Goal: Task Accomplishment & Management: Use online tool/utility

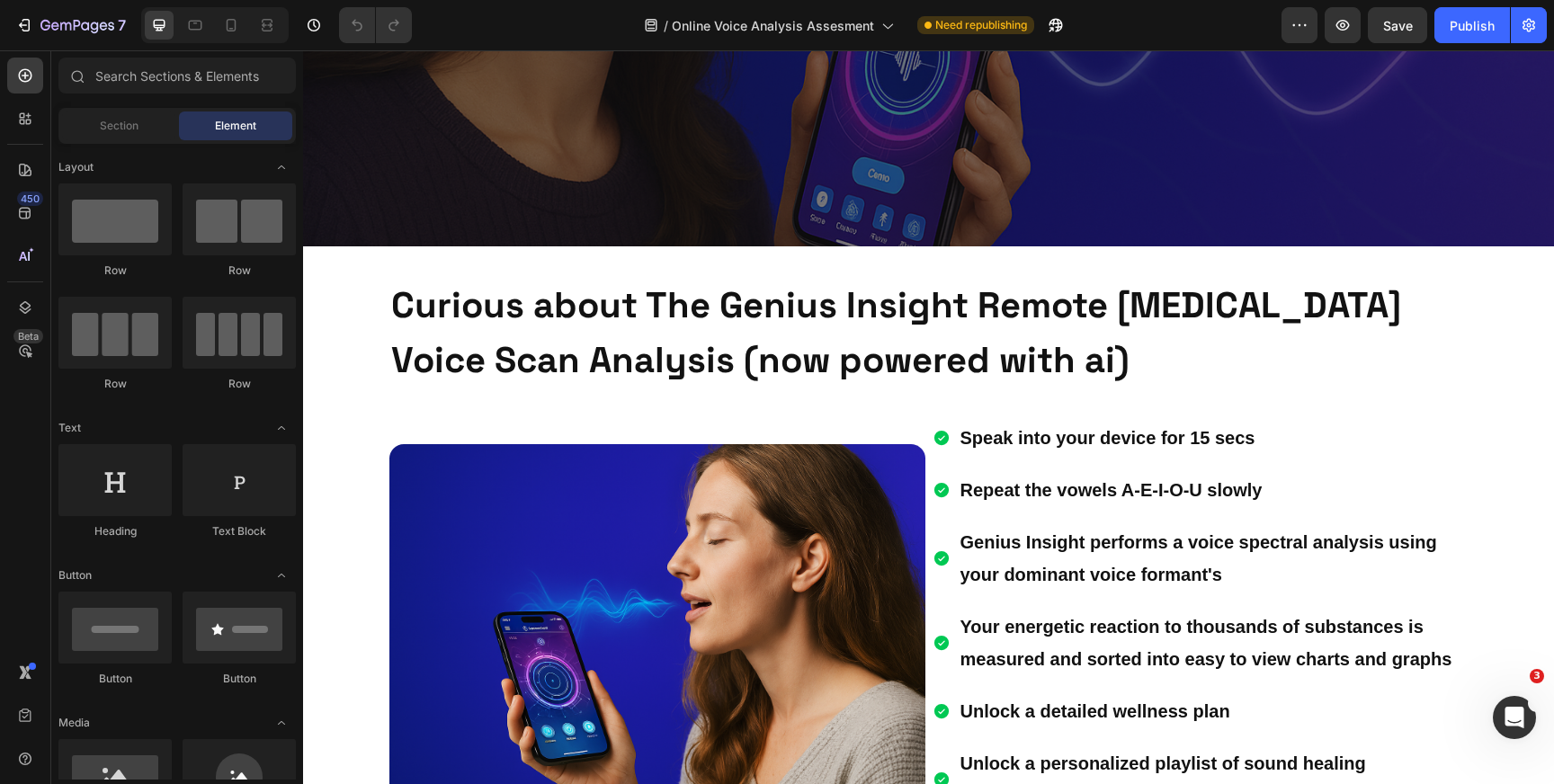
scroll to position [574, 0]
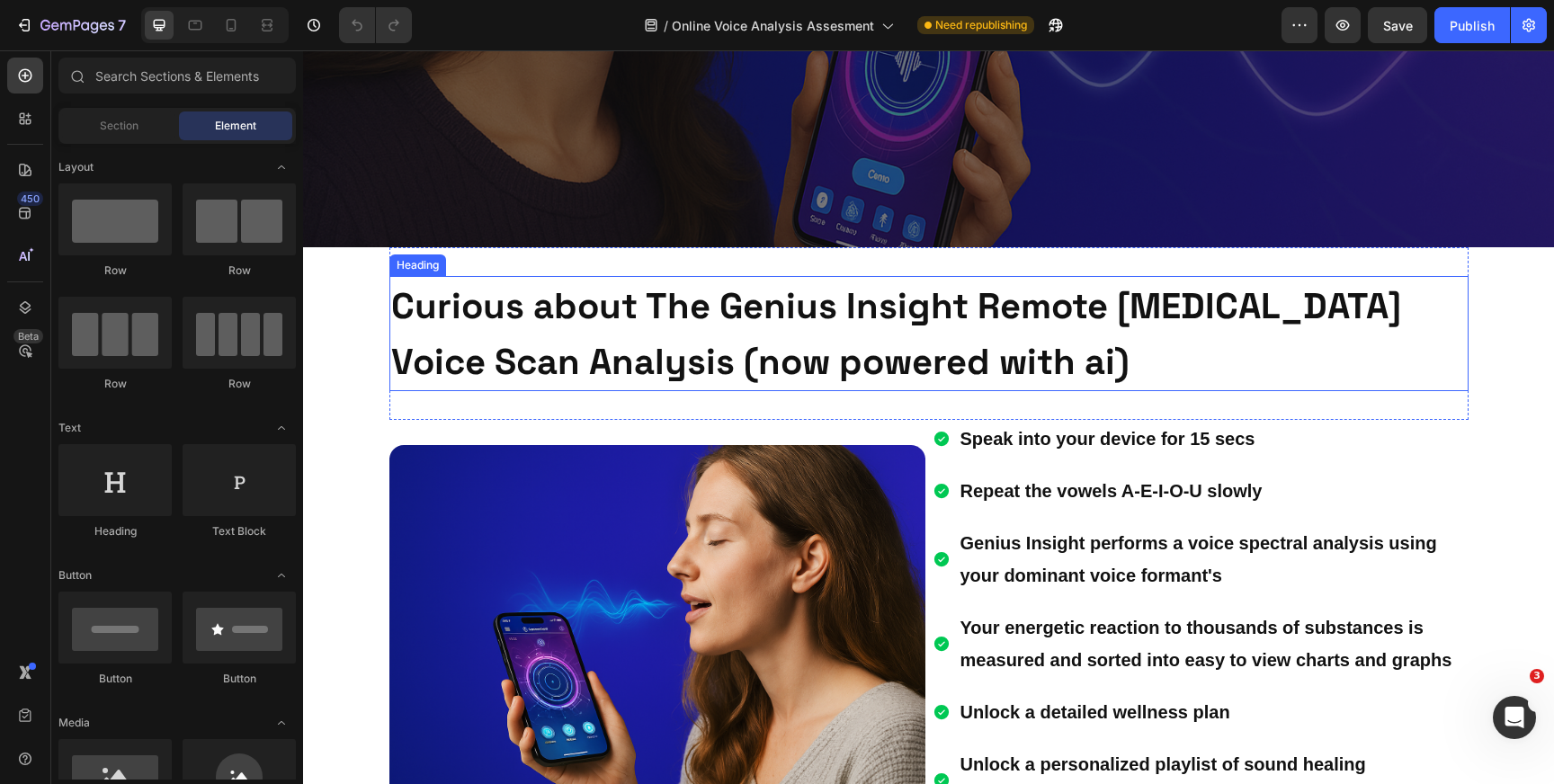
click at [669, 298] on strong "Curious about The Genius Insight Remote [MEDICAL_DATA] Voice Scan Analysis (now…" at bounding box center [896, 334] width 1011 height 102
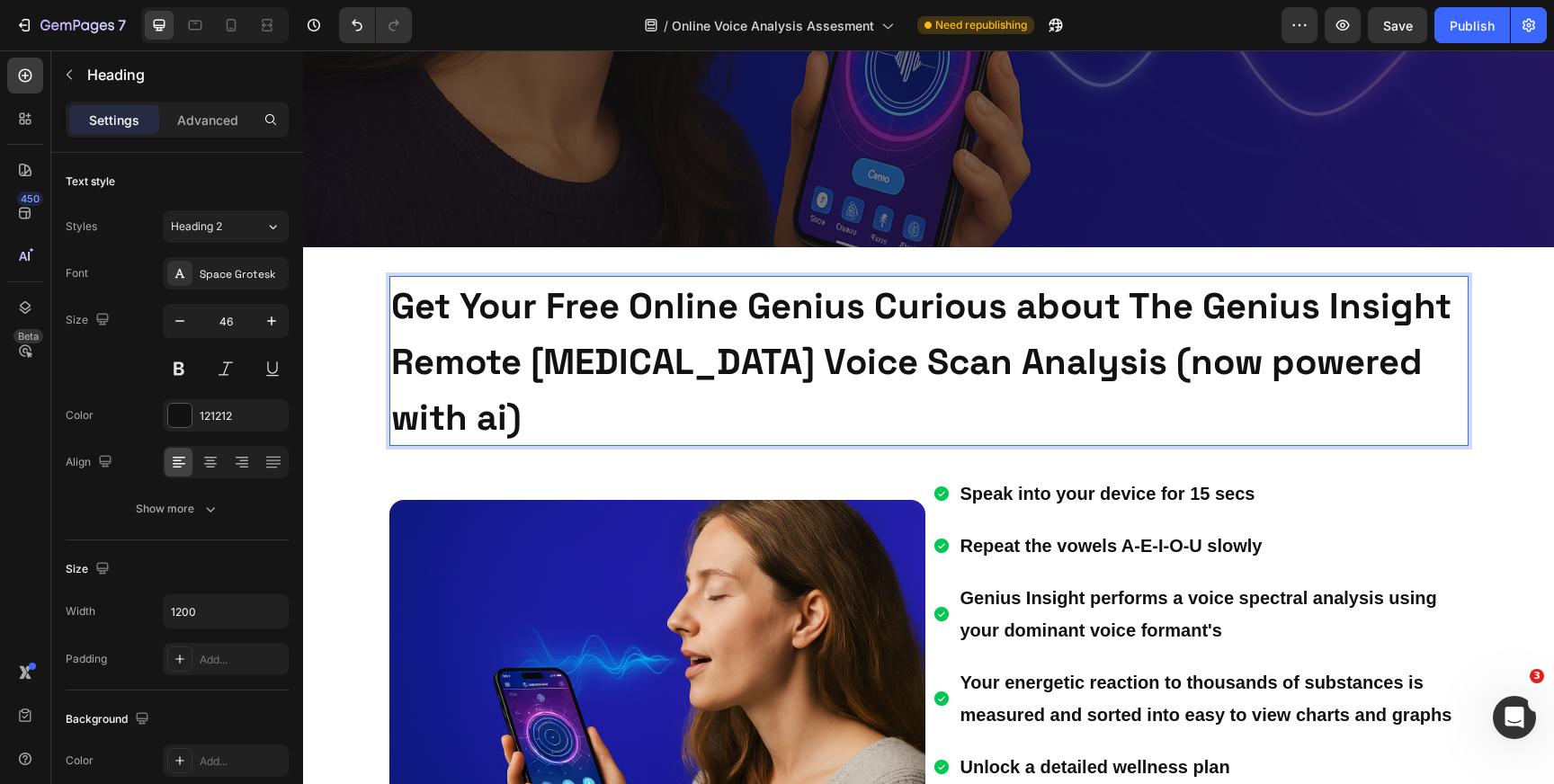
click at [1327, 308] on strong "Get Your Free Online Genius Curious about The Genius Insight Remote [MEDICAL_DA…" at bounding box center [922, 361] width 1061 height 158
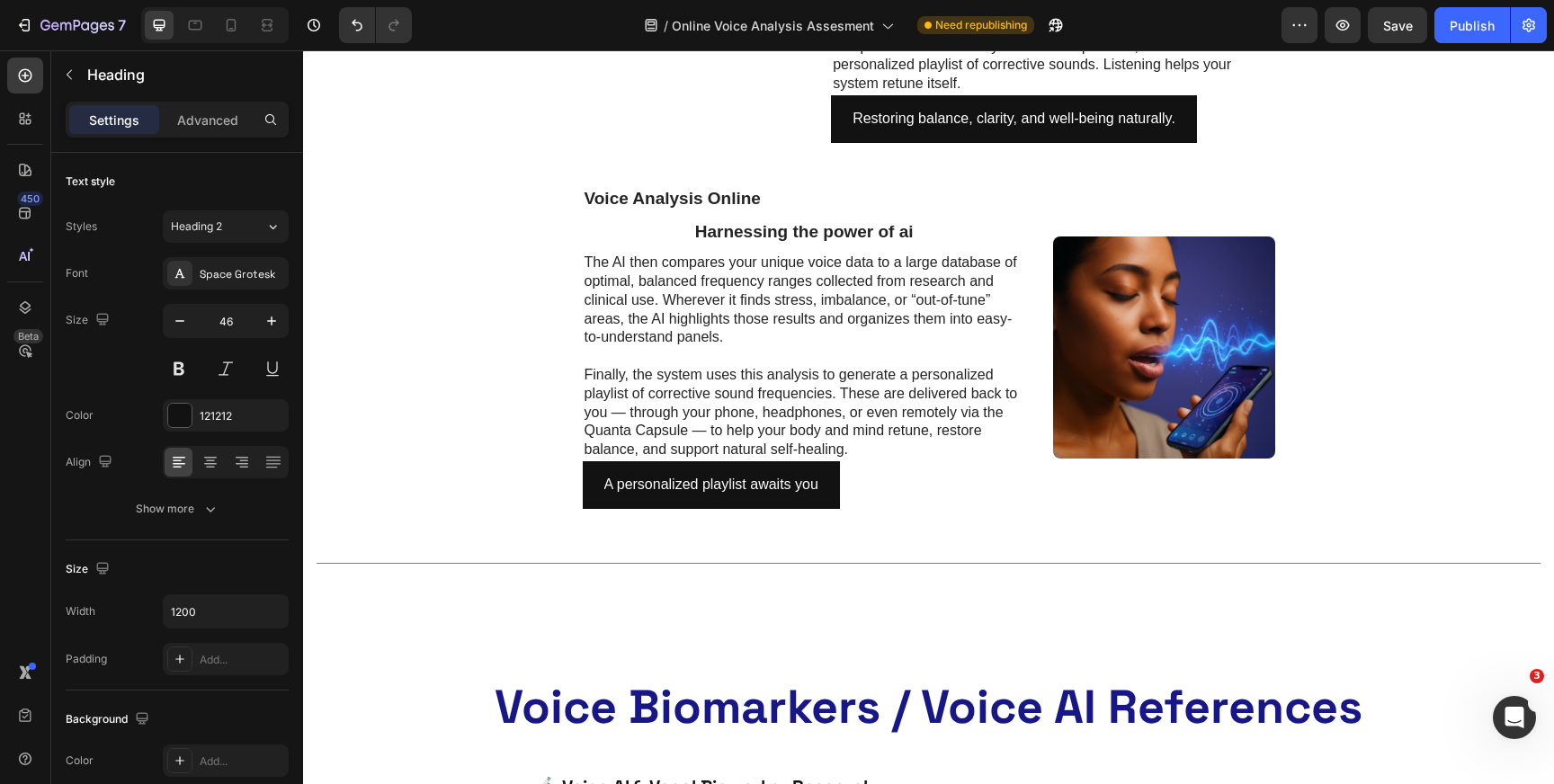
scroll to position [4507, 0]
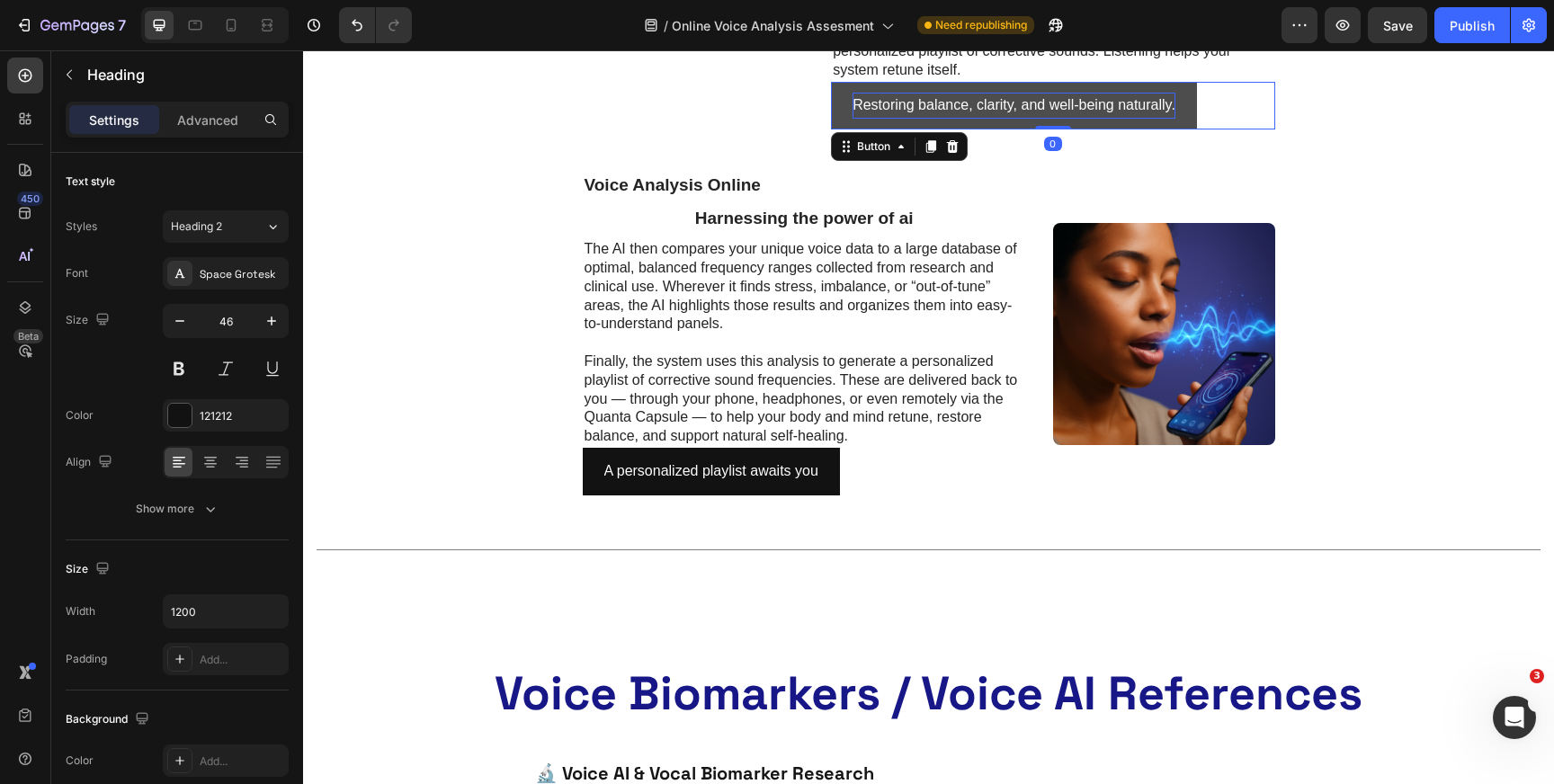
click at [970, 108] on p "Restoring balance, clarity, and well-being naturally." at bounding box center [1014, 106] width 323 height 26
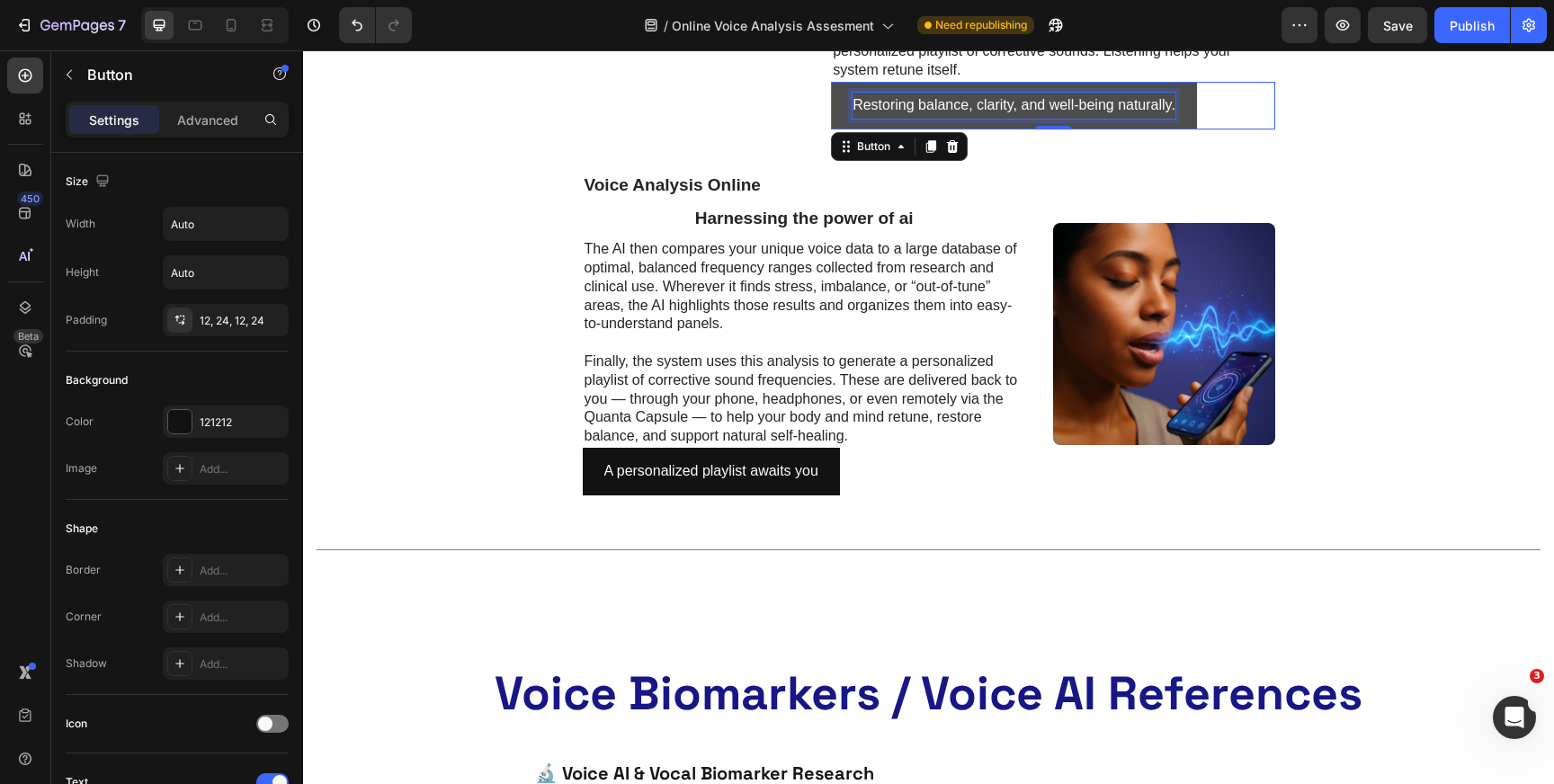
click at [970, 108] on p "Restoring balance, clarity, and well-being naturally." at bounding box center [1014, 106] width 323 height 26
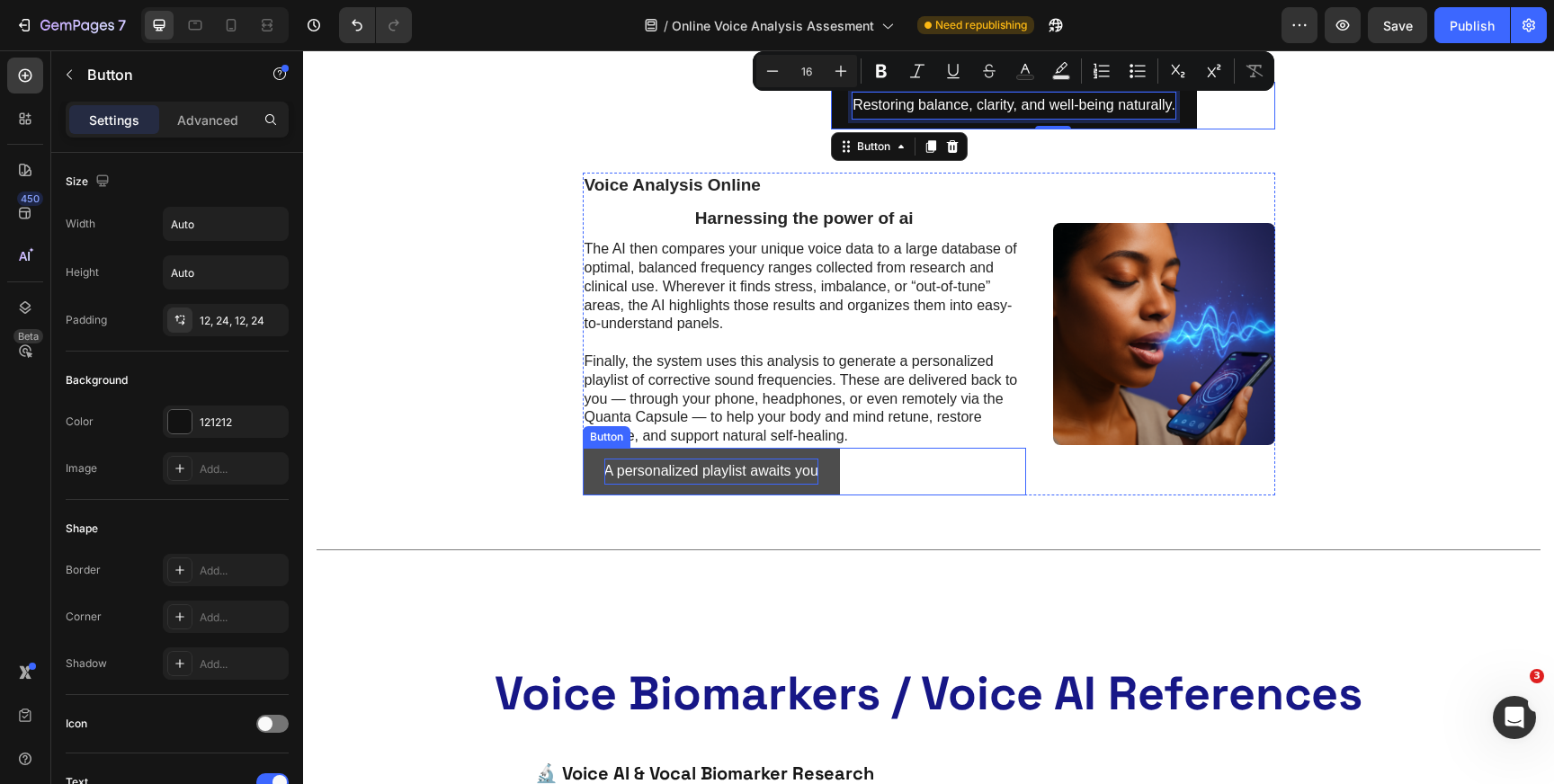
click at [668, 473] on p "A personalized playlist awaits you" at bounding box center [711, 472] width 214 height 26
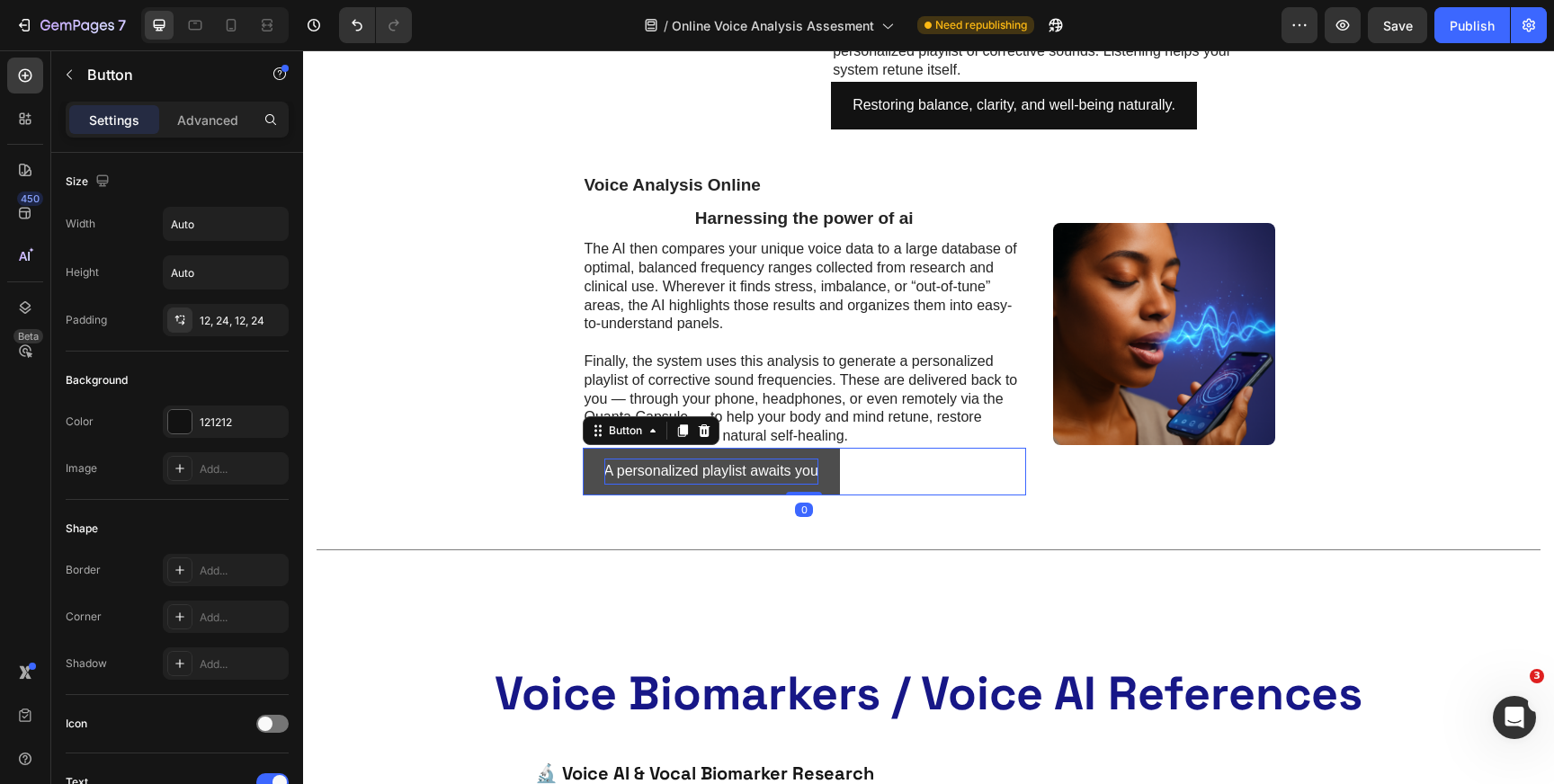
click at [668, 473] on p "A personalized playlist awaits you" at bounding box center [711, 472] width 214 height 26
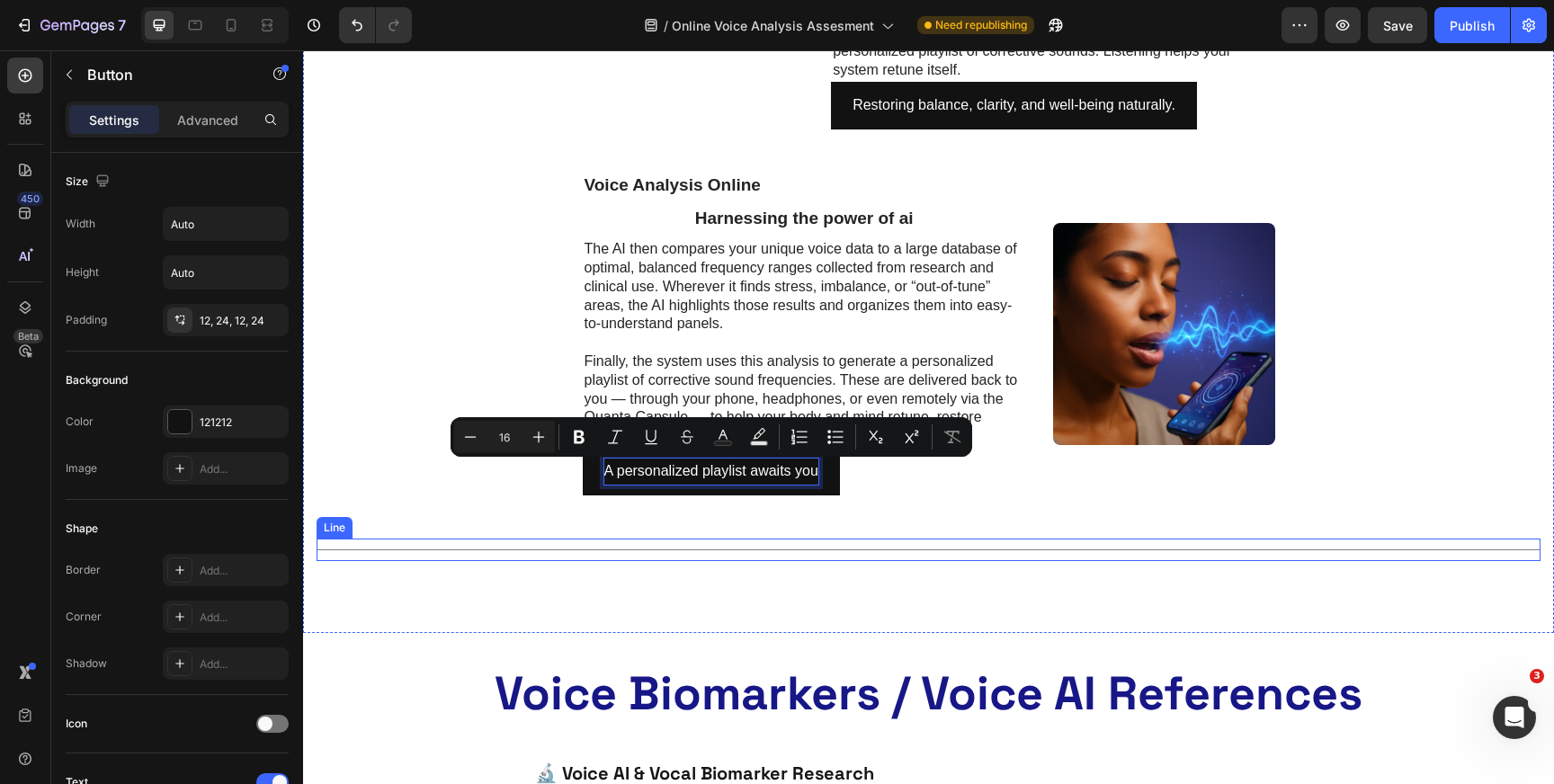
click at [852, 547] on div "Title Line" at bounding box center [928, 550] width 1224 height 23
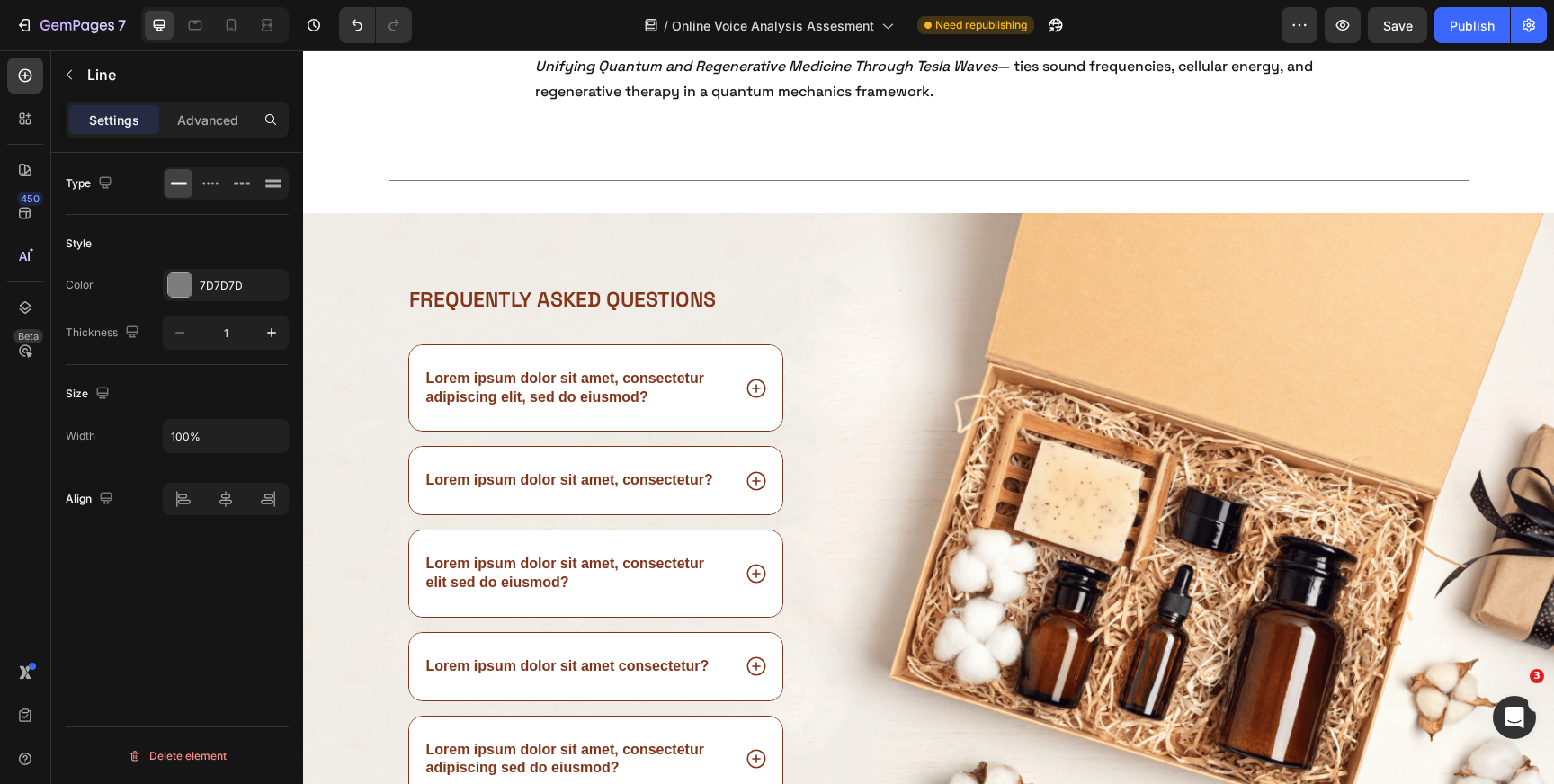
scroll to position [6495, 0]
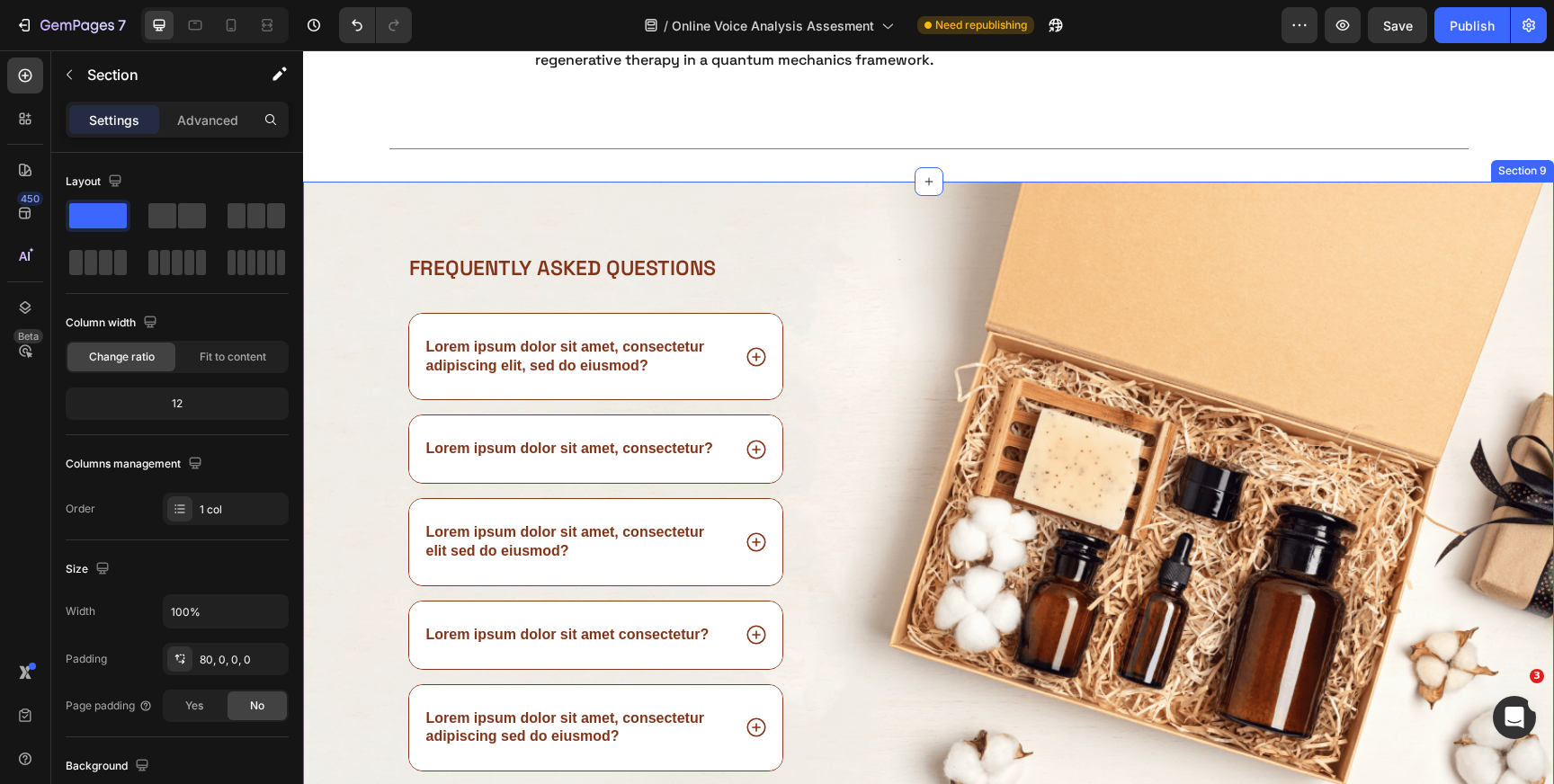
click at [857, 204] on div "Frequently asked questions Heading Lorem ipsum dolor sit amet, consectetur adip…" at bounding box center [928, 509] width 1251 height 653
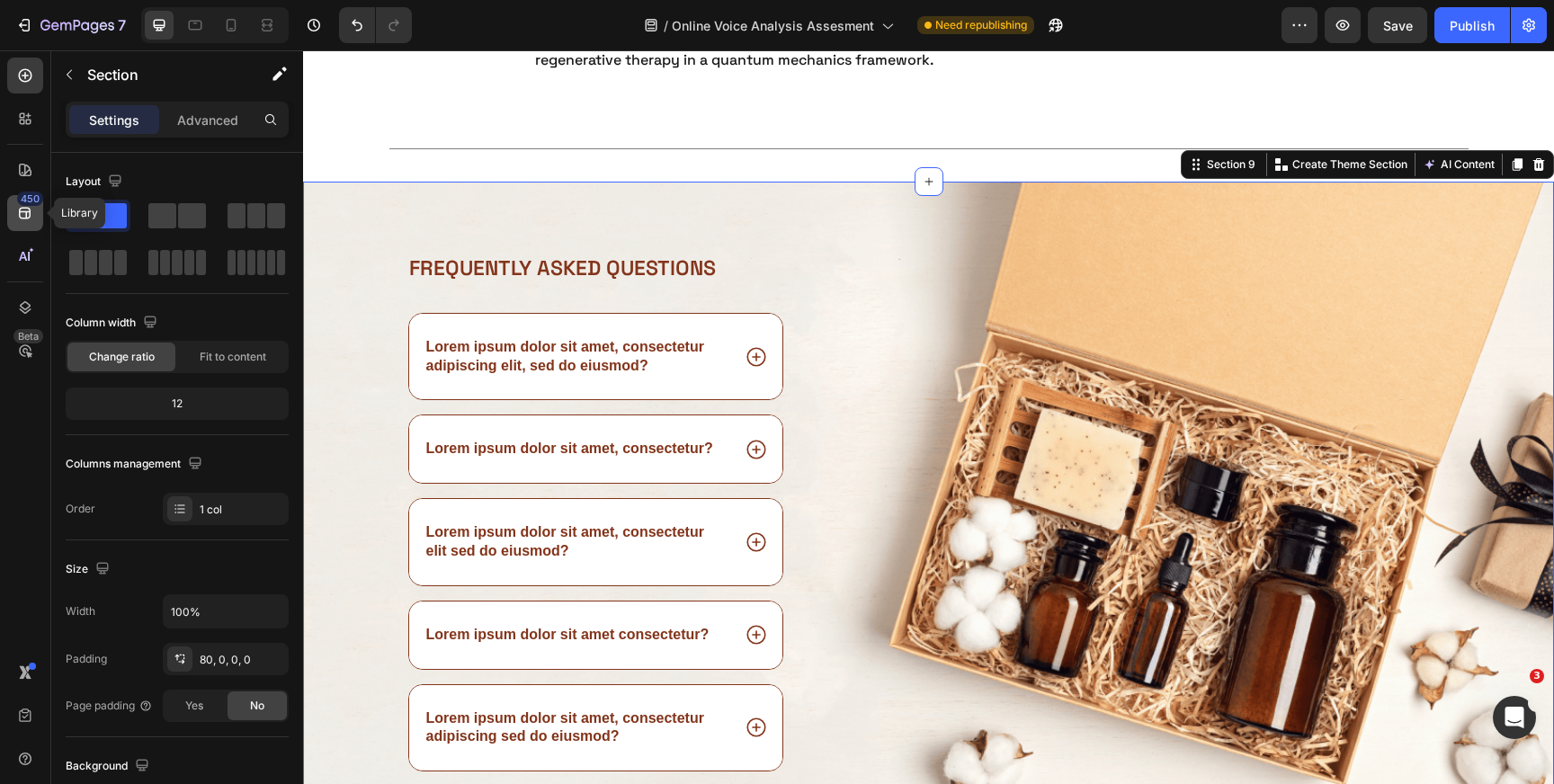
click at [23, 212] on icon at bounding box center [25, 213] width 11 height 11
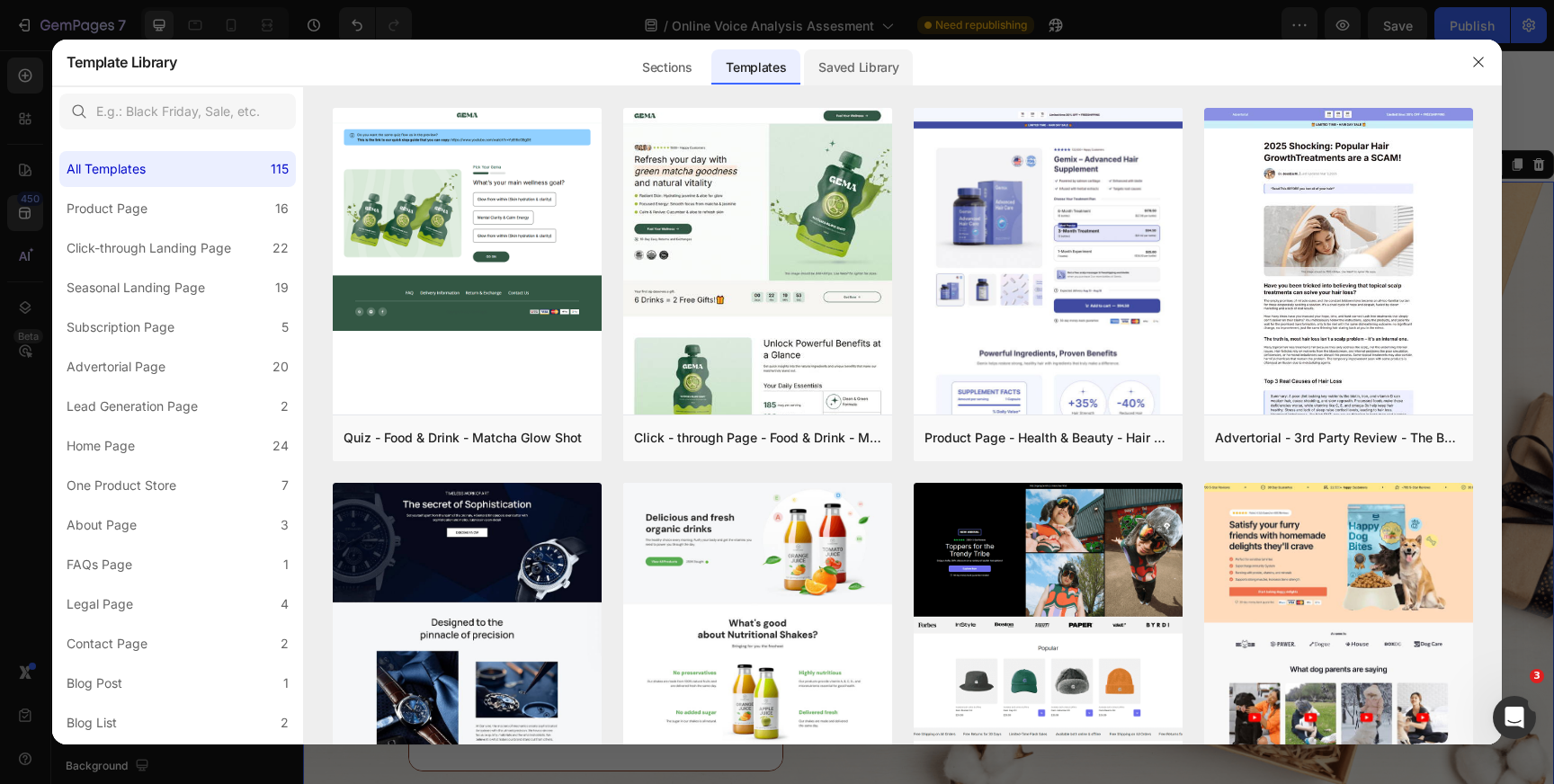
click at [852, 72] on div "Saved Library" at bounding box center [858, 67] width 109 height 36
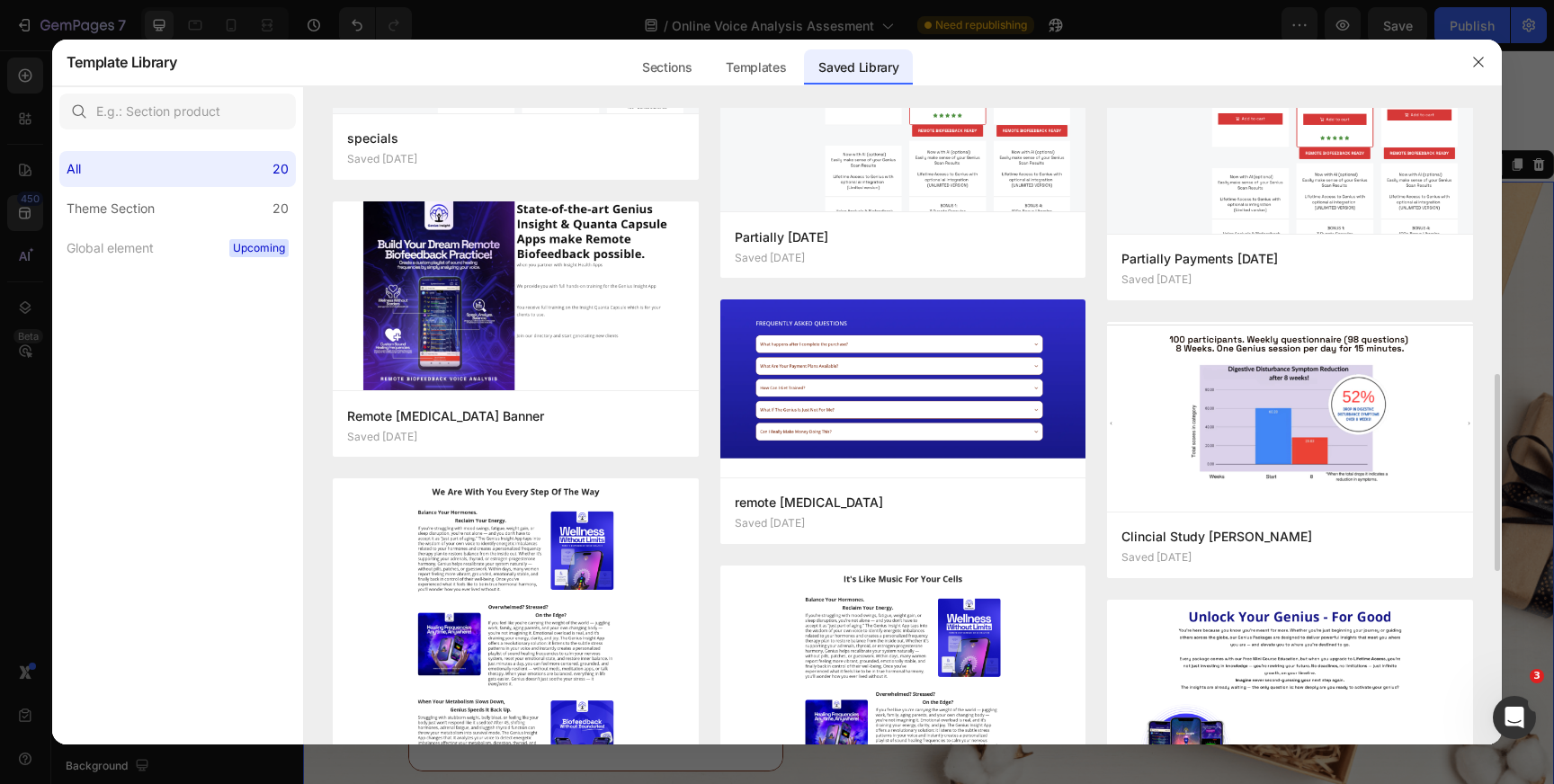
scroll to position [854, 0]
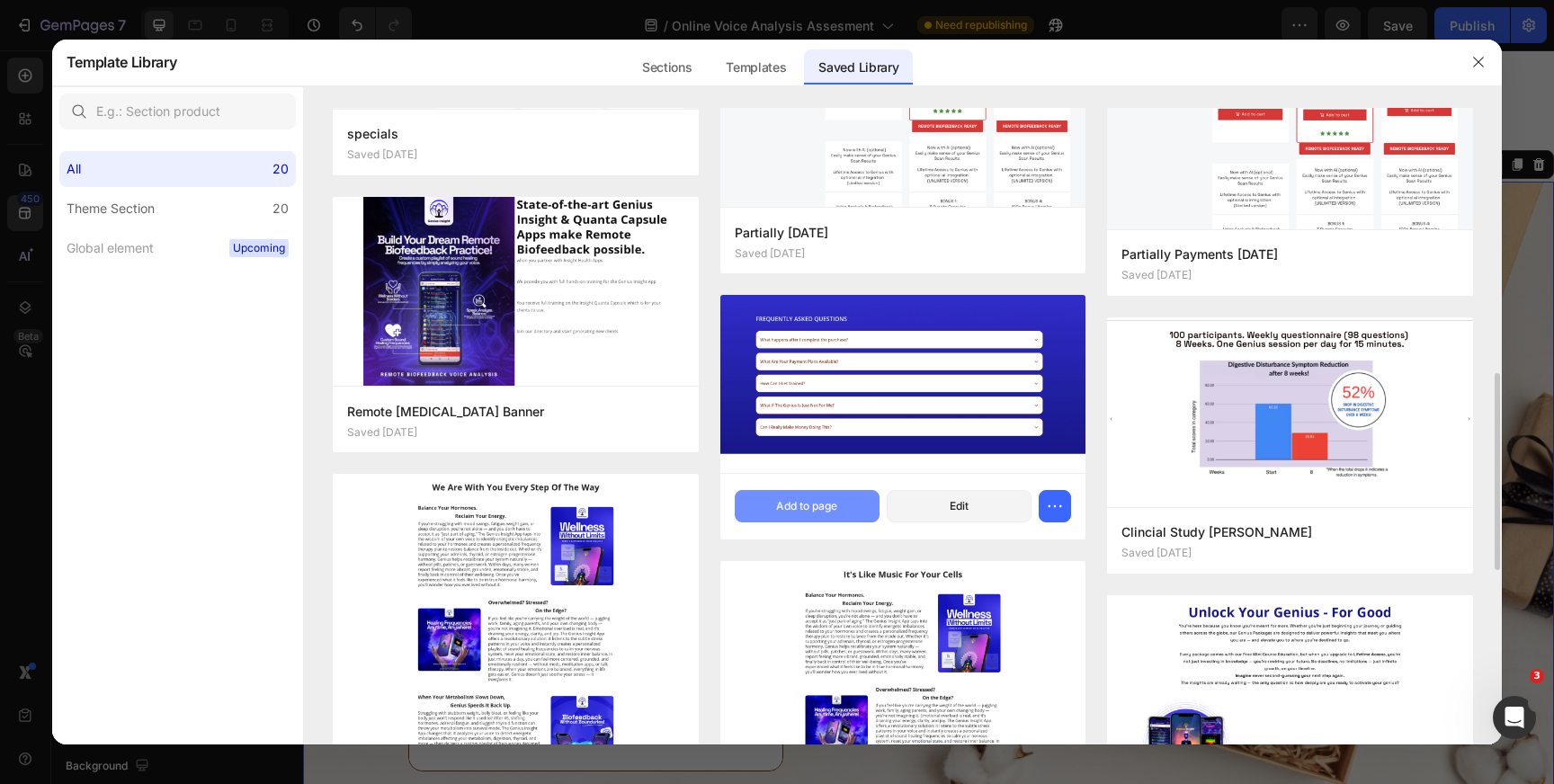
click at [818, 508] on div "Add to page" at bounding box center [807, 506] width 61 height 16
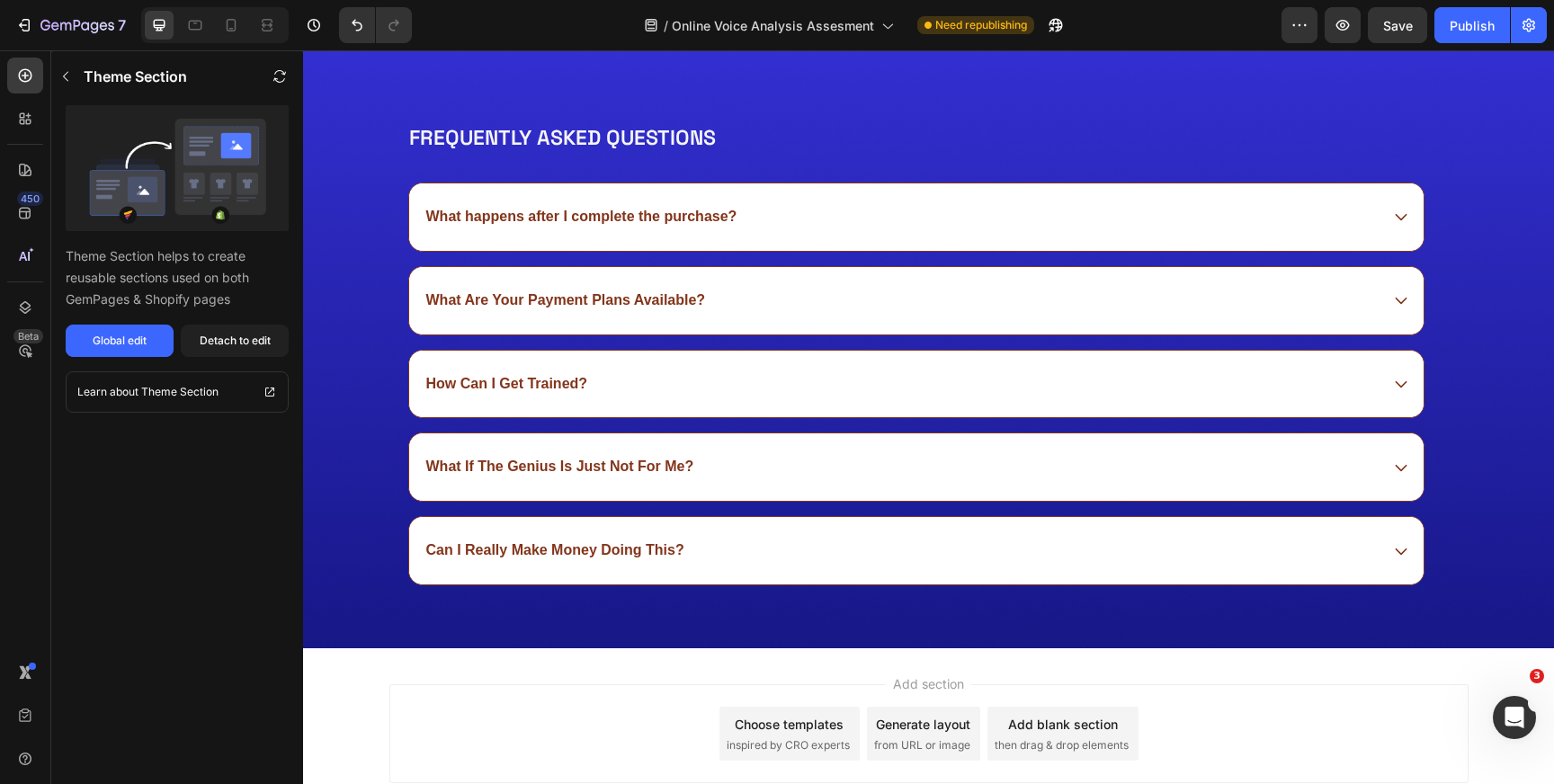
scroll to position [8205, 0]
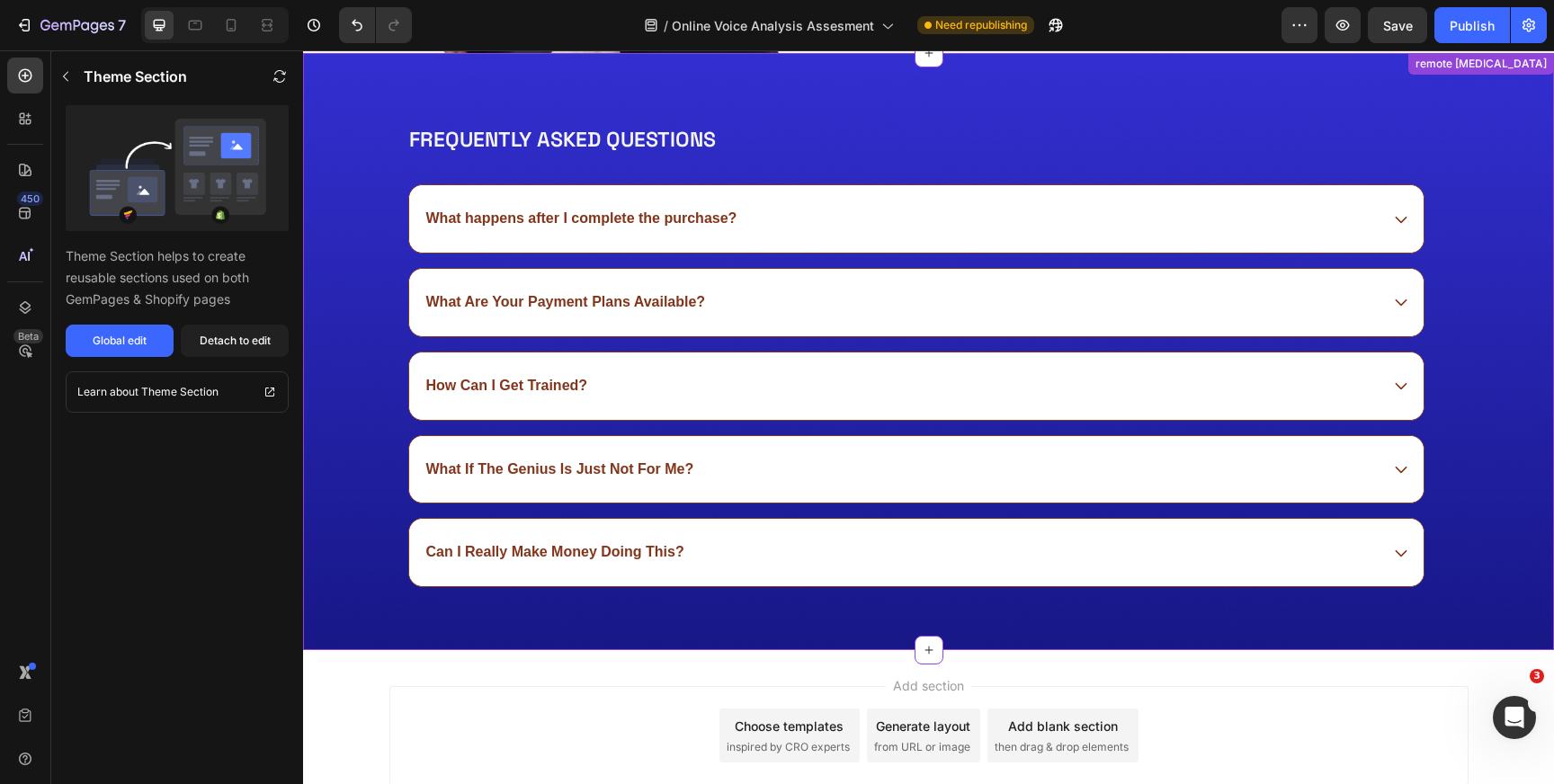
click at [705, 213] on p "What happens after I complete the purchase?" at bounding box center [582, 219] width 311 height 19
click at [1403, 217] on icon at bounding box center [1401, 220] width 11 height 7
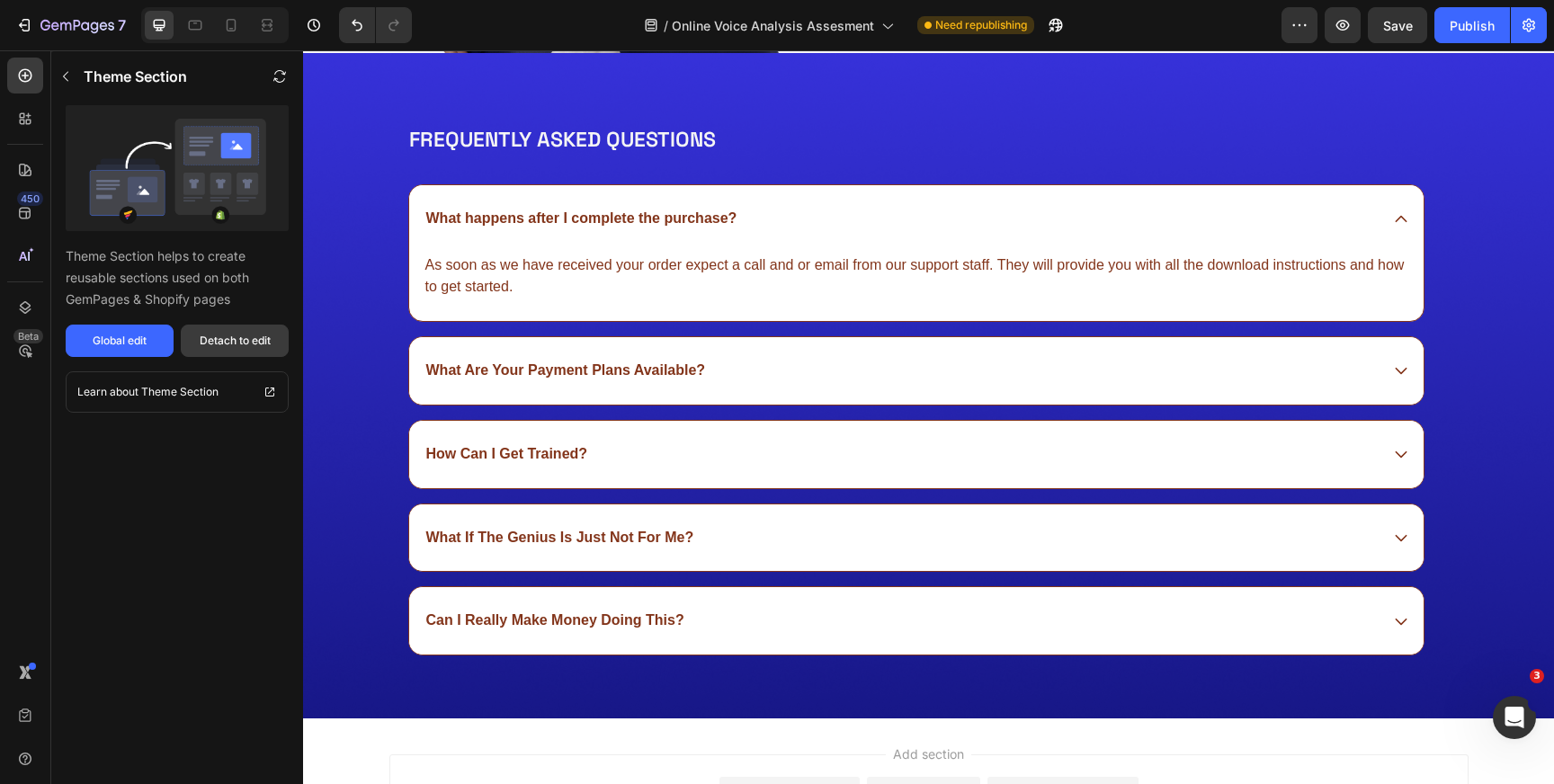
click at [243, 342] on div "Detach to edit" at bounding box center [235, 341] width 71 height 16
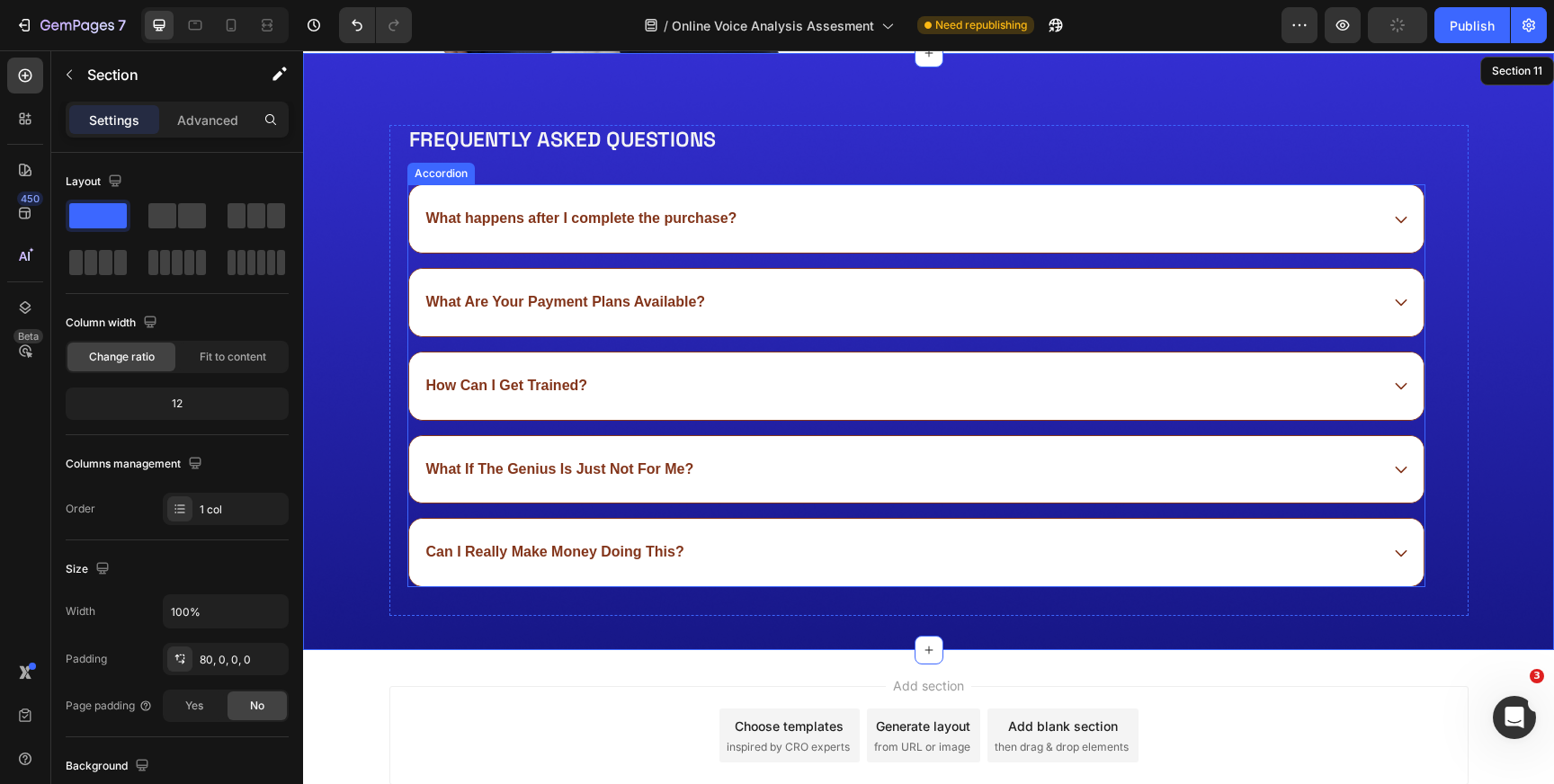
click at [721, 219] on p "What happens after I complete the purchase?" at bounding box center [582, 219] width 311 height 19
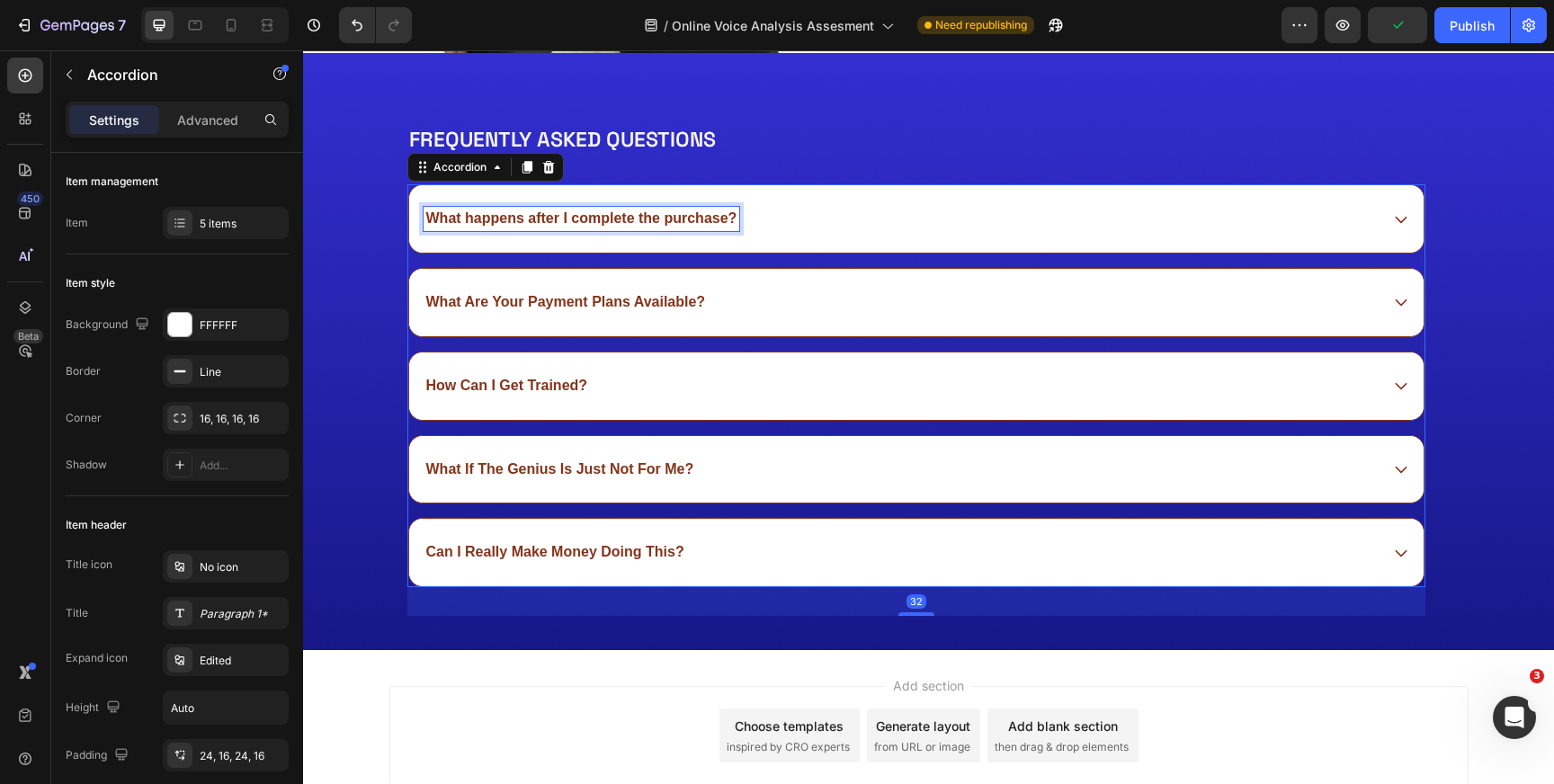
click at [721, 219] on p "What happens after I complete the purchase?" at bounding box center [582, 219] width 311 height 19
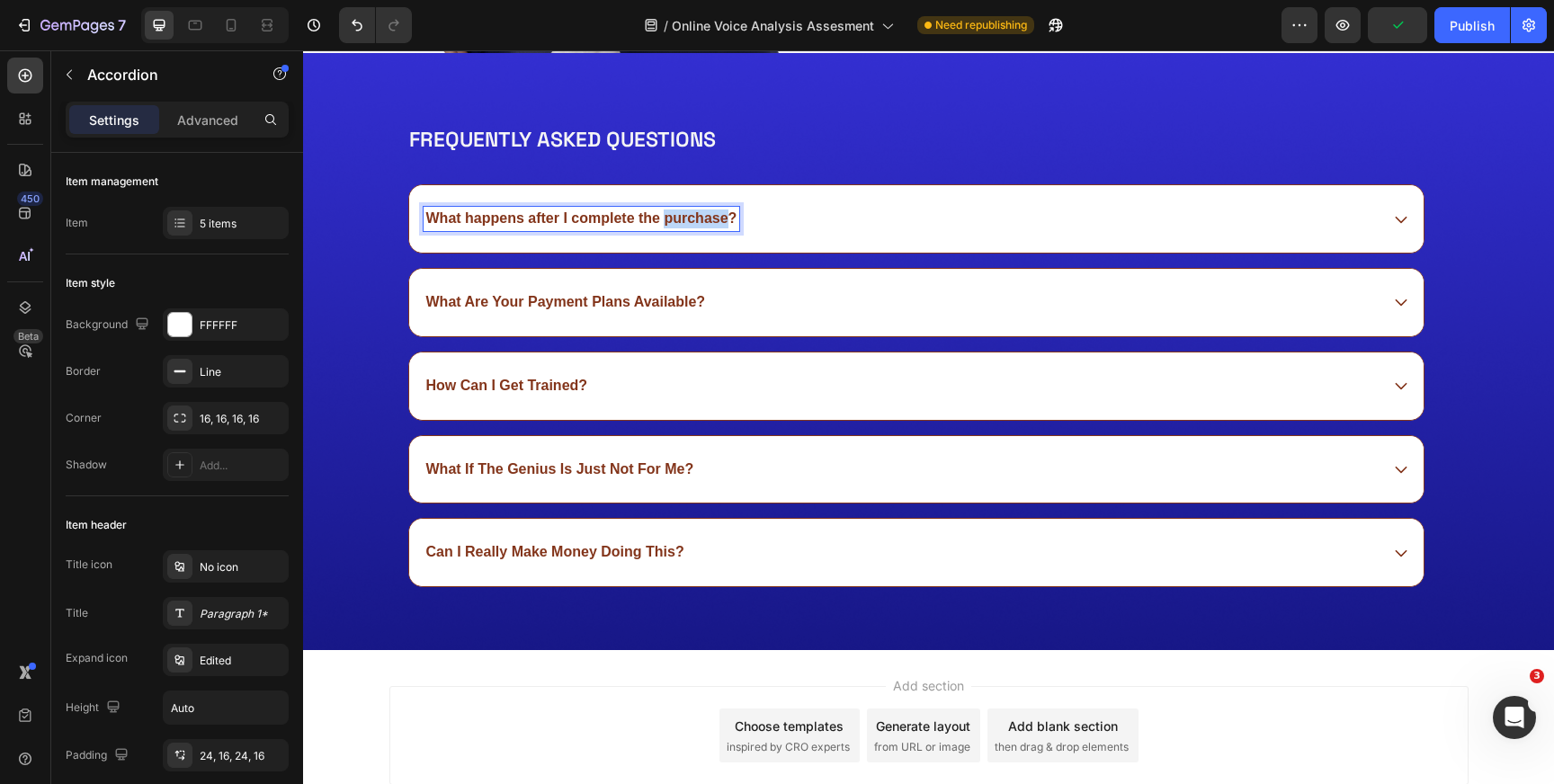
click at [721, 219] on p "What happens after I complete the purchase?" at bounding box center [582, 219] width 311 height 19
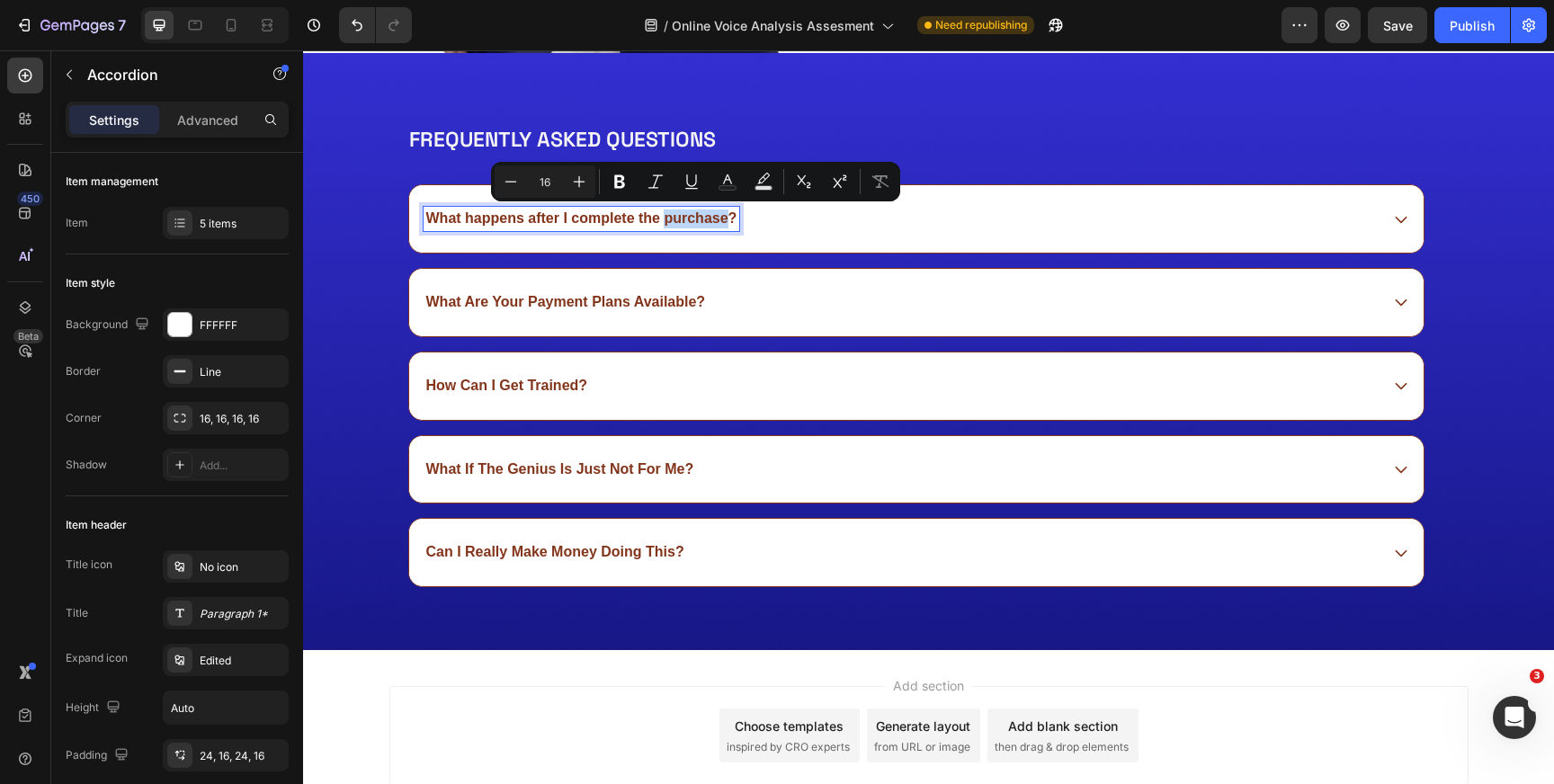
click at [703, 220] on p "What happens after I complete the purchase?" at bounding box center [582, 219] width 311 height 19
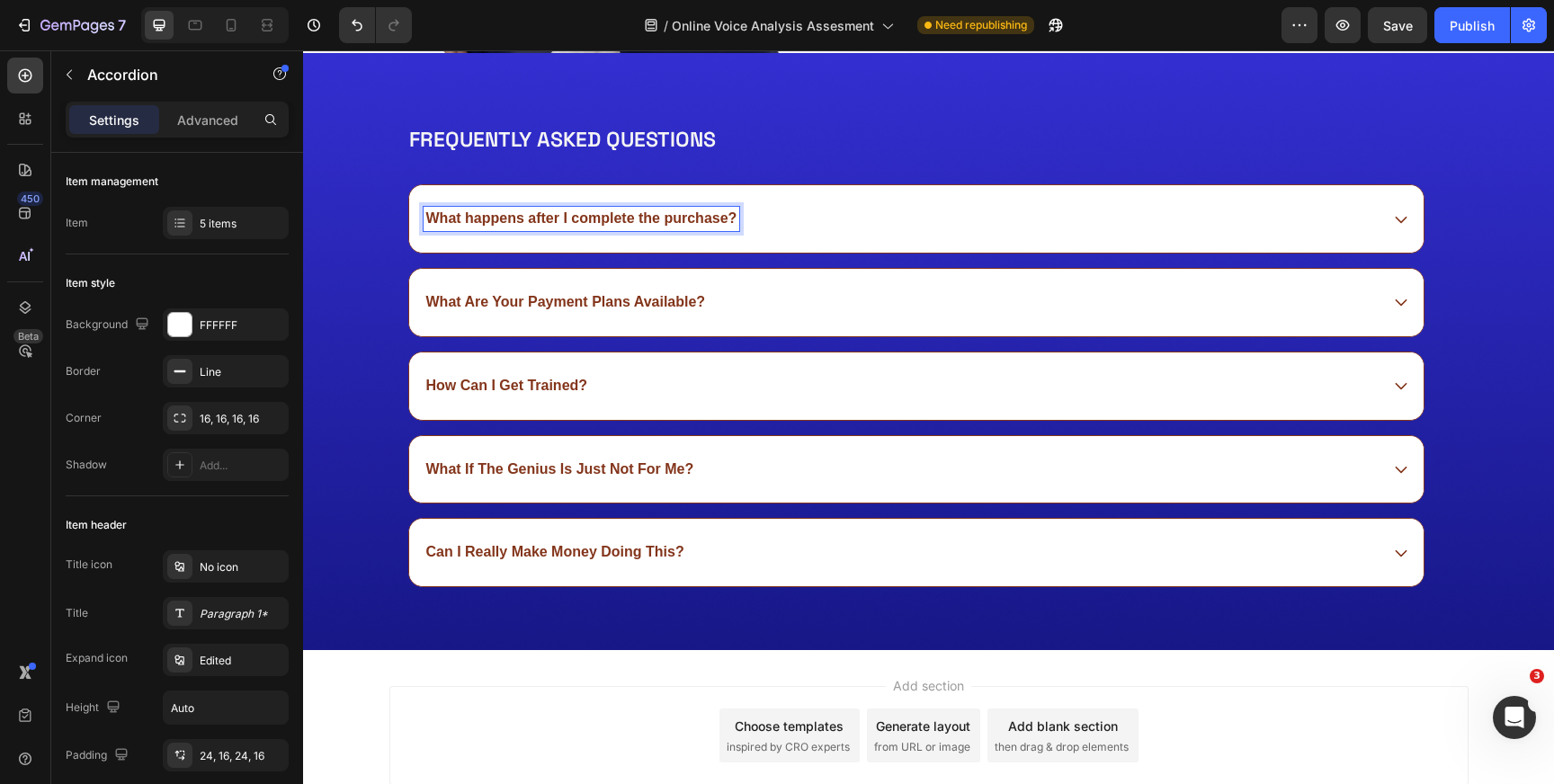
click at [572, 218] on p "What happens after I complete the purchase?" at bounding box center [582, 219] width 311 height 19
click at [923, 221] on p "What happens after I upload my vice and image?complete the purchase?" at bounding box center [676, 219] width 499 height 19
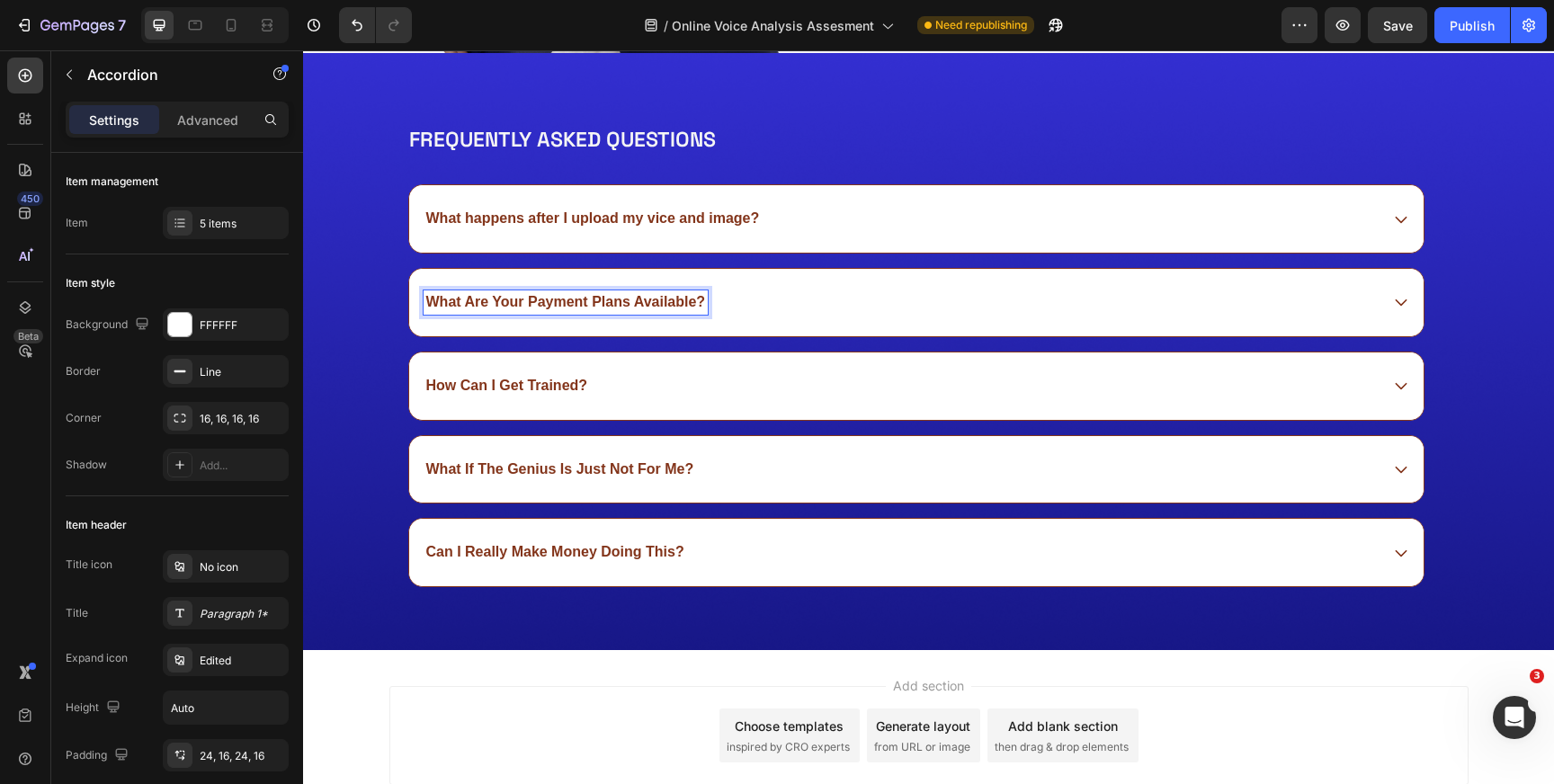
click at [621, 303] on p "What Are Your Payment Plans Available?" at bounding box center [566, 303] width 279 height 19
click at [601, 303] on p "What do you do with my opersonal details after the scan" at bounding box center [619, 303] width 386 height 19
click at [798, 304] on p "What do you do with my personal details after the scan" at bounding box center [614, 303] width 376 height 19
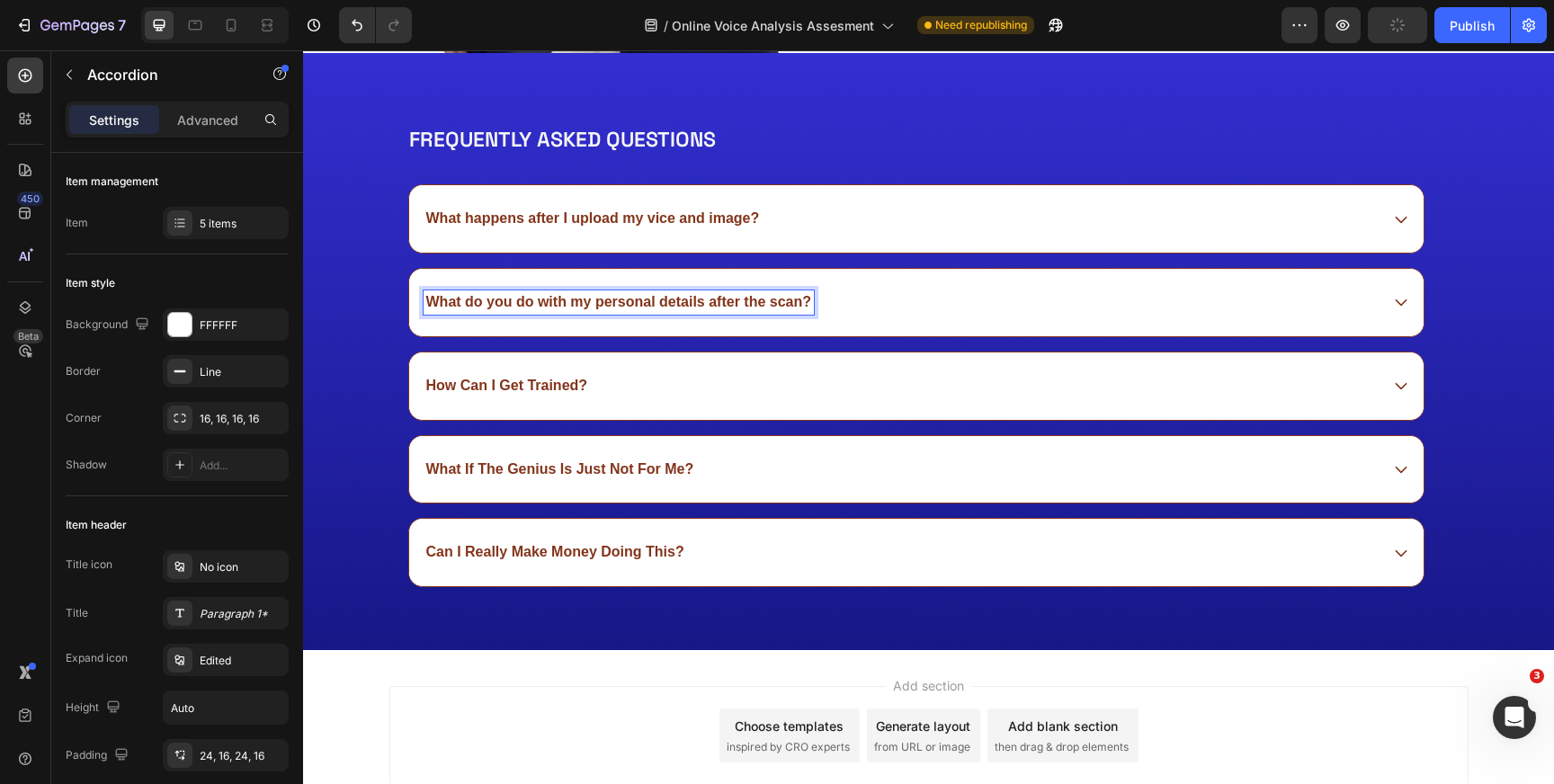
click at [521, 385] on p "How Can I Get Trained?" at bounding box center [508, 386] width 162 height 19
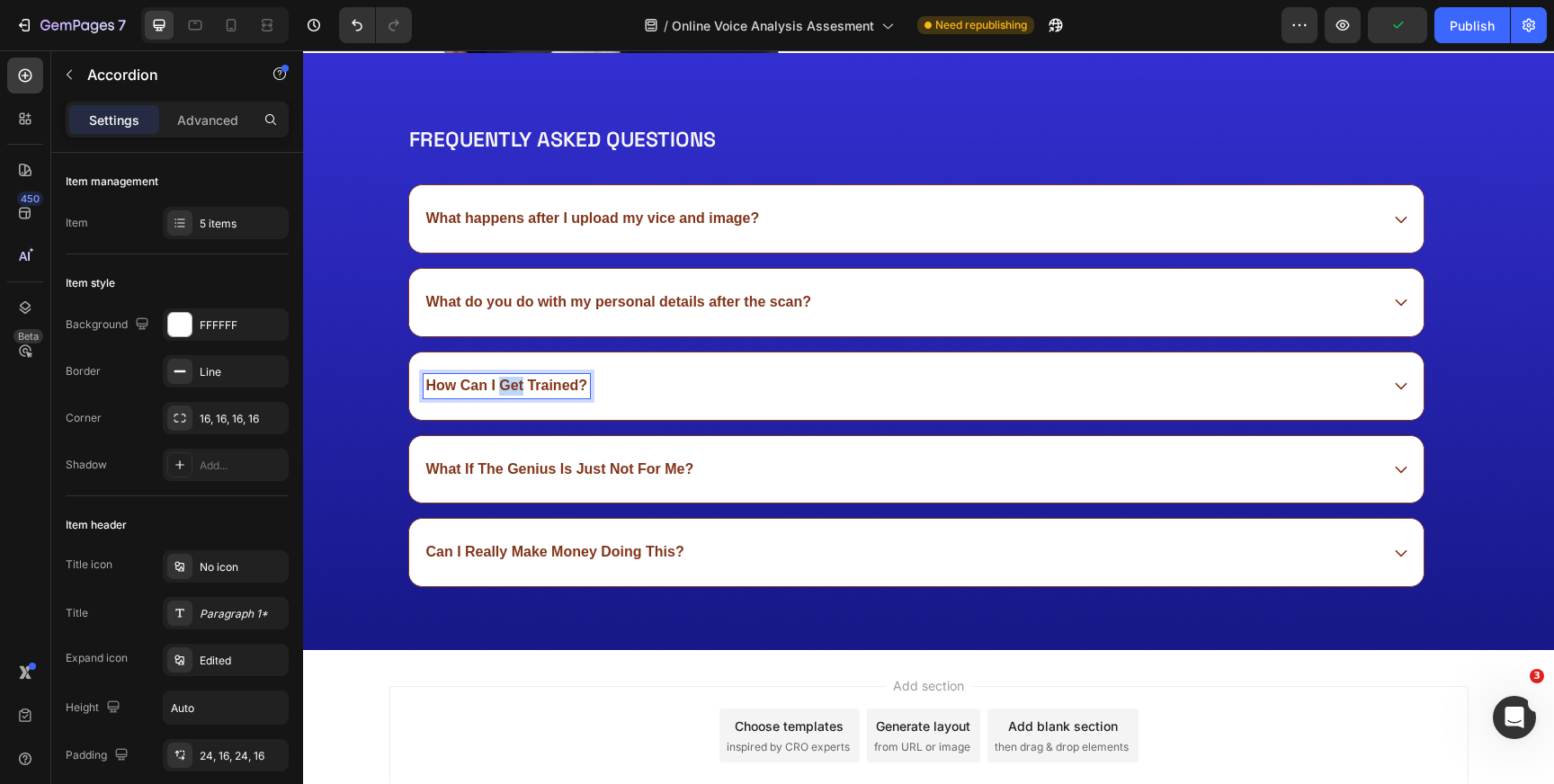
click at [521, 385] on p "How Can I Get Trained?" at bounding box center [508, 386] width 162 height 19
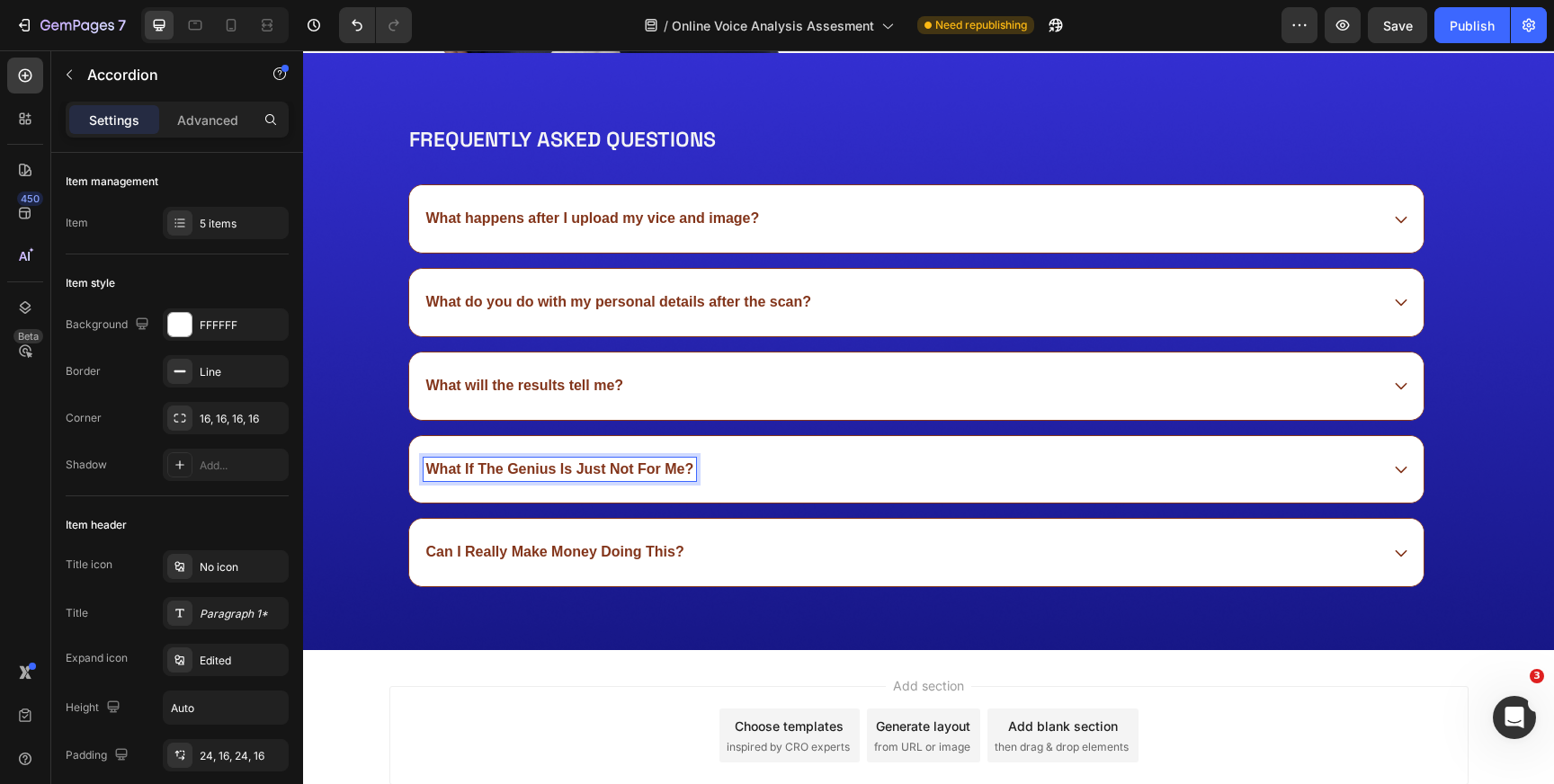
click at [510, 466] on p "What If The Genius Is Just Not For Me?" at bounding box center [560, 470] width 268 height 19
click at [429, 472] on p "is this an accurate diagnosis? Can I take this to my doctor" at bounding box center [626, 470] width 398 height 19
click at [549, 555] on p "Can I Really Make Money Doing This?" at bounding box center [556, 553] width 259 height 19
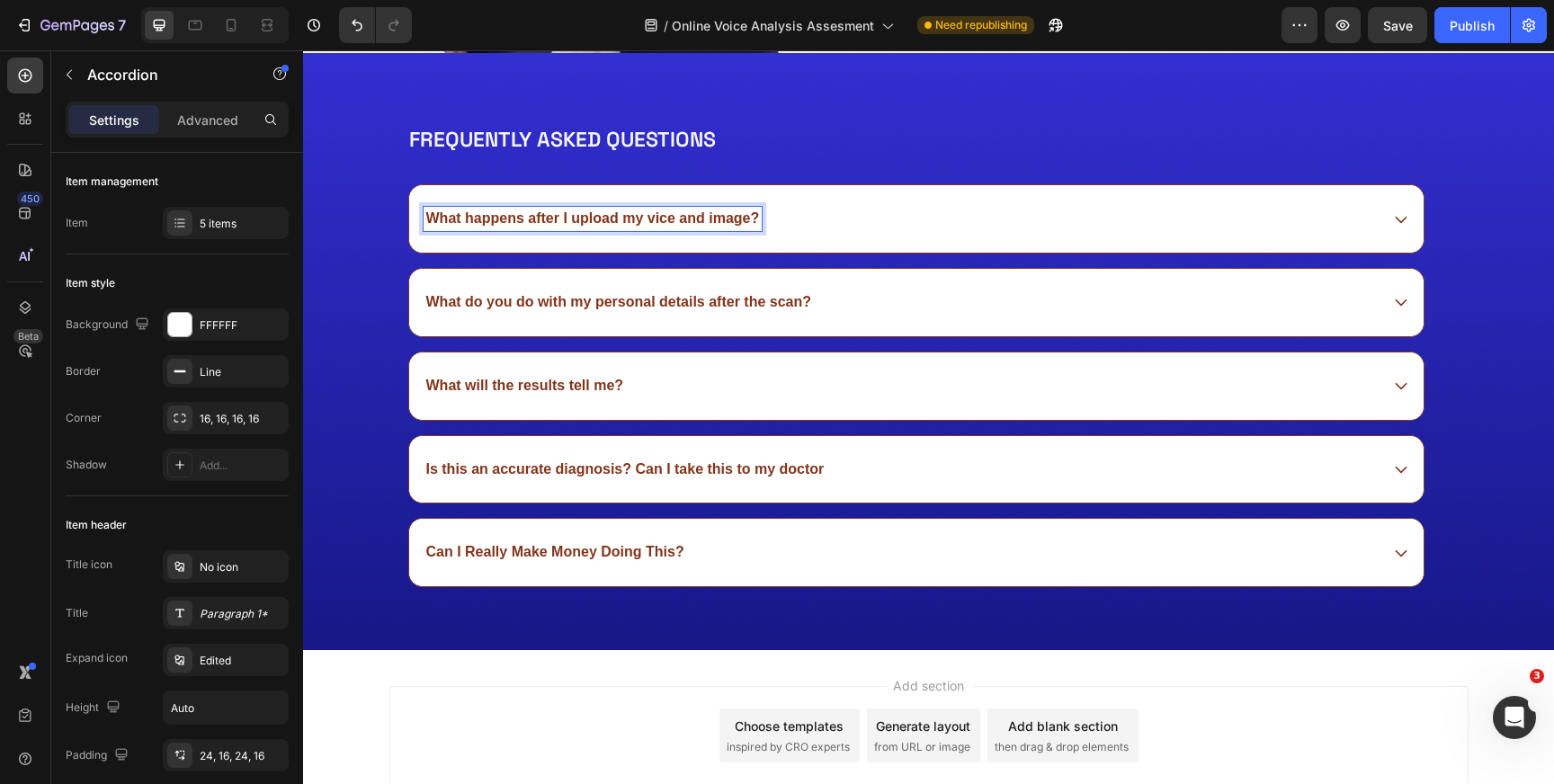
click at [655, 216] on p "What happens after I upload my vice and image?" at bounding box center [593, 219] width 334 height 19
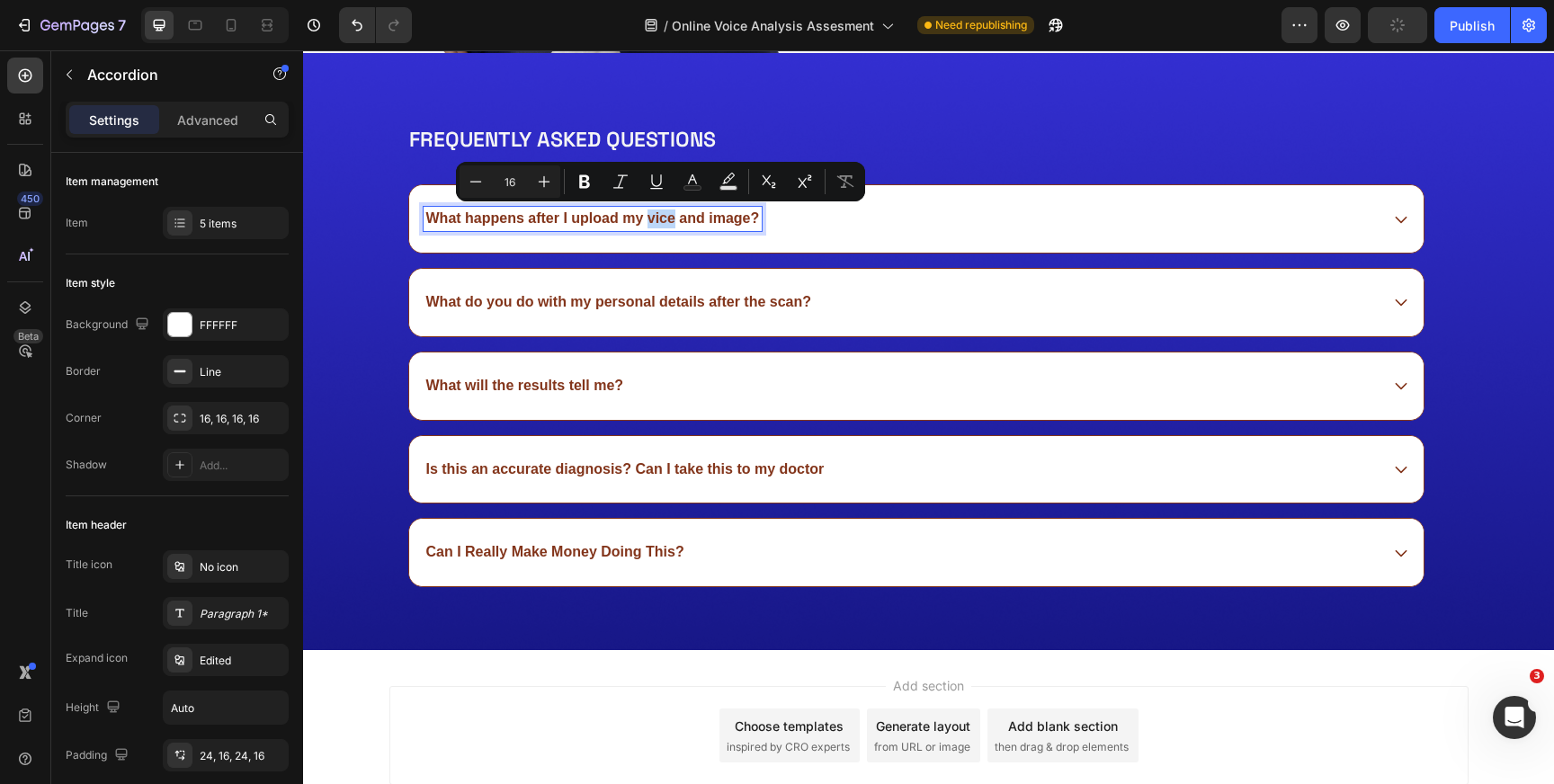
click at [655, 218] on p "What happens after I upload my vice and image?" at bounding box center [593, 219] width 334 height 19
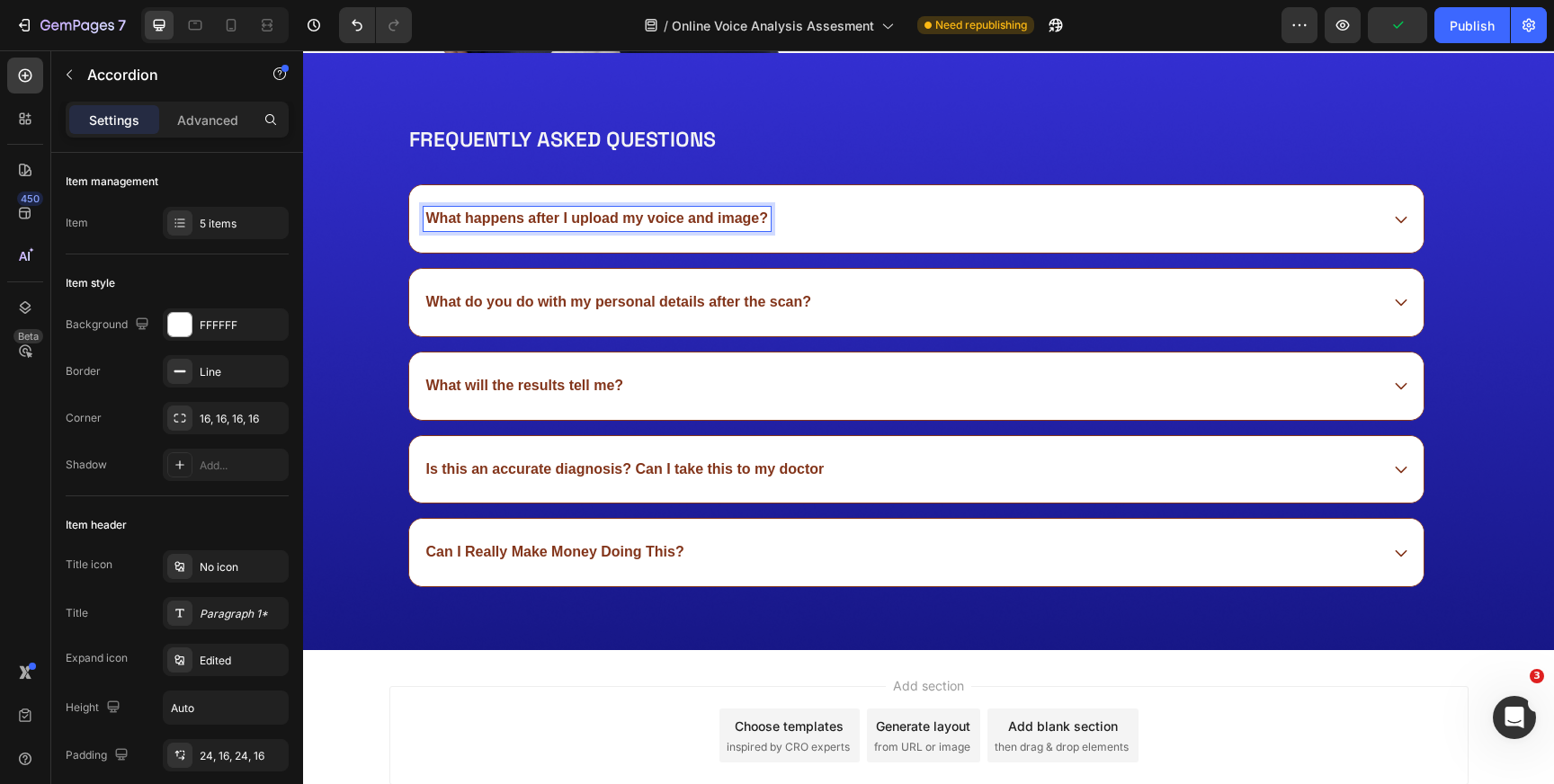
click at [628, 548] on p "Can I Really Make Money Doing This?" at bounding box center [556, 553] width 259 height 19
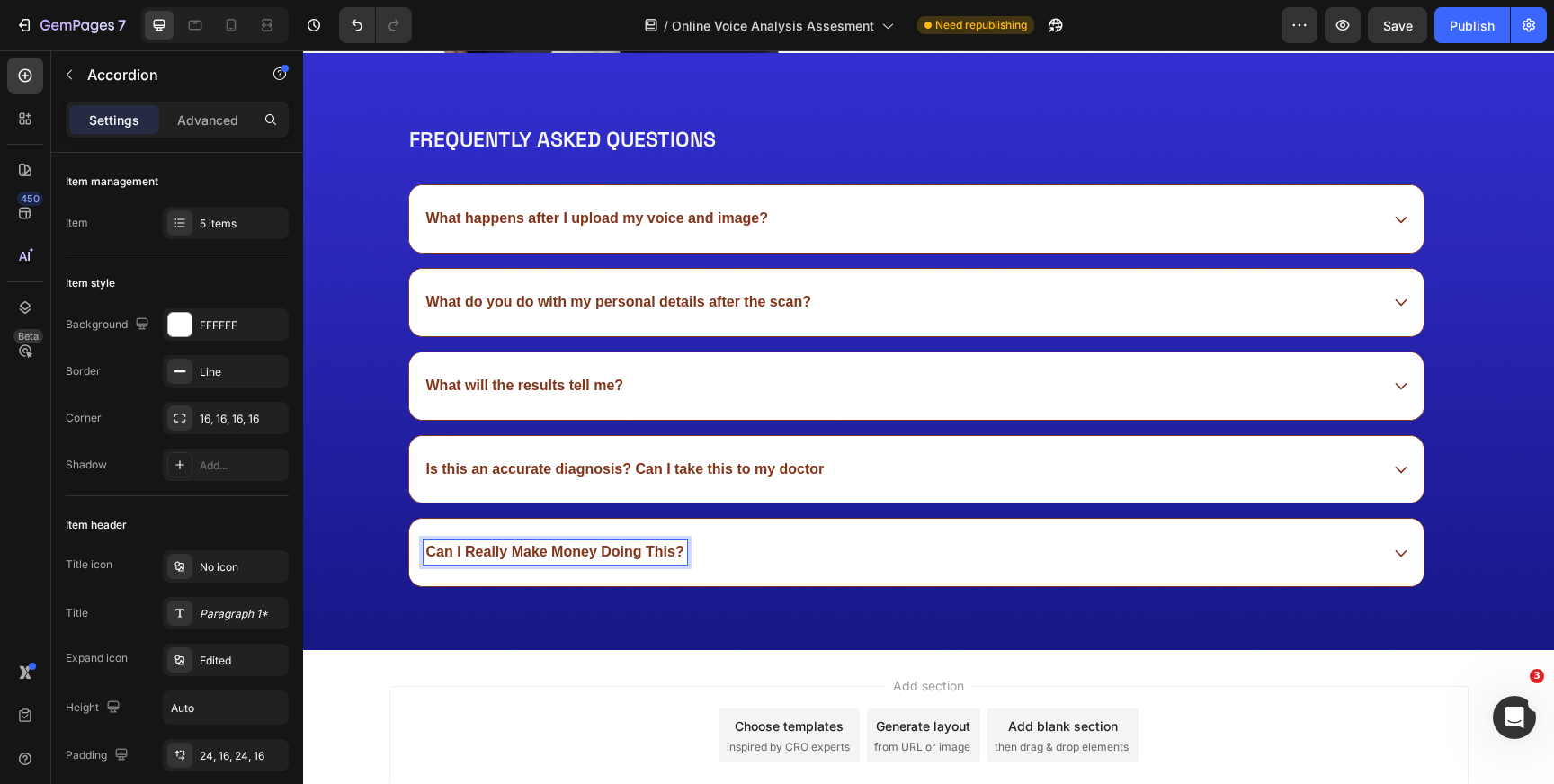
click at [628, 549] on p "Can I Really Make Money Doing This?" at bounding box center [556, 553] width 259 height 19
click at [671, 209] on p "What happens after I upload my voice and image?" at bounding box center [597, 219] width 343 height 19
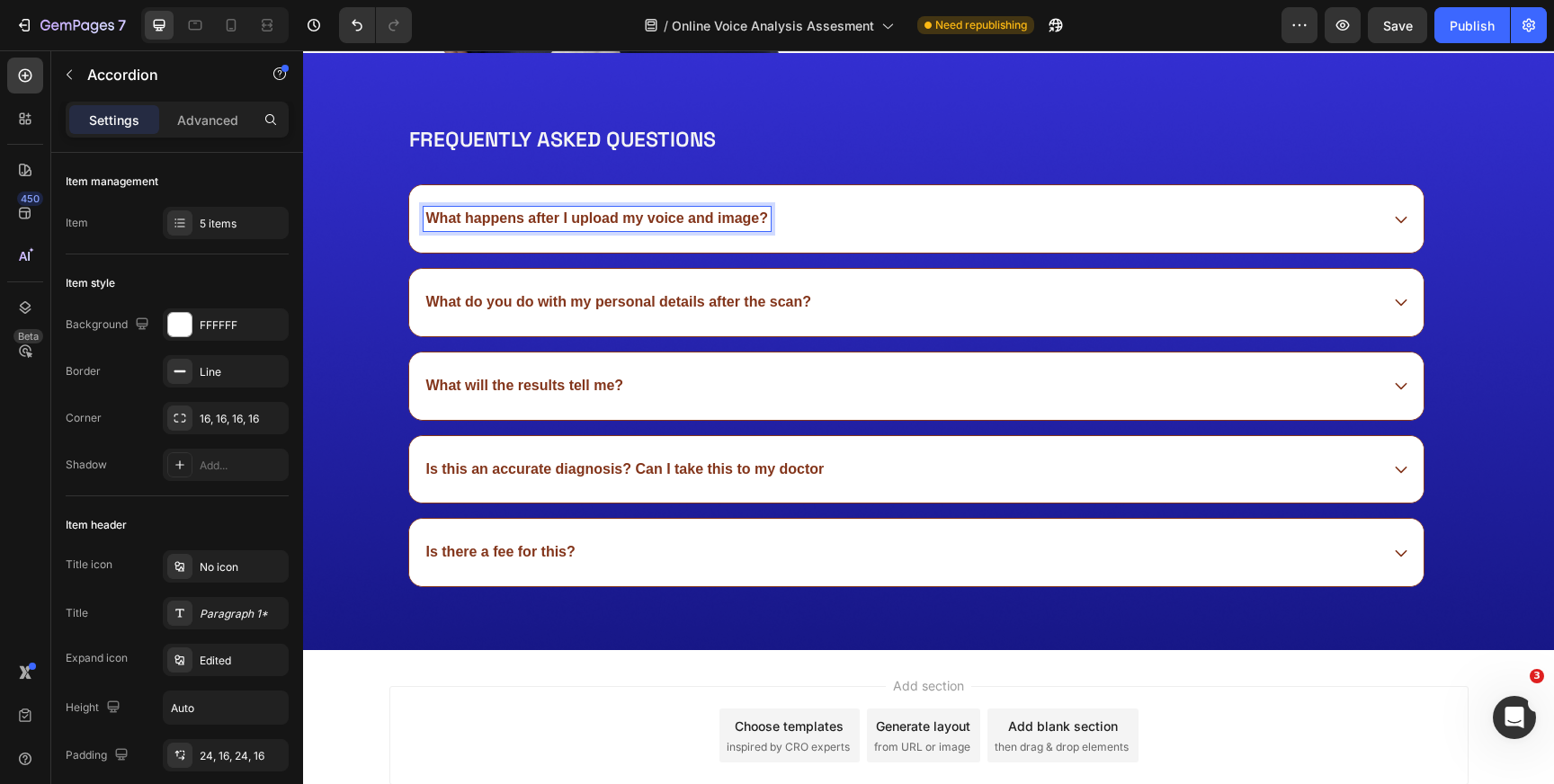
click at [669, 214] on p "What happens after I upload my voice and image?" at bounding box center [597, 219] width 343 height 19
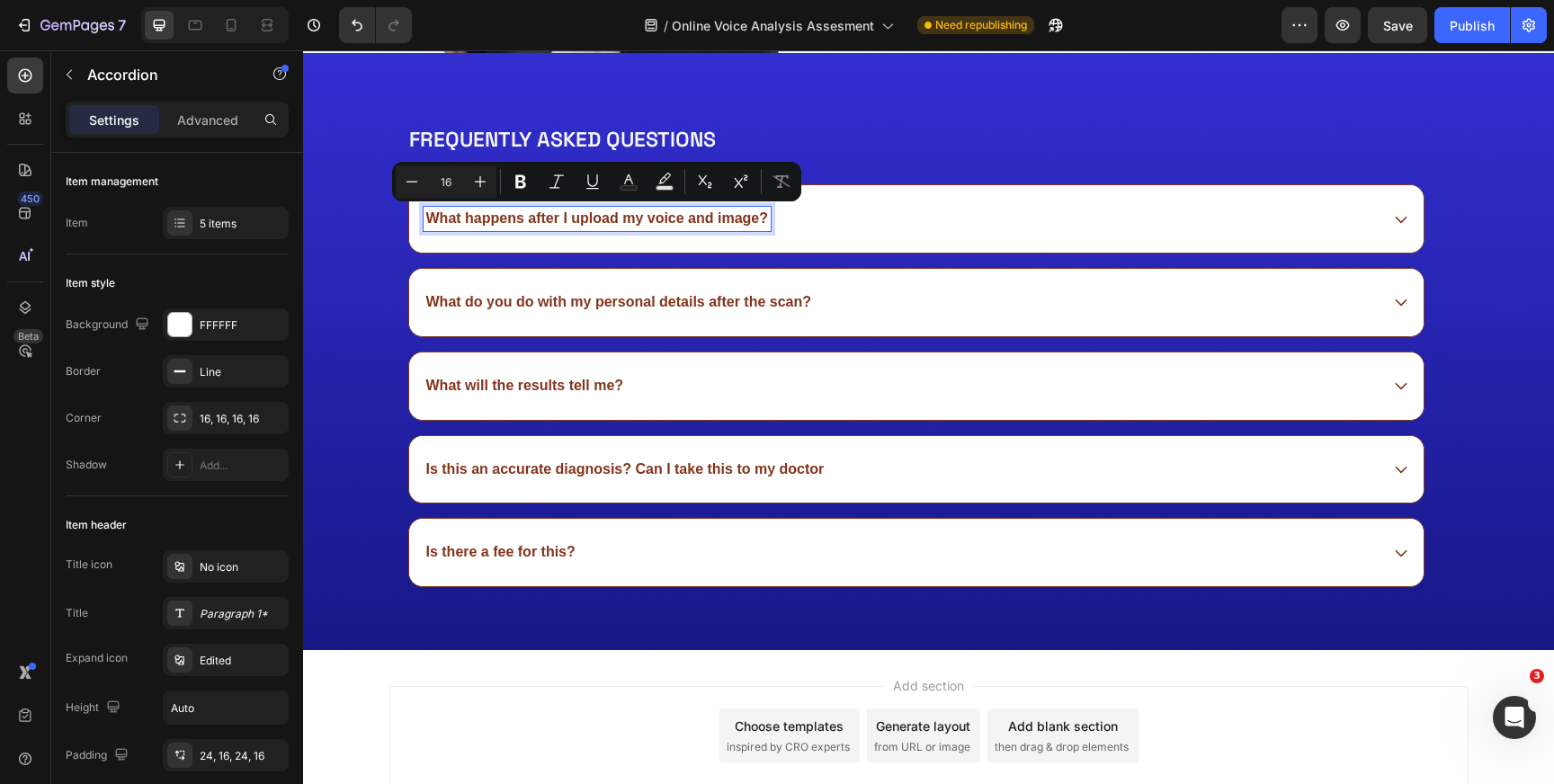
click at [529, 306] on p "What do you do with my personal details after the scan?" at bounding box center [619, 303] width 386 height 19
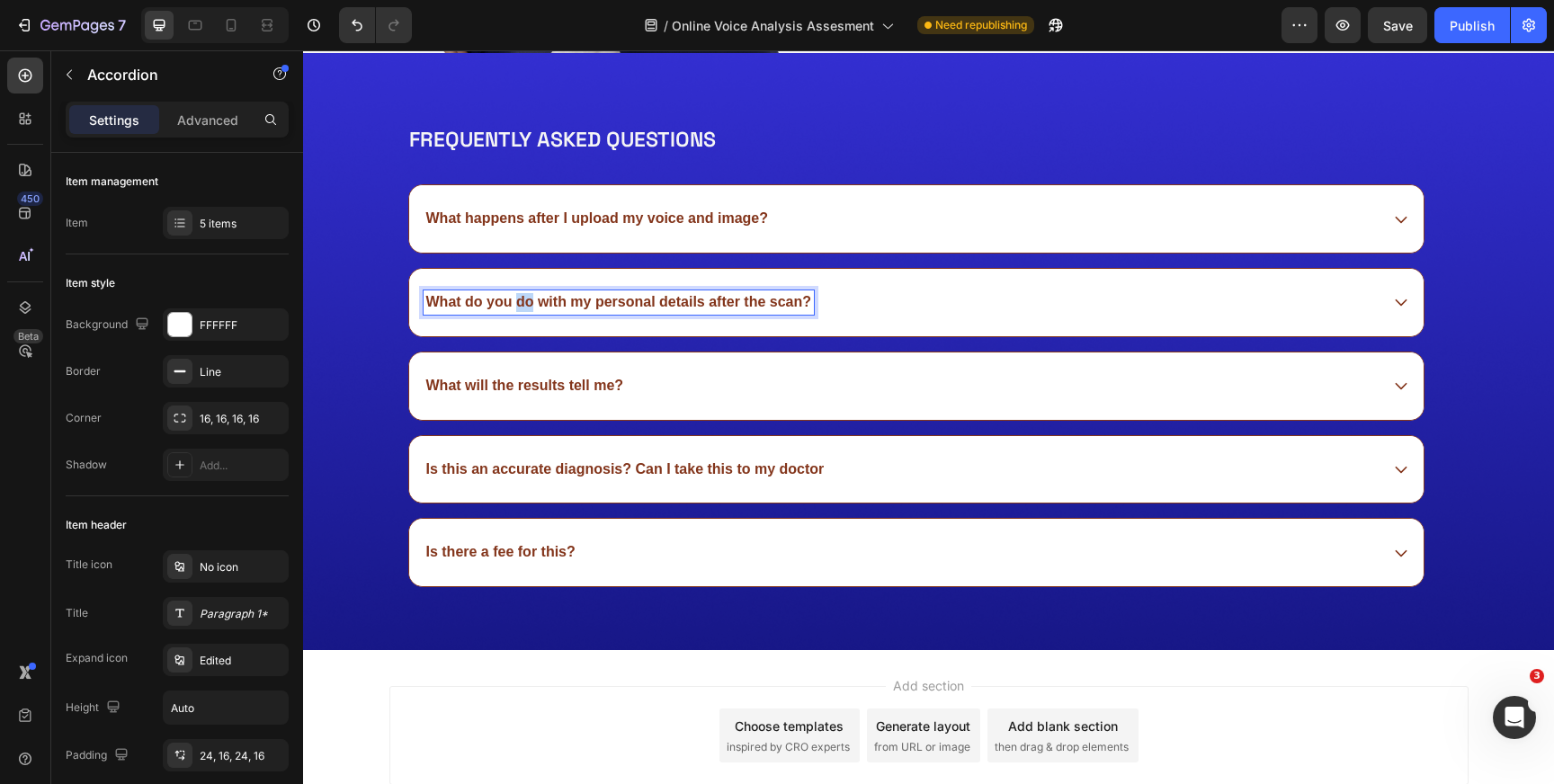
click at [529, 306] on p "What do you do with my personal details after the scan?" at bounding box center [619, 303] width 386 height 19
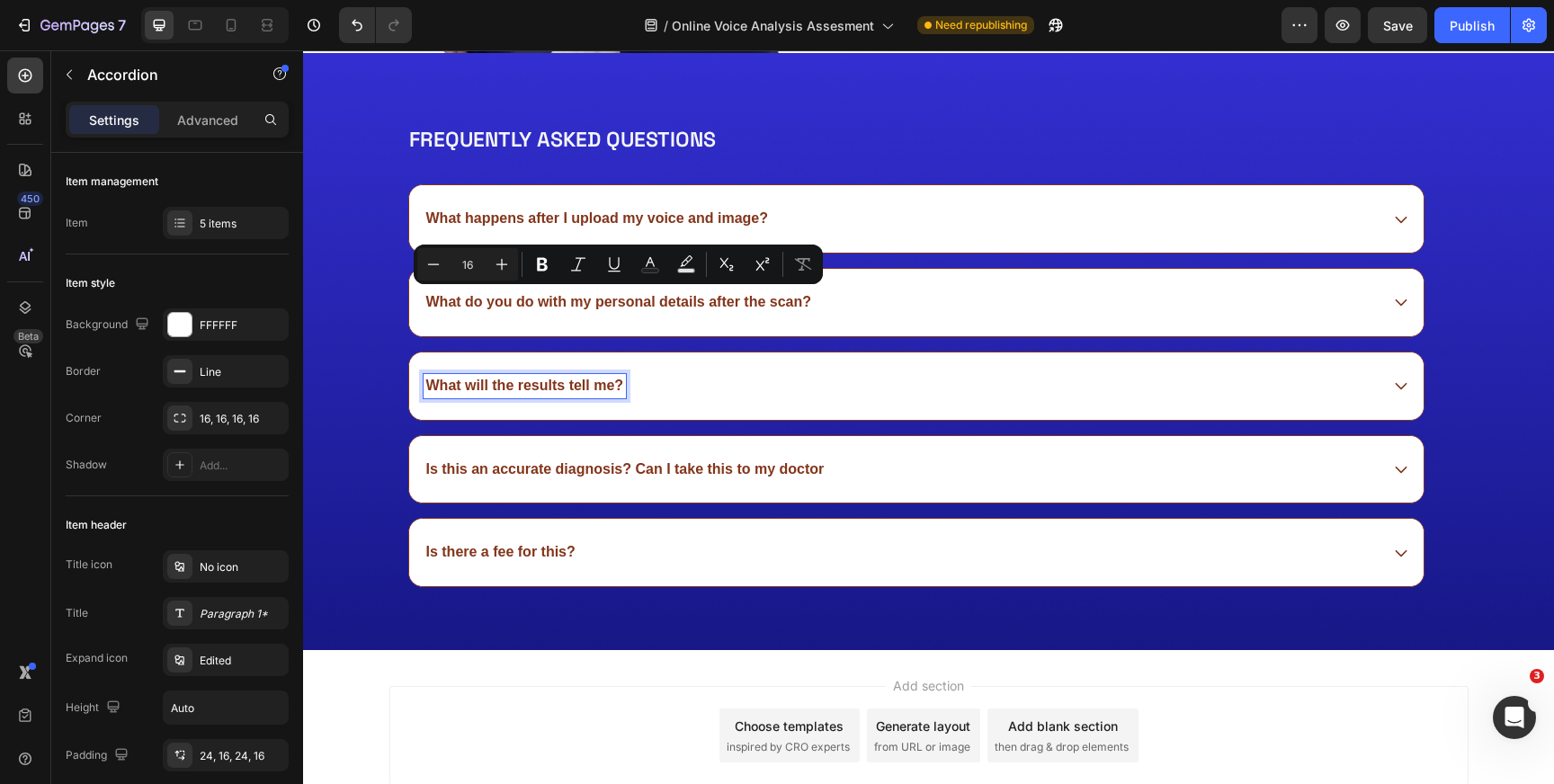
click at [487, 382] on p "What will the results tell me?" at bounding box center [526, 386] width 198 height 19
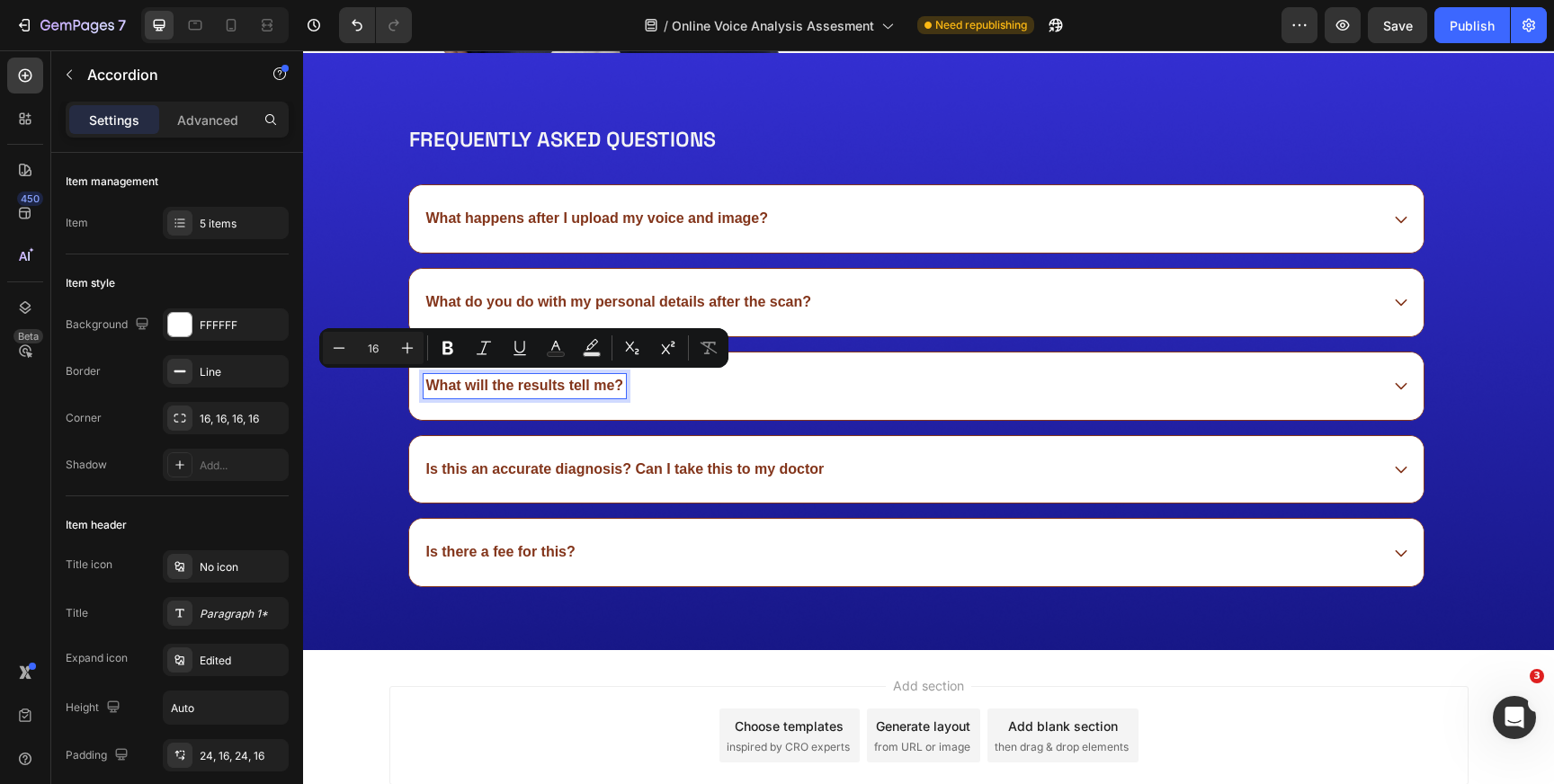
click at [487, 382] on p "What will the results tell me?" at bounding box center [526, 386] width 198 height 19
click at [514, 470] on p "Is this an accurate diagnosis? Can I take this to my doctor" at bounding box center [626, 470] width 398 height 19
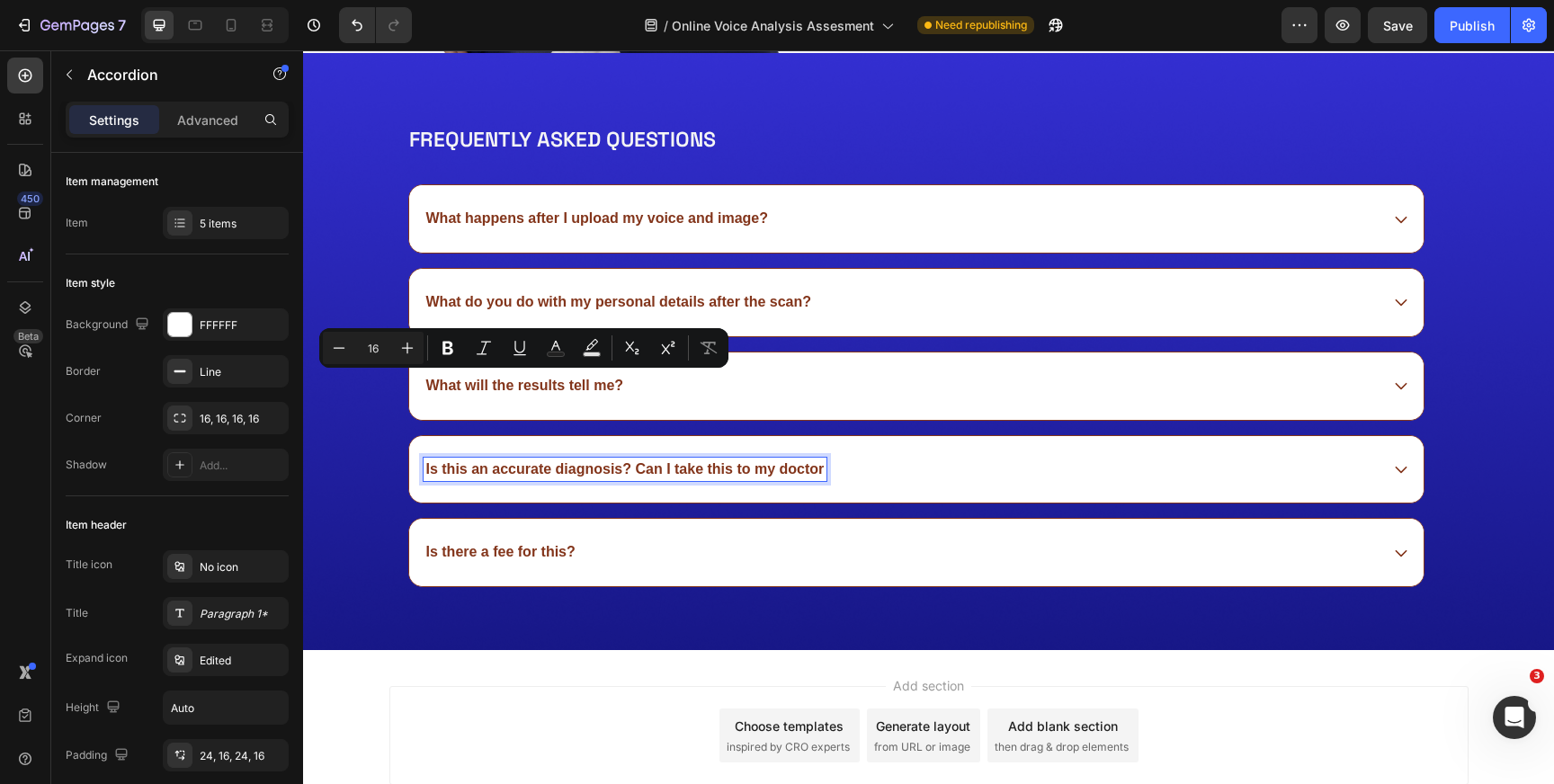
click at [514, 470] on p "Is this an accurate diagnosis? Can I take this to my doctor" at bounding box center [626, 470] width 398 height 19
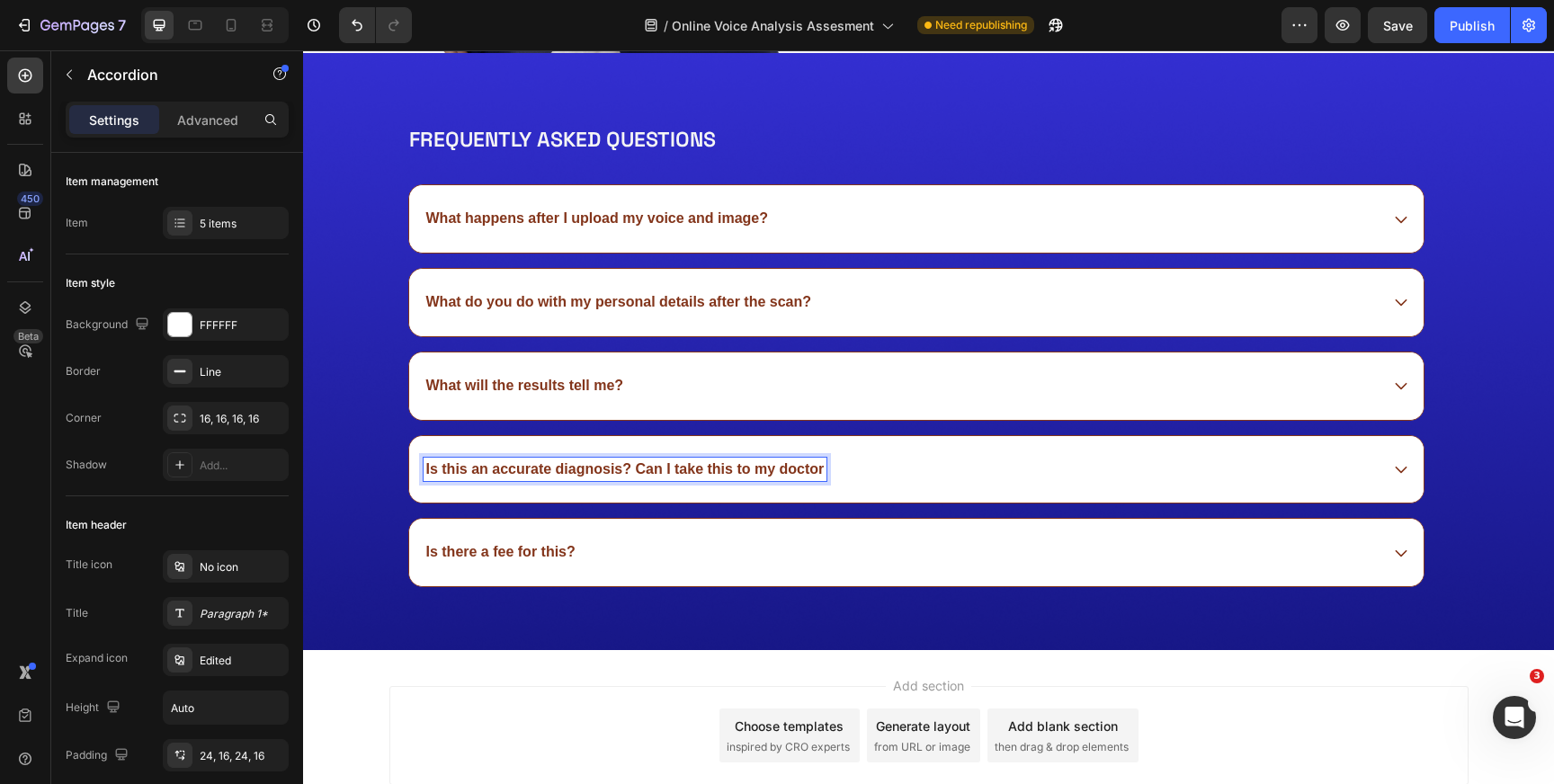
click at [514, 470] on p "Is this an accurate diagnosis? Can I take this to my doctor" at bounding box center [626, 470] width 398 height 19
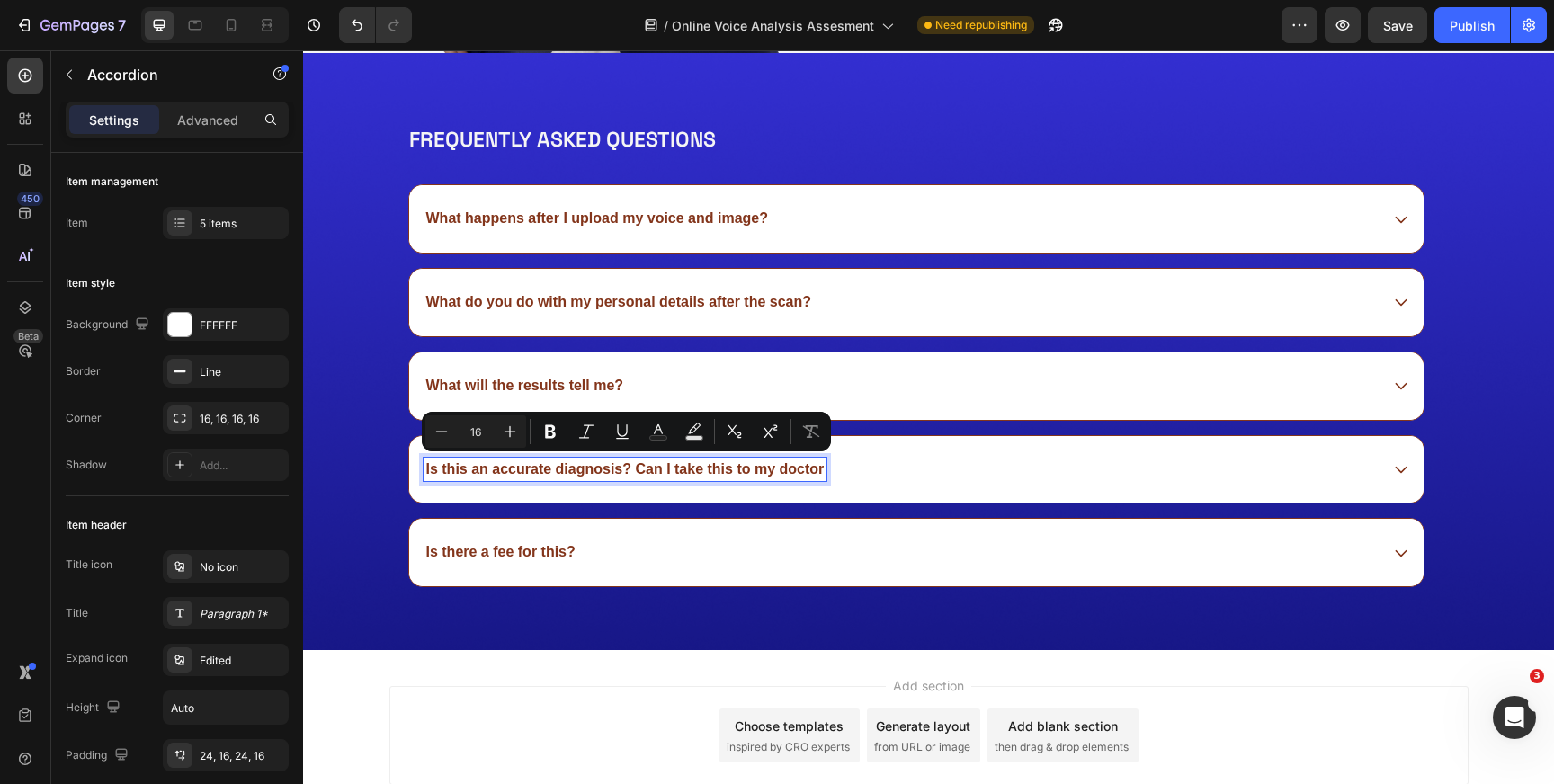
click at [496, 551] on p "Is there a fee for this?" at bounding box center [501, 553] width 149 height 19
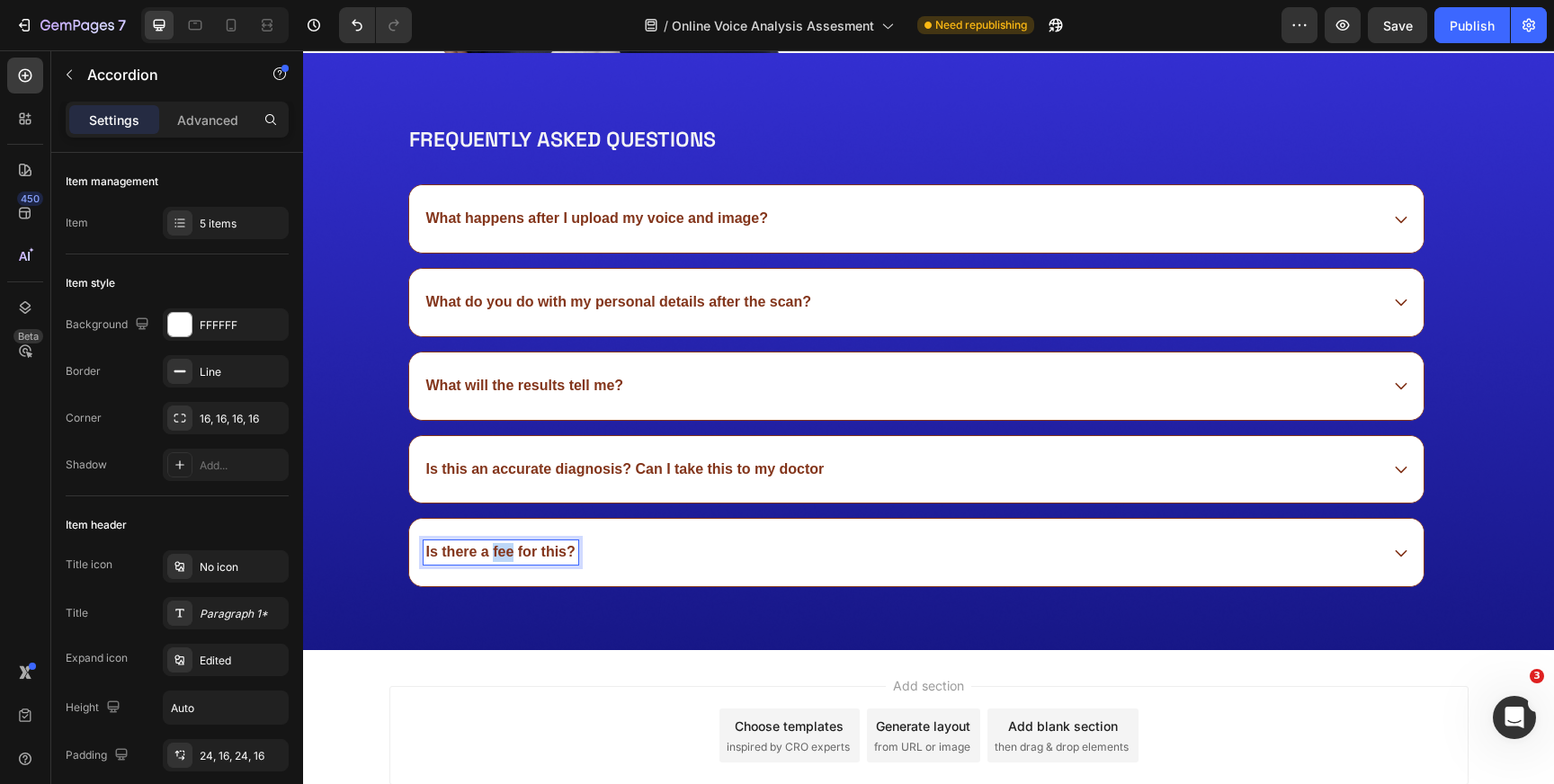
click at [496, 551] on p "Is there a fee for this?" at bounding box center [501, 553] width 149 height 19
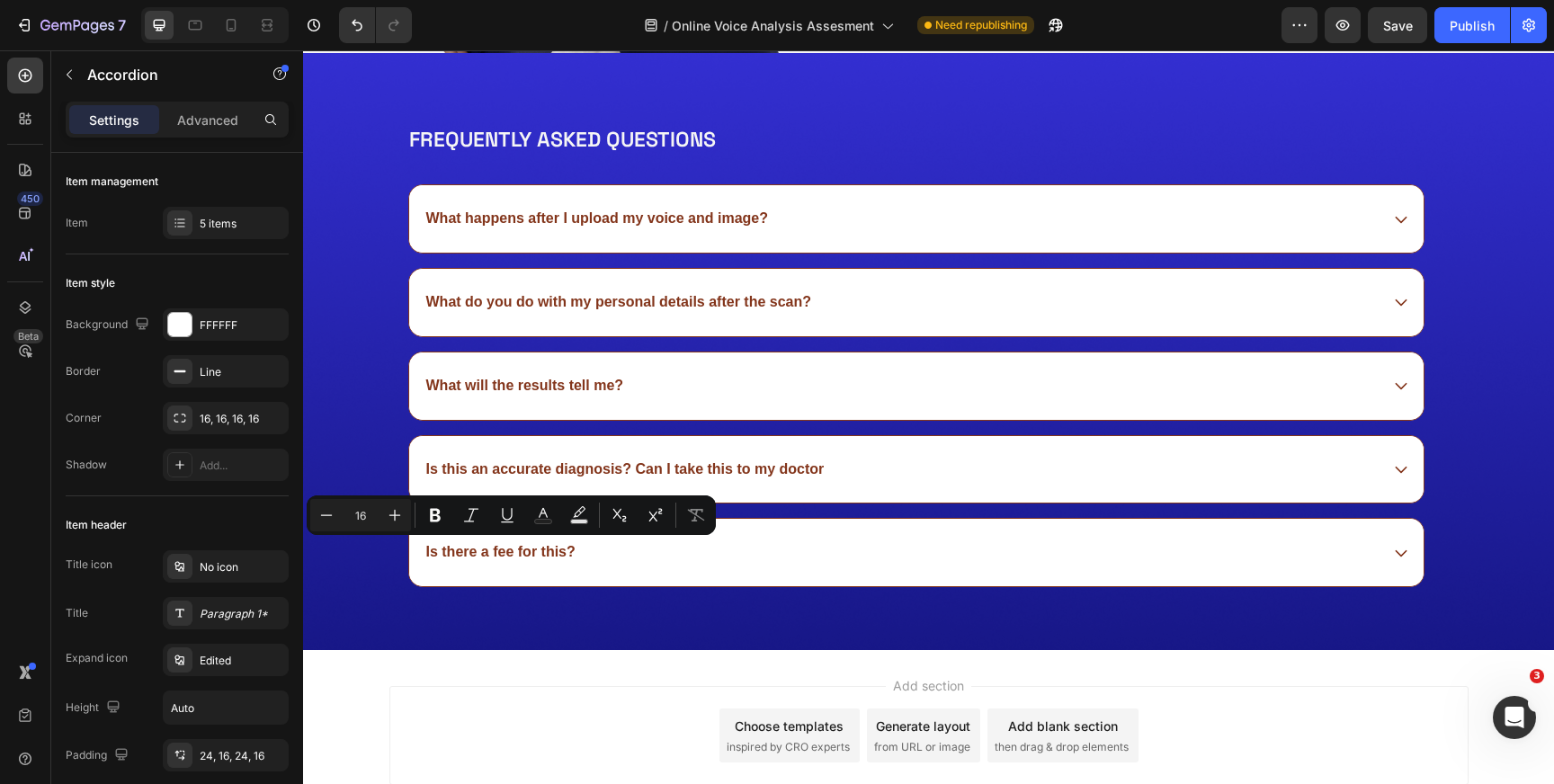
click at [1398, 467] on icon at bounding box center [1401, 470] width 11 height 7
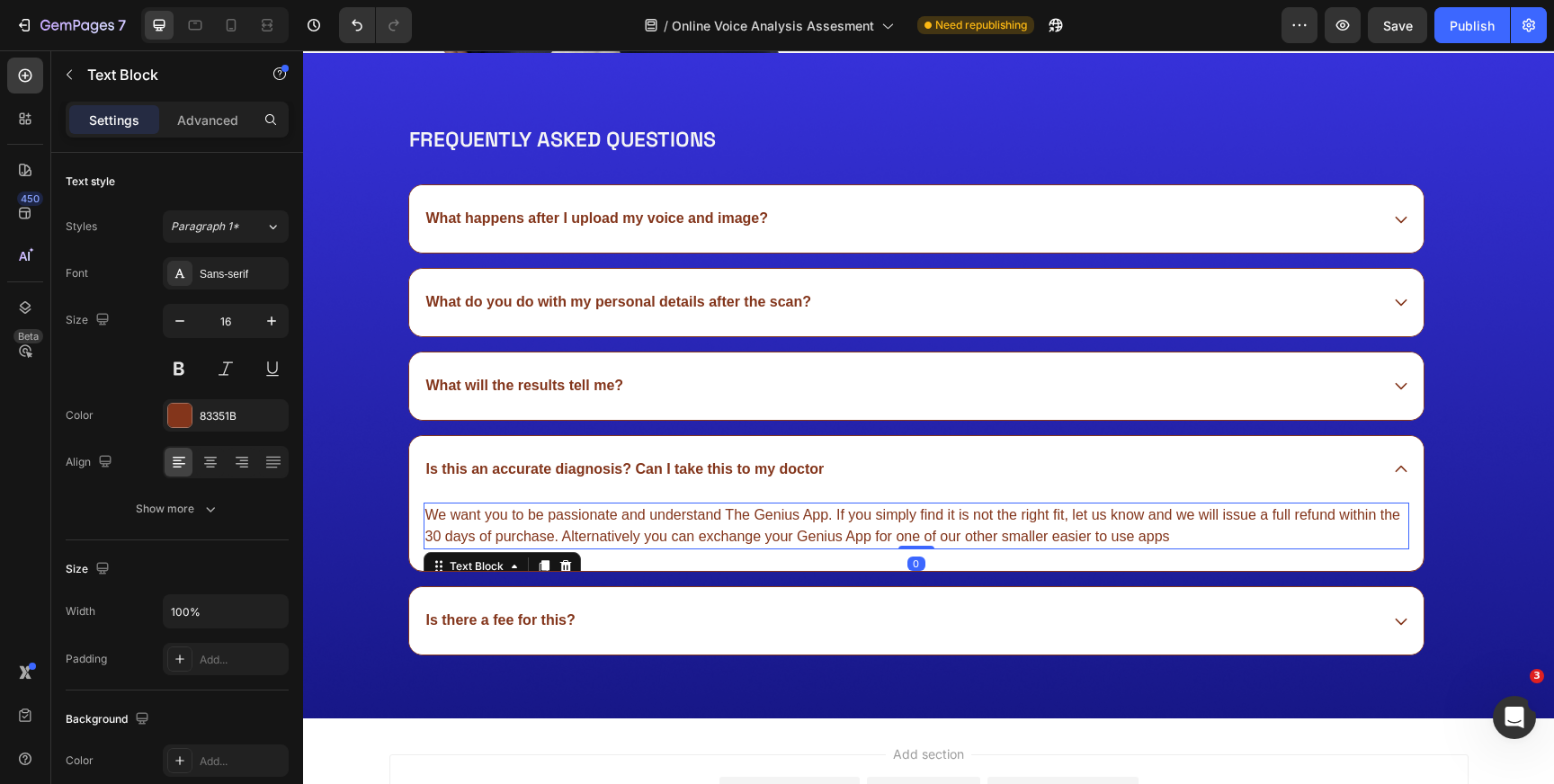
click at [922, 513] on p "We want you to be passionate and understand The Genius App. If you simply find …" at bounding box center [916, 526] width 982 height 43
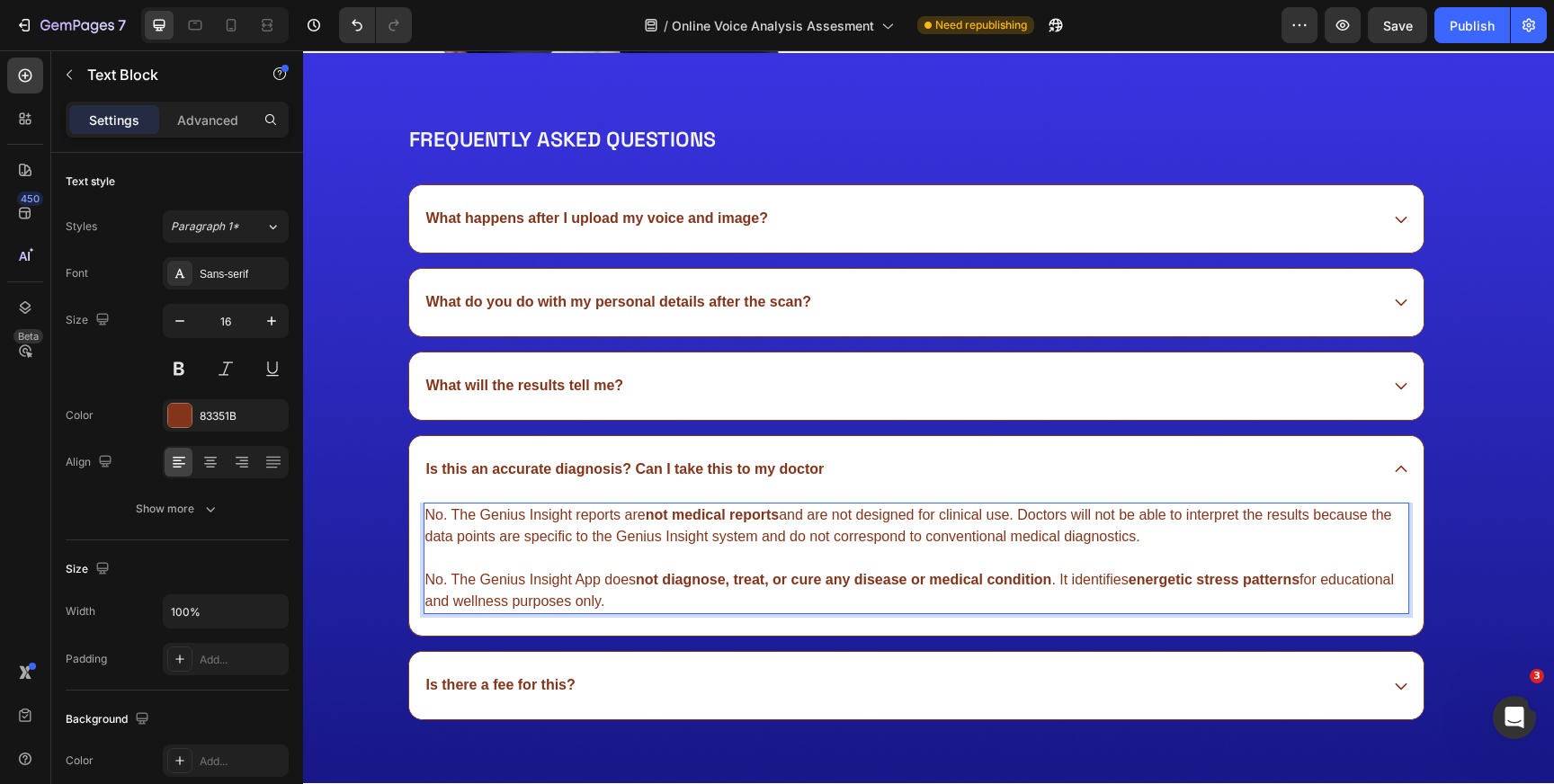
click at [452, 575] on p "No. The Genius Insight reports are not medical reports and are not designed for…" at bounding box center [916, 559] width 982 height 108
click at [634, 599] on p "No. The Genius Insight reports are not medical reports and are not designed for…" at bounding box center [916, 559] width 982 height 108
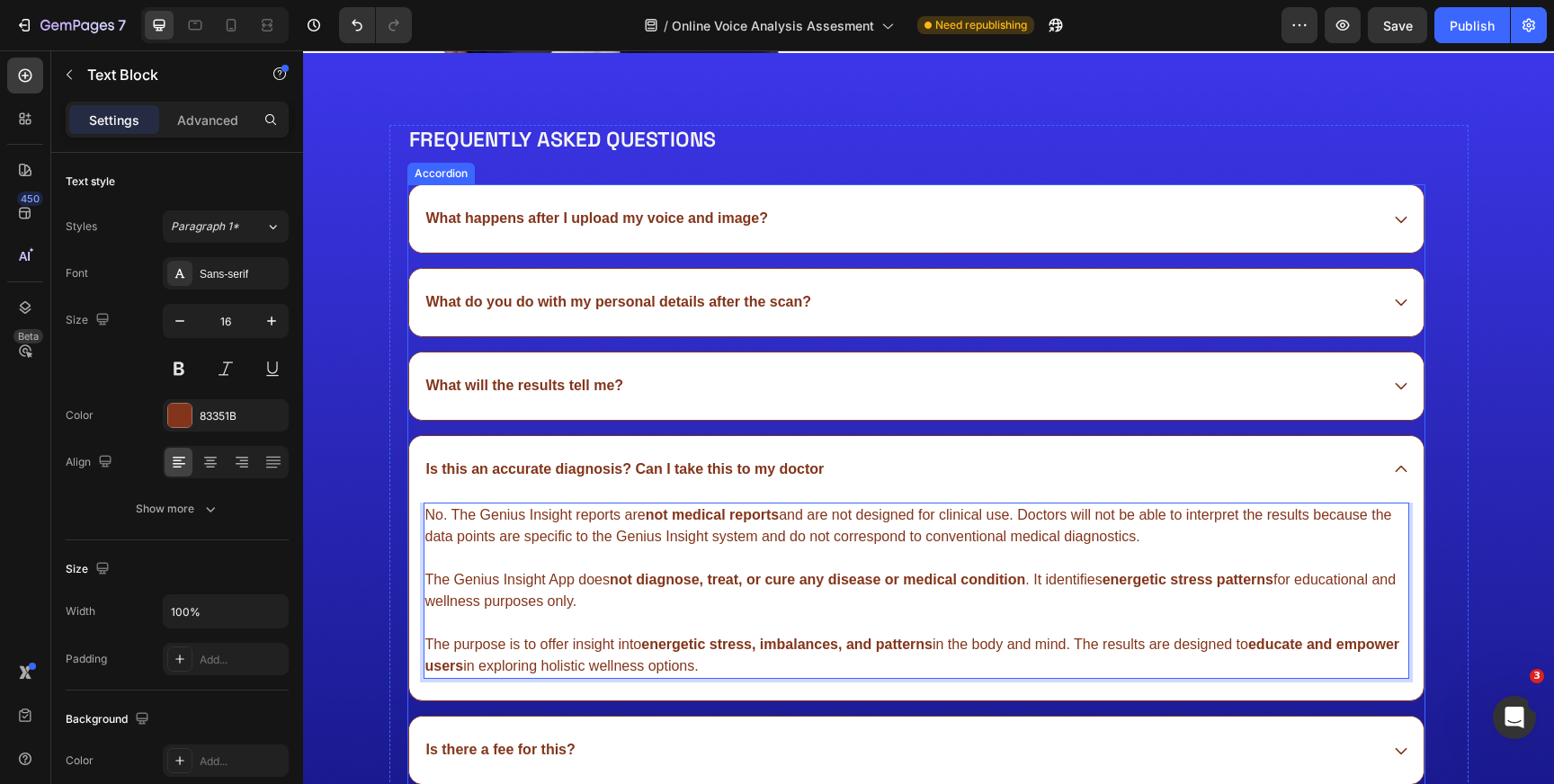
click at [563, 291] on div "What do you do with my personal details after the scan?" at bounding box center [619, 303] width 392 height 25
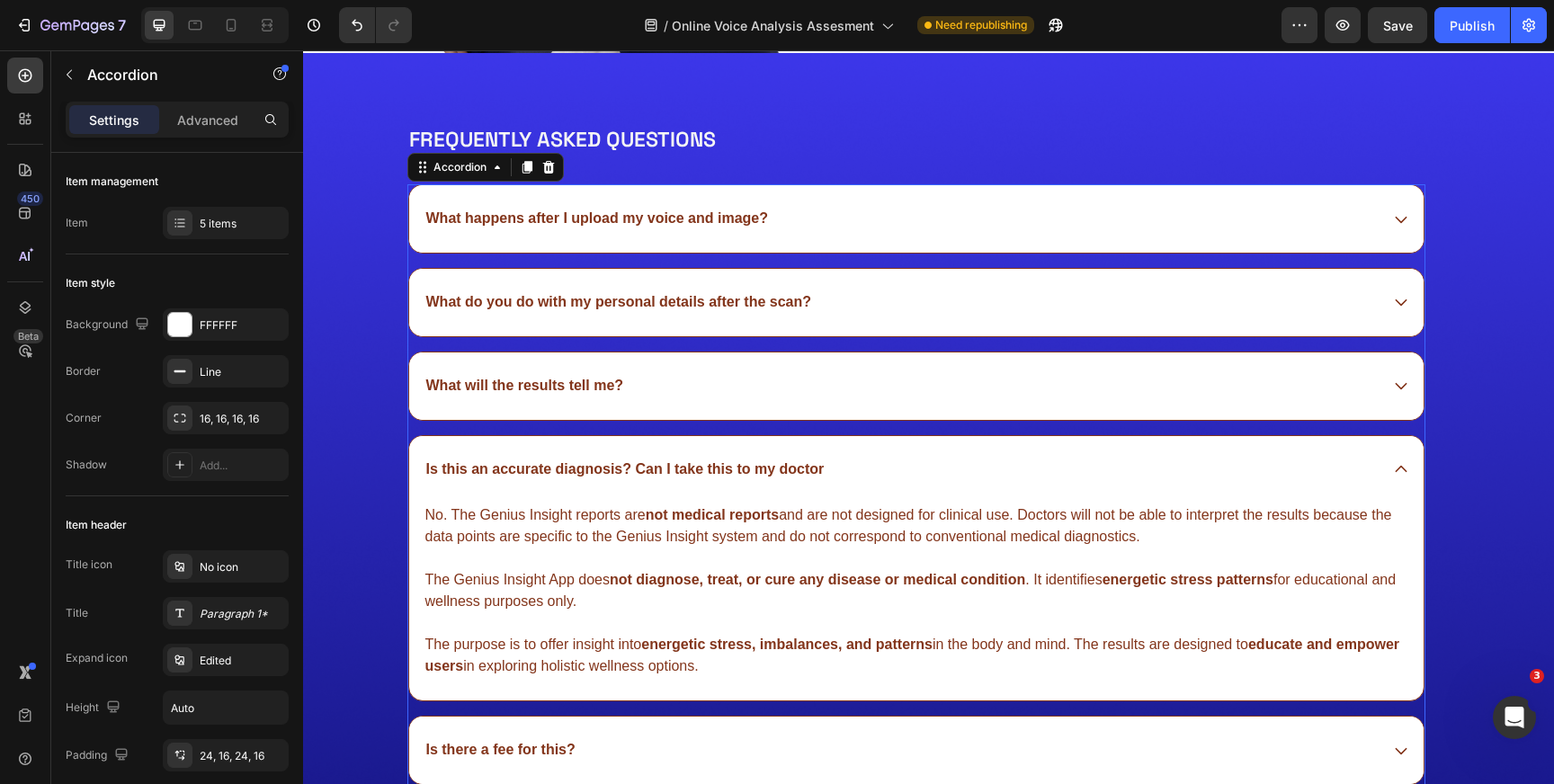
click at [1399, 301] on icon at bounding box center [1401, 302] width 11 height 7
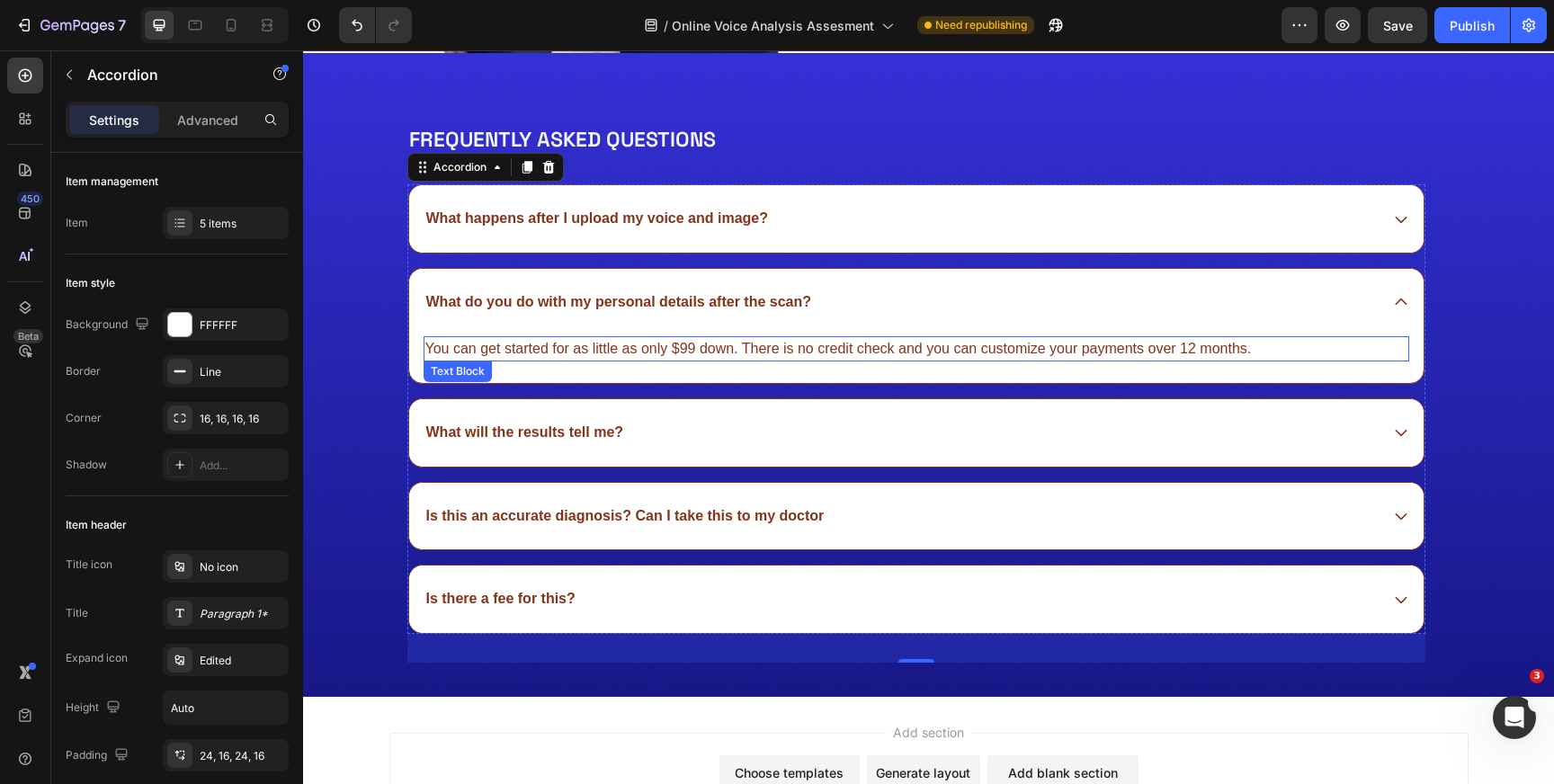
click at [857, 342] on p "You can get started for as little as only $99 down. There is no credit check an…" at bounding box center [916, 348] width 982 height 22
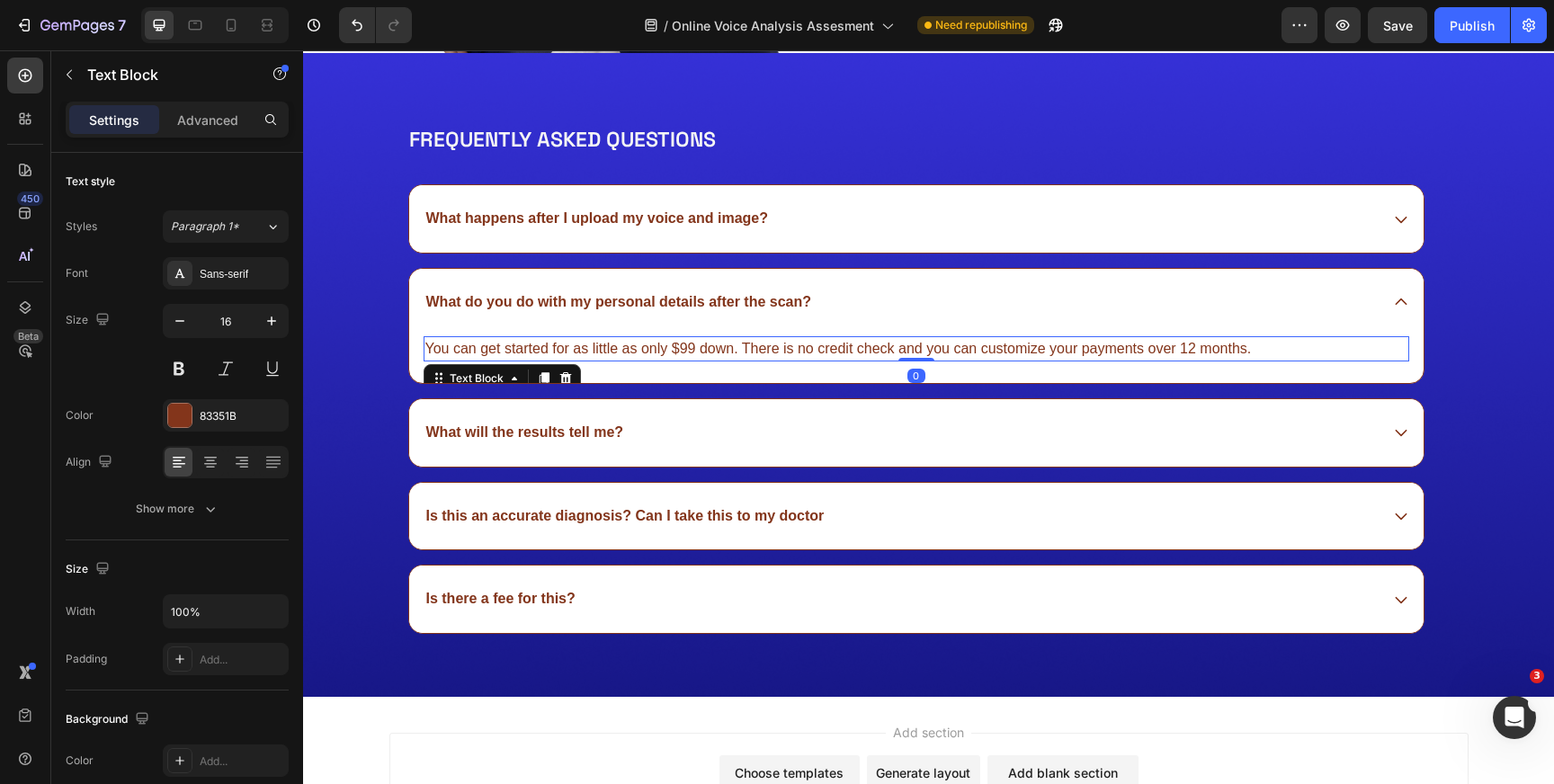
click at [857, 342] on p "You can get started for as little as only $99 down. There is no credit check an…" at bounding box center [916, 348] width 982 height 22
click at [1403, 218] on icon at bounding box center [1401, 219] width 16 height 16
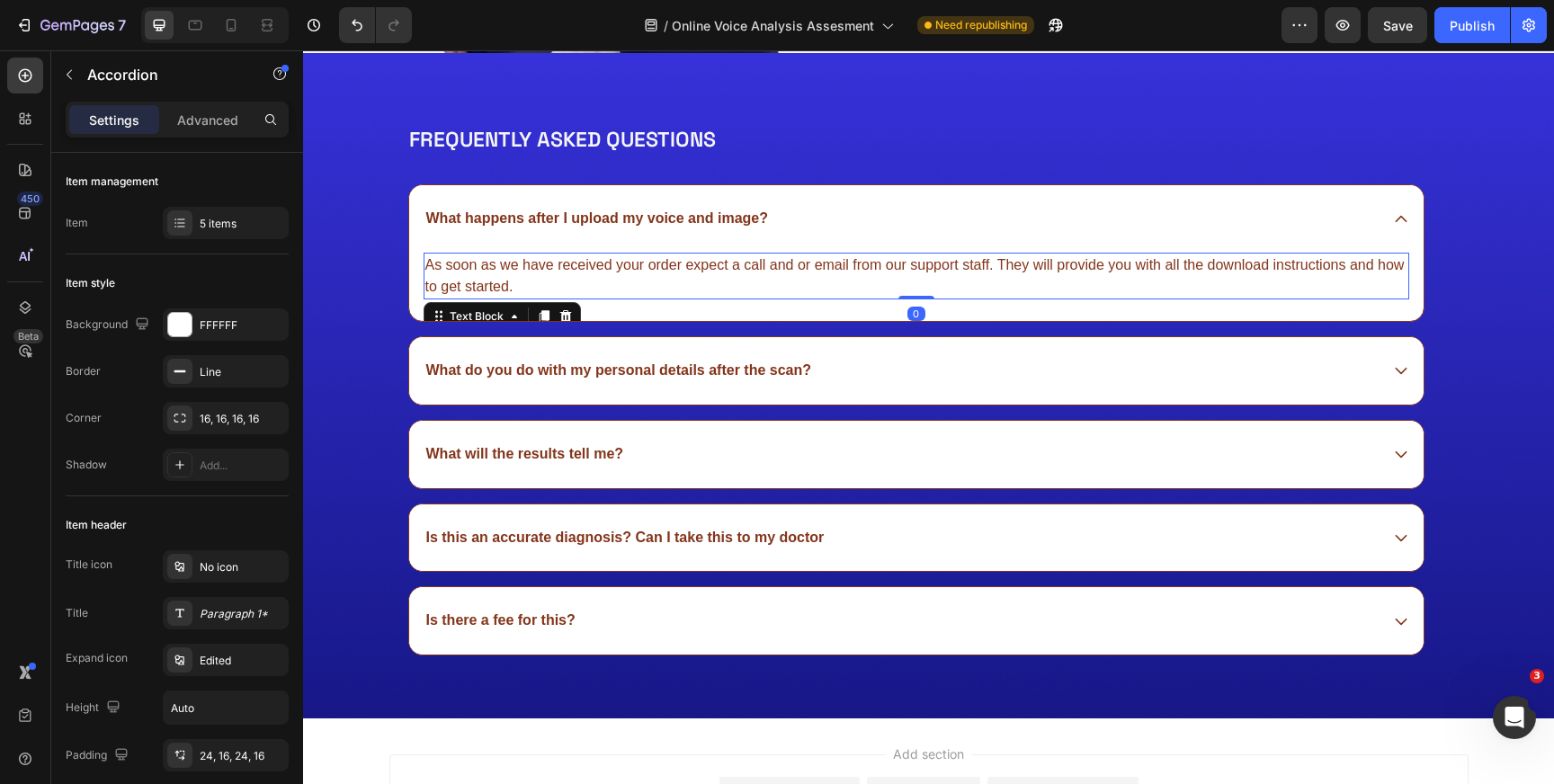
click at [946, 259] on p "As soon as we have received your order expect a call and or email from our supp…" at bounding box center [916, 276] width 982 height 43
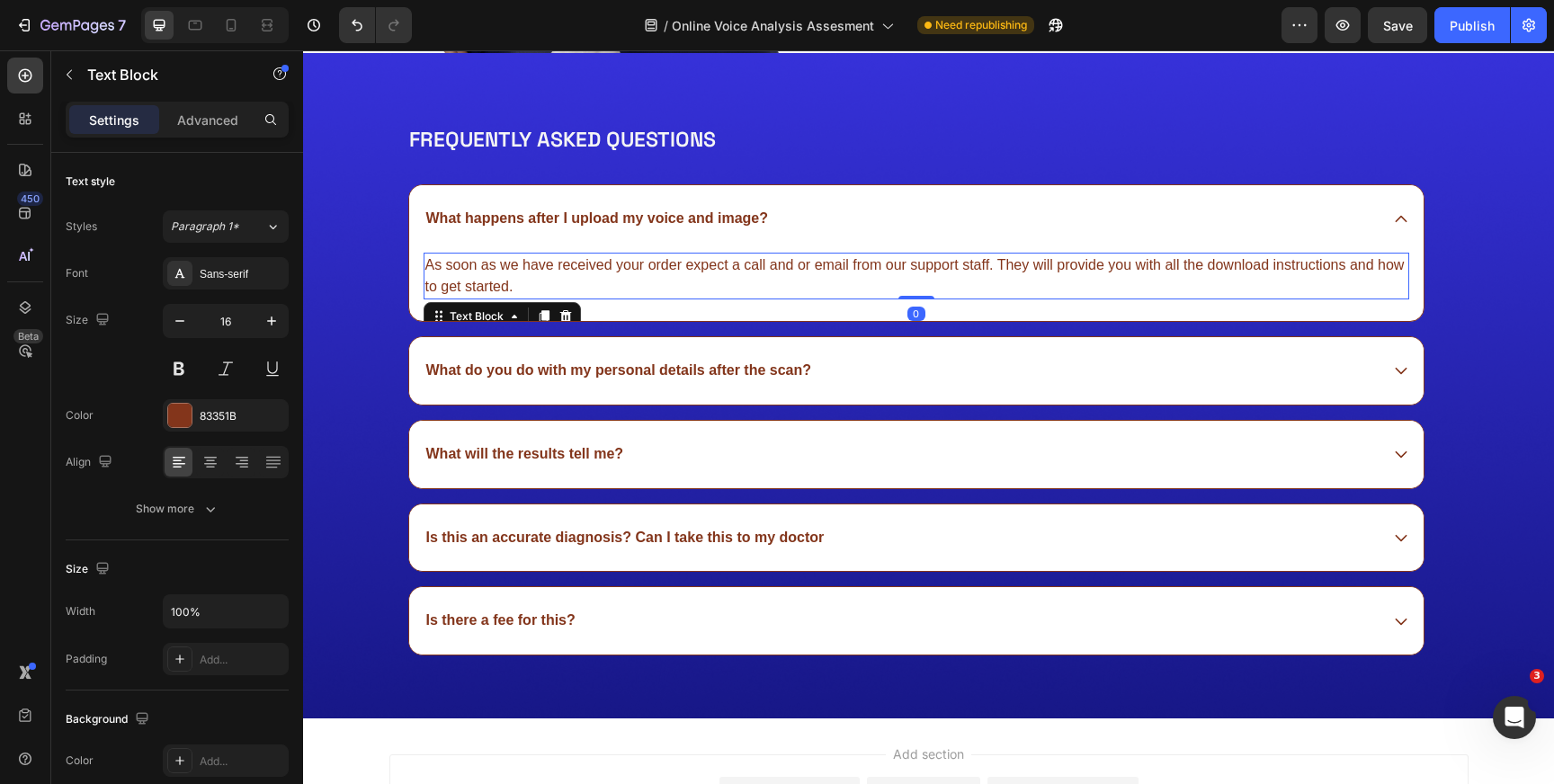
click at [946, 259] on p "As soon as we have received your order expect a call and or email from our supp…" at bounding box center [916, 276] width 982 height 43
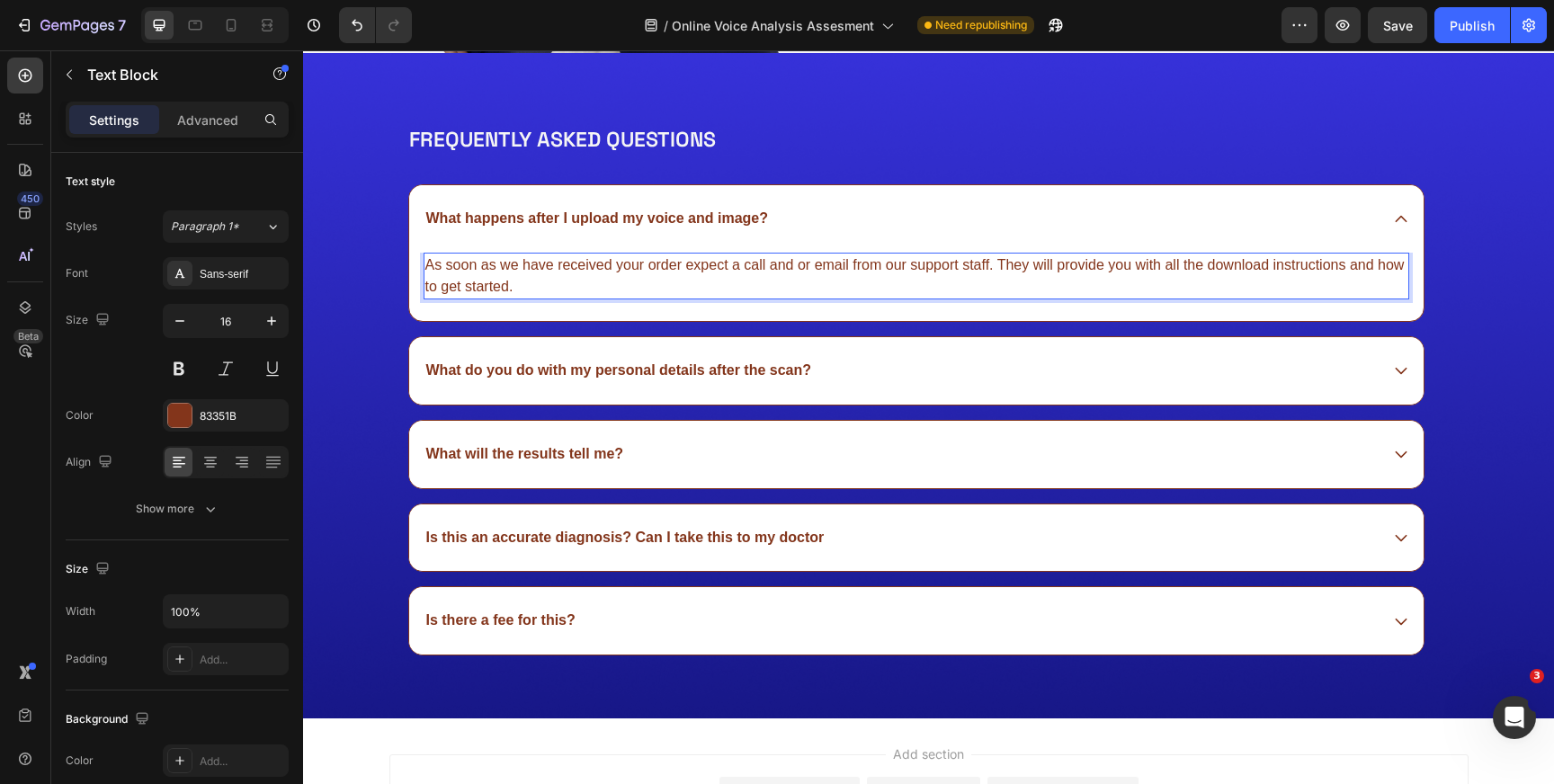
click at [946, 259] on p "As soon as we have received your order expect a call and or email from our supp…" at bounding box center [916, 276] width 982 height 43
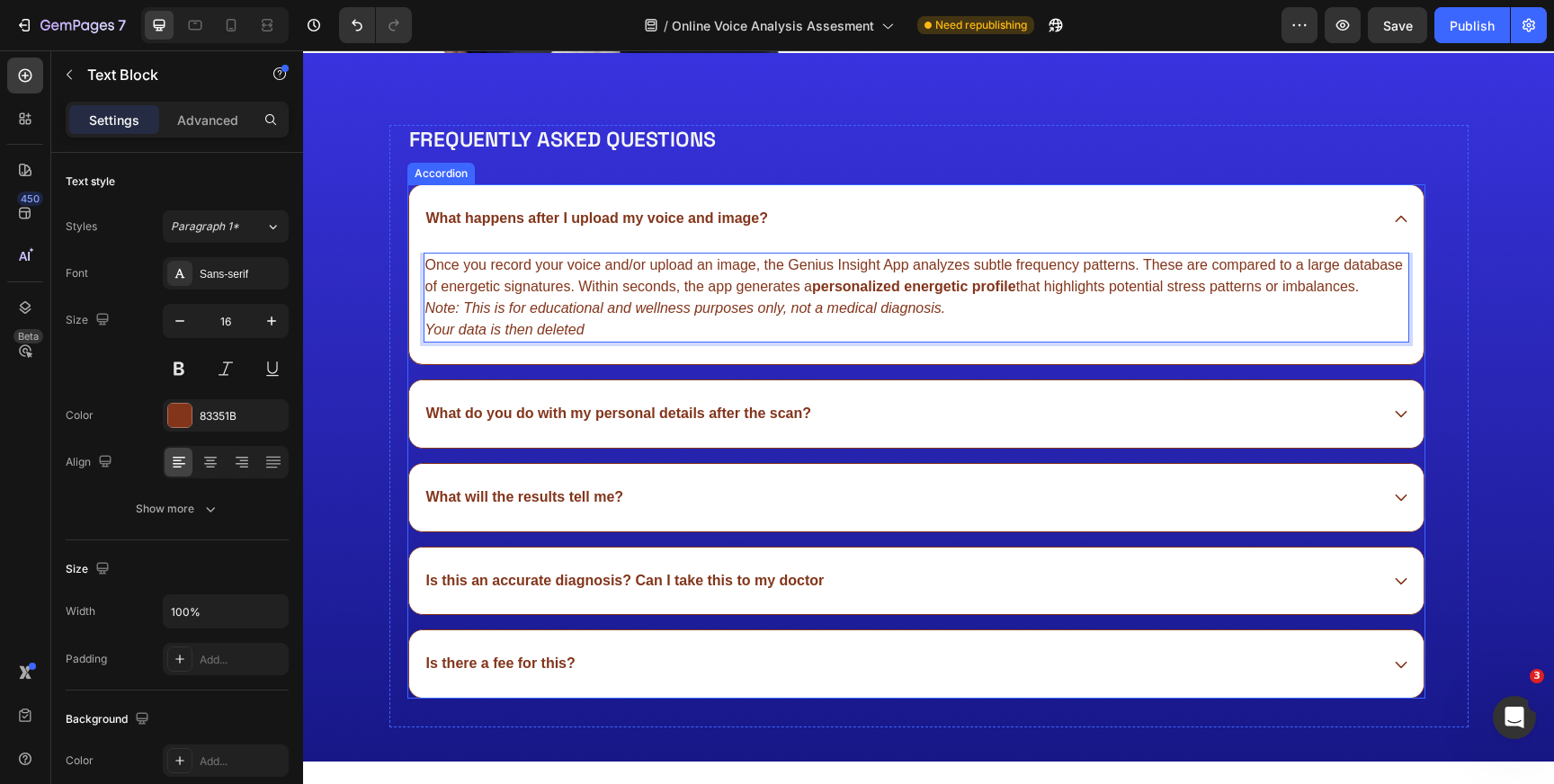
click at [518, 495] on p "What will the results tell me?" at bounding box center [526, 498] width 198 height 19
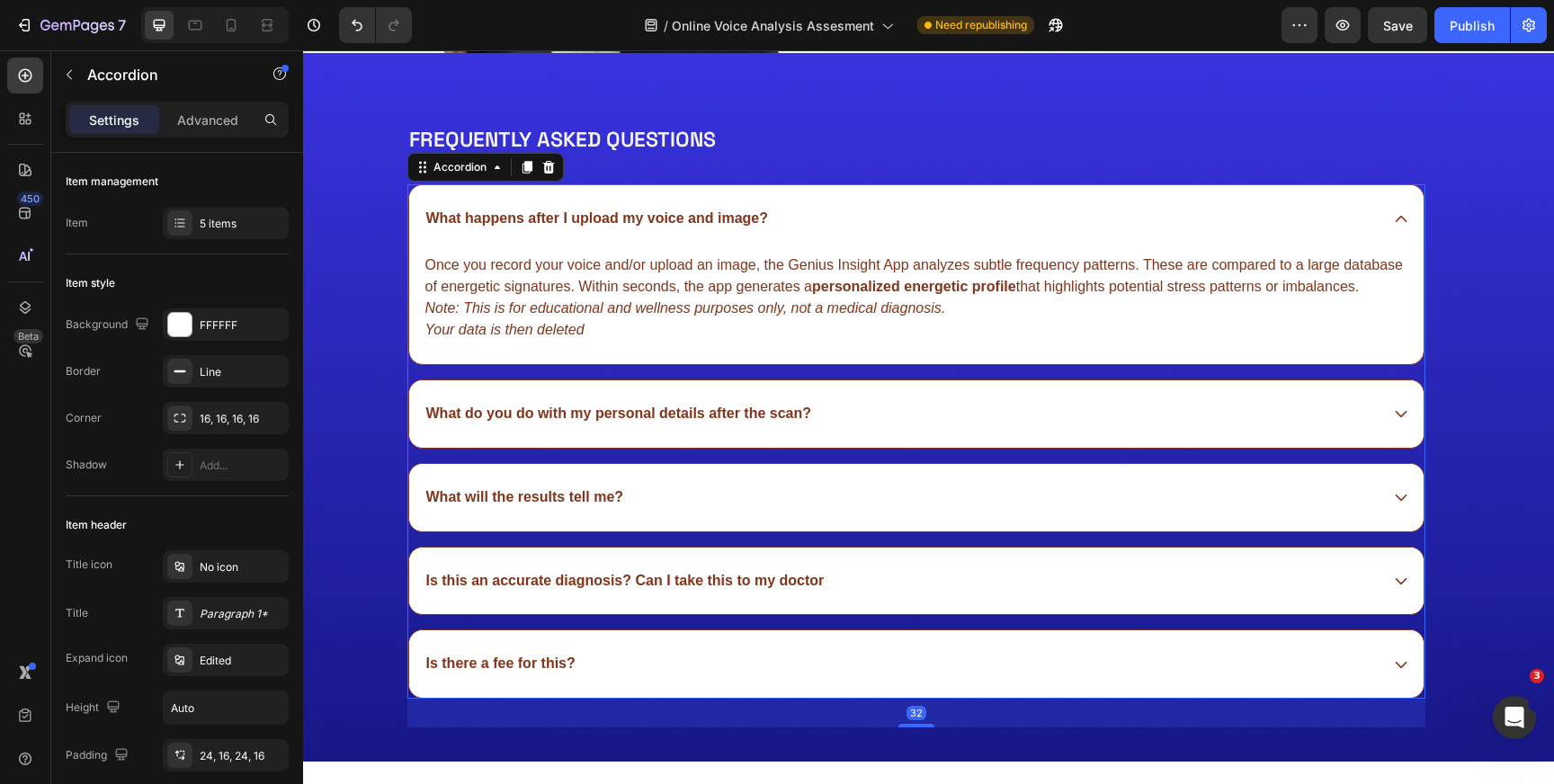
click at [1408, 495] on icon at bounding box center [1401, 497] width 16 height 16
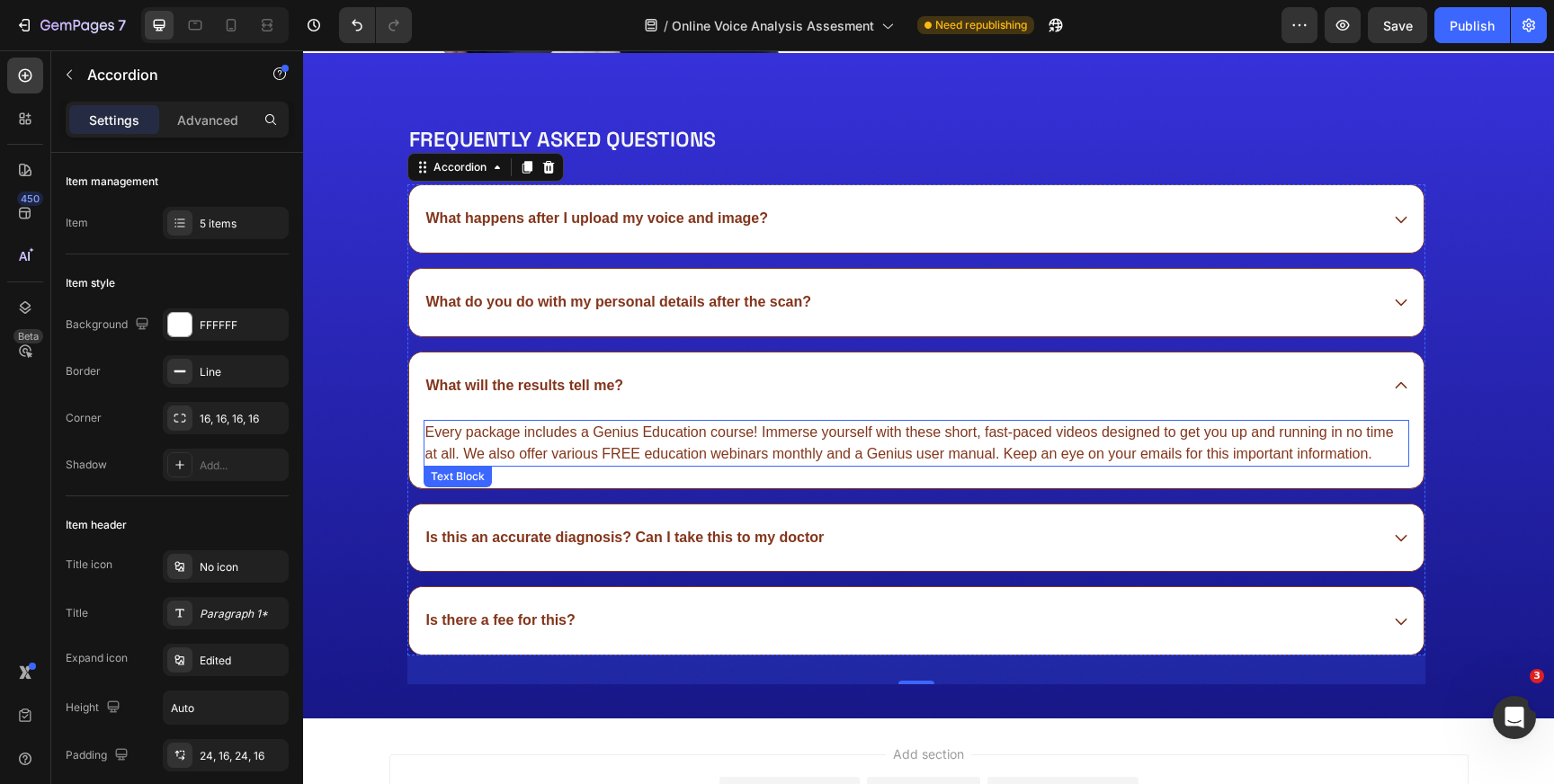
click at [819, 438] on p "Every package includes a Genius Education course! Immerse yourself with these s…" at bounding box center [916, 443] width 982 height 43
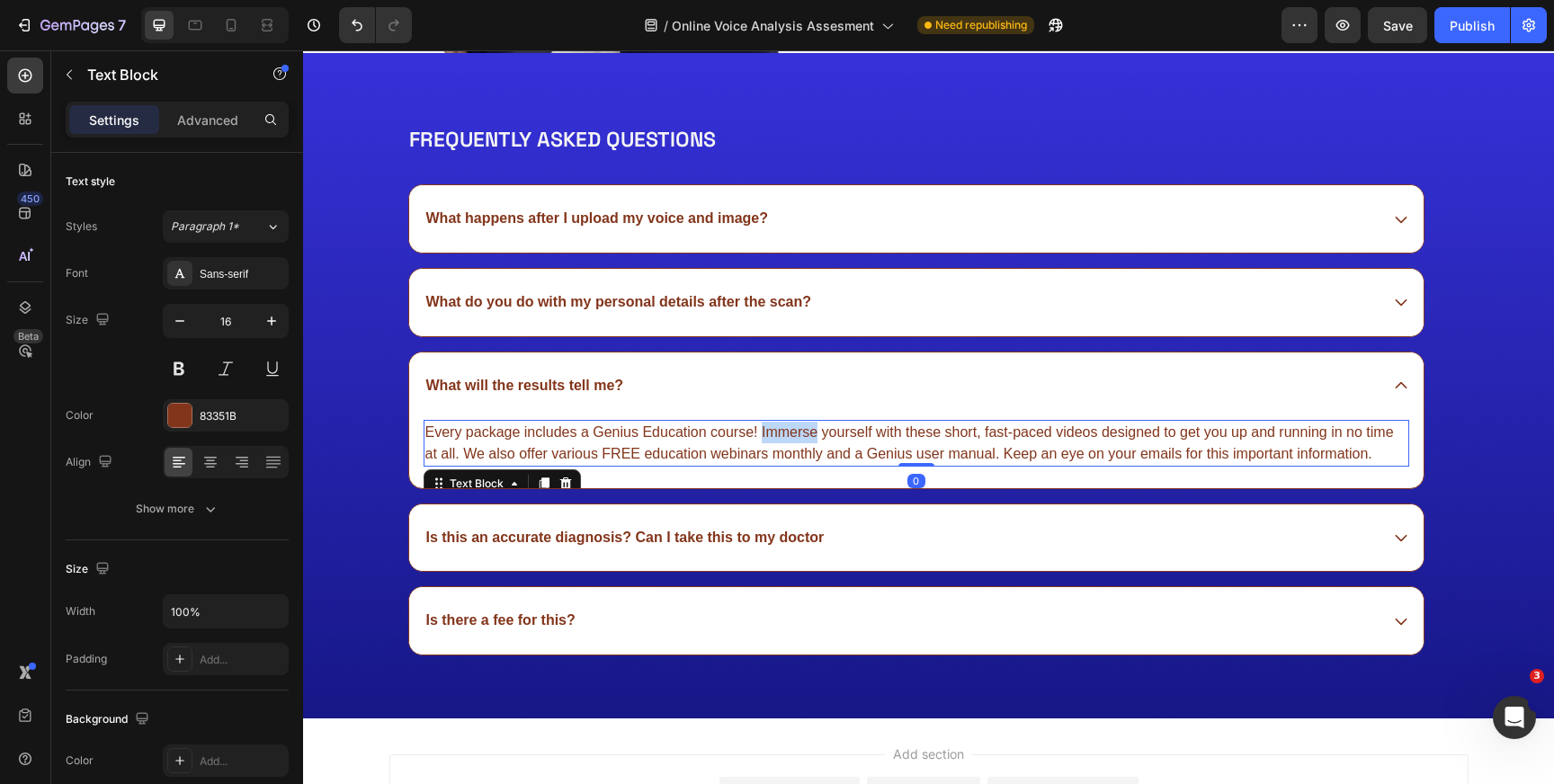
click at [819, 438] on p "Every package includes a Genius Education course! Immerse yourself with these s…" at bounding box center [916, 443] width 982 height 43
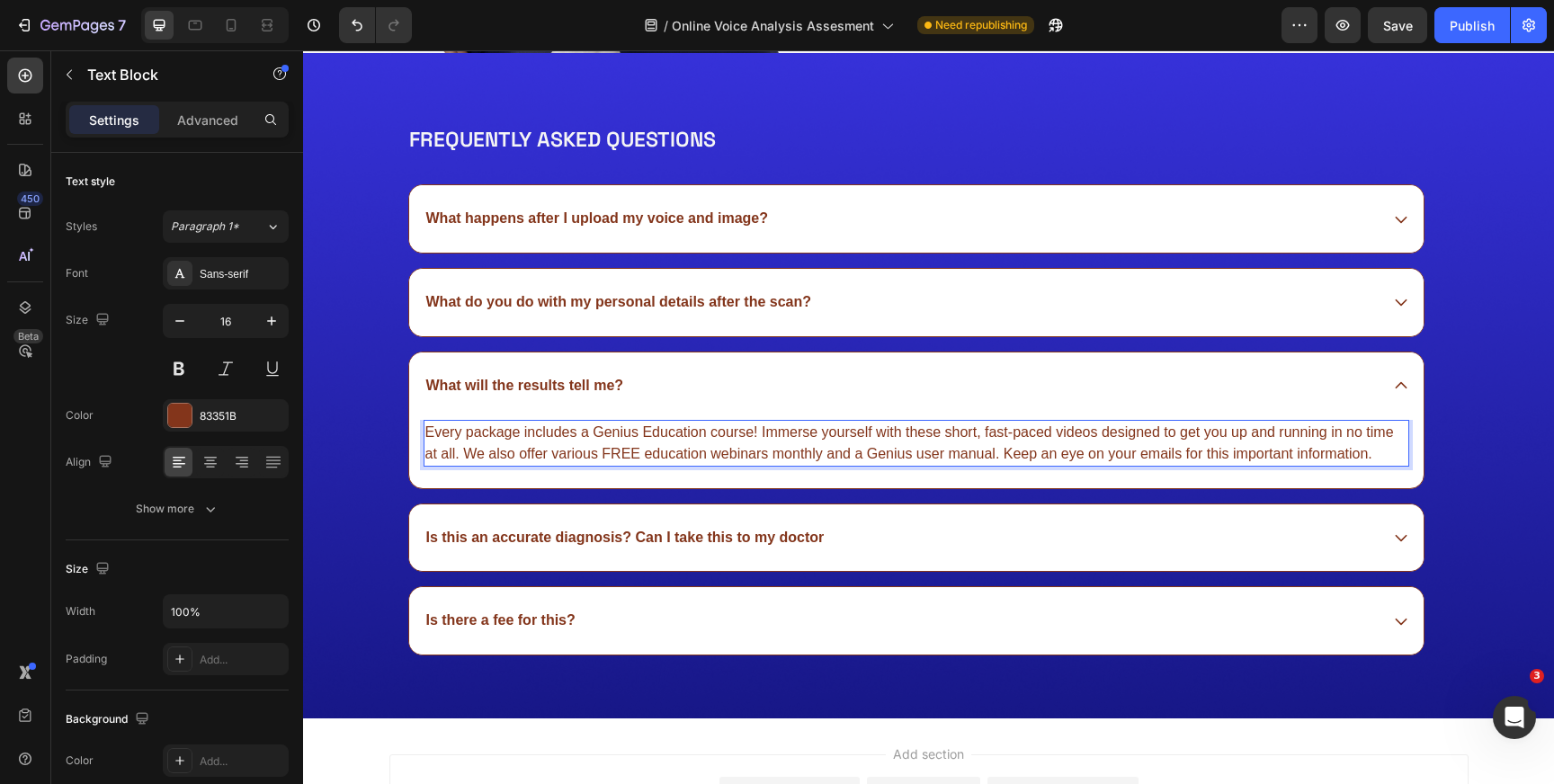
click at [819, 438] on p "Every package includes a Genius Education course! Immerse yourself with these s…" at bounding box center [916, 443] width 982 height 43
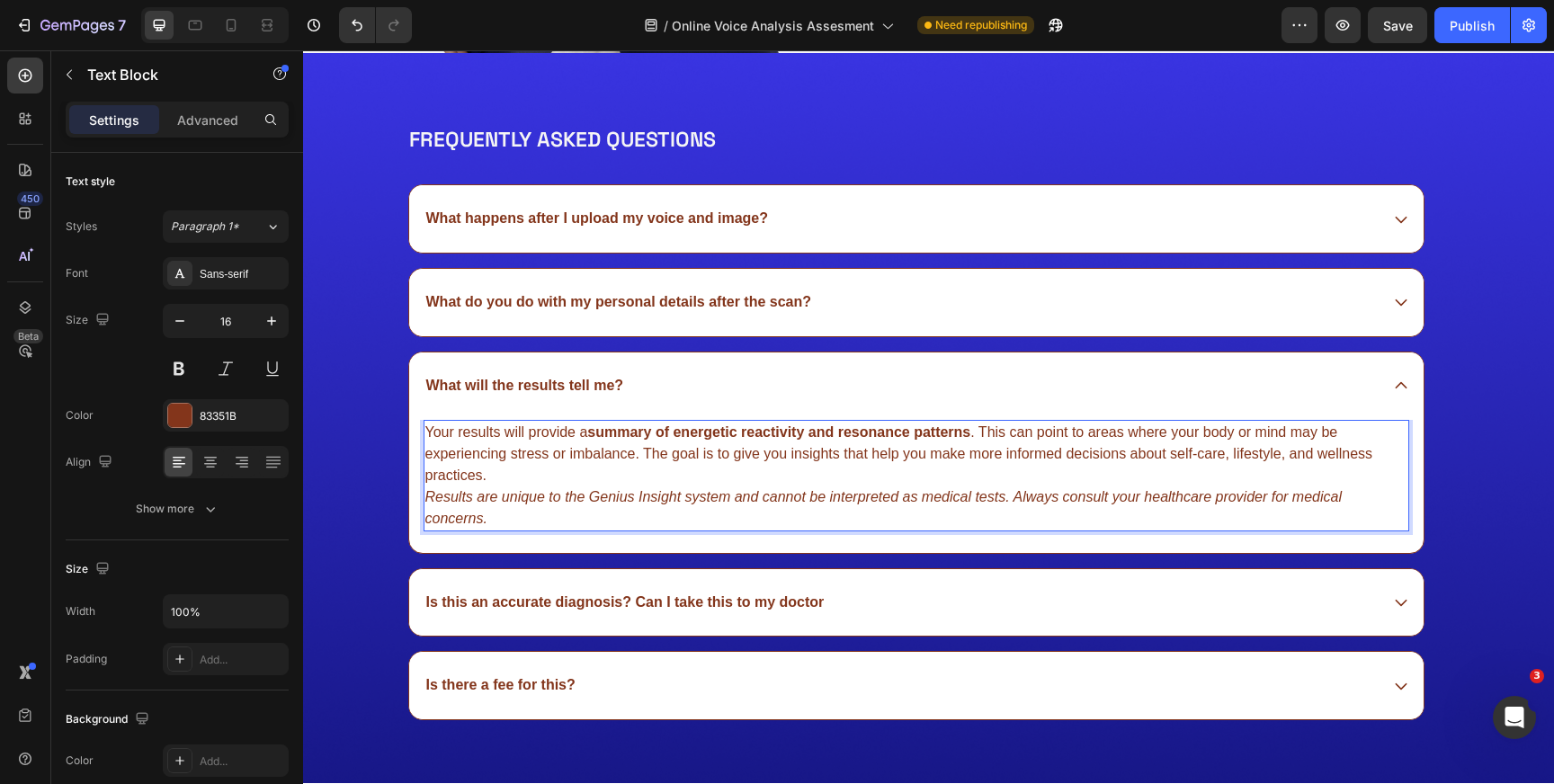
click at [491, 682] on p "Is there a fee for this?" at bounding box center [501, 686] width 149 height 19
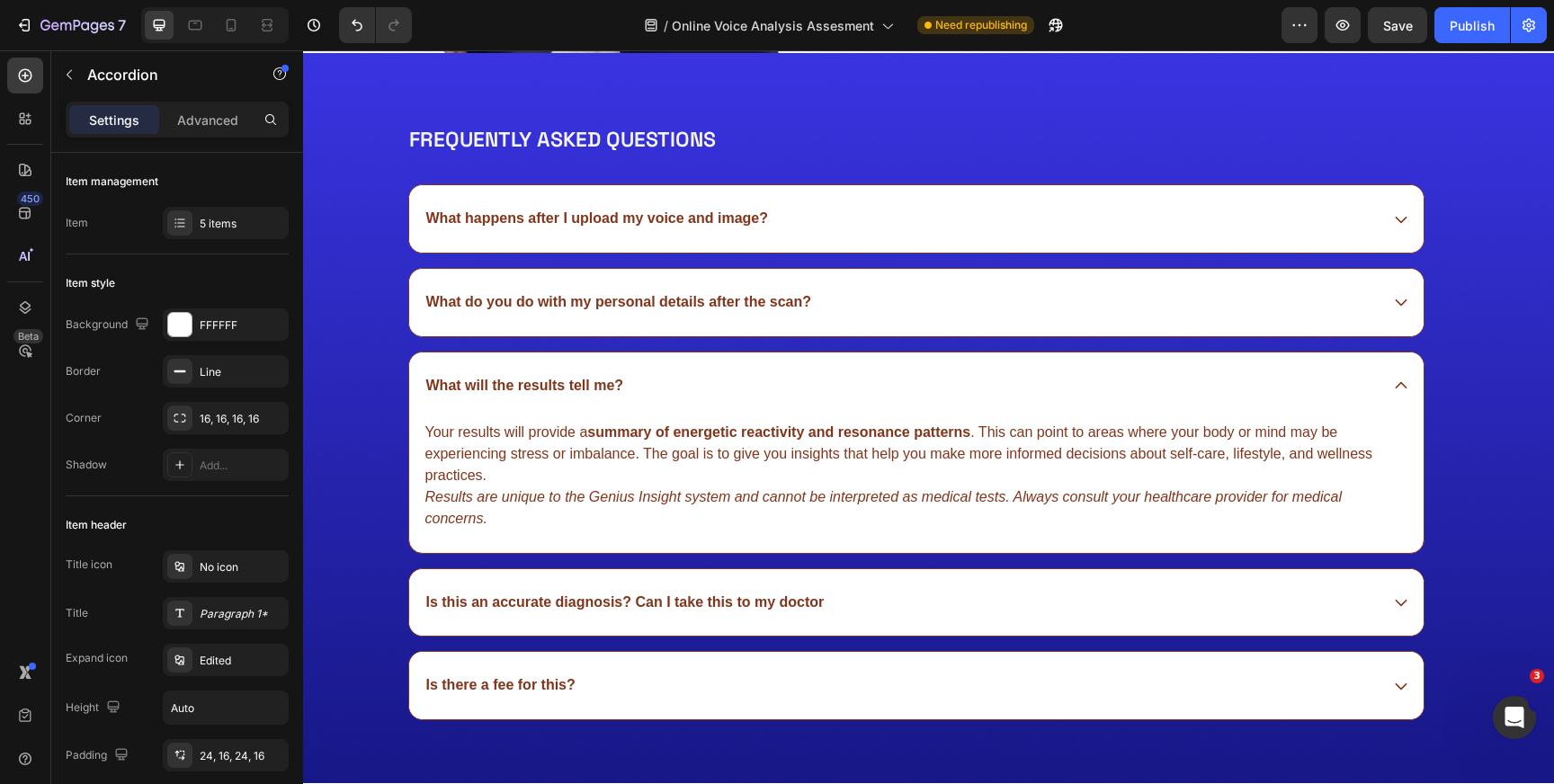
click at [1399, 683] on icon at bounding box center [1401, 686] width 16 height 16
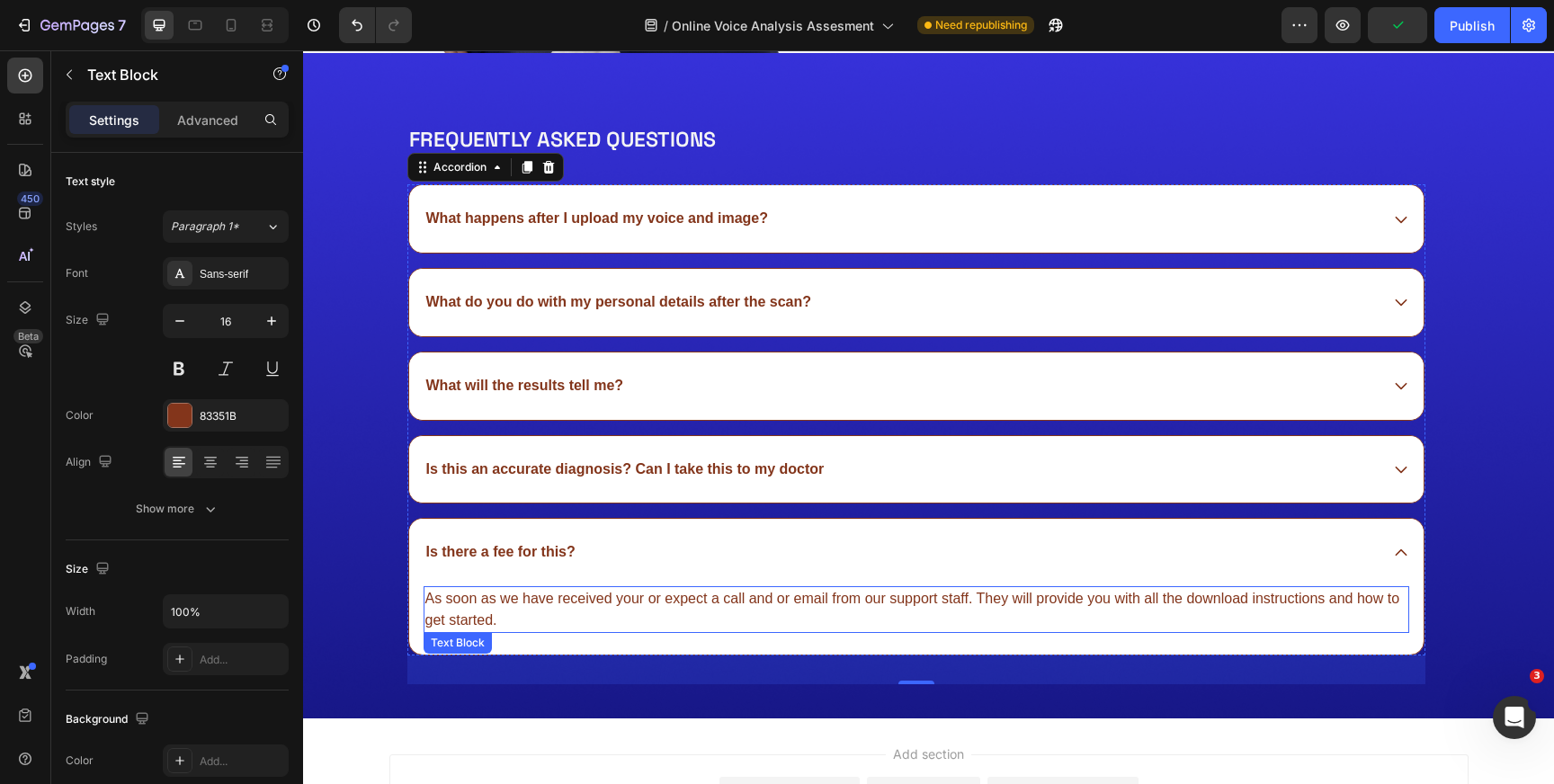
click at [998, 590] on p "As soon as we have received your or expect a call and or email from our support…" at bounding box center [916, 609] width 982 height 43
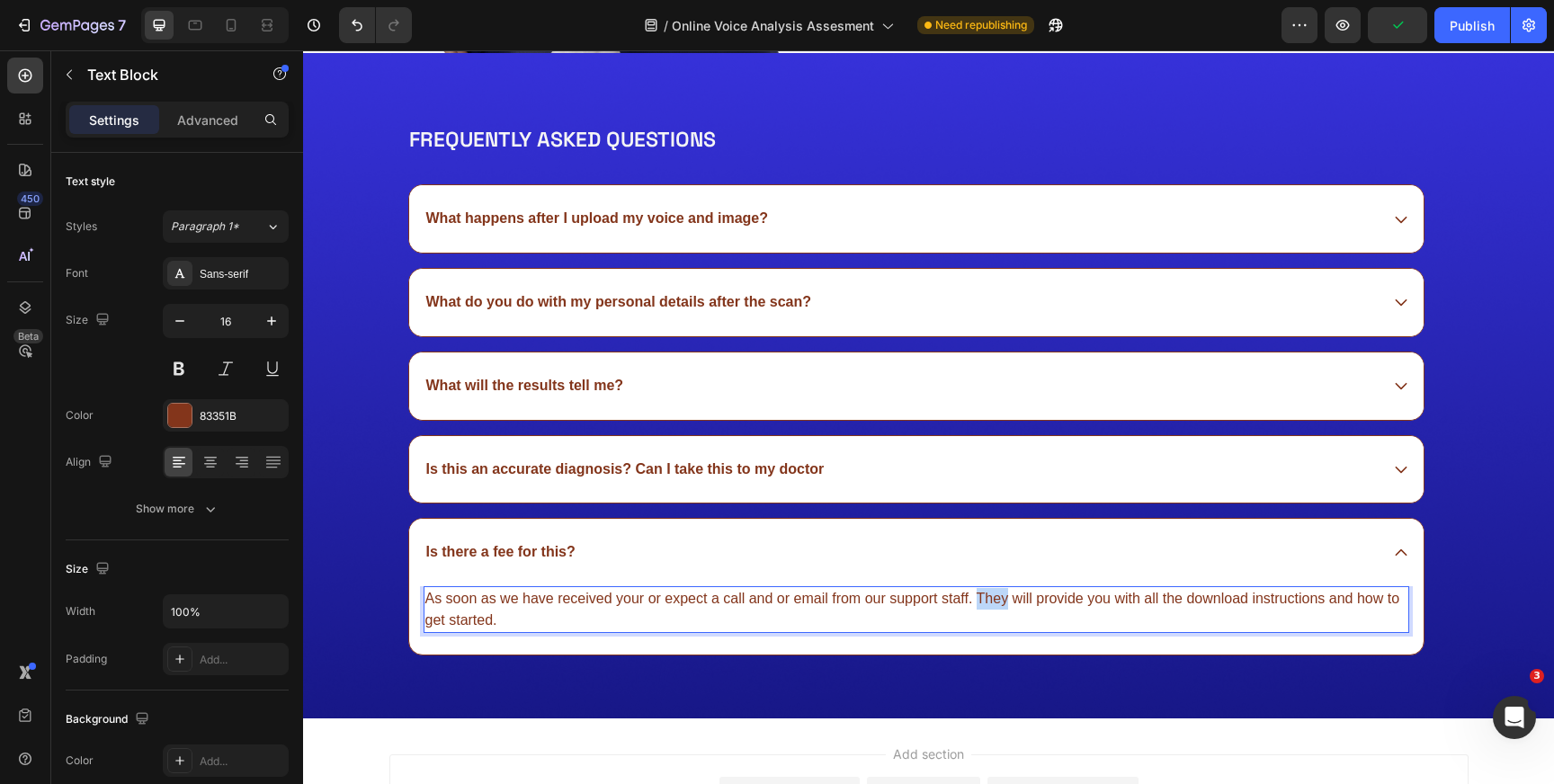
click at [998, 590] on p "As soon as we have received your or expect a call and or email from our support…" at bounding box center [916, 609] width 982 height 43
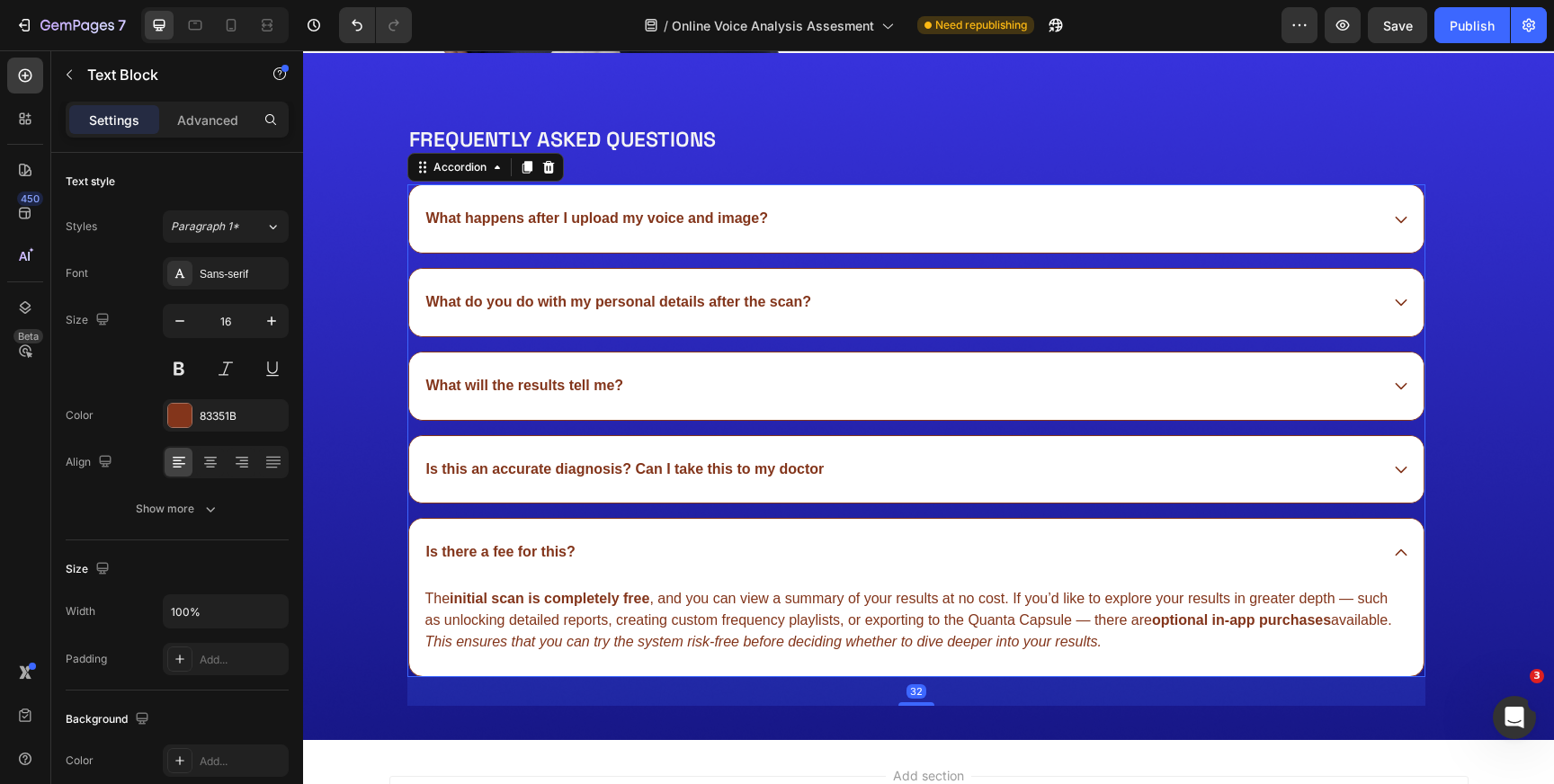
click at [1391, 472] on div "Is this an accurate diagnosis? Can I take this to my doctor" at bounding box center [916, 469] width 1014 height 67
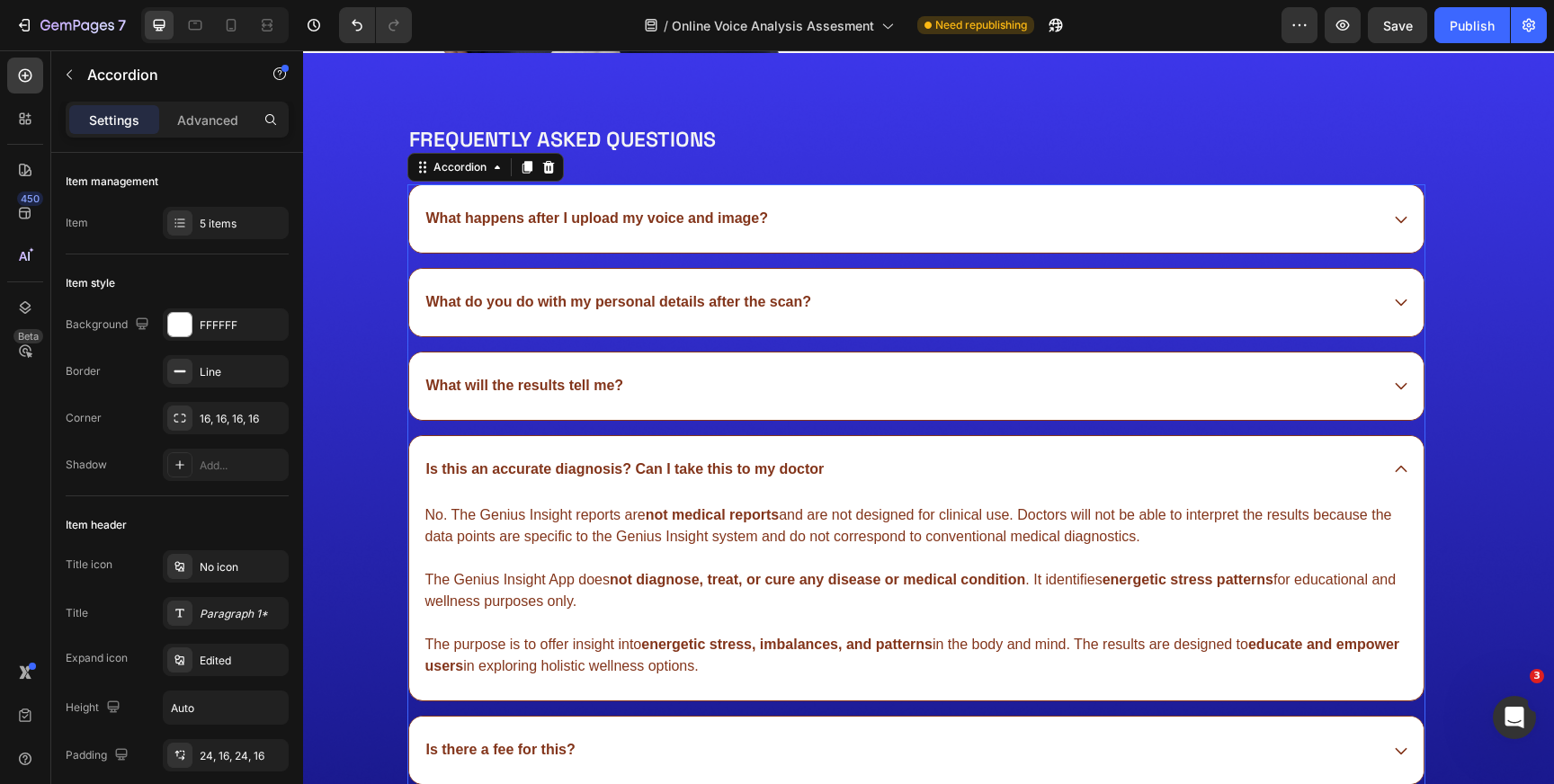
click at [1333, 380] on div "What will the results tell me?" at bounding box center [901, 387] width 955 height 25
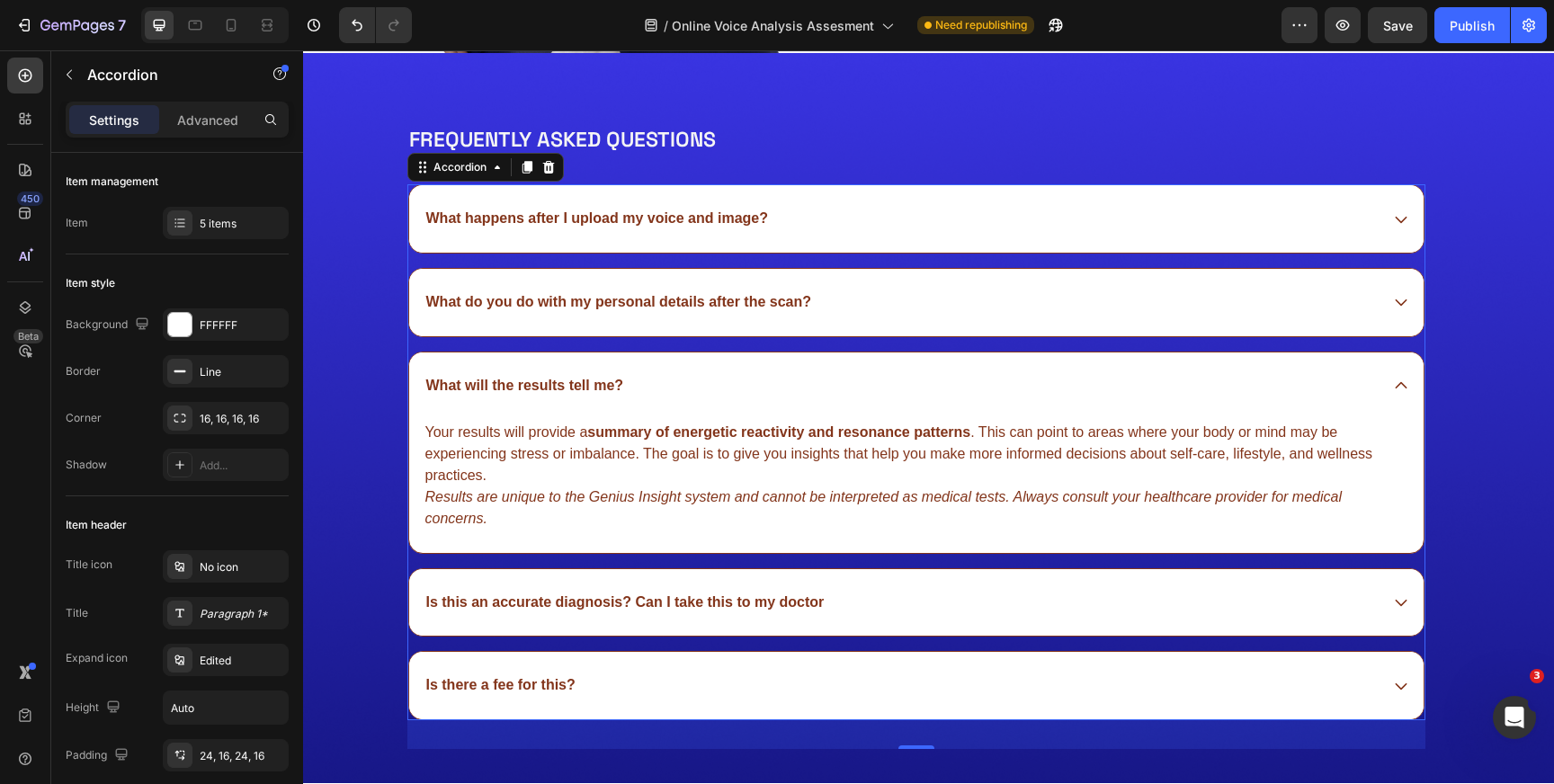
click at [1316, 296] on div "What do you do with my personal details after the scan?" at bounding box center [901, 303] width 955 height 25
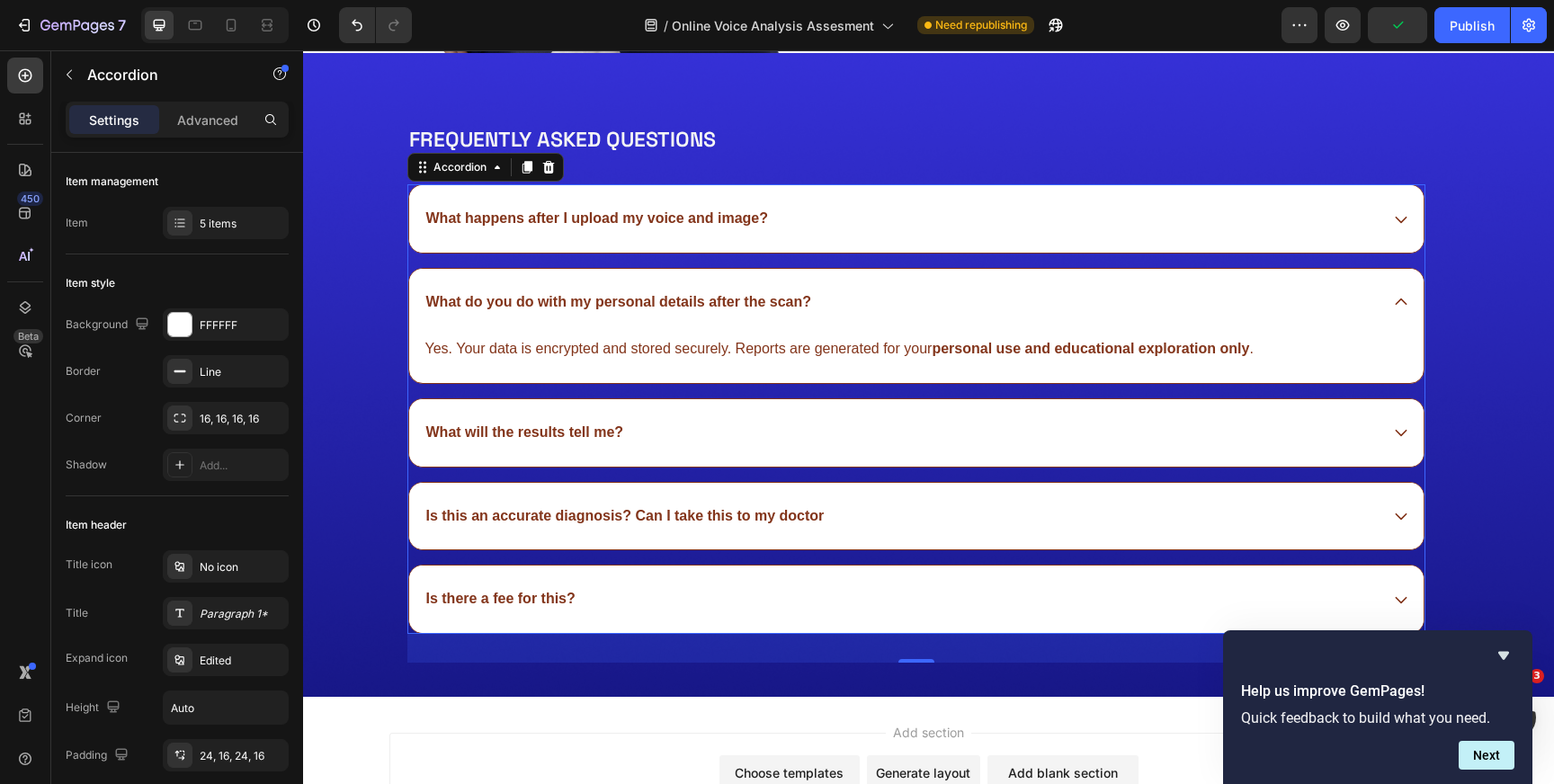
click at [1303, 222] on div "What happens after I upload my voice and image?" at bounding box center [901, 219] width 955 height 25
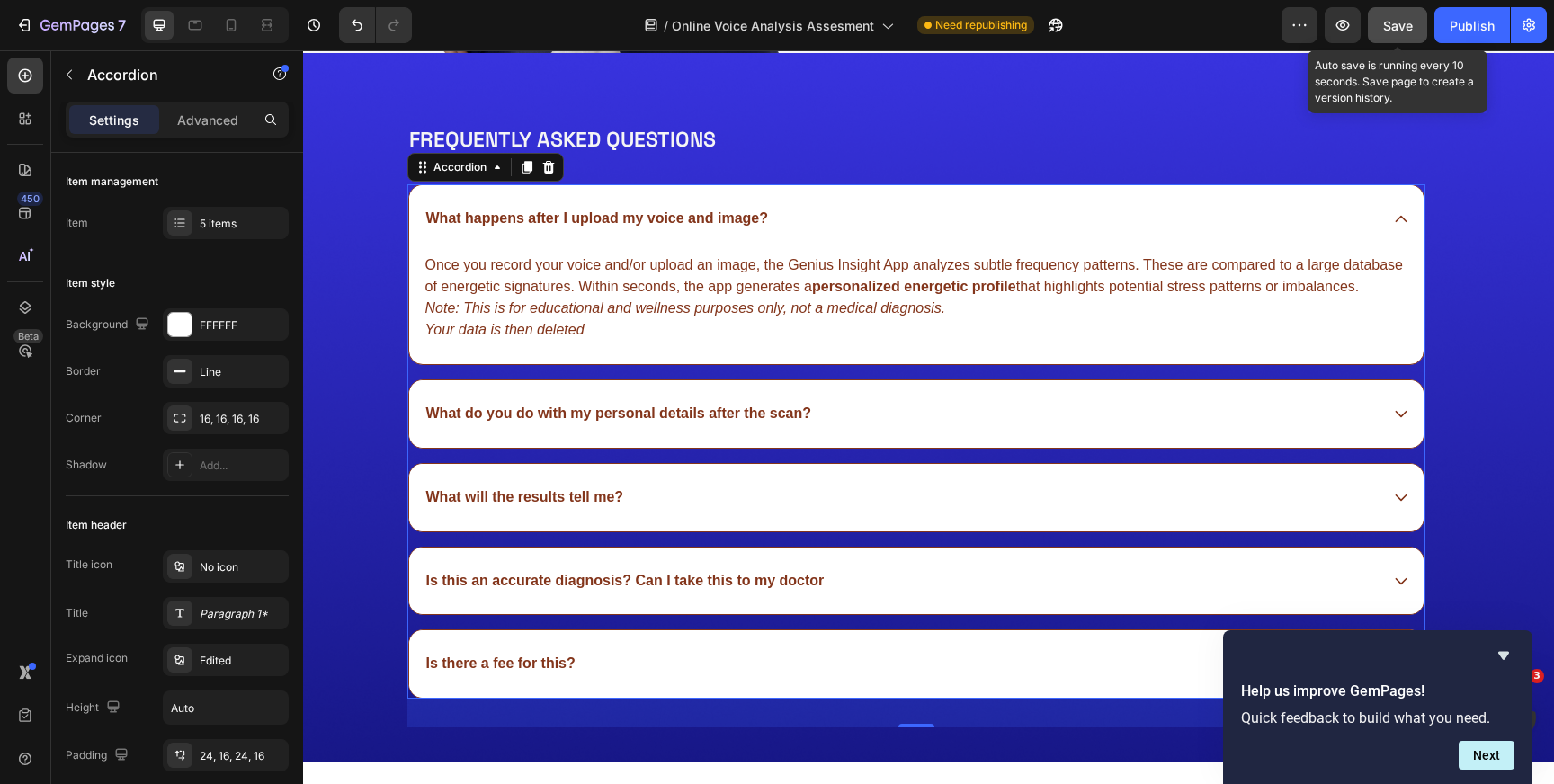
click at [1394, 27] on span "Save" at bounding box center [1397, 25] width 29 height 15
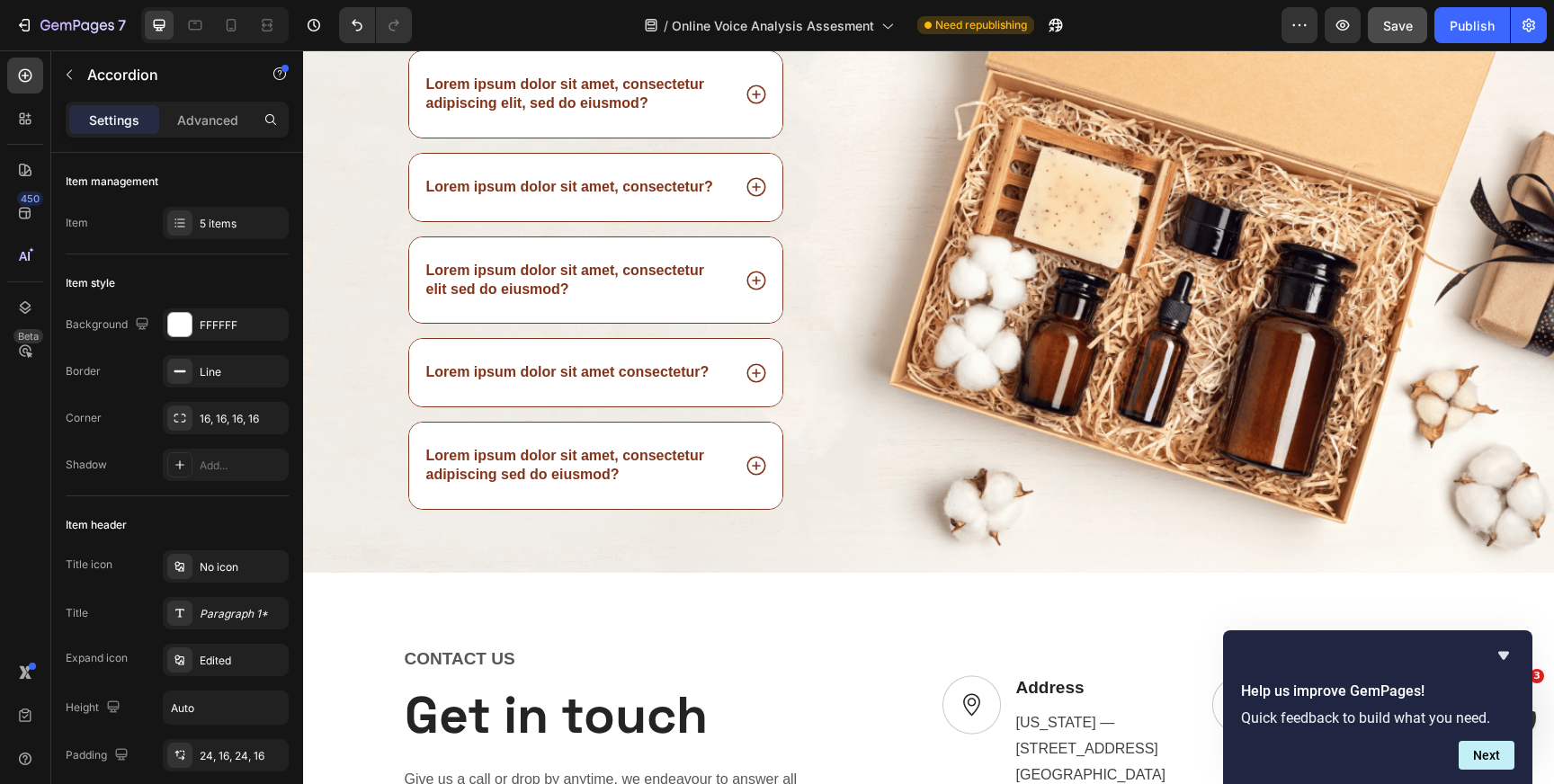
scroll to position [6565, 0]
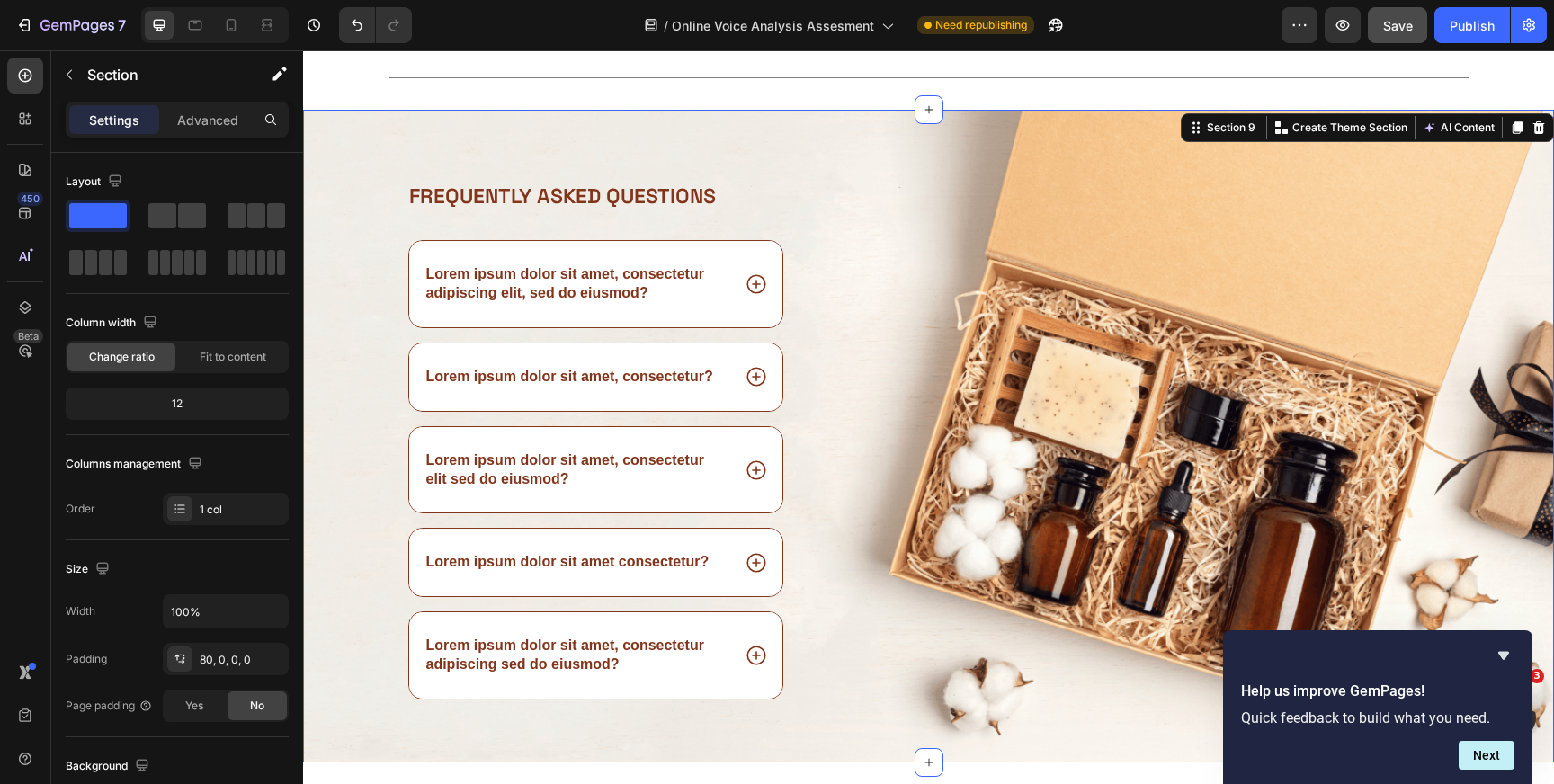
click at [922, 141] on div "Frequently asked questions Heading Lorem ipsum dolor sit amet, consectetur adip…" at bounding box center [928, 436] width 1251 height 653
click at [1539, 128] on icon at bounding box center [1539, 128] width 11 height 12
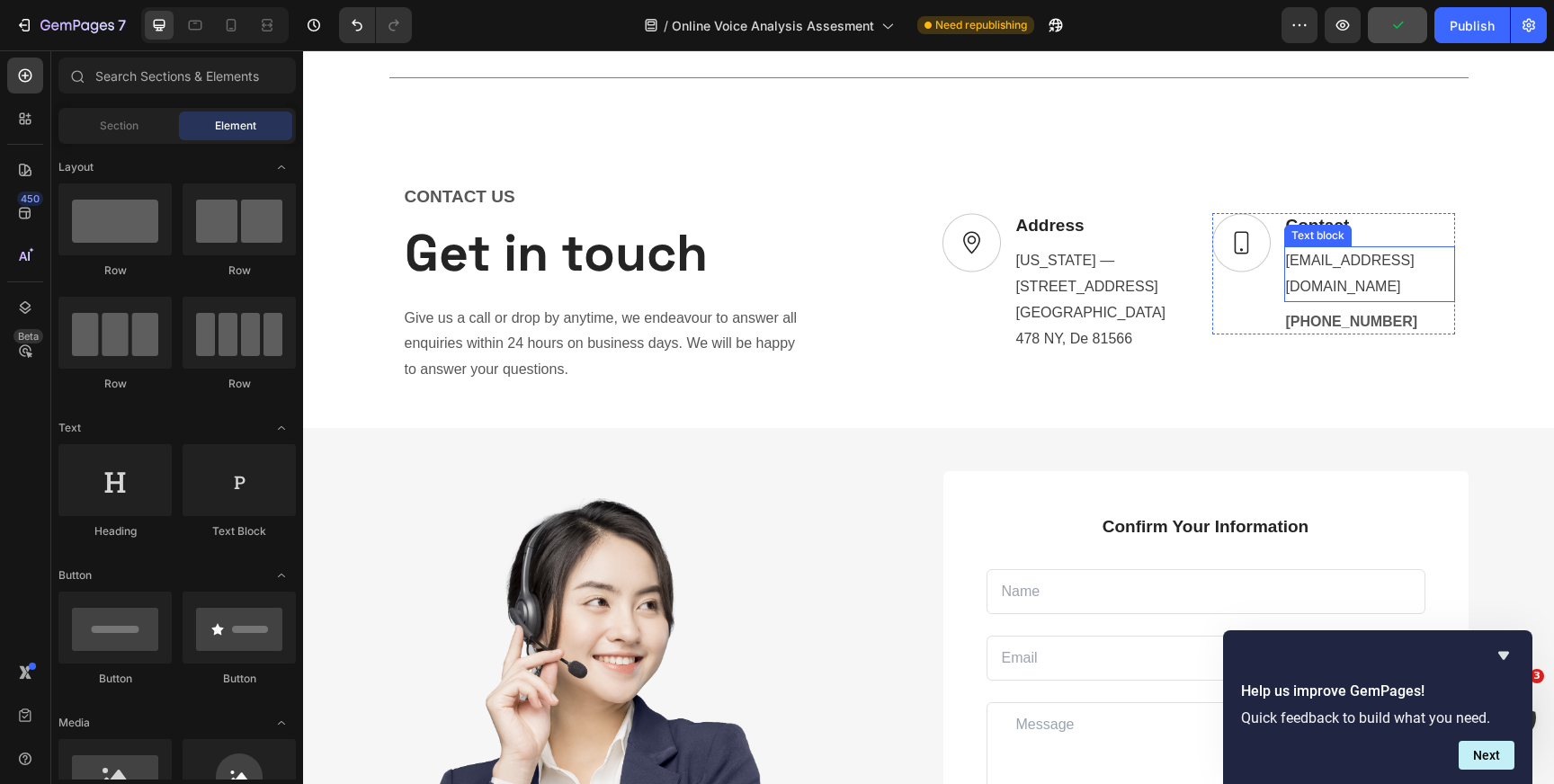
click at [1337, 275] on p "[EMAIL_ADDRESS][DOMAIN_NAME]" at bounding box center [1369, 274] width 167 height 52
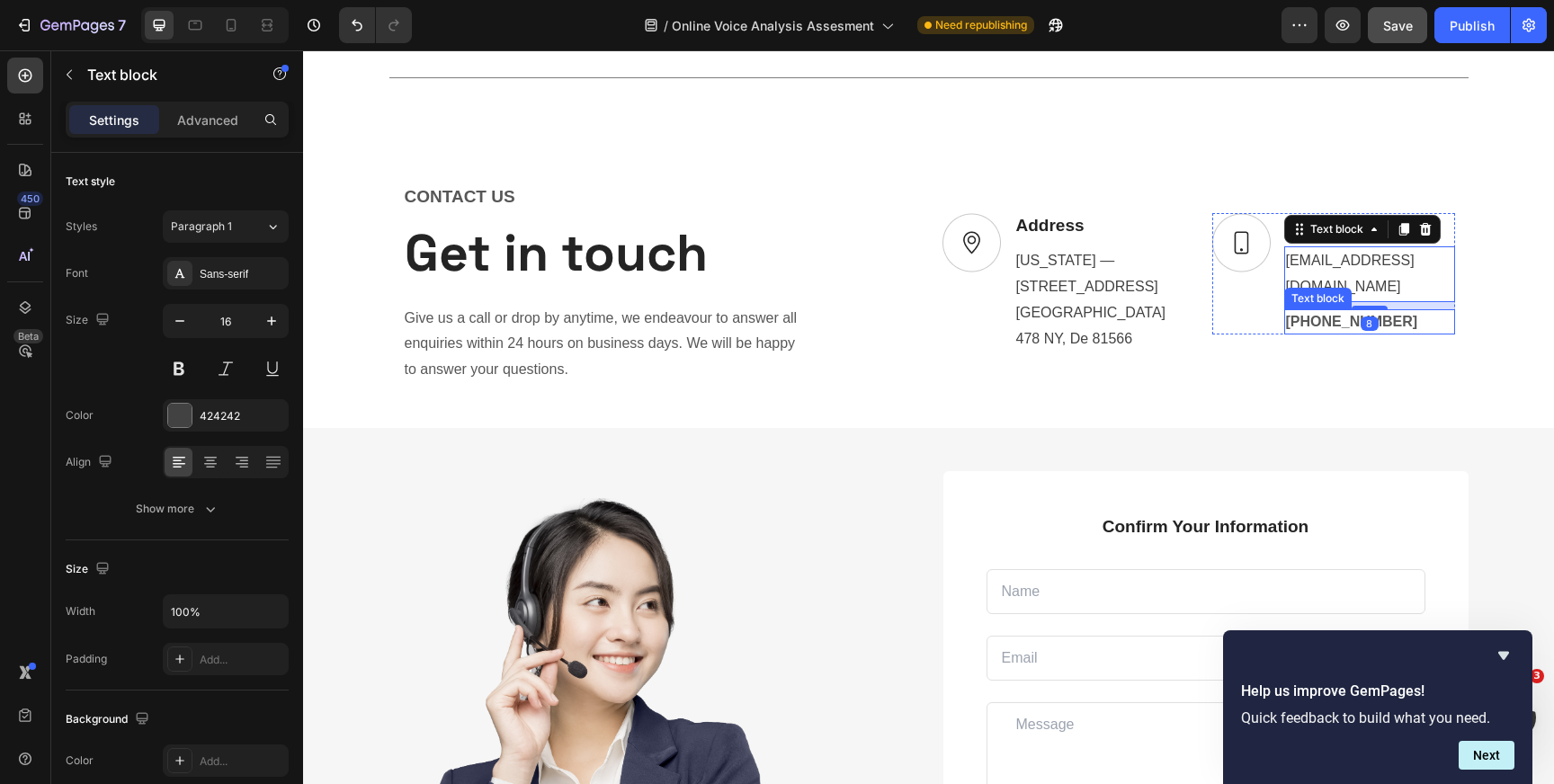
click at [1320, 311] on p "[PHONE_NUMBER]" at bounding box center [1369, 322] width 167 height 22
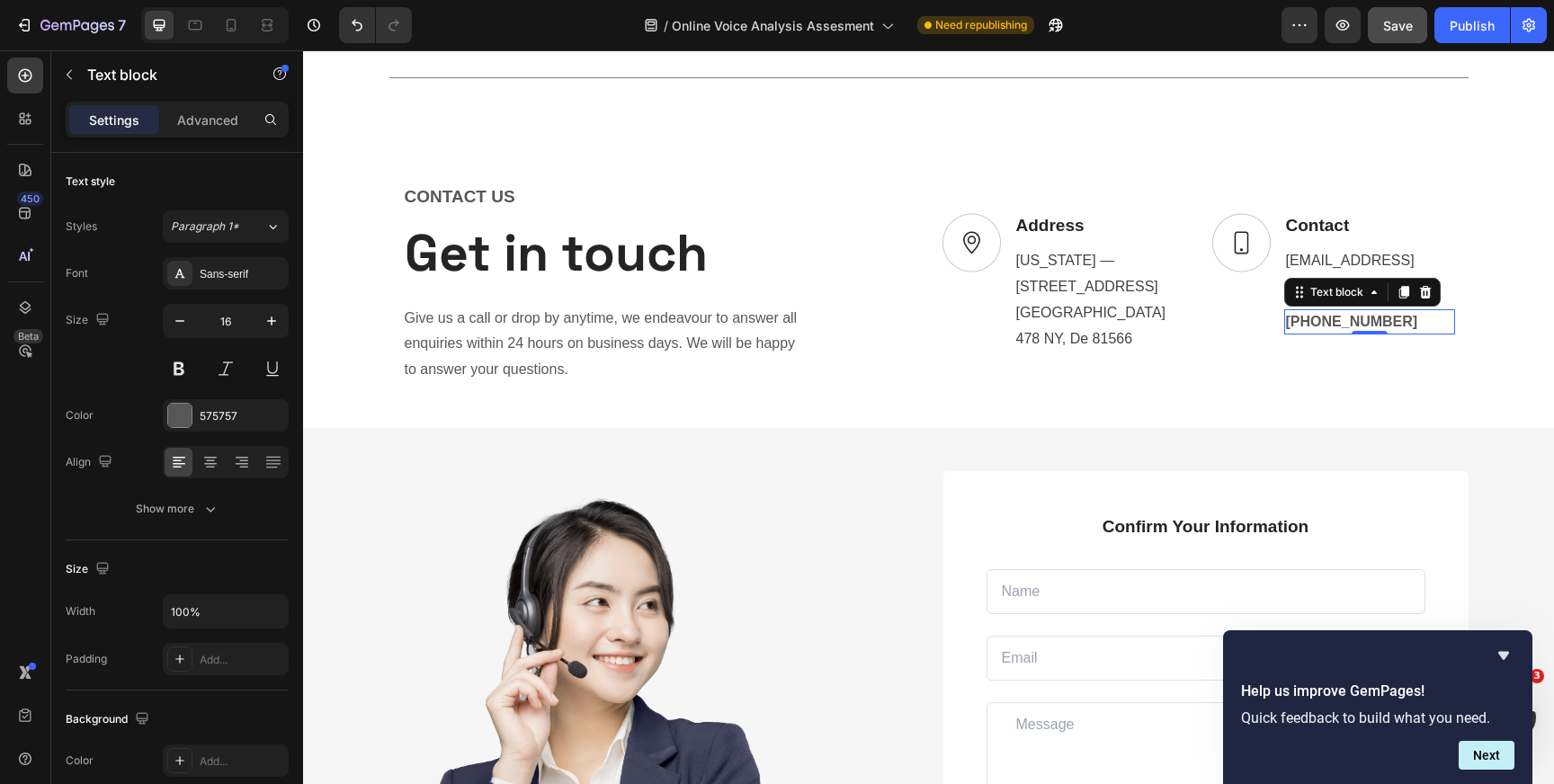
click at [1320, 311] on p "[PHONE_NUMBER]" at bounding box center [1369, 322] width 167 height 22
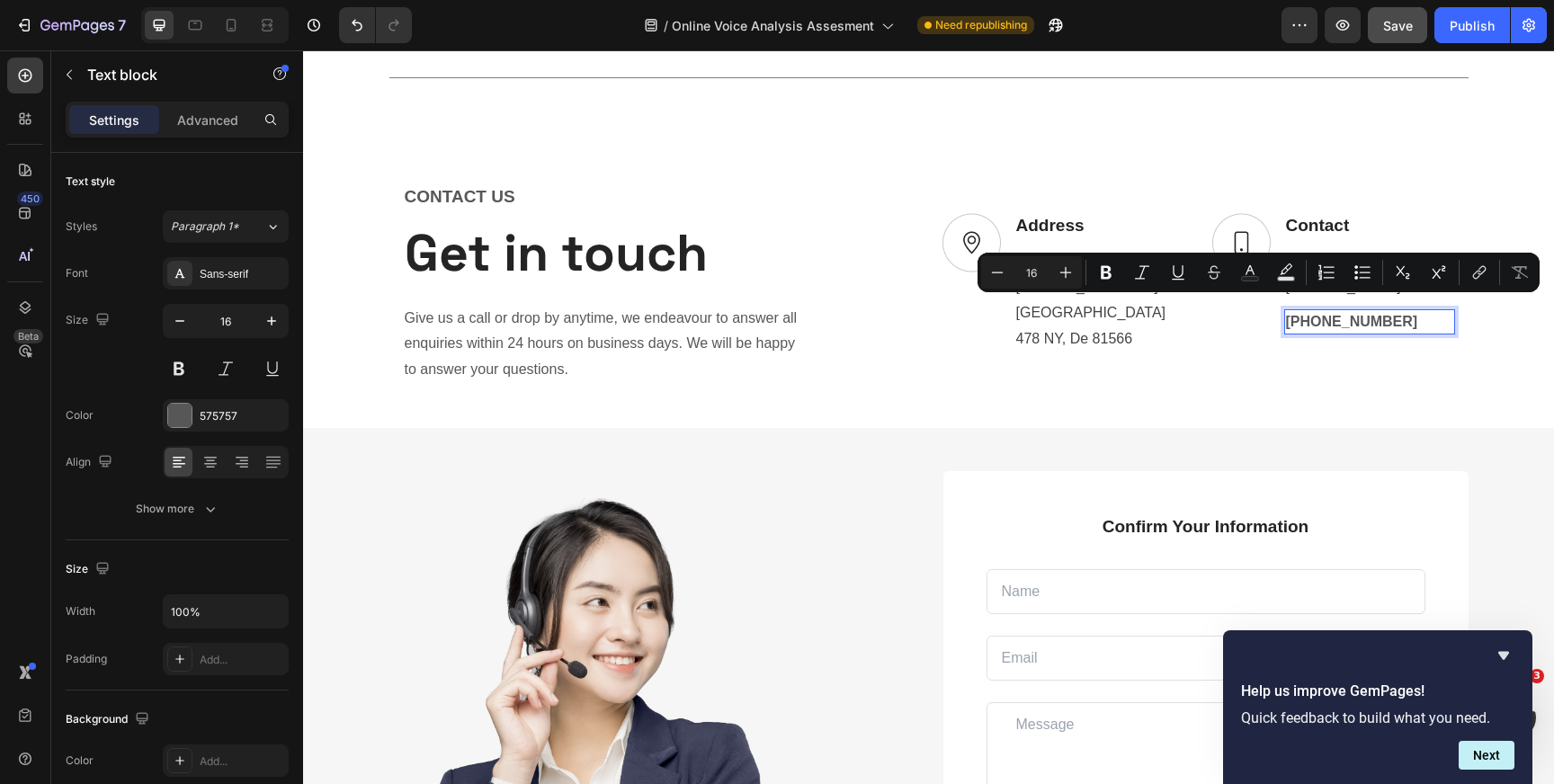
click at [1320, 311] on p "[PHONE_NUMBER]" at bounding box center [1369, 322] width 167 height 22
click at [1310, 311] on p "[PHONE_NUMBER]" at bounding box center [1369, 322] width 167 height 22
drag, startPoint x: 1310, startPoint y: 309, endPoint x: 1399, endPoint y: 312, distance: 89.1
click at [1399, 312] on p "[PHONE_NUMBER]" at bounding box center [1369, 322] width 167 height 22
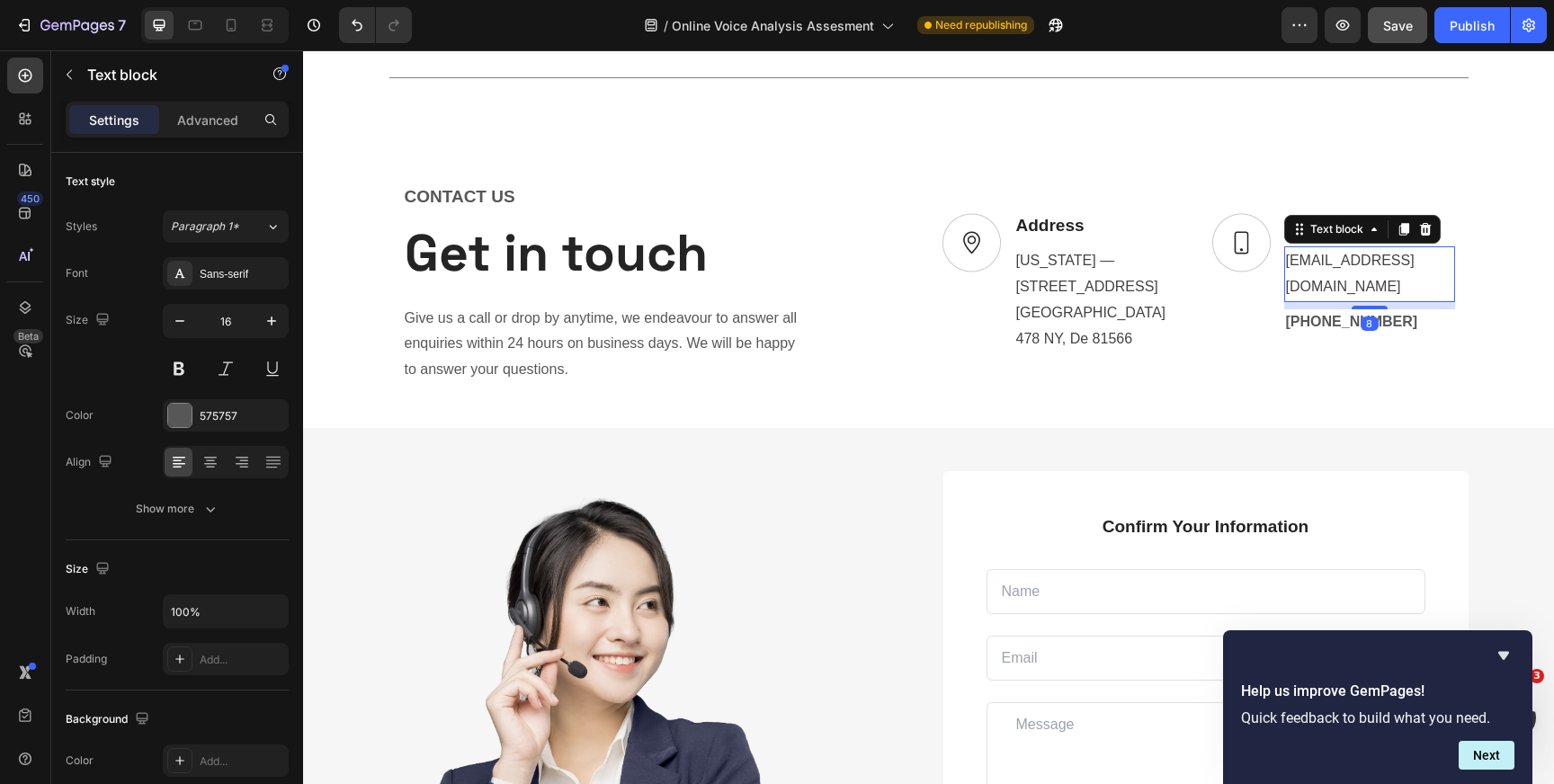
click at [1362, 275] on p "[EMAIL_ADDRESS][DOMAIN_NAME]" at bounding box center [1369, 274] width 167 height 52
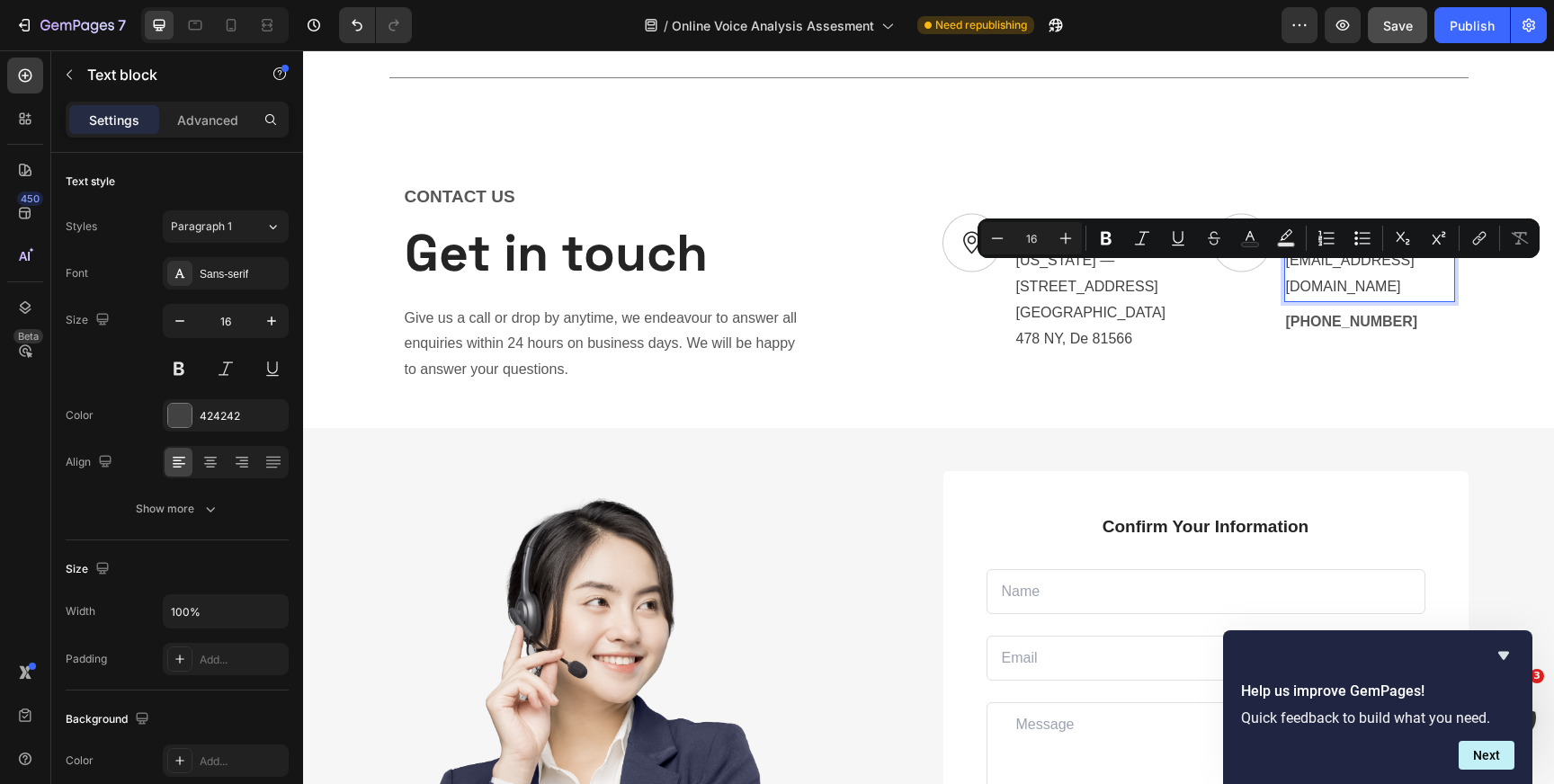
click at [1362, 275] on p "[EMAIL_ADDRESS][DOMAIN_NAME]" at bounding box center [1369, 274] width 167 height 52
drag, startPoint x: 1350, startPoint y: 275, endPoint x: 1413, endPoint y: 282, distance: 63.4
click at [1413, 282] on p "[EMAIL_ADDRESS][DOMAIN_NAME]" at bounding box center [1369, 274] width 167 height 52
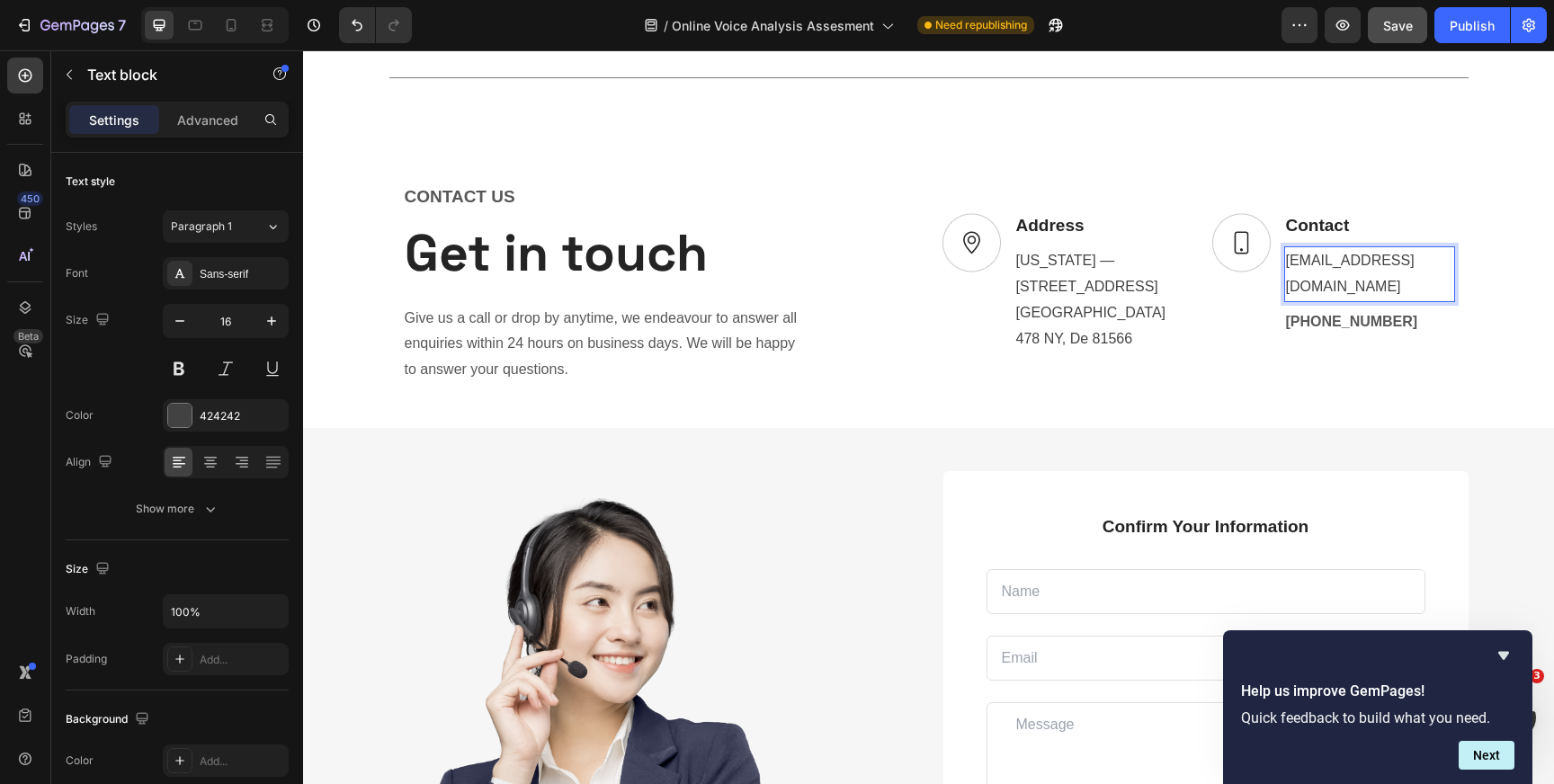
click at [1377, 292] on p "[EMAIL_ADDRESS][DOMAIN_NAME]" at bounding box center [1369, 274] width 167 height 52
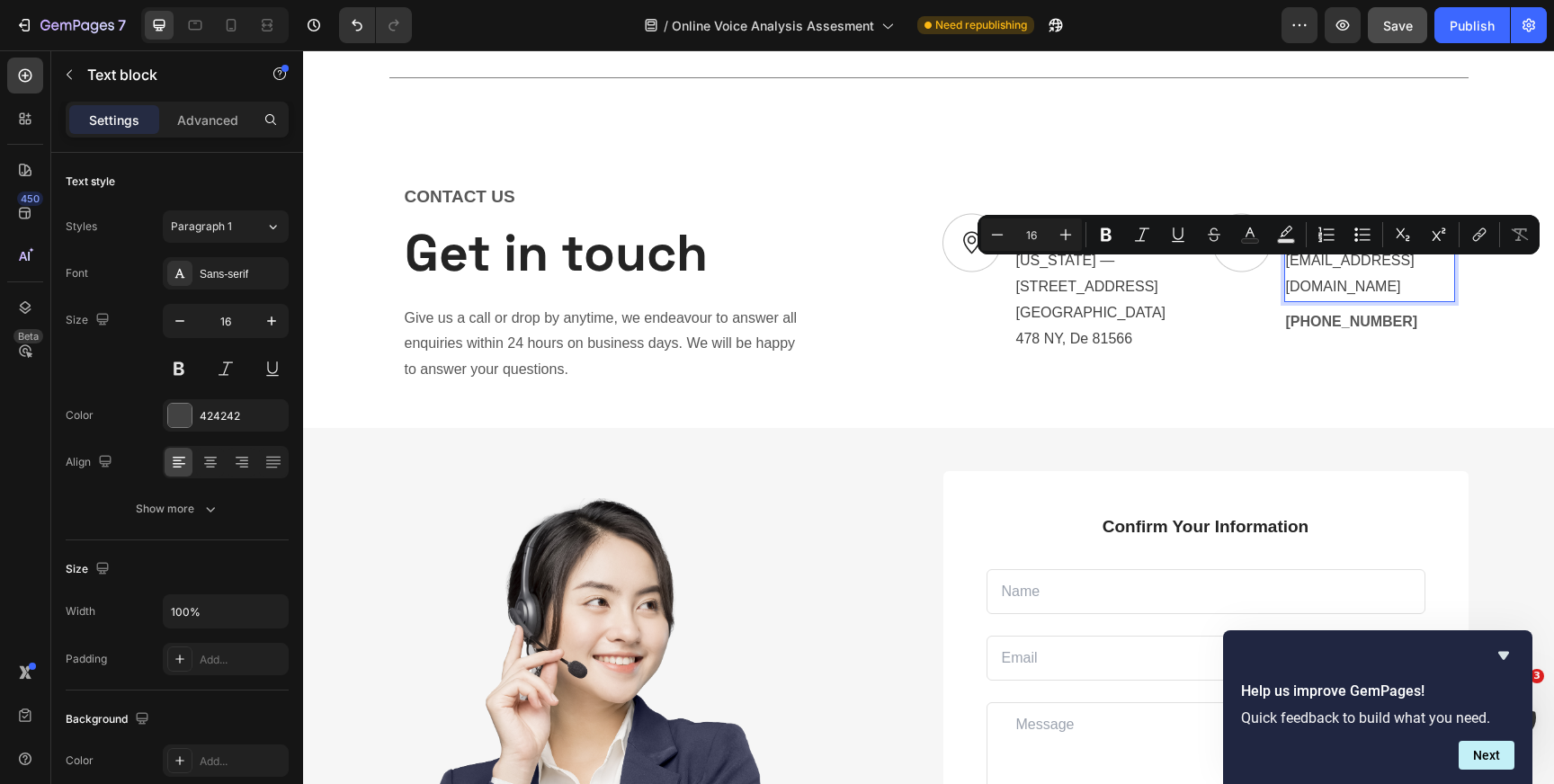
drag, startPoint x: 1288, startPoint y: 271, endPoint x: 1343, endPoint y: 297, distance: 60.8
click at [1343, 297] on p "[EMAIL_ADDRESS][DOMAIN_NAME]" at bounding box center [1369, 274] width 167 height 52
click at [1481, 236] on icon "Editor contextual toolbar" at bounding box center [1479, 234] width 18 height 18
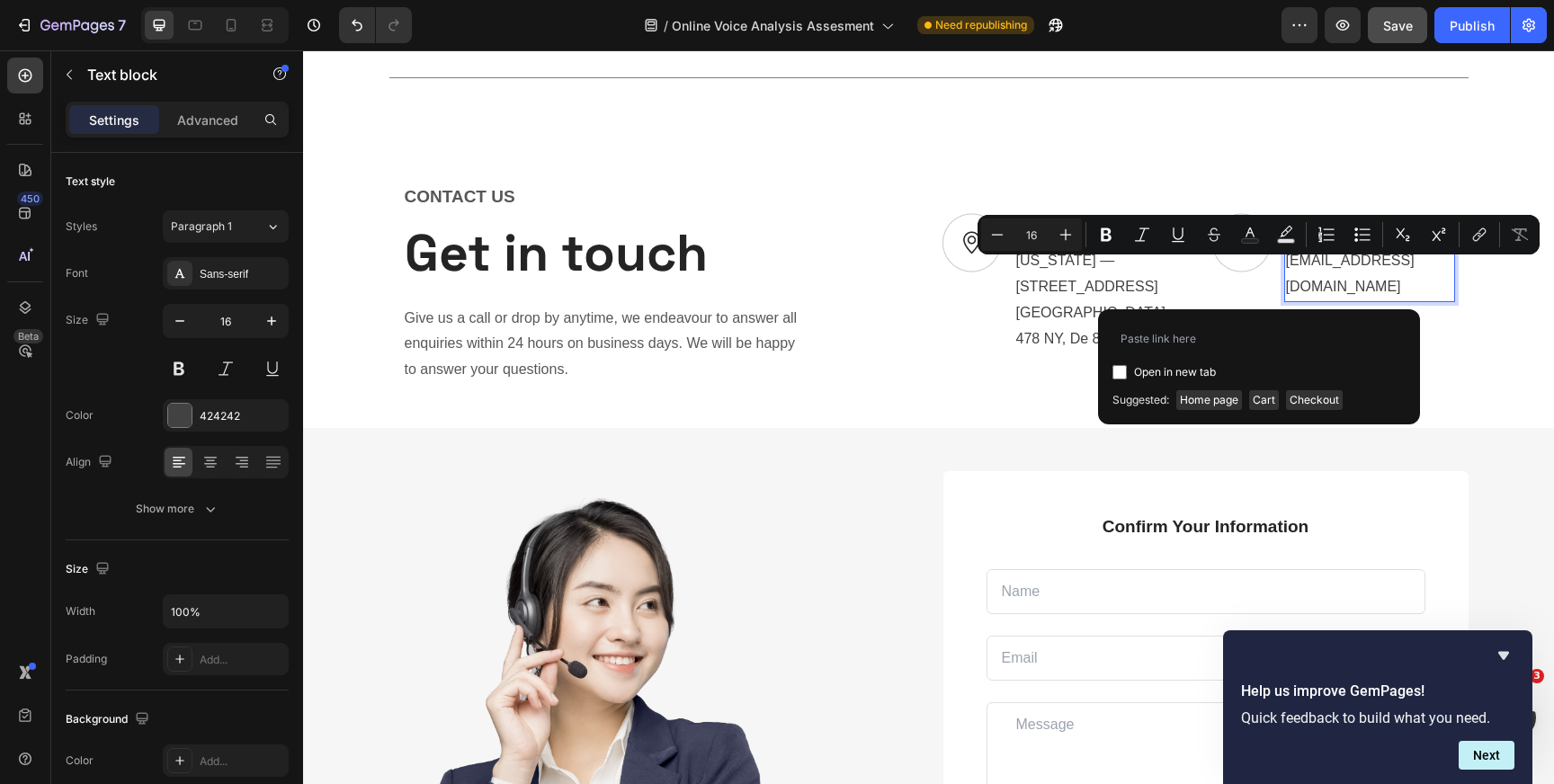
click at [1119, 376] on input "Editor contextual toolbar" at bounding box center [1119, 372] width 14 height 14
checkbox input "true"
click at [1133, 353] on input "Editor contextual toolbar" at bounding box center [1259, 338] width 293 height 29
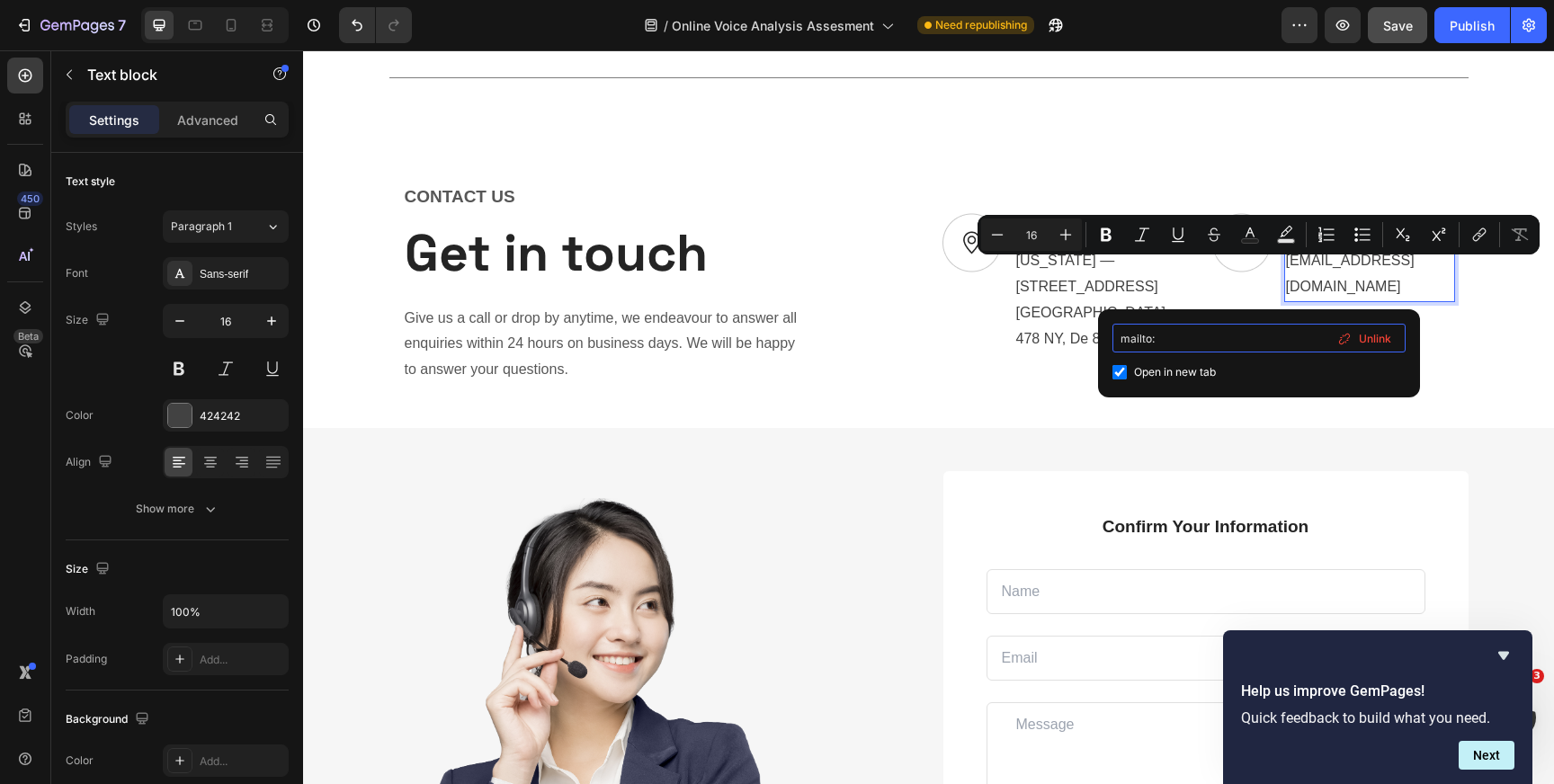
paste input "The initial scan is completely free, and you can view a summary of your results…"
type input "mailto:The initial scan is completely free, and you can view a summary of your …"
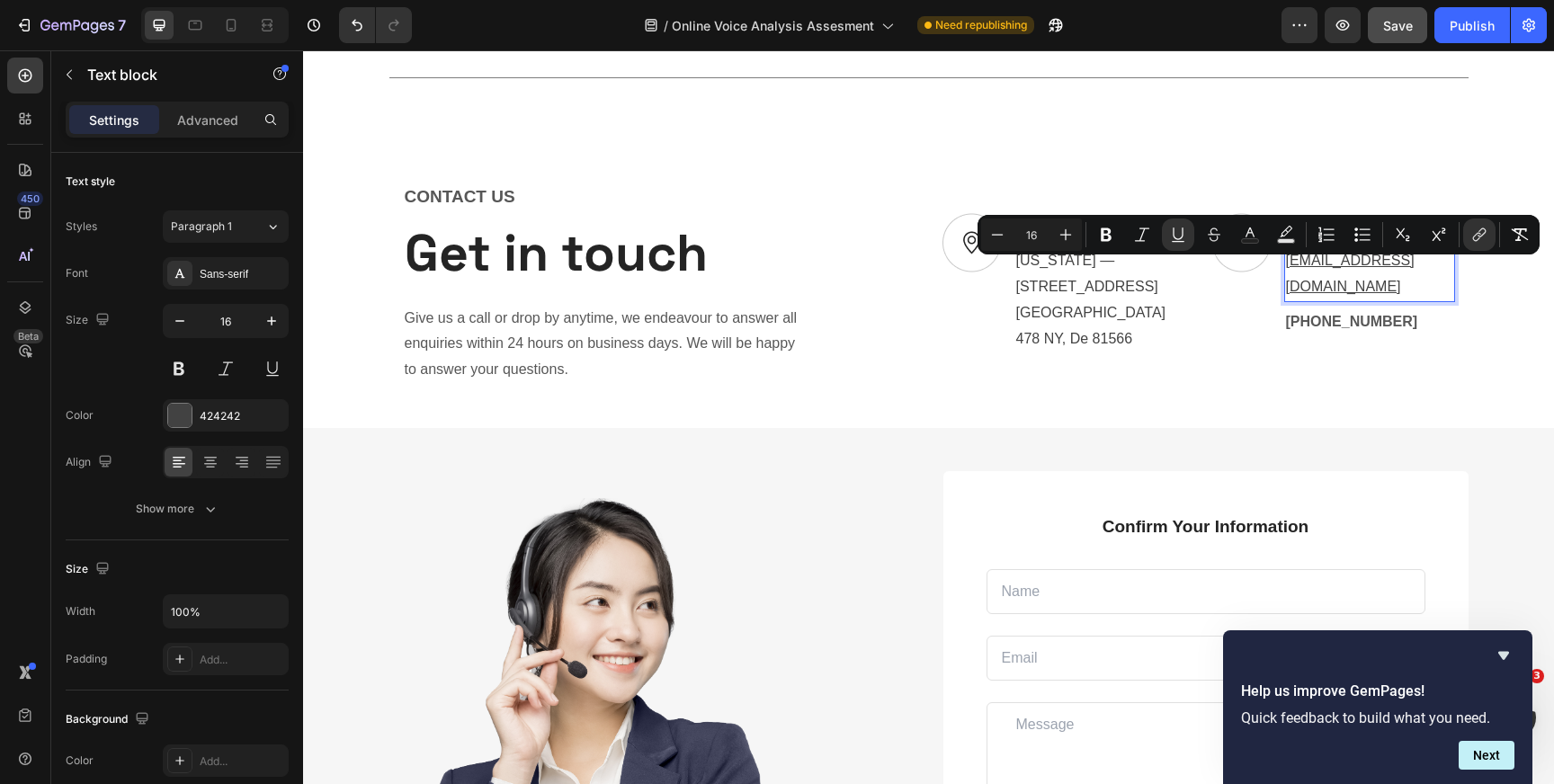
click at [1312, 284] on p "[EMAIL_ADDRESS][DOMAIN_NAME]" at bounding box center [1369, 274] width 167 height 52
drag, startPoint x: 1338, startPoint y: 297, endPoint x: 1284, endPoint y: 274, distance: 58.7
click at [1284, 274] on div "[EMAIL_ADDRESS][DOMAIN_NAME]" at bounding box center [1369, 274] width 171 height 56
click at [1479, 238] on icon "Editor contextual toolbar" at bounding box center [1479, 234] width 18 height 18
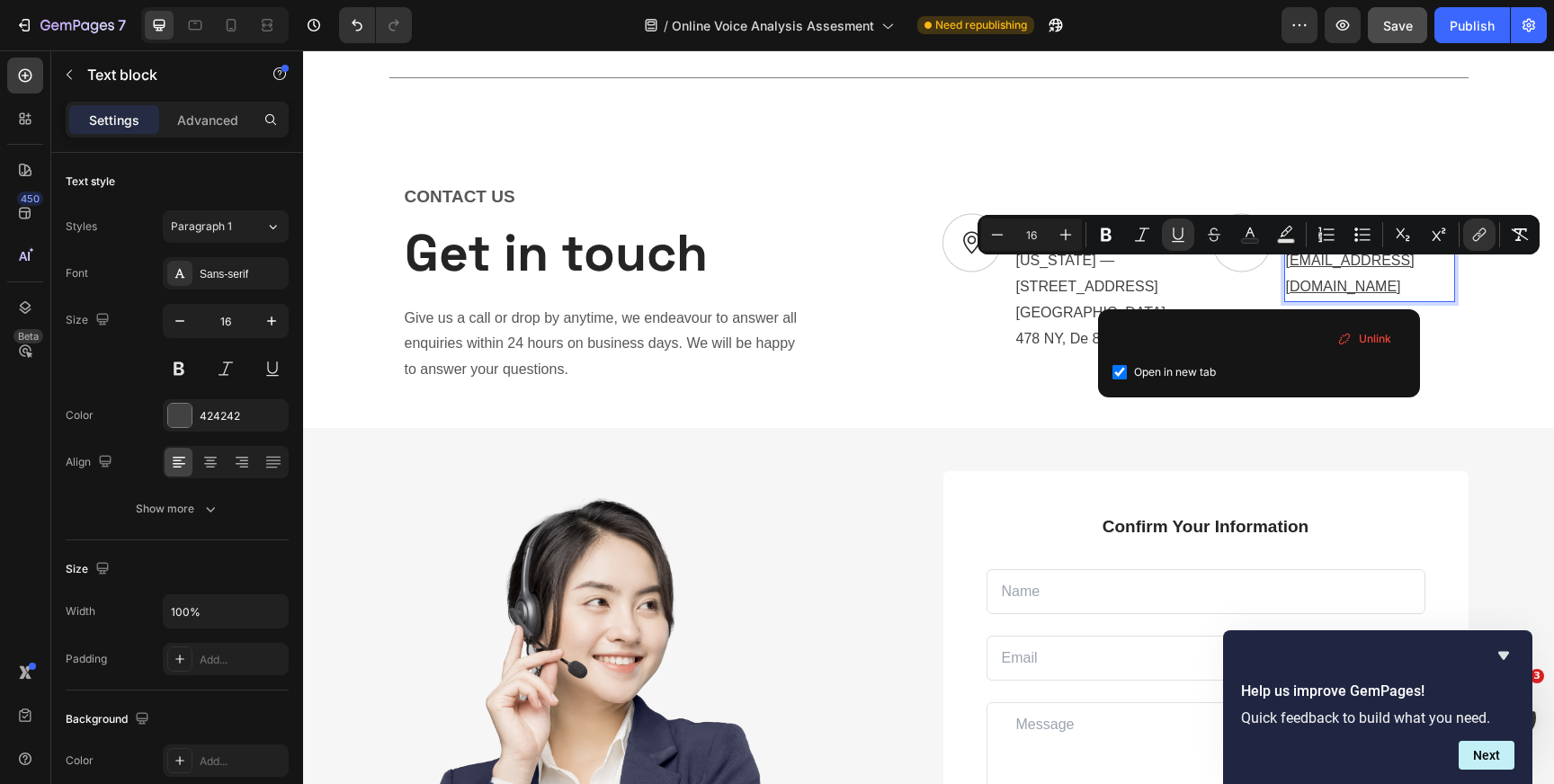
click at [1375, 332] on span "Unlink" at bounding box center [1375, 339] width 32 height 20
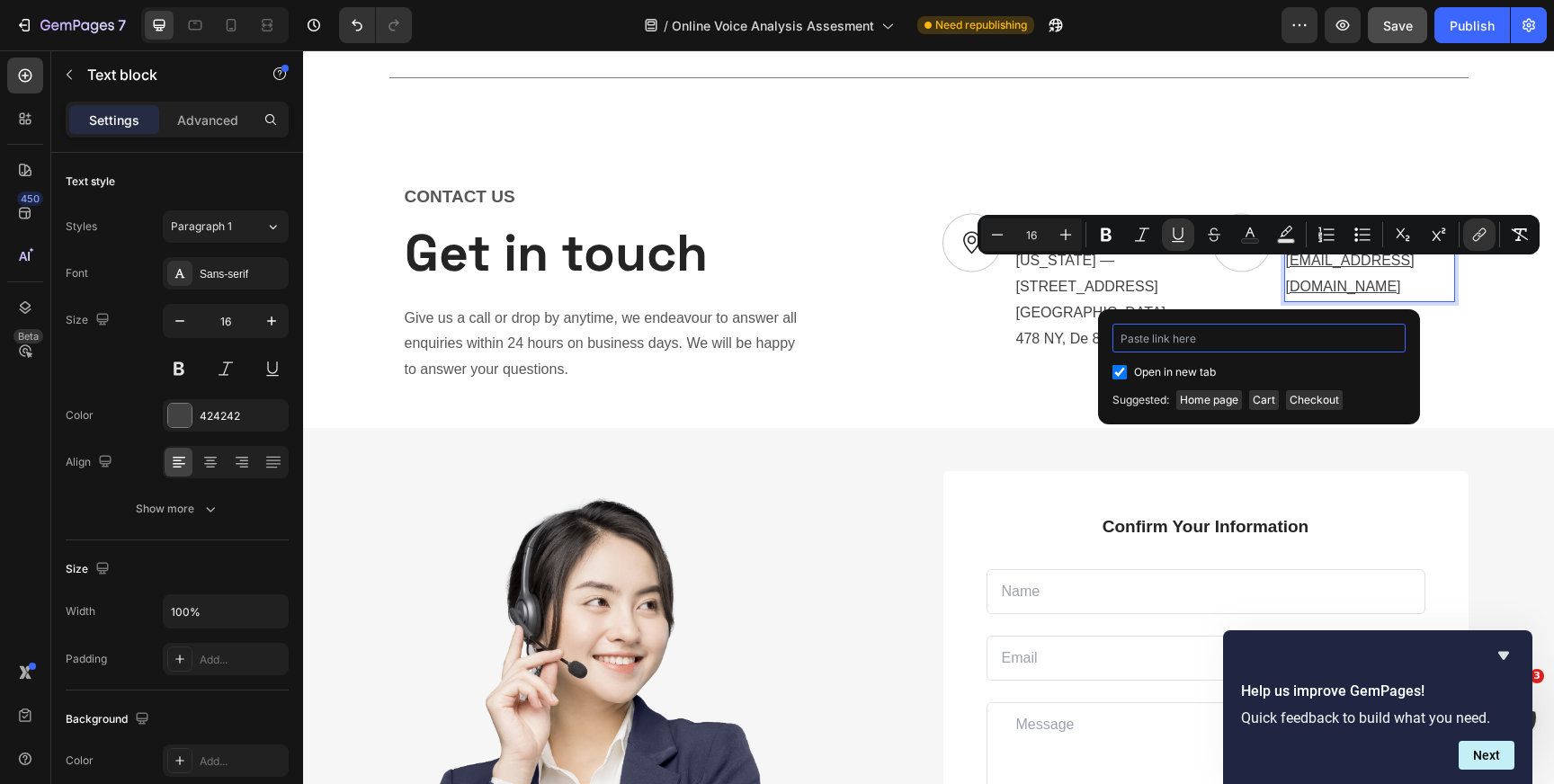
click at [1246, 340] on input "Editor contextual toolbar" at bounding box center [1259, 338] width 293 height 29
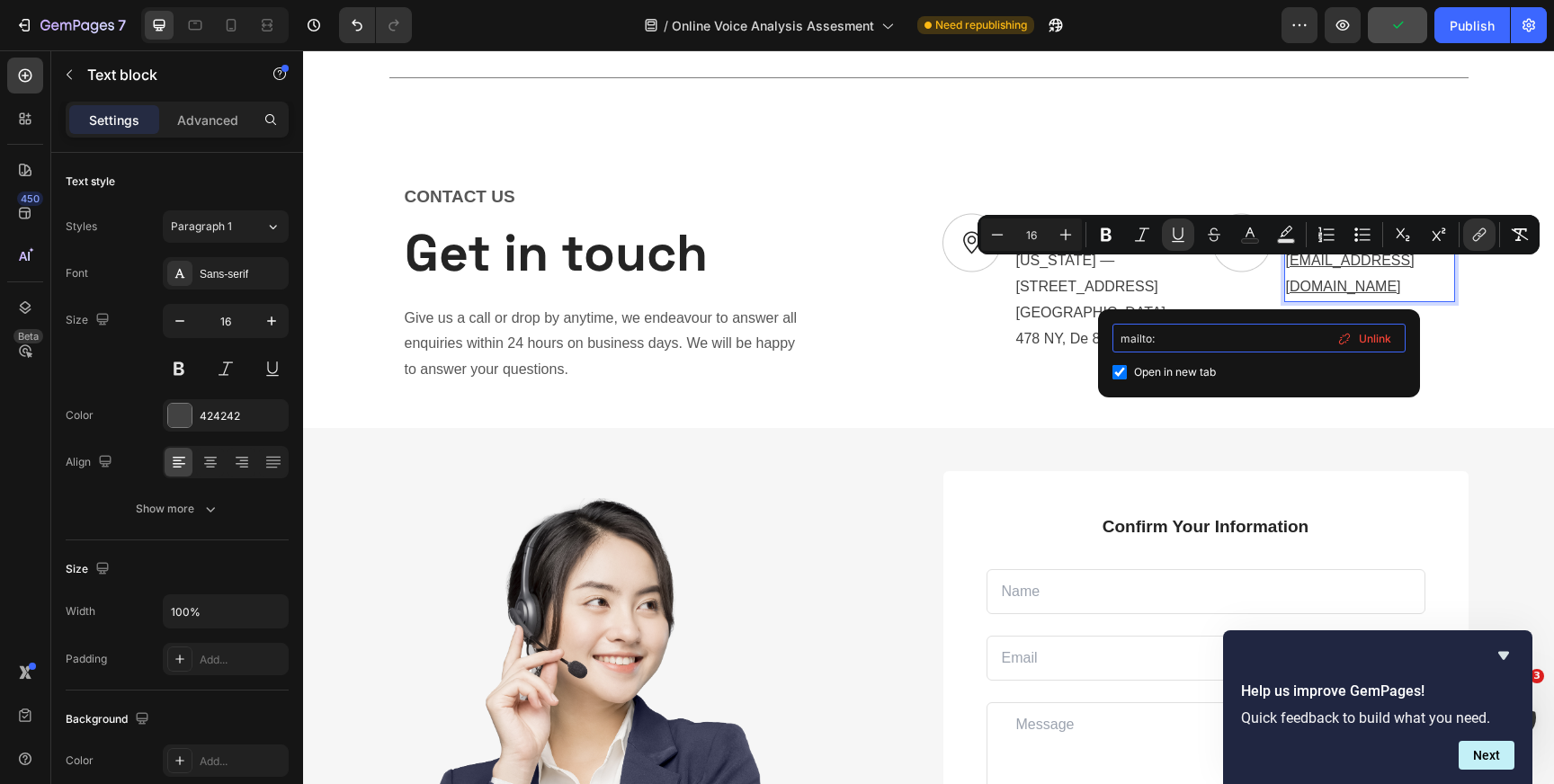
paste input "[EMAIL_ADDRESS][DOMAIN_NAME]"
type input "mailto:[EMAIL_ADDRESS][DOMAIN_NAME]"
click at [1376, 394] on div "mailto:[EMAIL_ADDRESS][DOMAIN_NAME] Open in new tab Unlink" at bounding box center [1259, 353] width 322 height 88
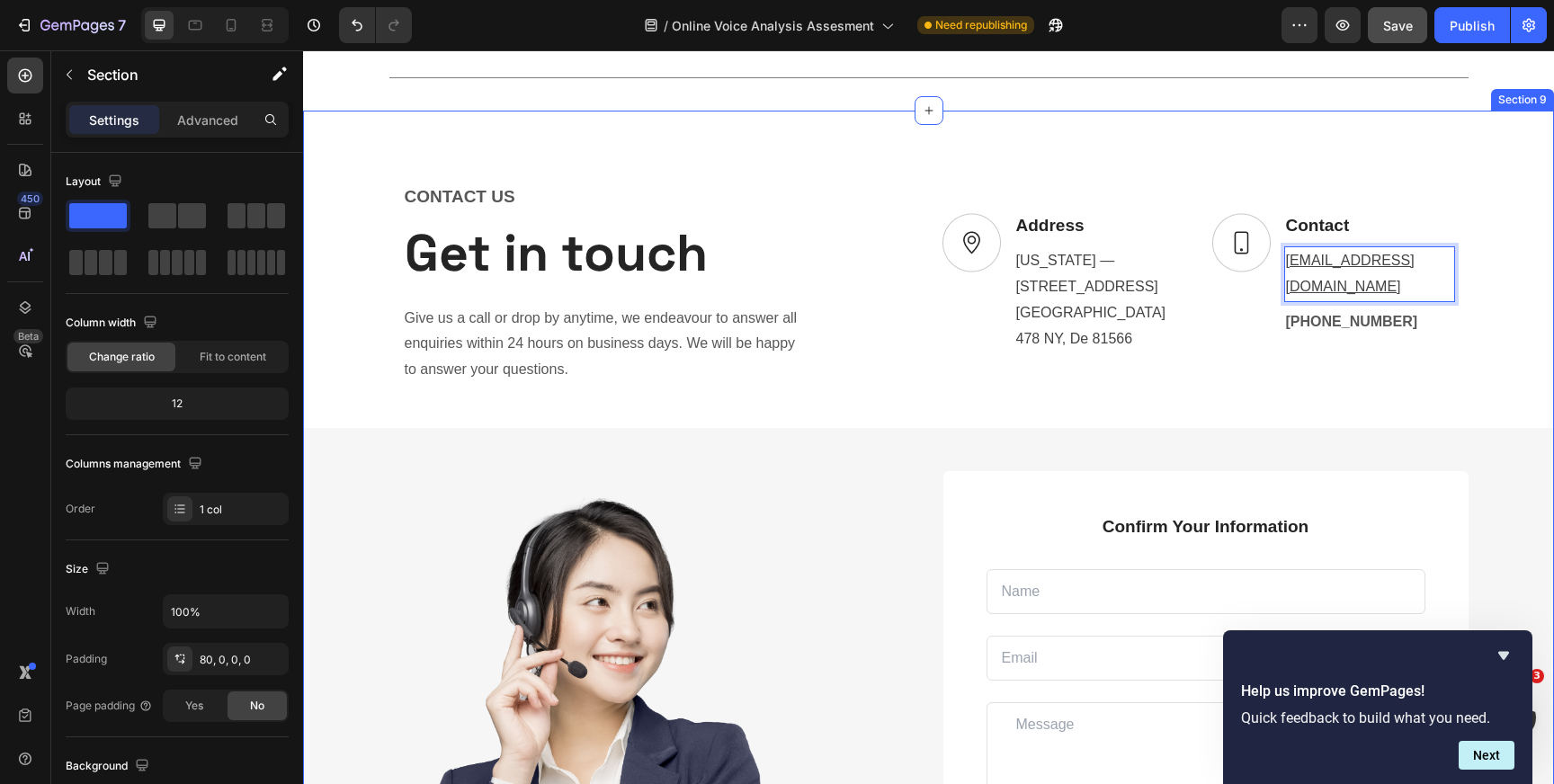
click at [1456, 389] on div "CONTACT US Text block Get in touch Heading Give us a call or drop by anytime, w…" at bounding box center [928, 611] width 1251 height 858
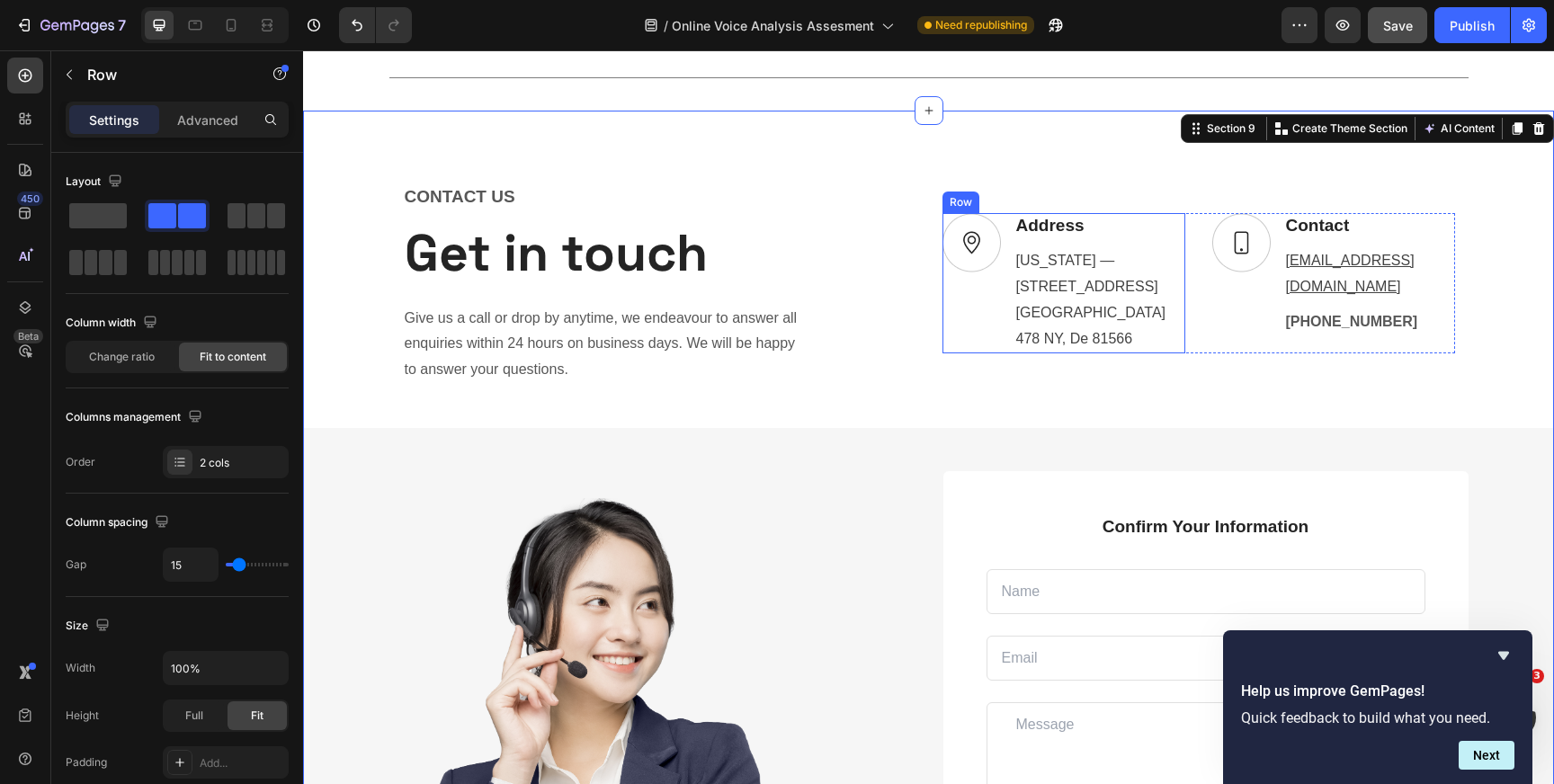
click at [1011, 245] on div "Image Address Text block [US_STATE] — [STREET_ADDRESS] Text block Row" at bounding box center [1063, 283] width 242 height 141
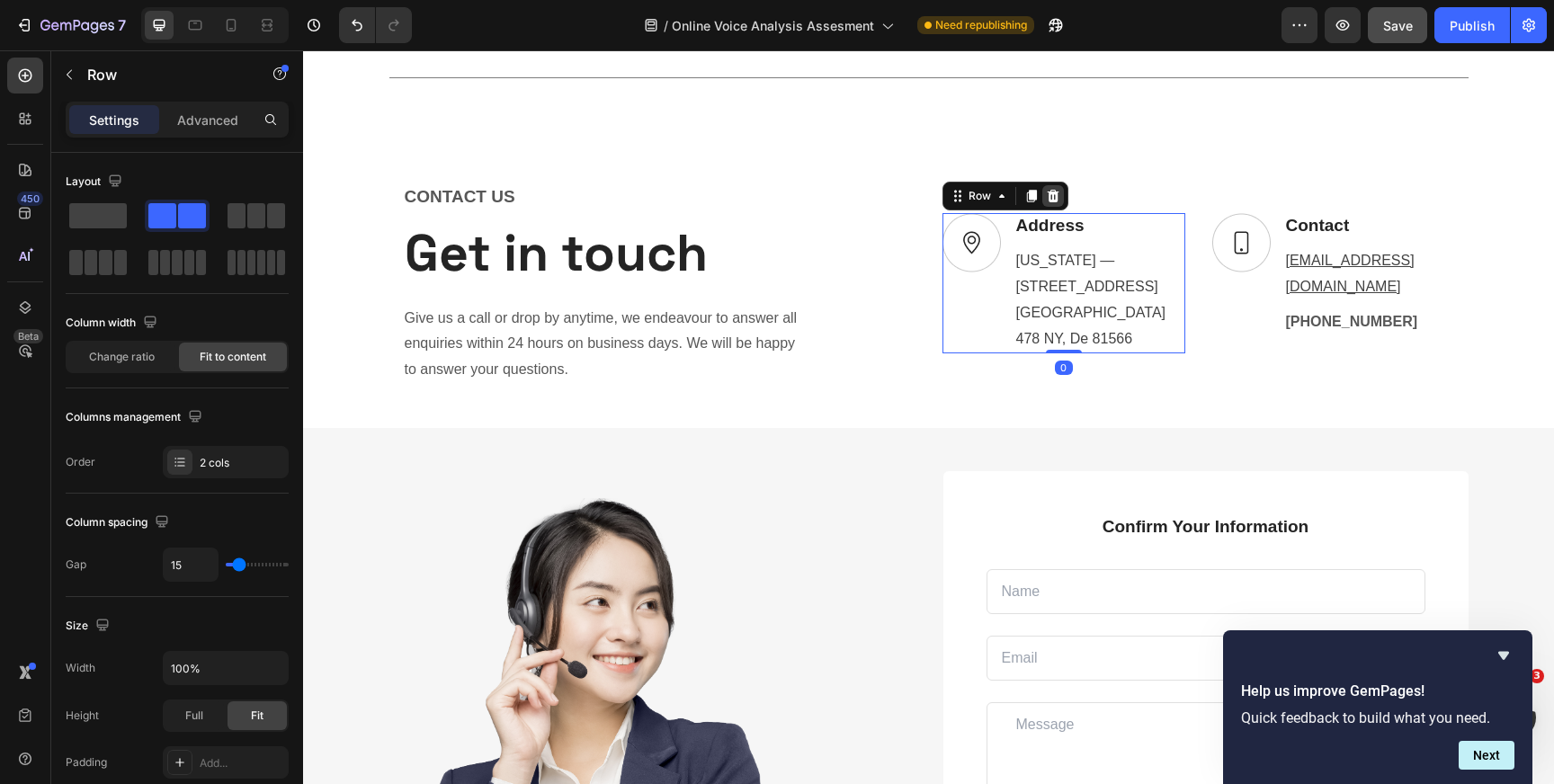
click at [1051, 203] on icon at bounding box center [1053, 195] width 14 height 14
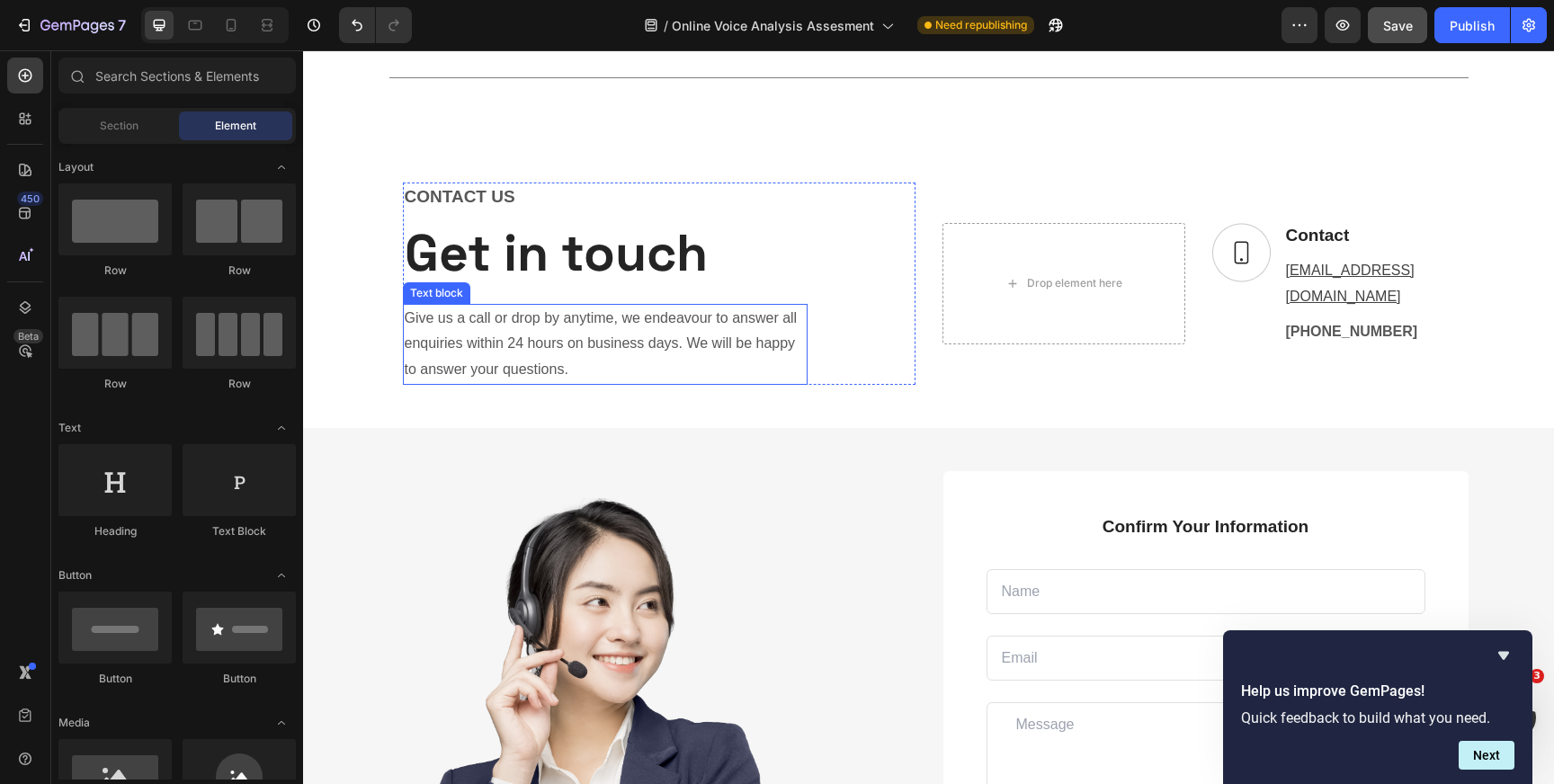
click at [596, 328] on p "Give us a call or drop by anytime, we endeavour to answer all enquiries within …" at bounding box center [605, 344] width 401 height 77
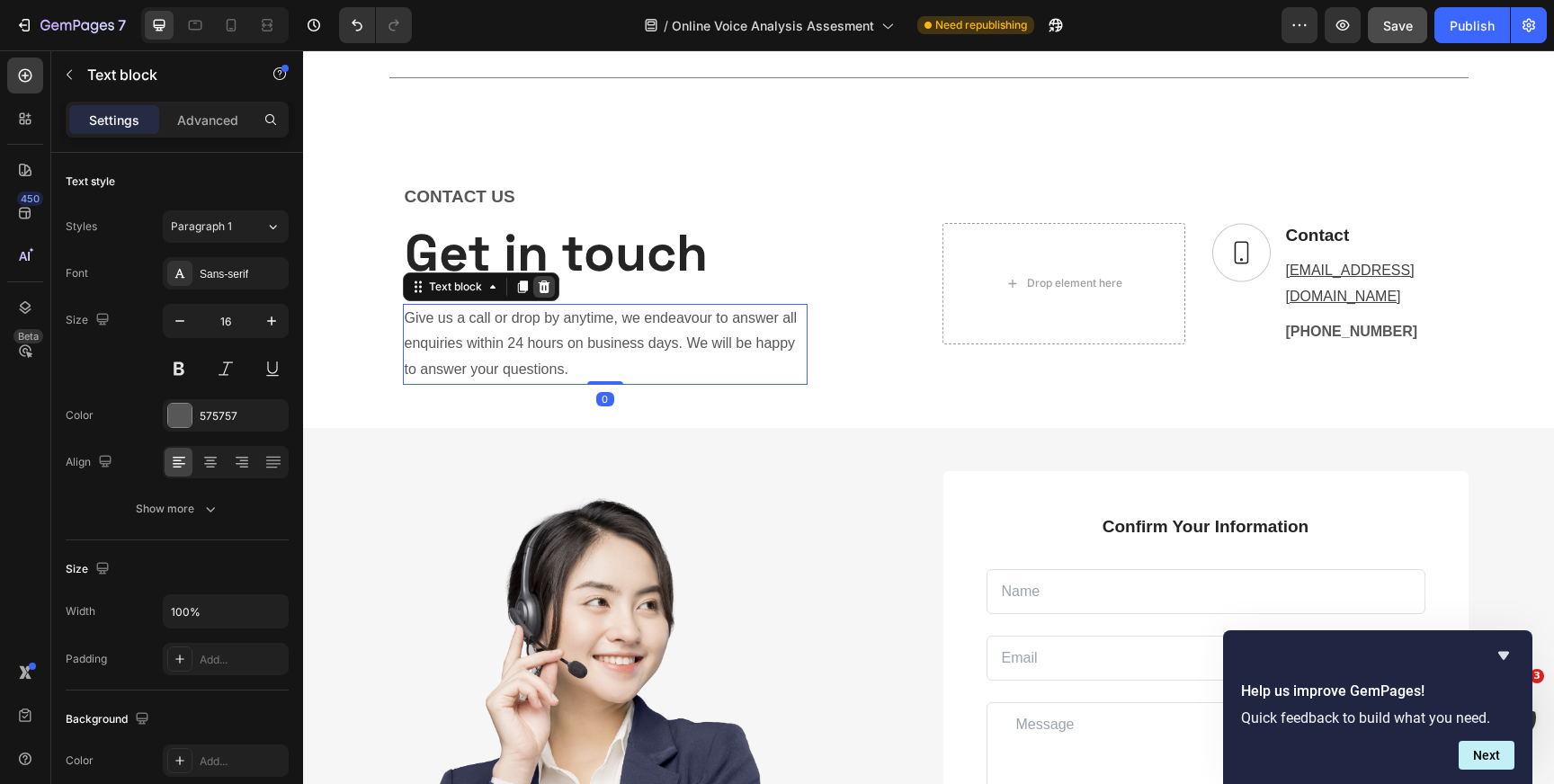
click at [545, 283] on icon at bounding box center [543, 285] width 11 height 12
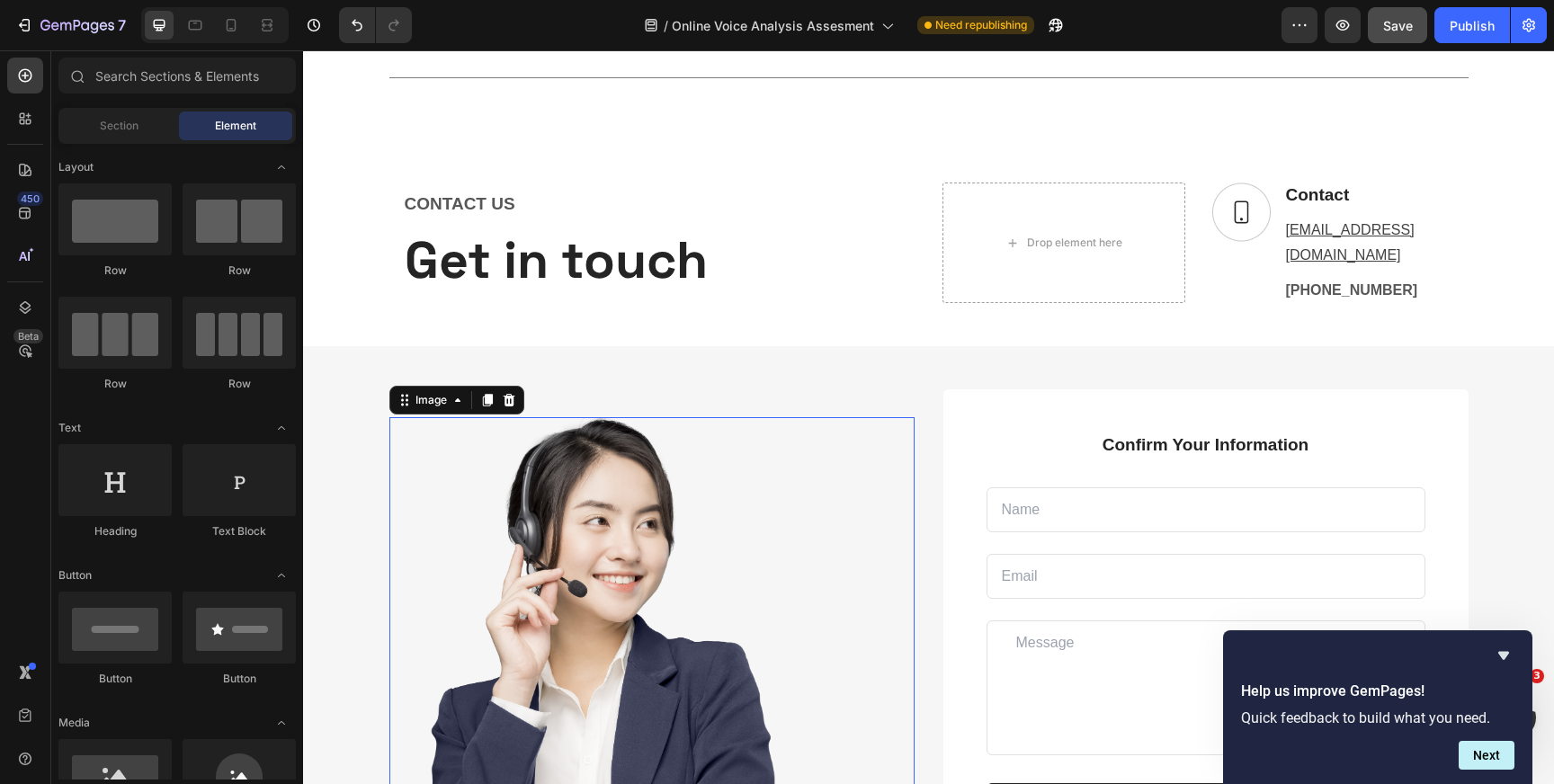
click at [593, 516] on img at bounding box center [600, 688] width 422 height 542
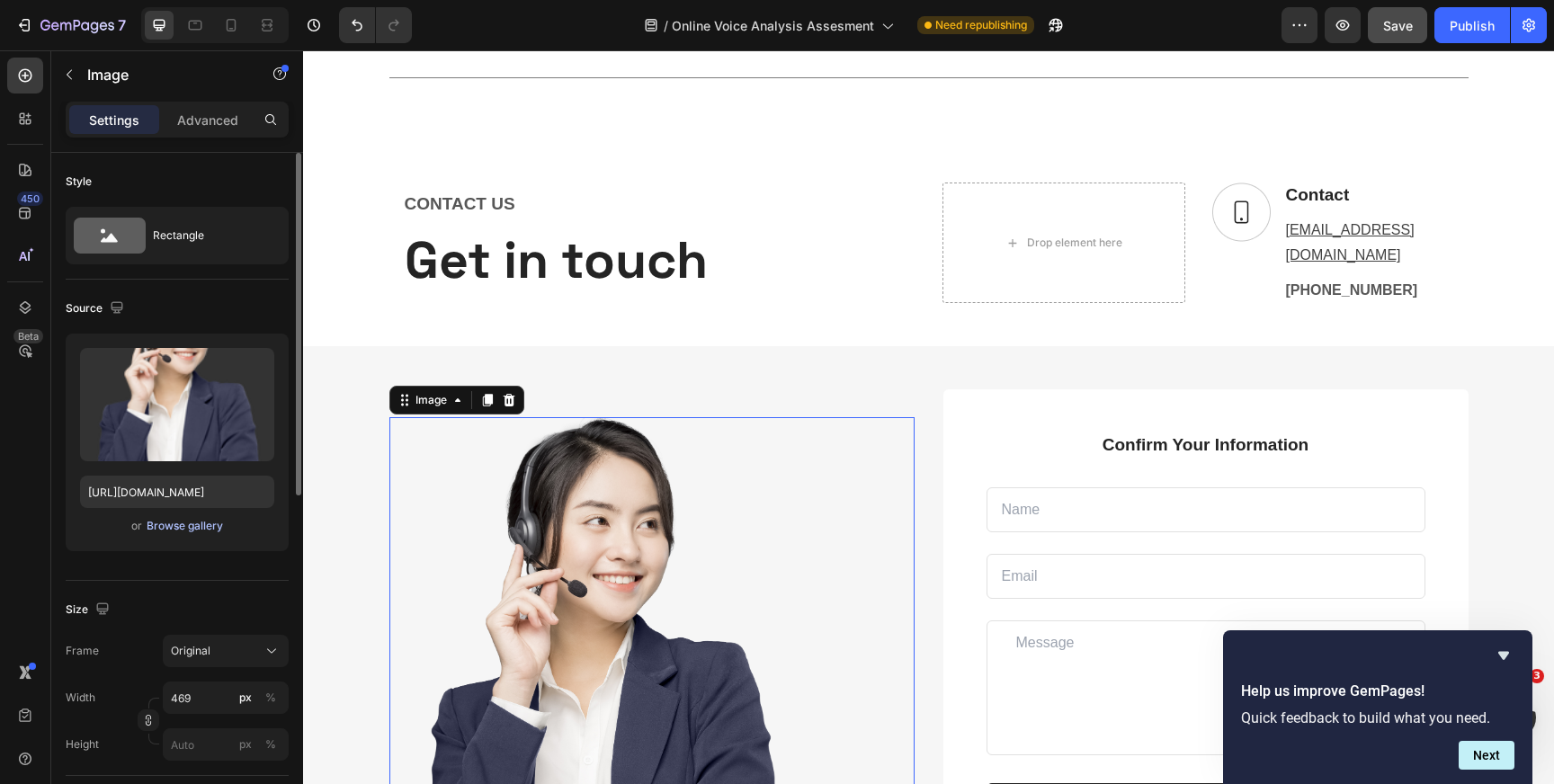
click at [177, 533] on div "Browse gallery" at bounding box center [184, 525] width 76 height 16
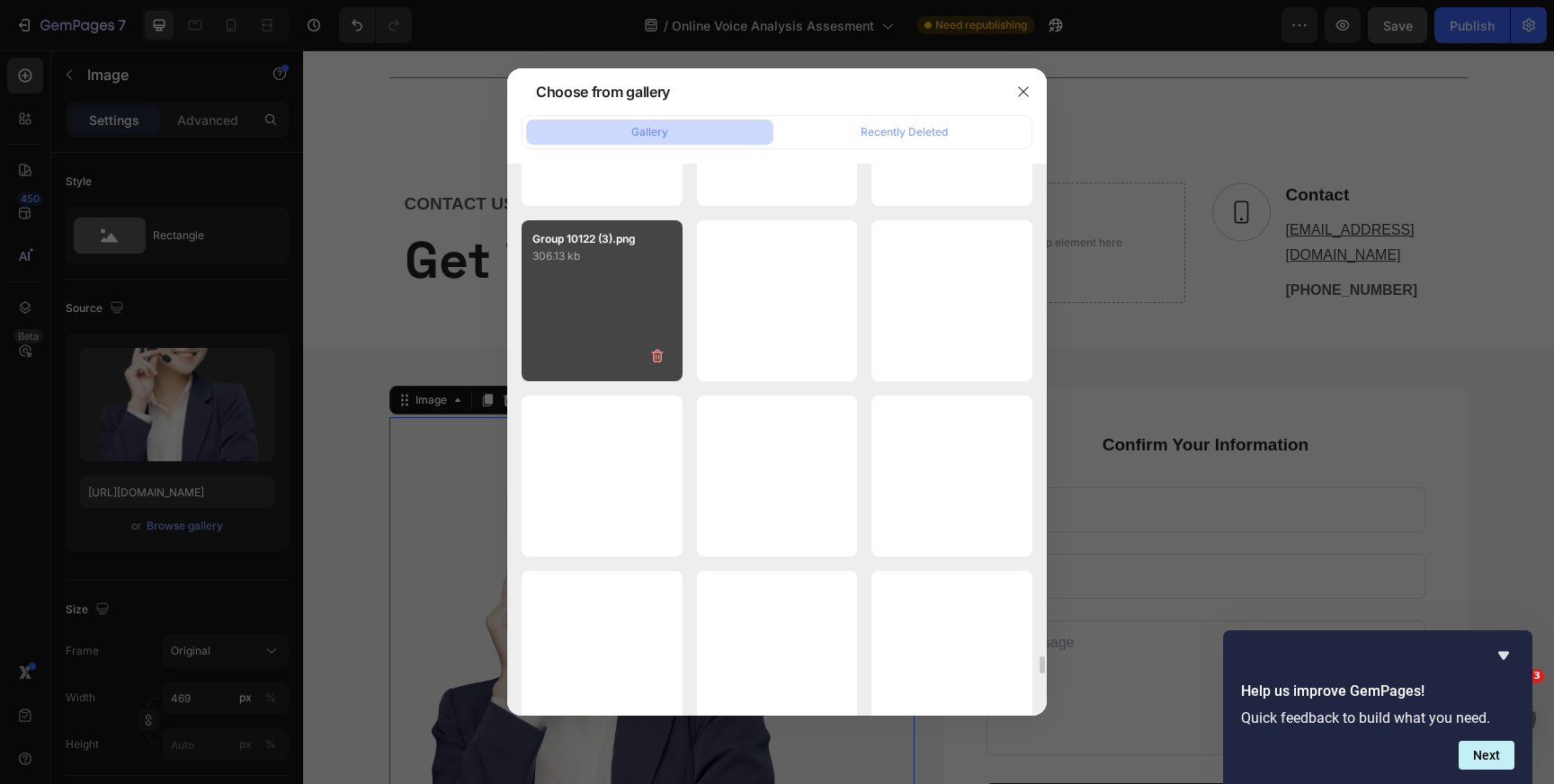
scroll to position [15746, 0]
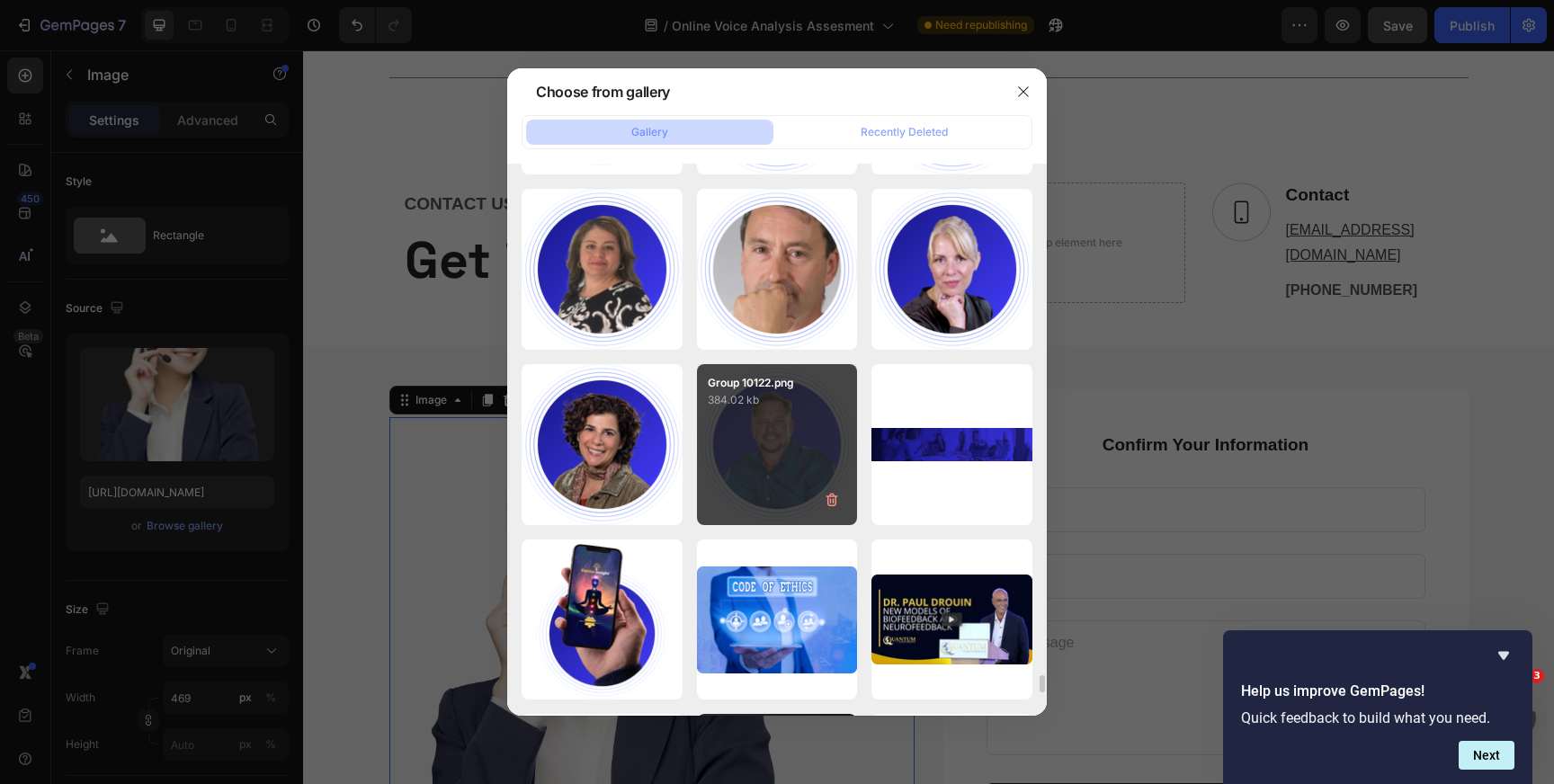
click at [766, 437] on div "Group 10122.png 384.02 kb" at bounding box center [777, 444] width 161 height 161
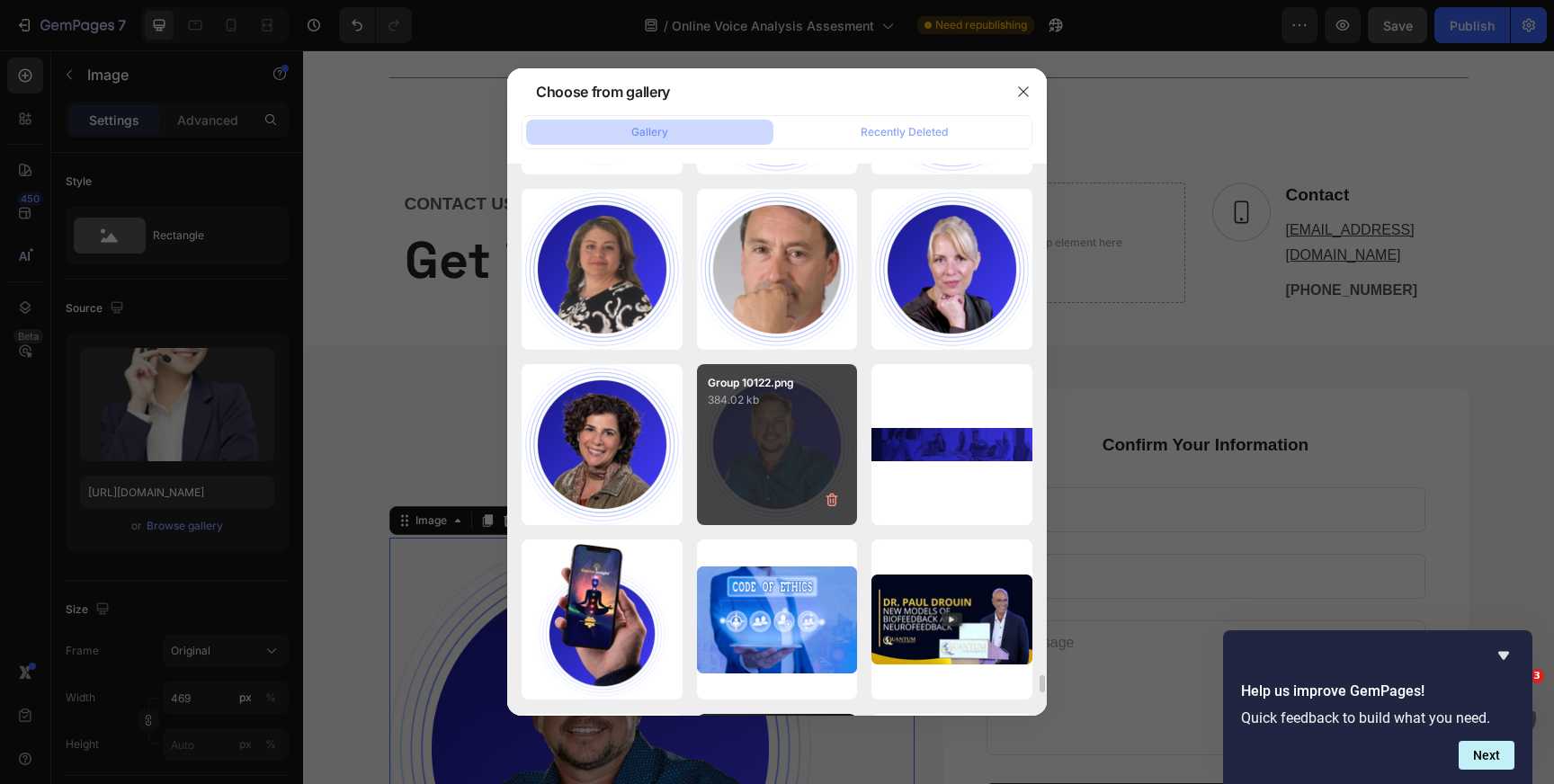
type input "[URL][DOMAIN_NAME]"
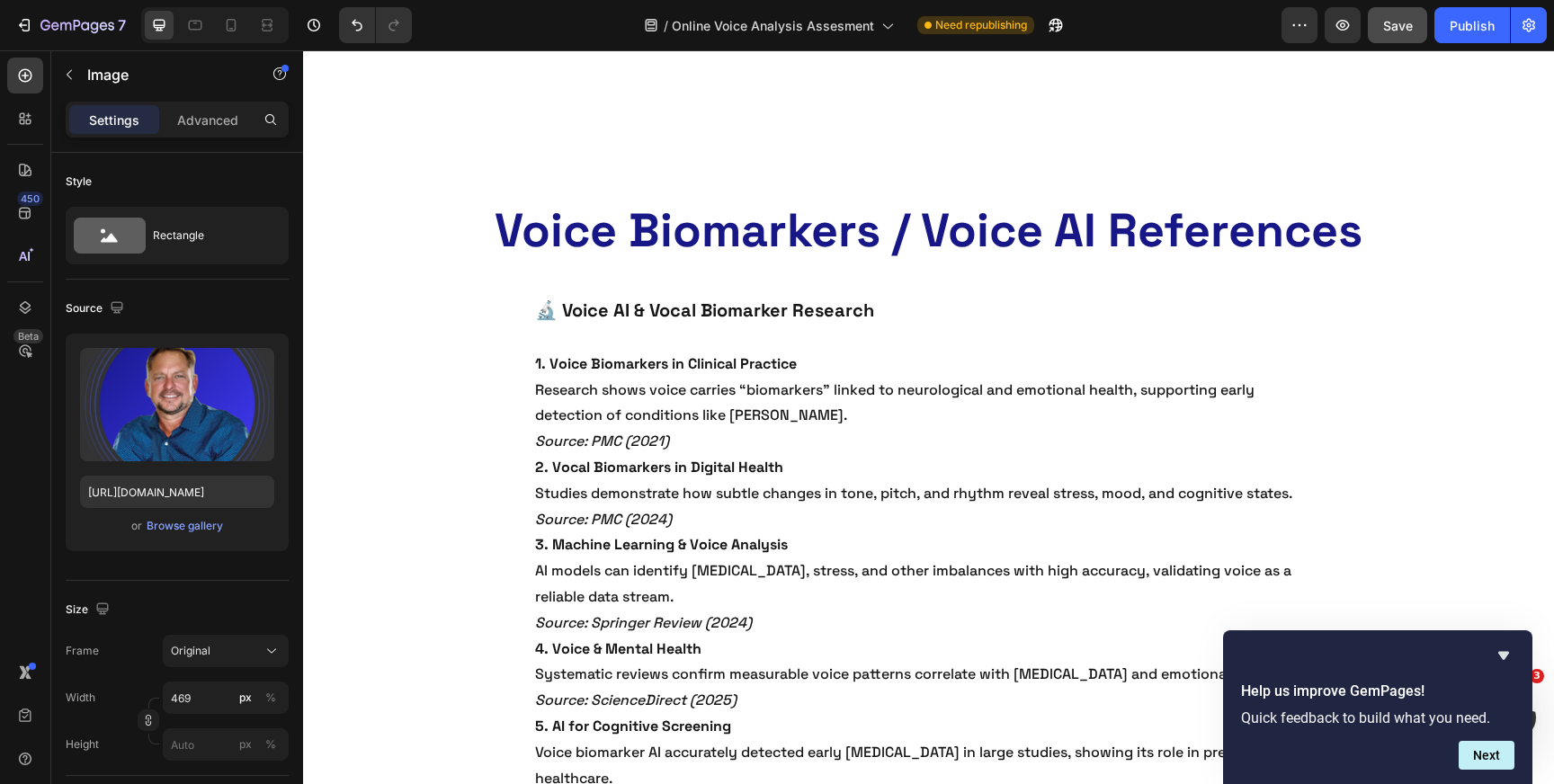
scroll to position [4888, 0]
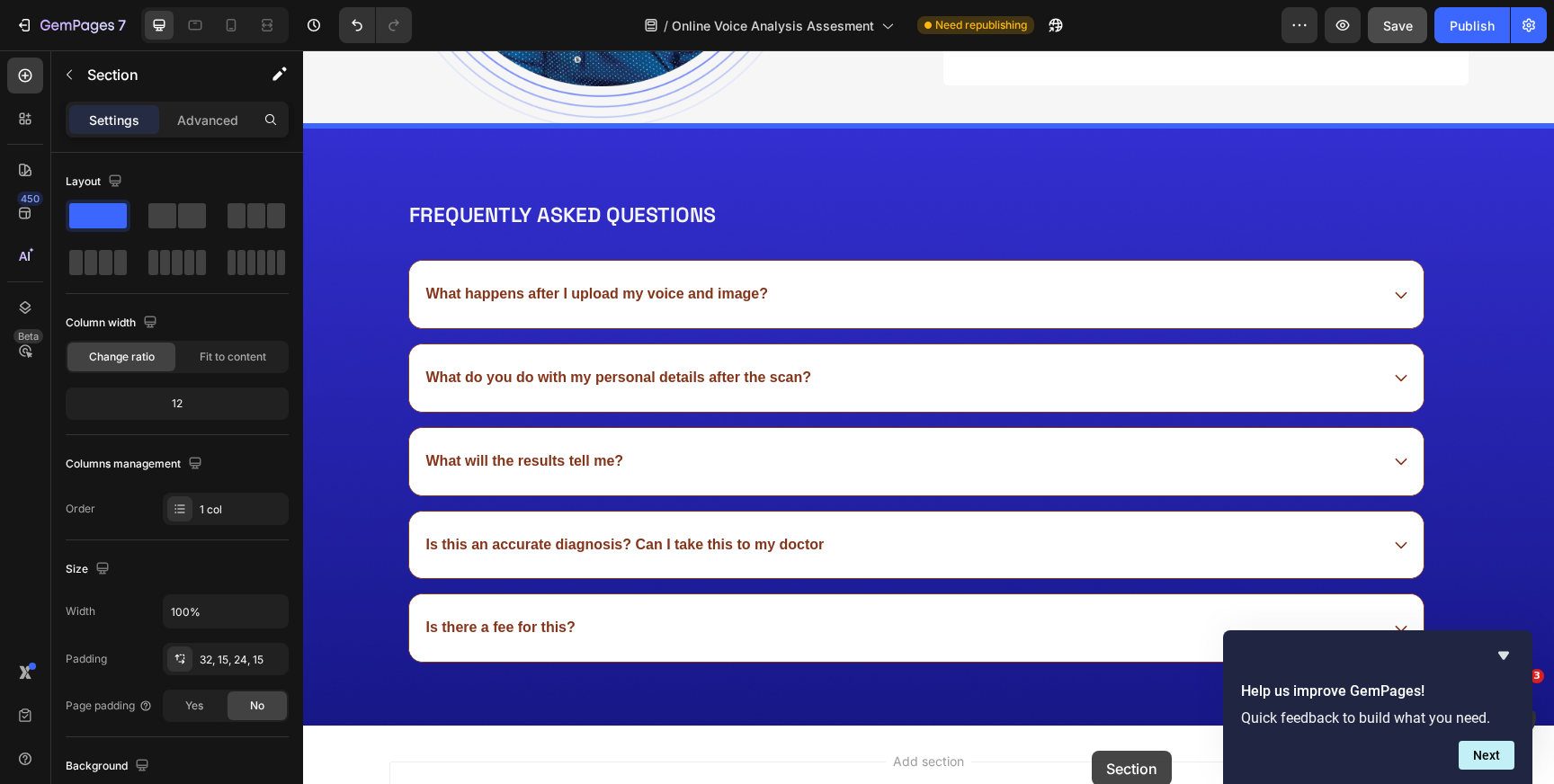
scroll to position [7549, 0]
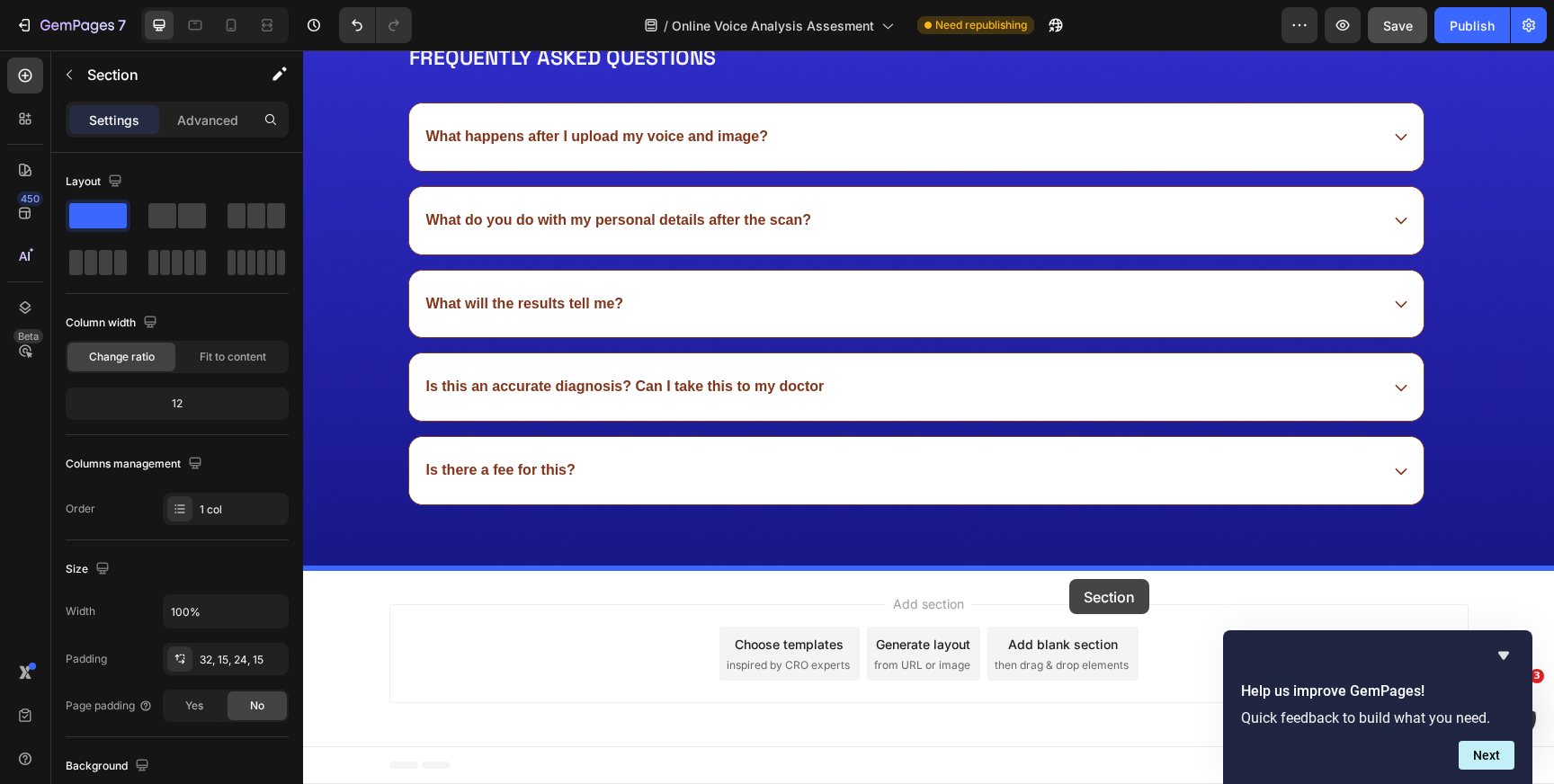
drag, startPoint x: 1196, startPoint y: 236, endPoint x: 1069, endPoint y: 579, distance: 365.8
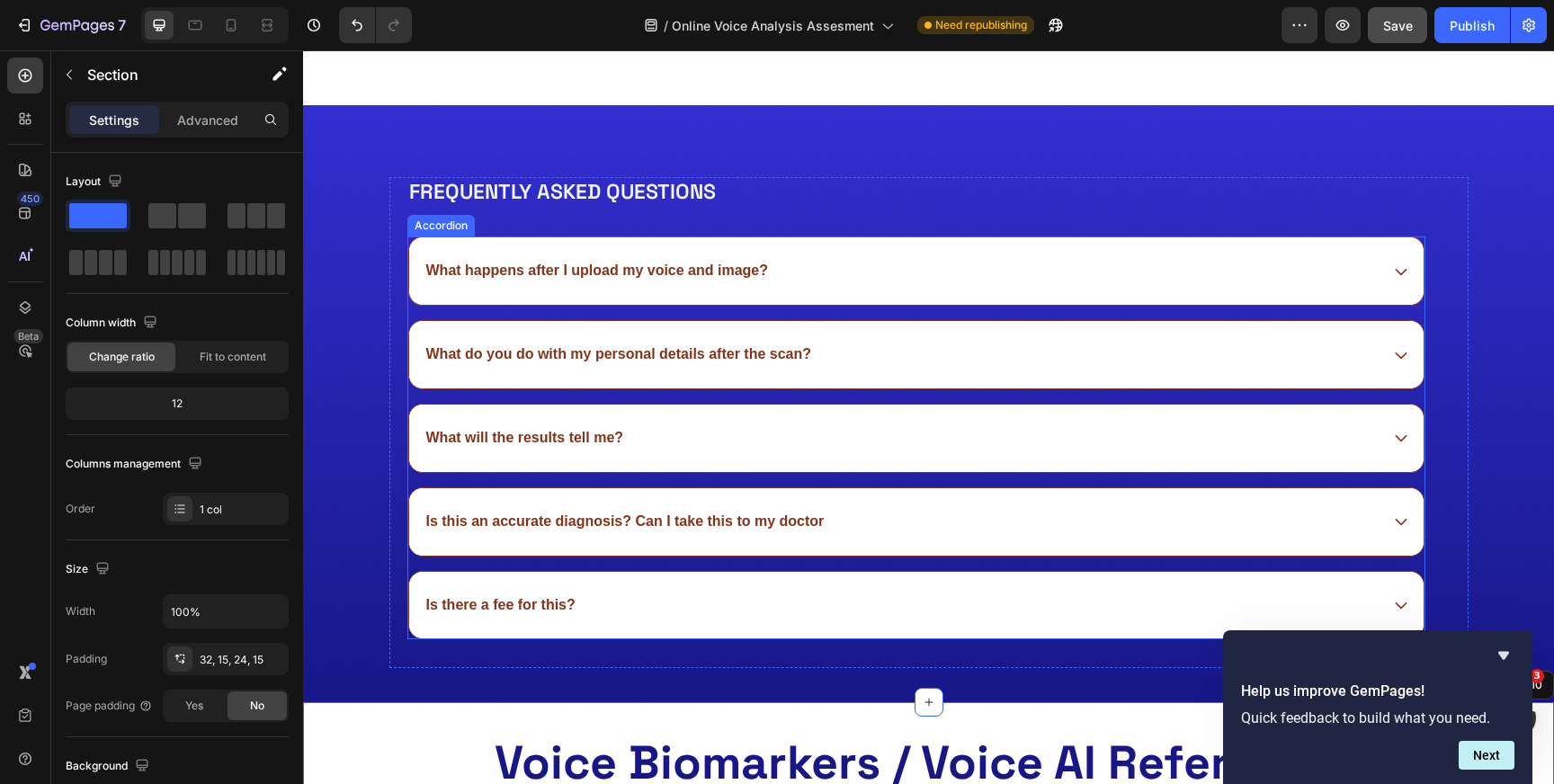
scroll to position [5820, 0]
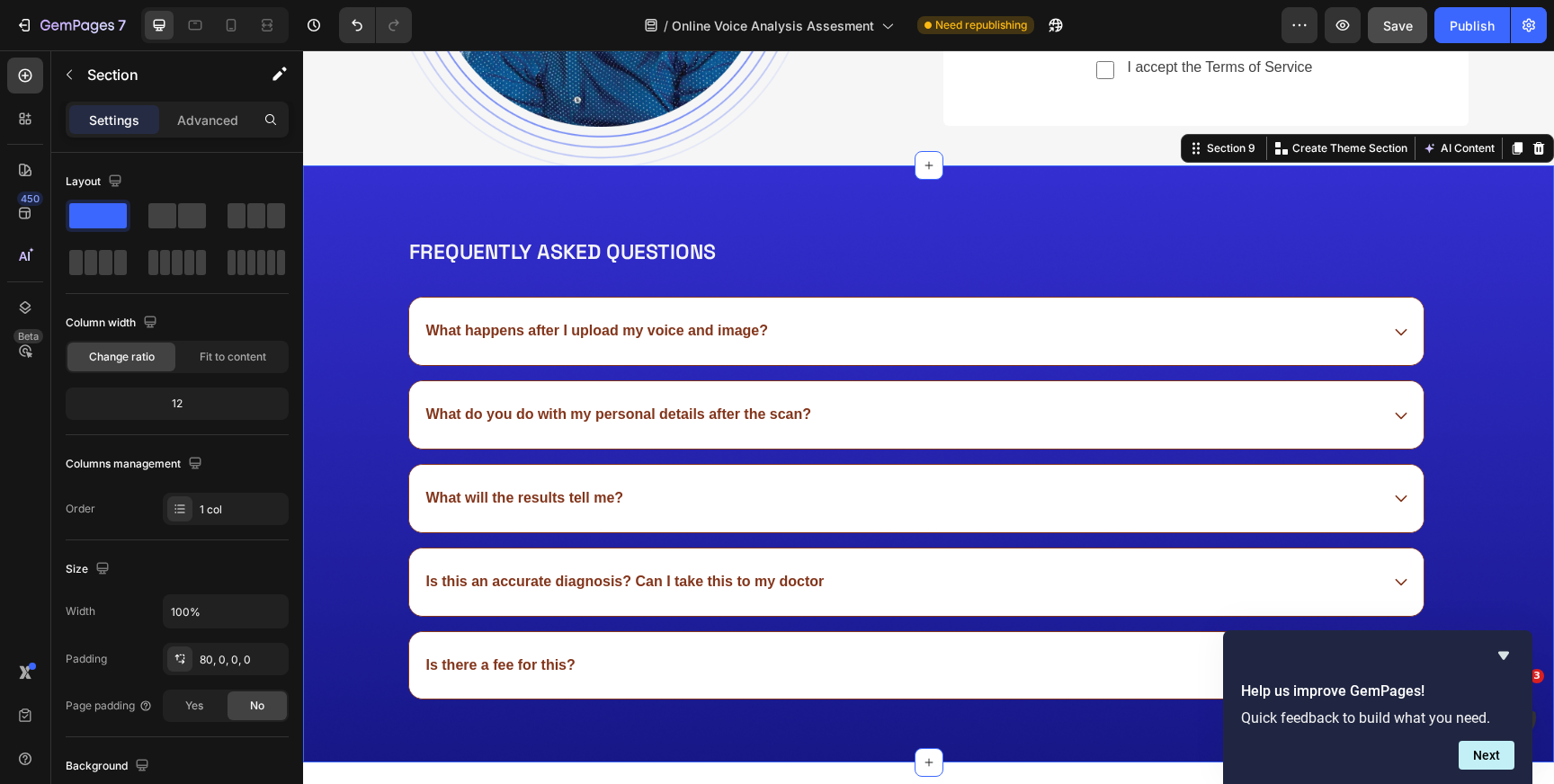
click at [447, 190] on div "Frequently asked questions Heading What happens after I upload my voice and ima…" at bounding box center [928, 463] width 1251 height 597
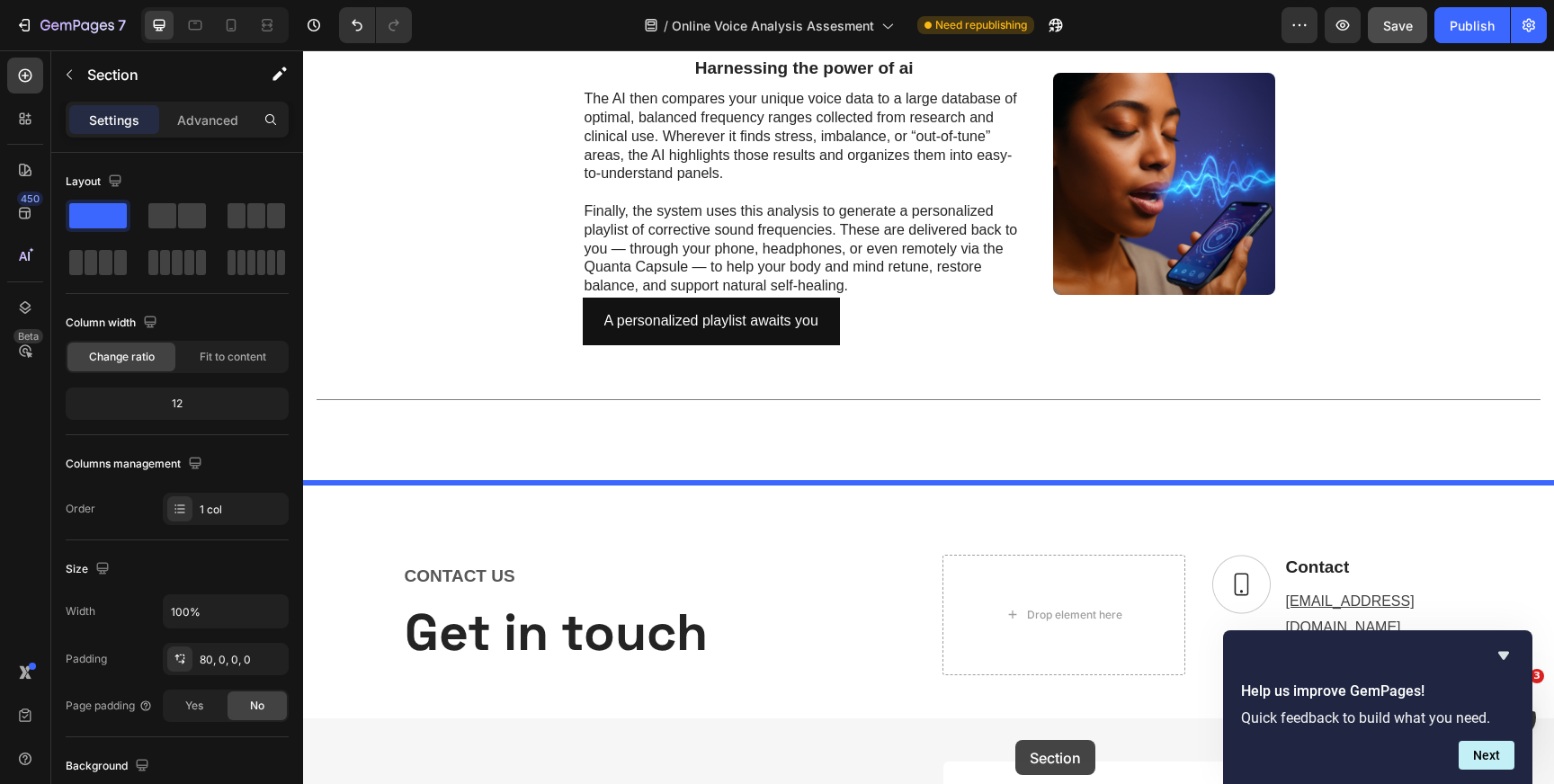
scroll to position [4722, 0]
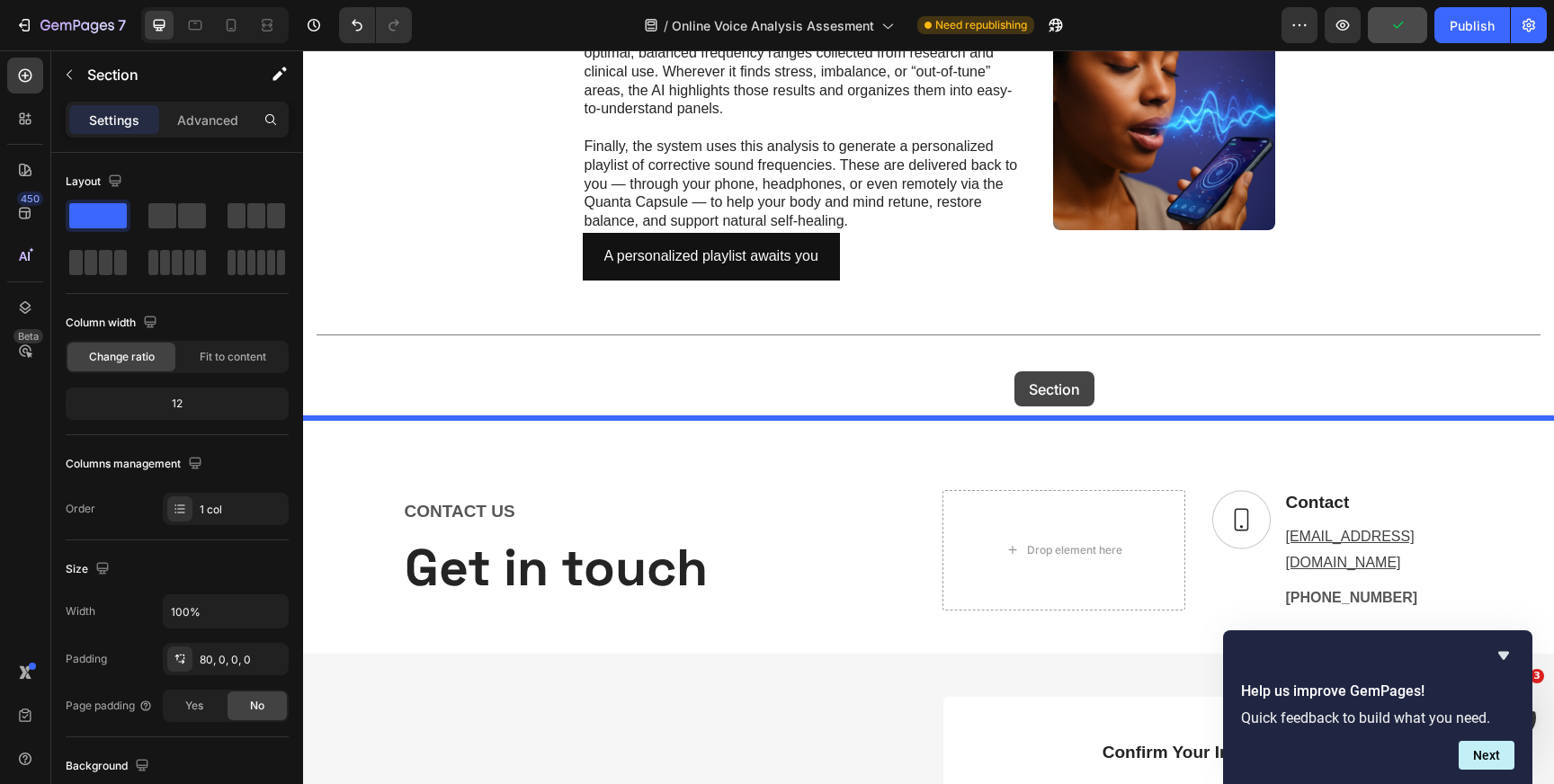
drag, startPoint x: 1196, startPoint y: 152, endPoint x: 1014, endPoint y: 372, distance: 285.5
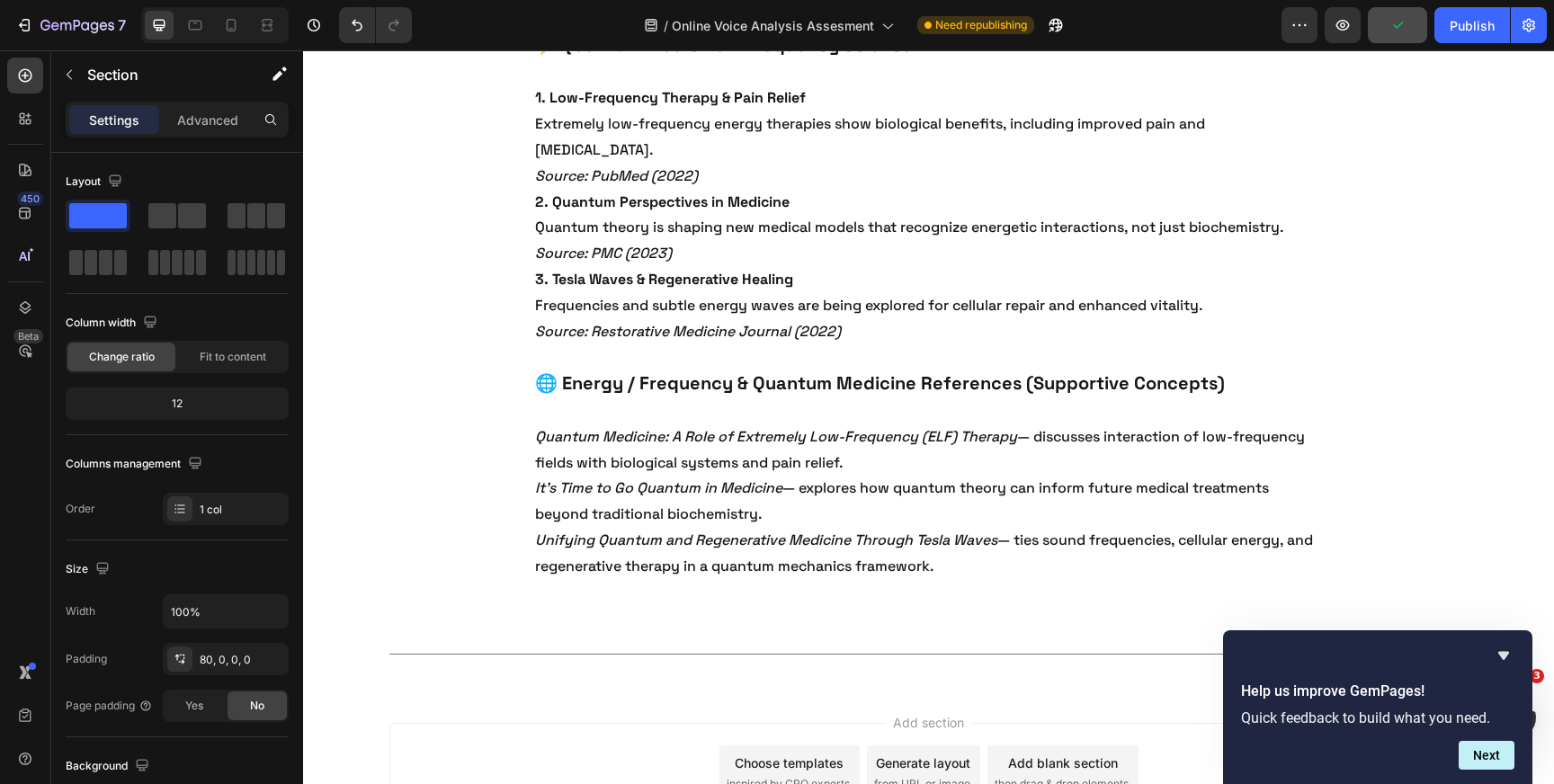
scroll to position [7549, 0]
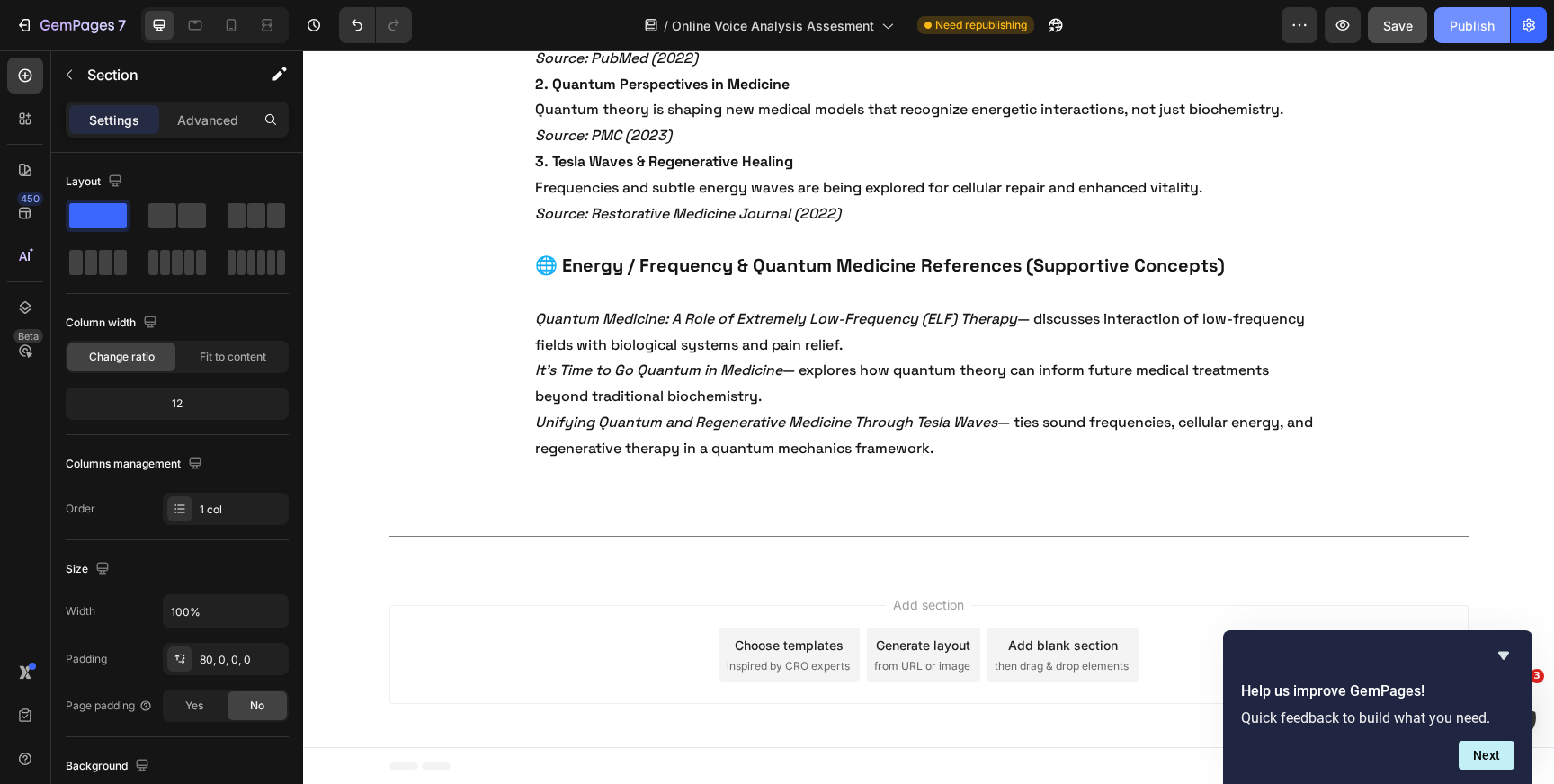
click at [1471, 33] on div "Publish" at bounding box center [1473, 25] width 45 height 19
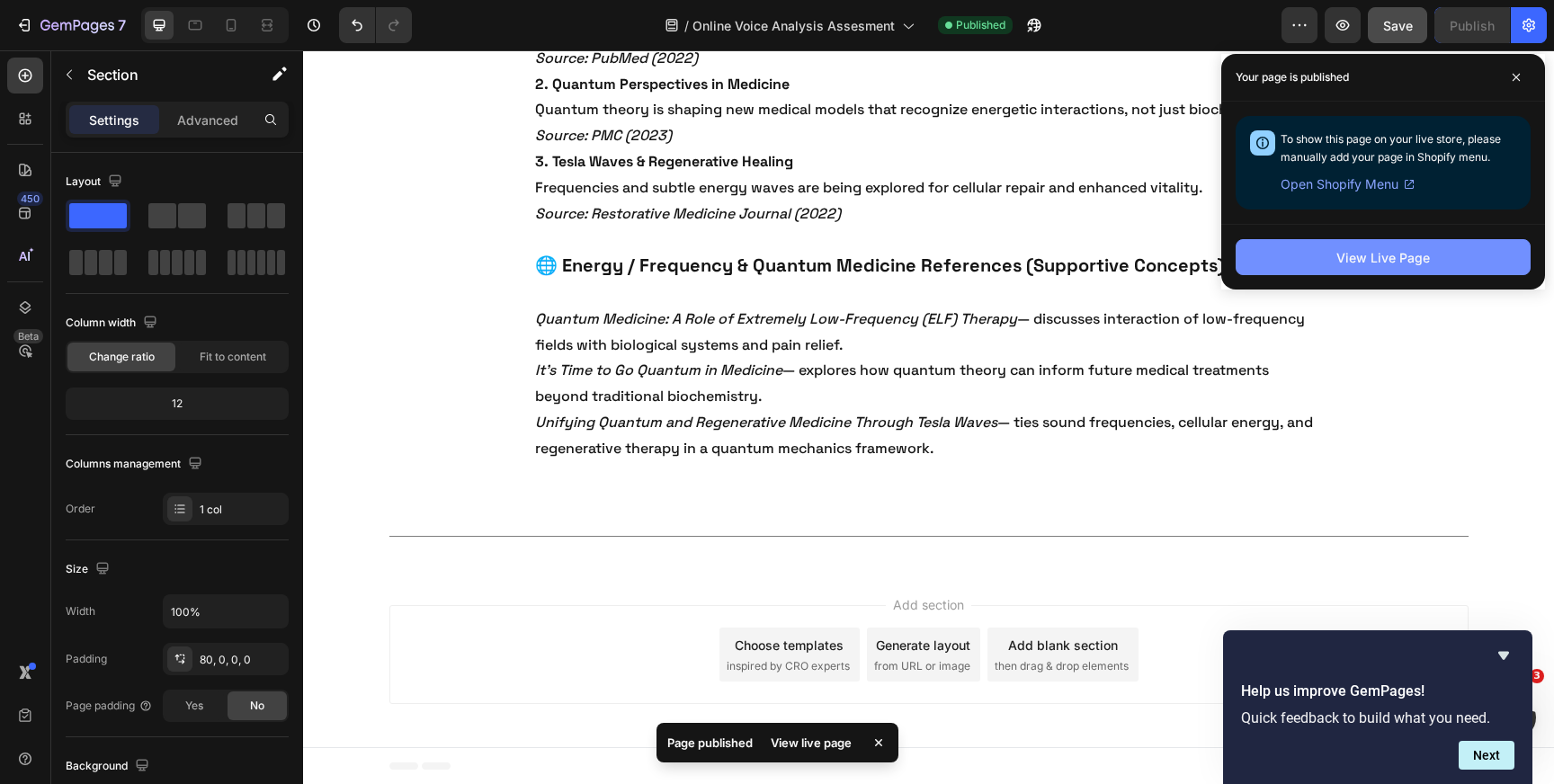
click at [1392, 258] on div "View Live Page" at bounding box center [1383, 258] width 93 height 19
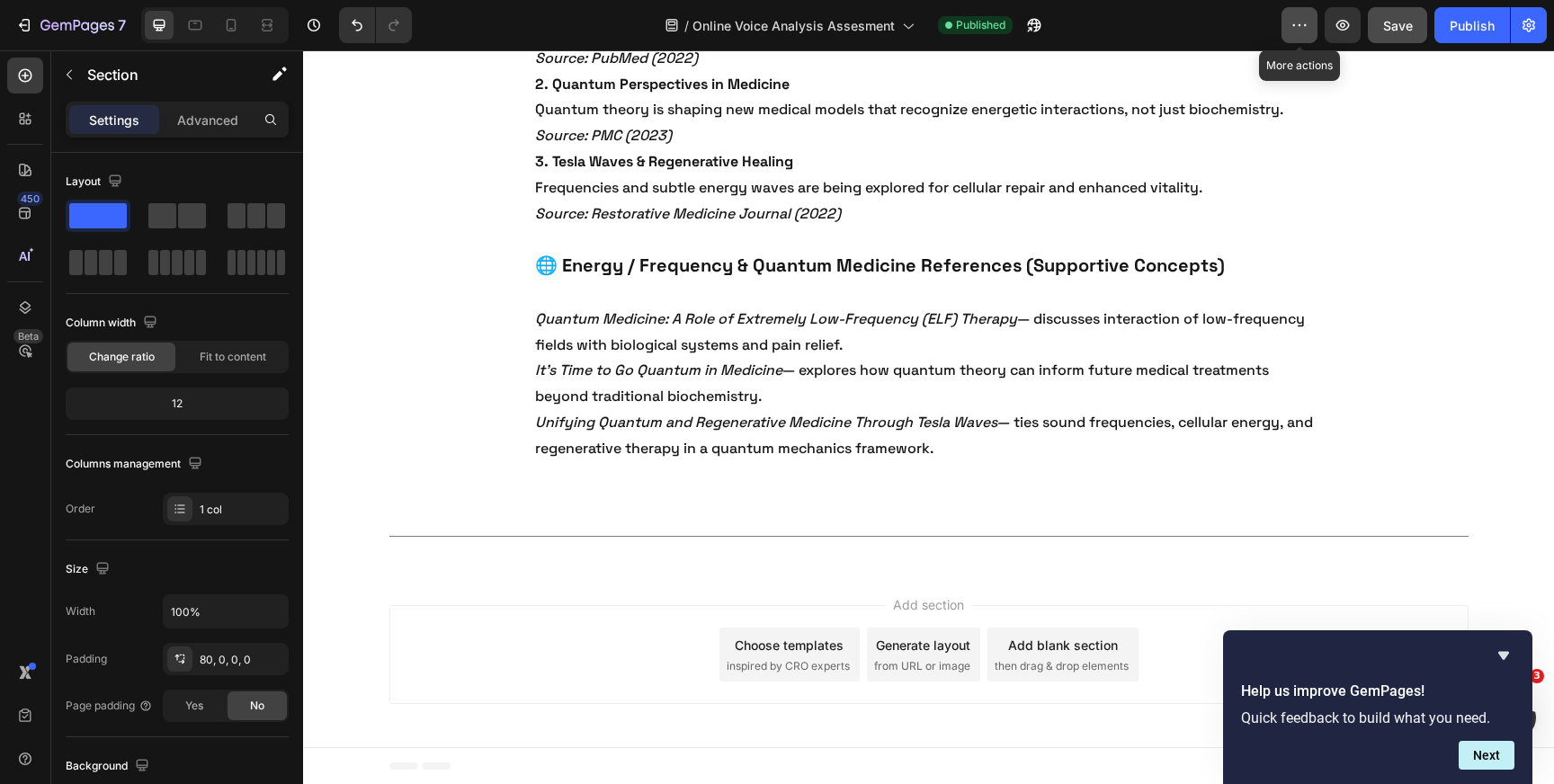
click at [1297, 26] on icon "button" at bounding box center [1299, 25] width 18 height 18
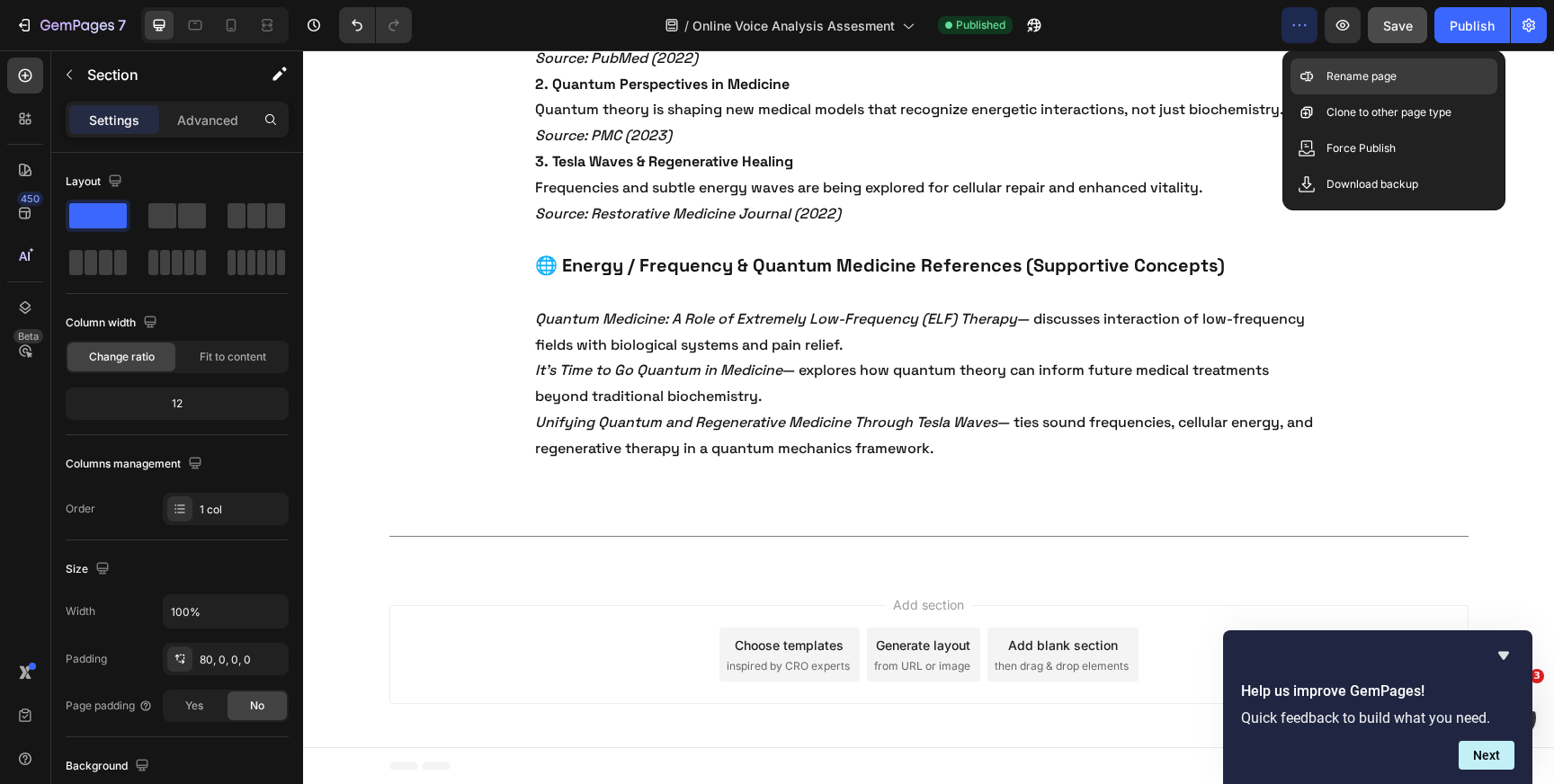
click at [1332, 73] on p "Rename page" at bounding box center [1362, 75] width 70 height 18
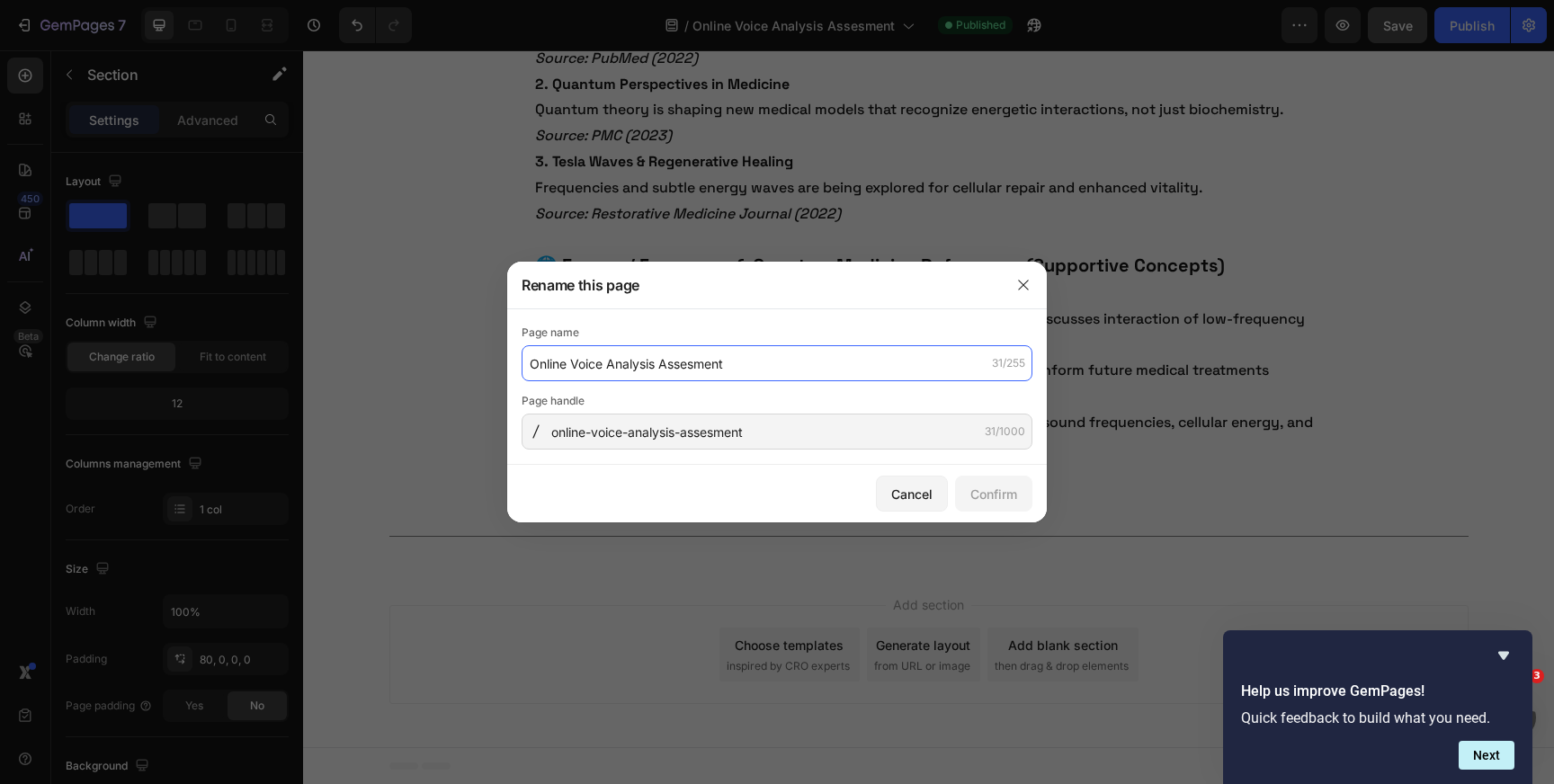
click at [531, 369] on input "Online Voice Analysis Assesment" at bounding box center [777, 363] width 510 height 36
click at [700, 368] on input "Genius-[MEDICAL_DATA]-Online Voice Analysis Assesment" at bounding box center [777, 363] width 510 height 36
click at [574, 370] on input "Genius-[MEDICAL_DATA]-OnlineVoice Analysis Assesment" at bounding box center [777, 363] width 510 height 36
click at [655, 369] on input "Genius [MEDICAL_DATA]-OnlineVoice Analysis Assesment" at bounding box center [777, 363] width 510 height 36
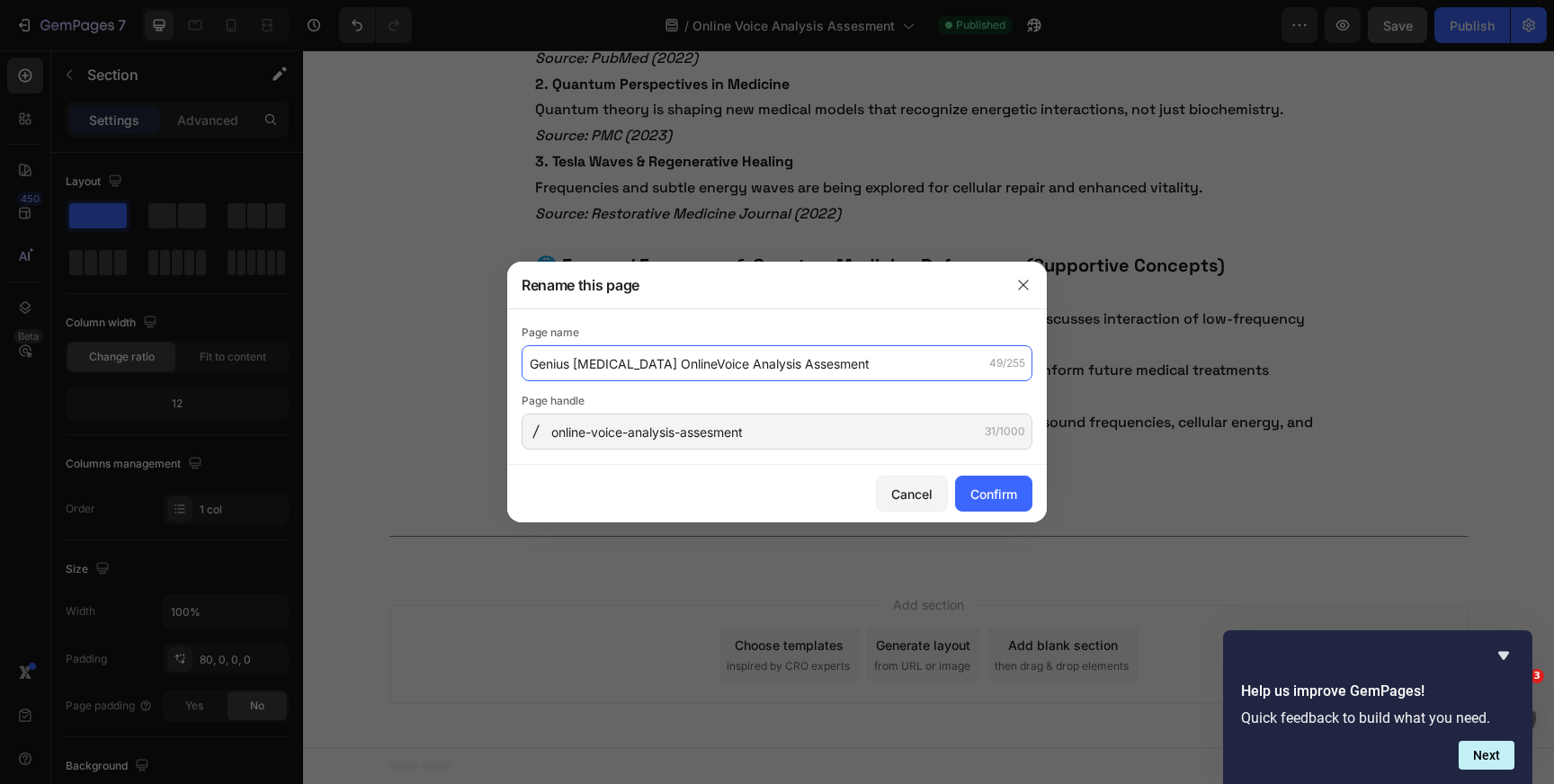
click at [693, 366] on input "Genius [MEDICAL_DATA] OnlineVoice Analysis Assesment" at bounding box center [777, 363] width 510 height 36
click at [862, 375] on input "Genius [MEDICAL_DATA] Online Voice Analysis Assesment" at bounding box center [777, 363] width 510 height 36
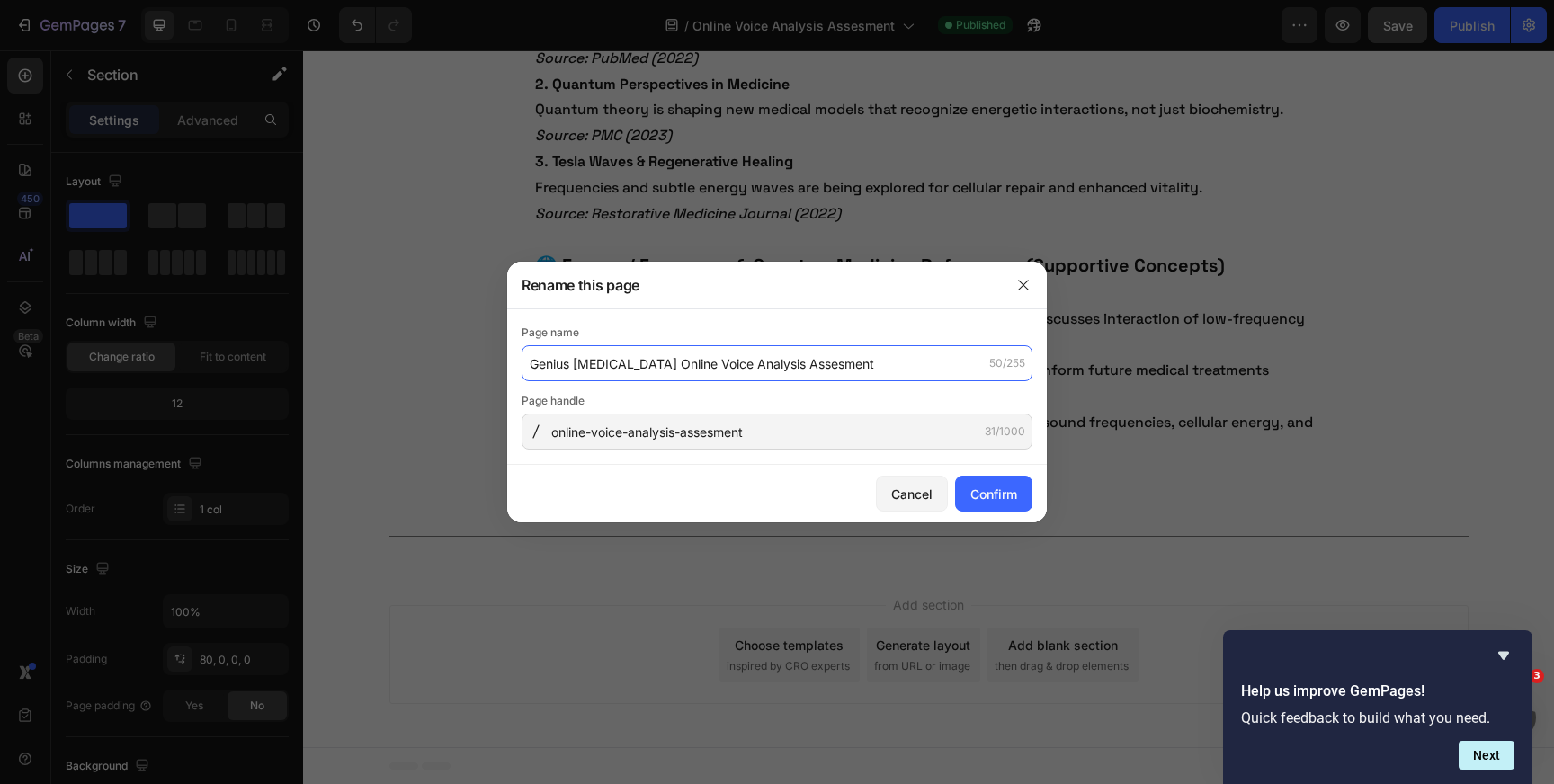
type input "Genius [MEDICAL_DATA] Online Voice Analysis Assesment"
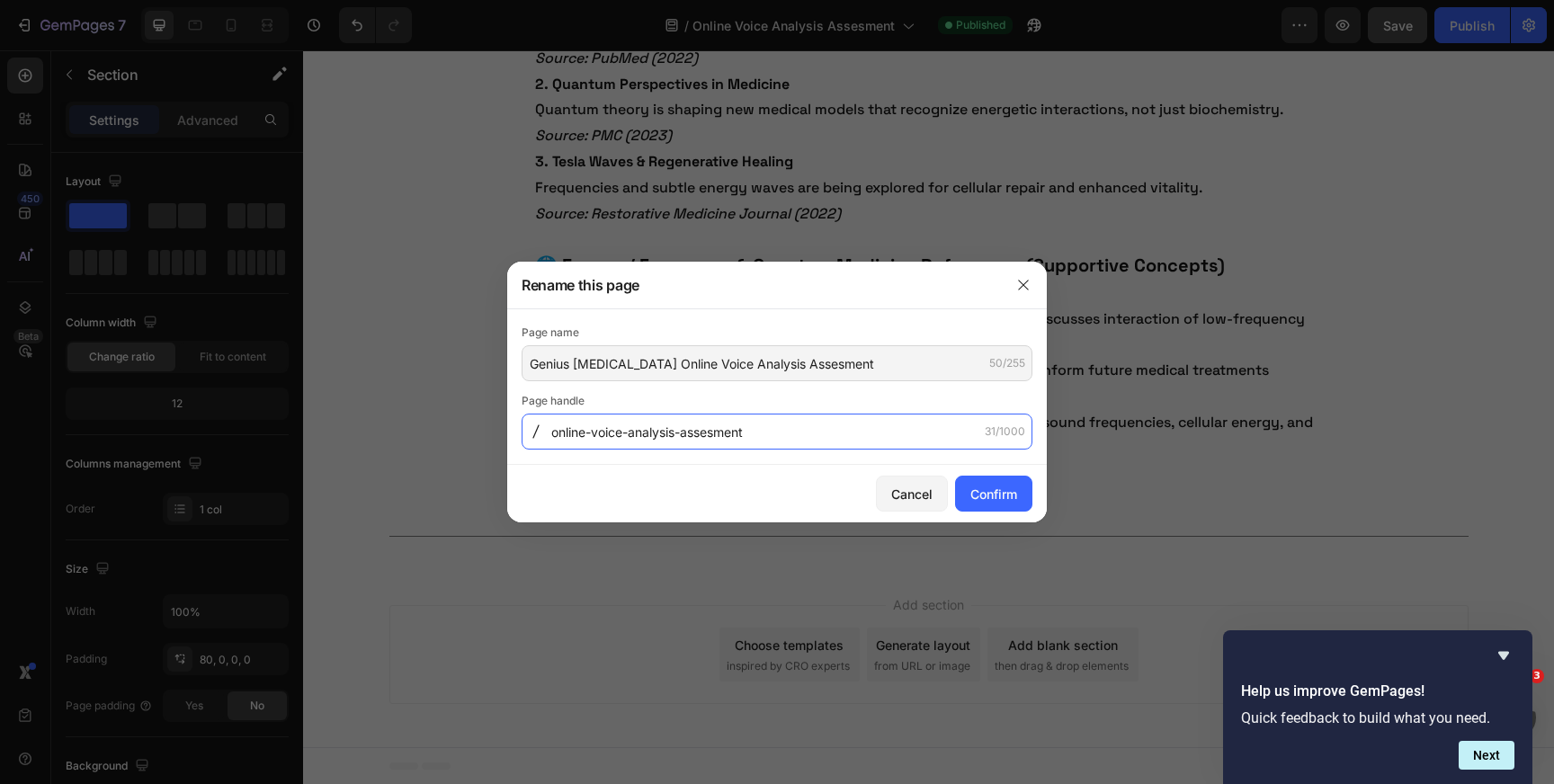
click at [727, 422] on input "online-voice-analysis-assesment" at bounding box center [777, 432] width 510 height 36
paste input "Genius-[MEDICAL_DATA]-Online-Voice-Analysis-A"
click at [897, 447] on input "Genius-[MEDICAL_DATA]-Online-Voice-Analysis-Assesment" at bounding box center [777, 432] width 510 height 36
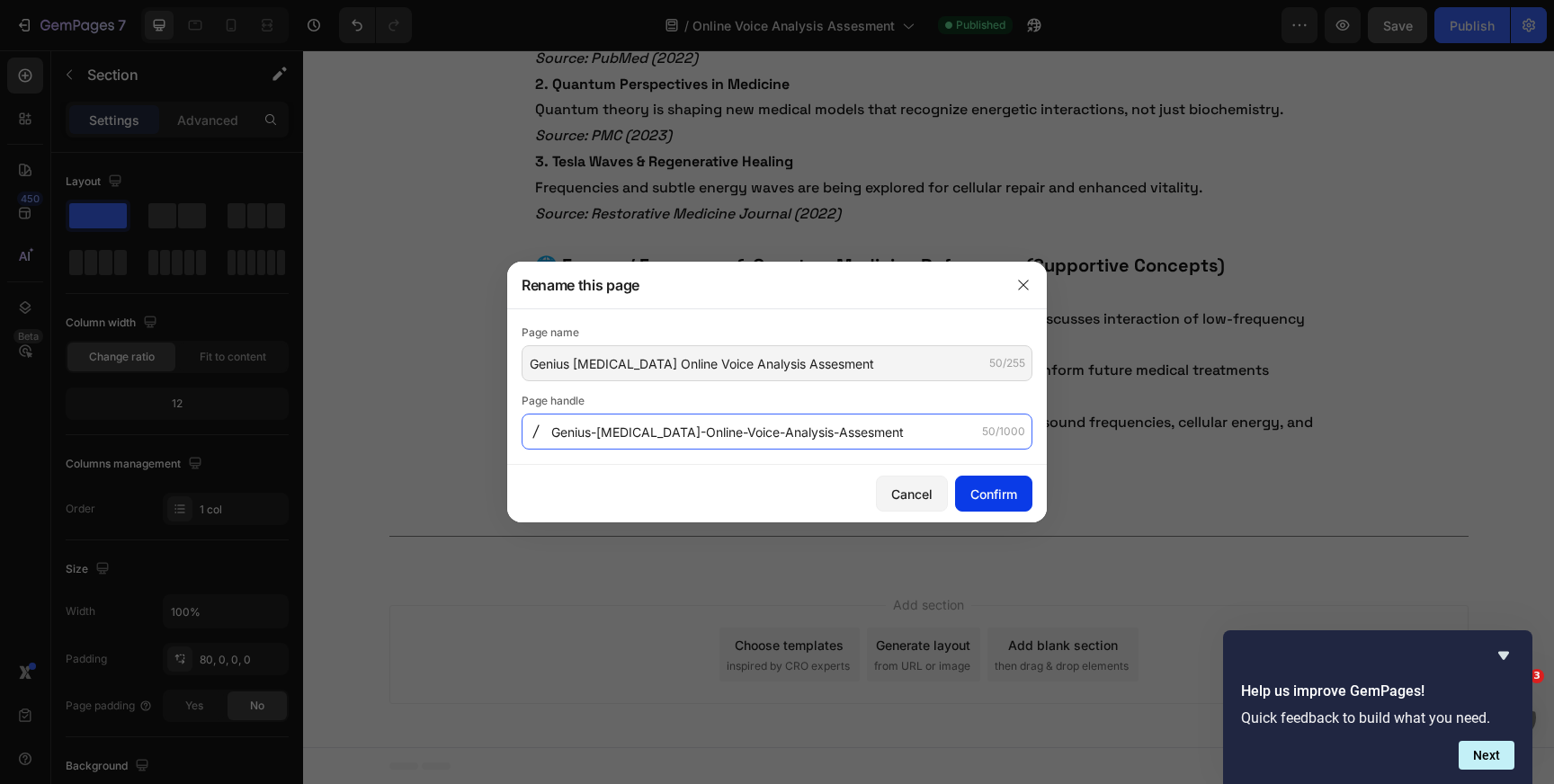
type input "Genius-[MEDICAL_DATA]-Online-Voice-Analysis-Assesment"
click at [997, 499] on div "Confirm" at bounding box center [994, 494] width 47 height 19
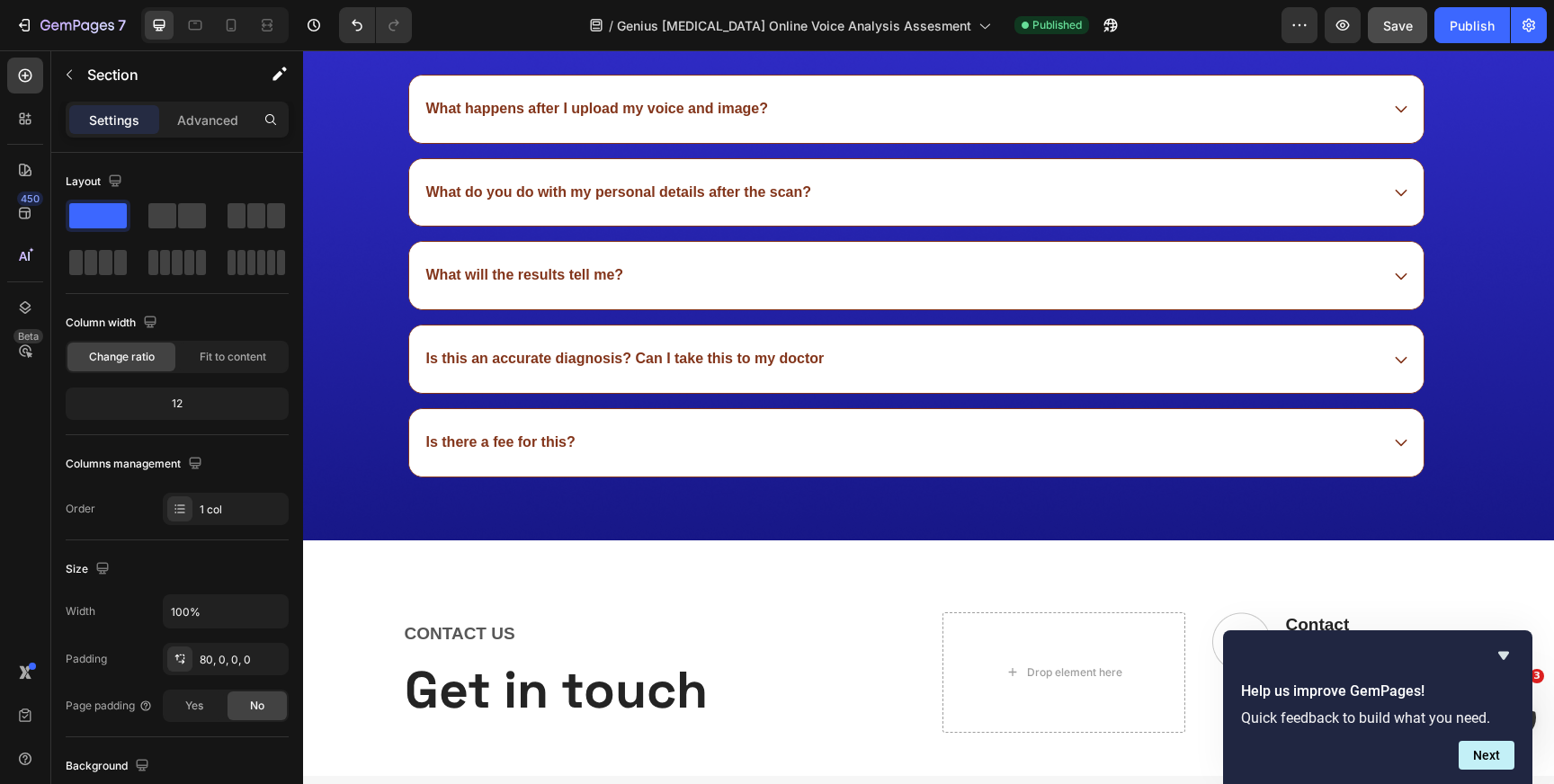
scroll to position [5179, 0]
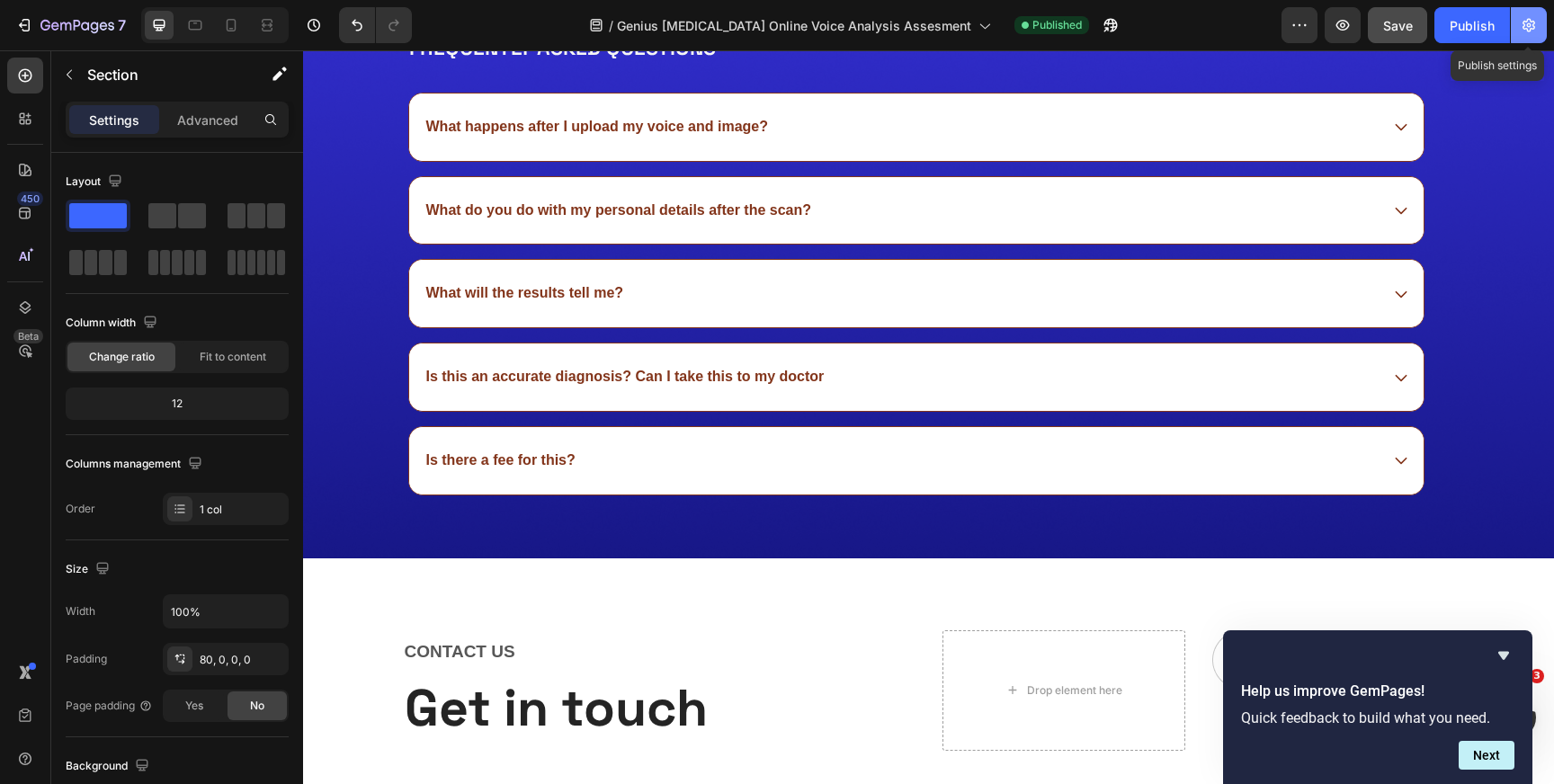
click at [1531, 19] on icon "button" at bounding box center [1529, 25] width 18 height 18
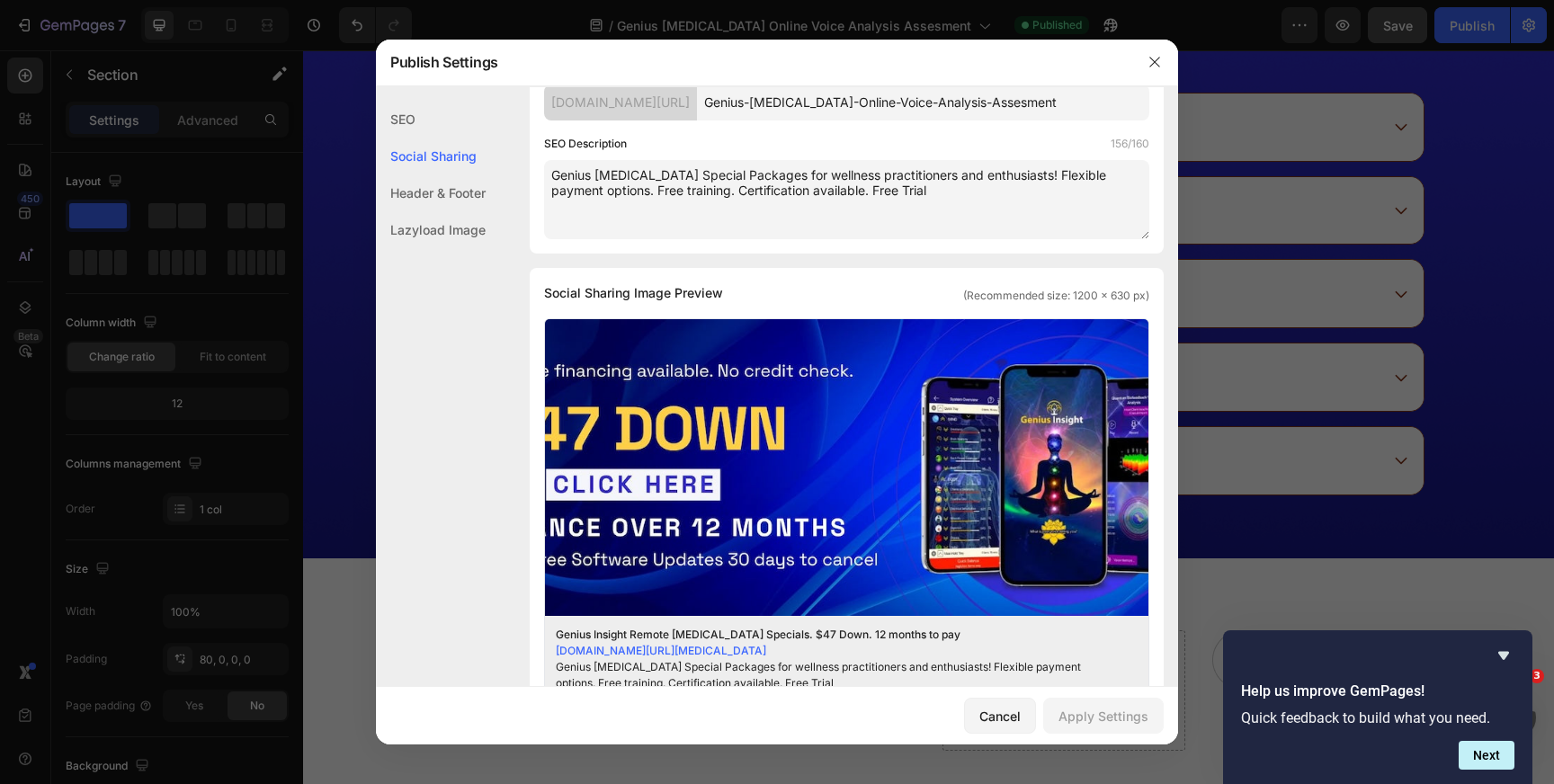
scroll to position [294, 0]
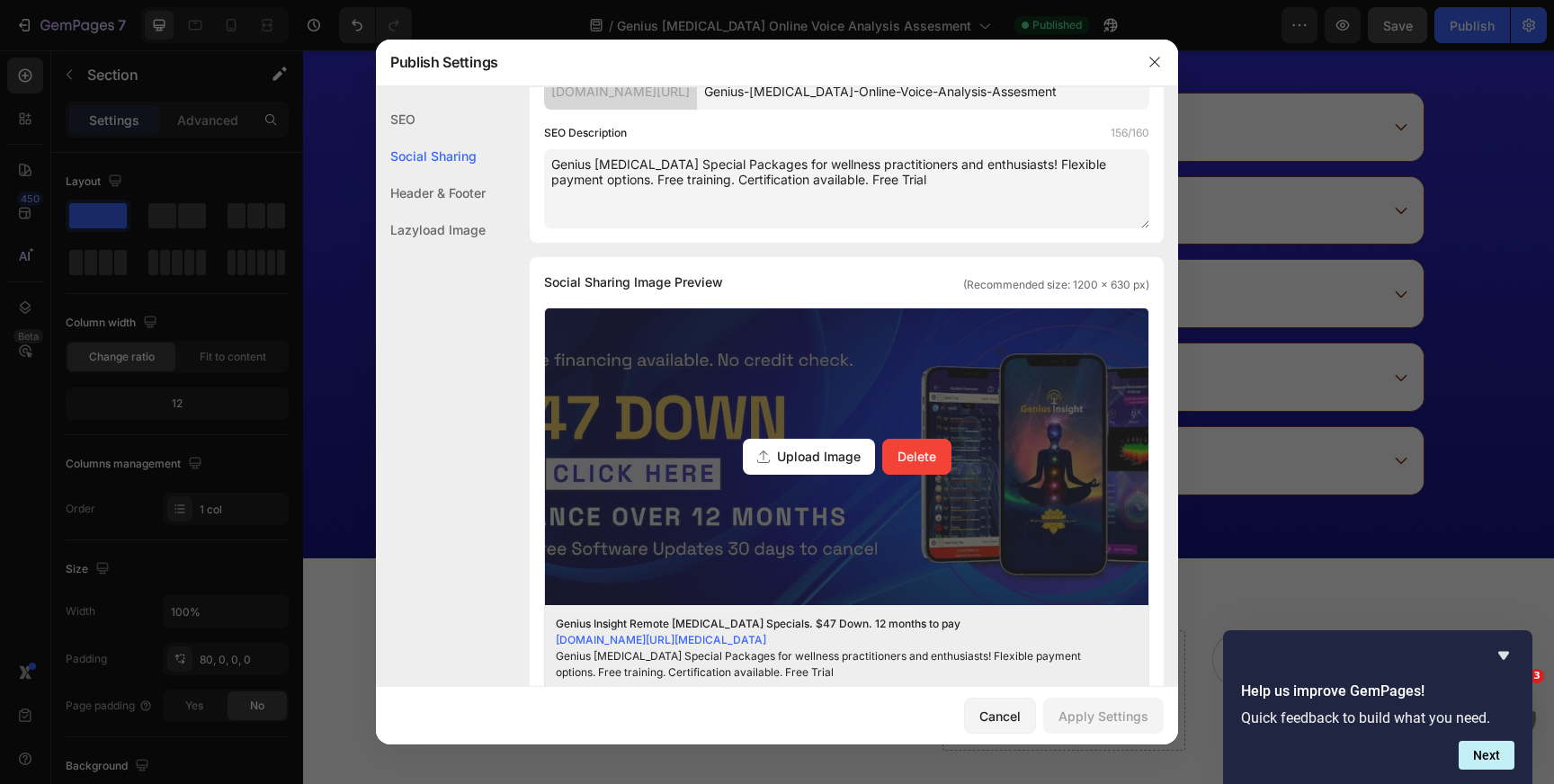
click at [798, 458] on span "Upload Image" at bounding box center [819, 457] width 84 height 19
click at [0, 0] on input "Upload Image Delete" at bounding box center [0, 0] width 0 height 0
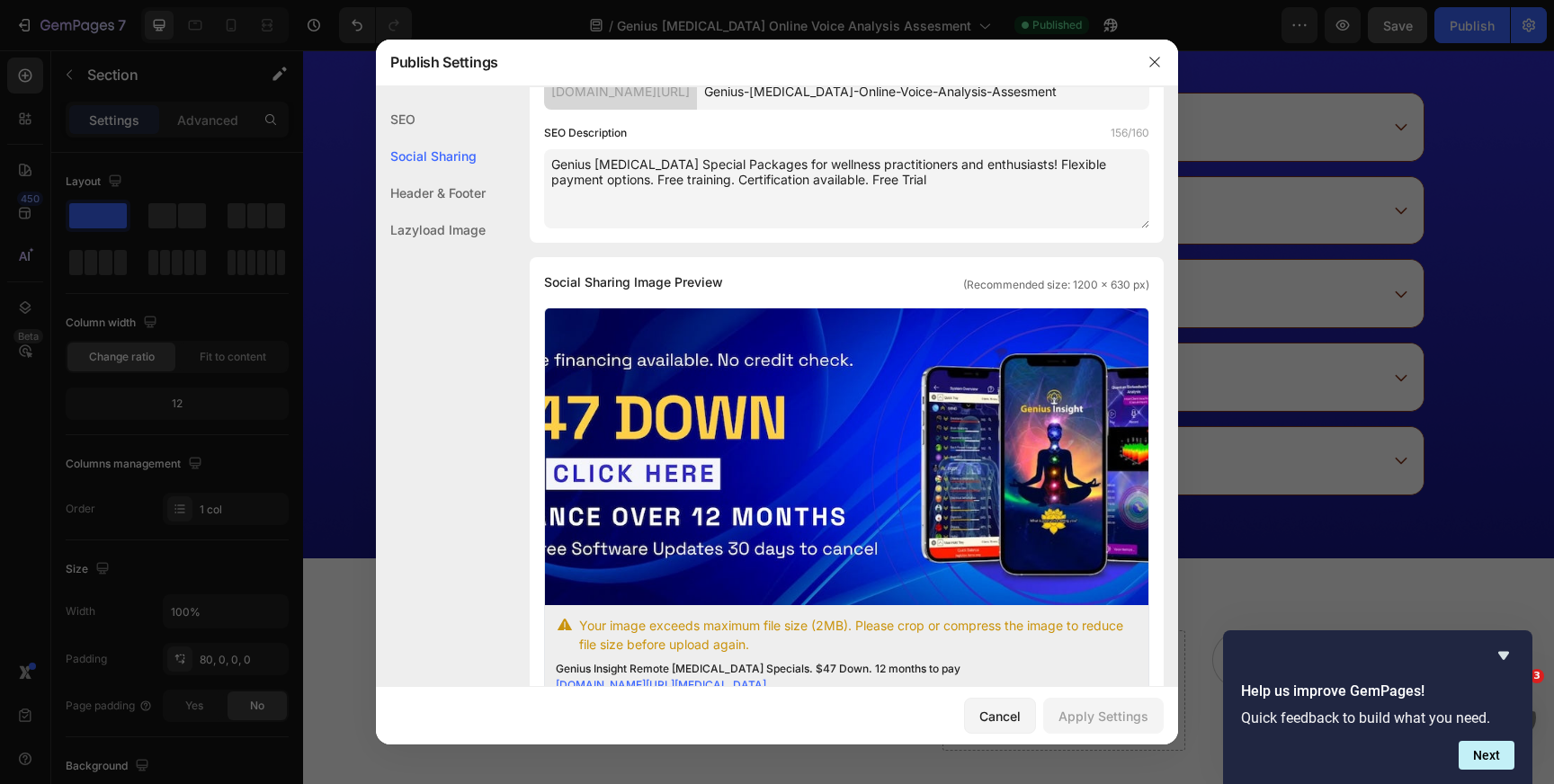
click at [443, 192] on div "Header & Footer" at bounding box center [430, 192] width 109 height 37
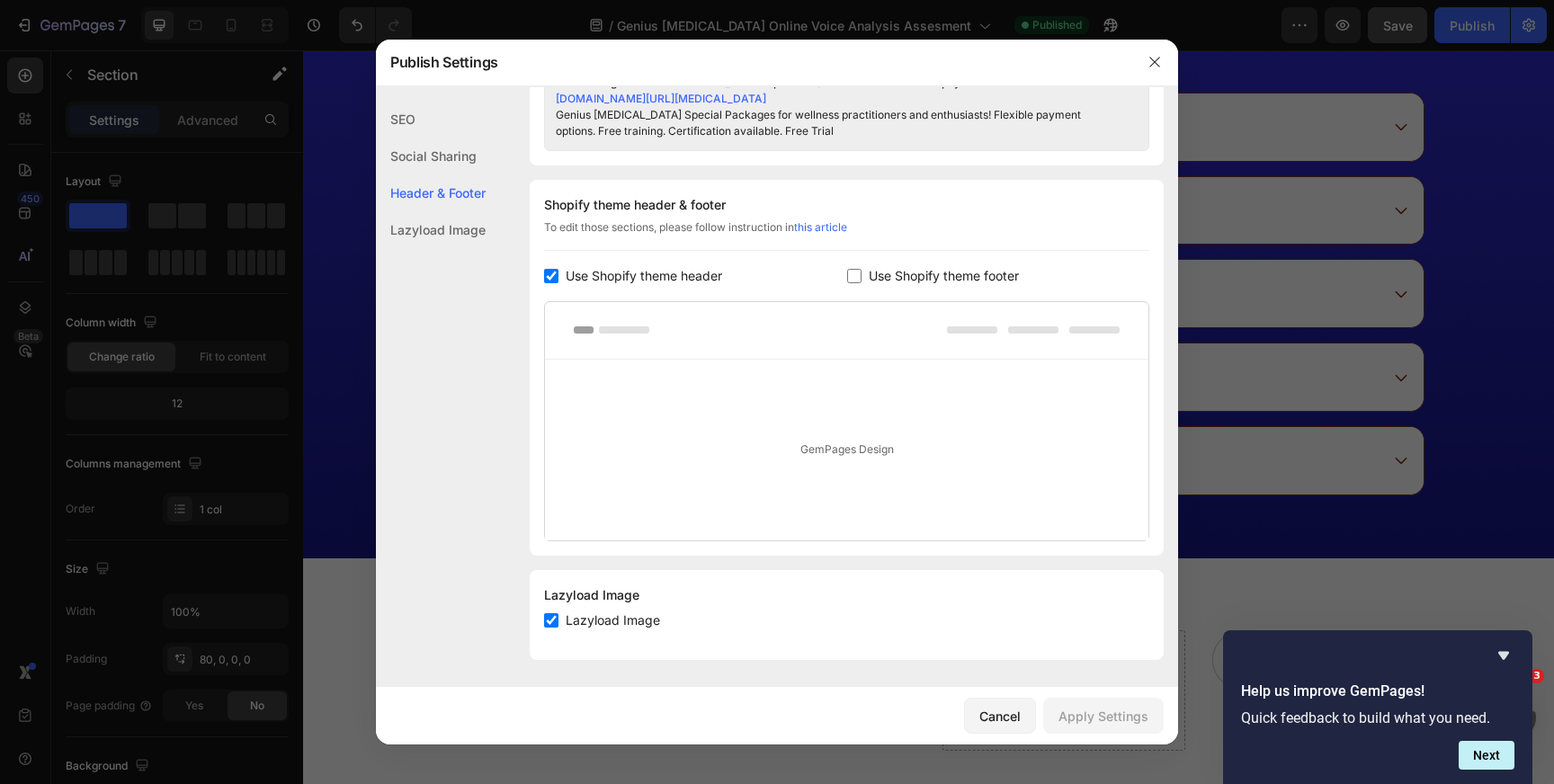
scroll to position [881, 0]
click at [423, 155] on div "Social Sharing" at bounding box center [430, 156] width 109 height 37
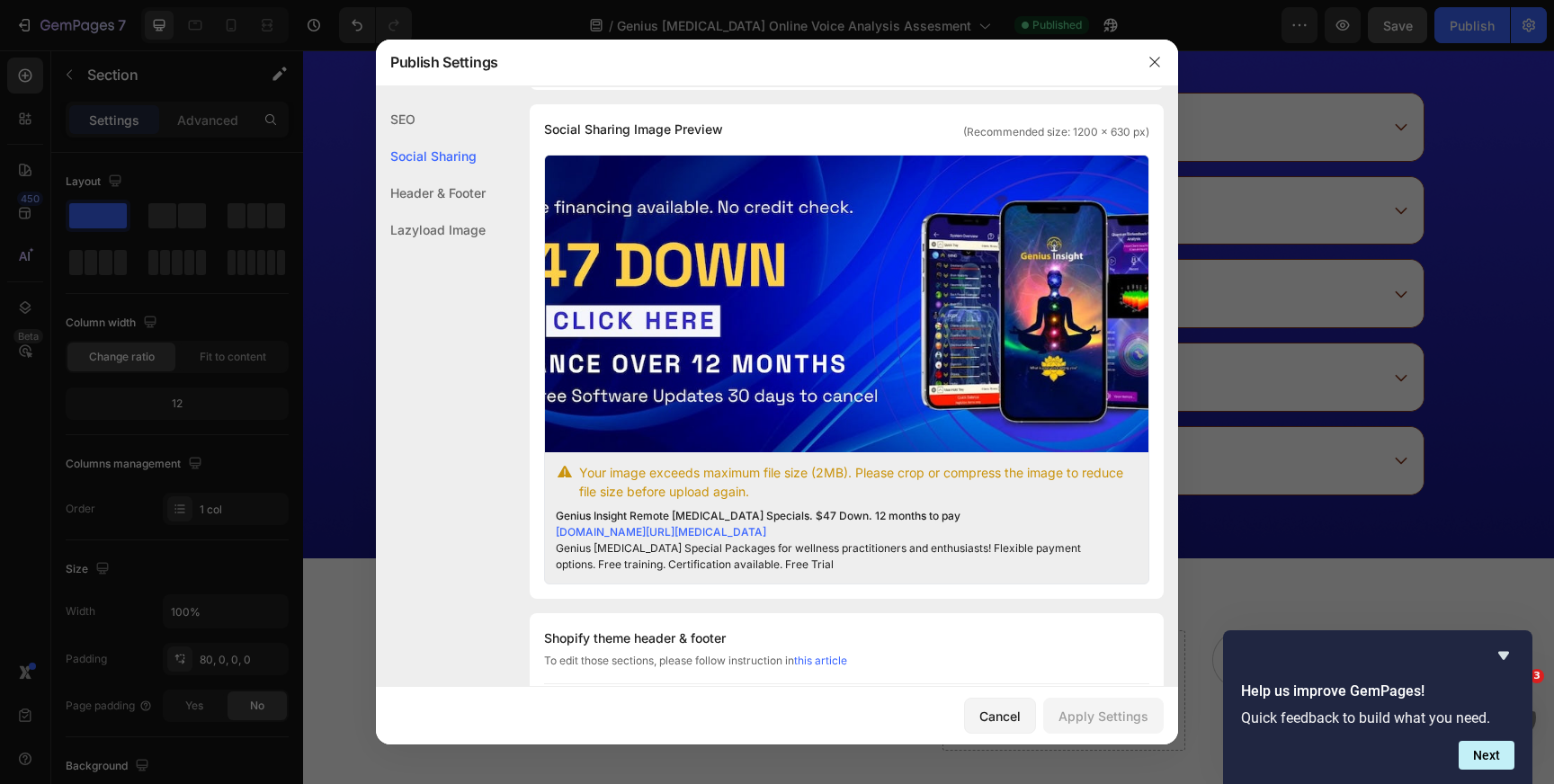
scroll to position [447, 0]
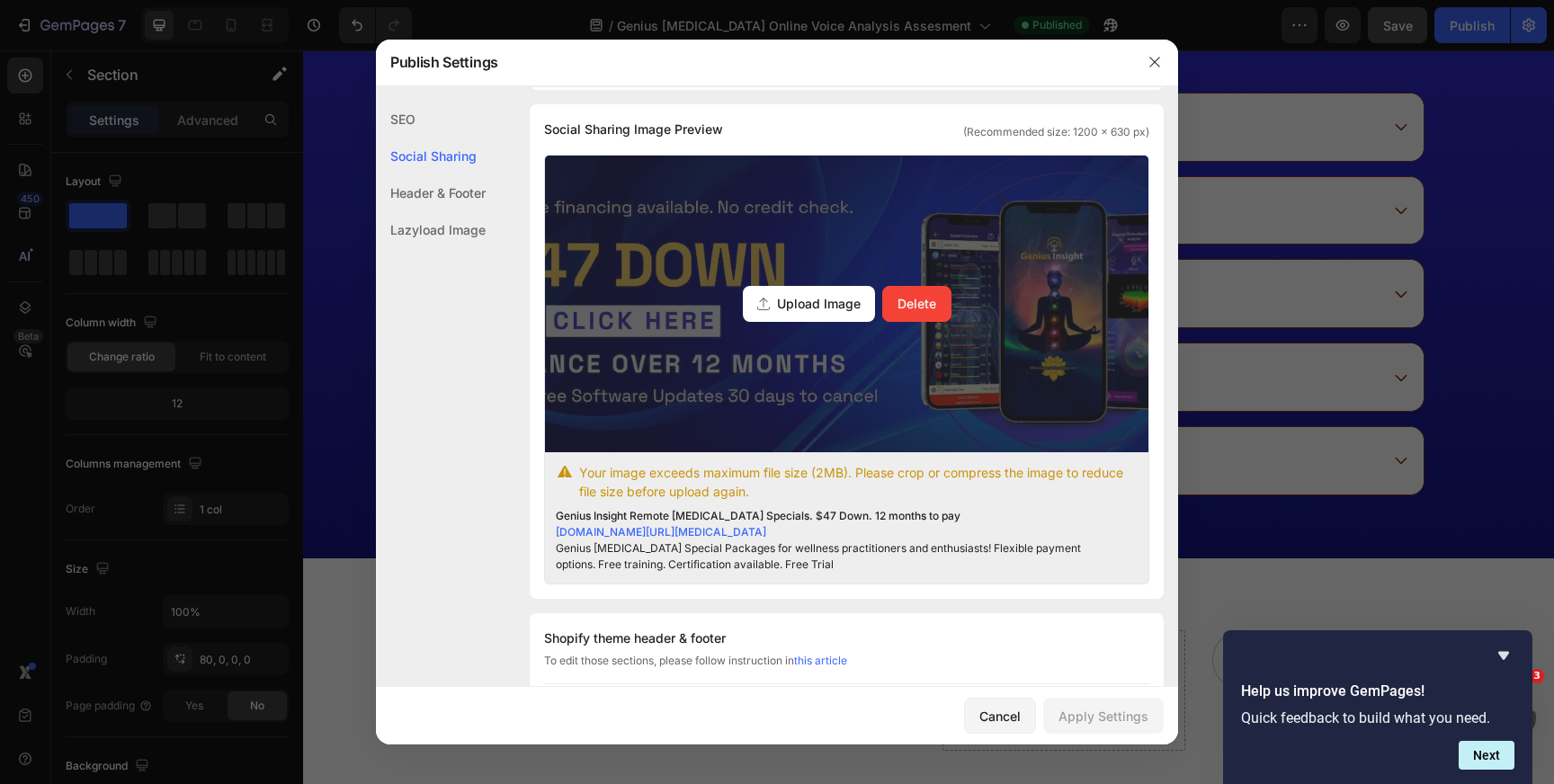
click at [816, 298] on span "Upload Image" at bounding box center [819, 304] width 84 height 19
click at [0, 0] on input "Upload Image Delete" at bounding box center [0, 0] width 0 height 0
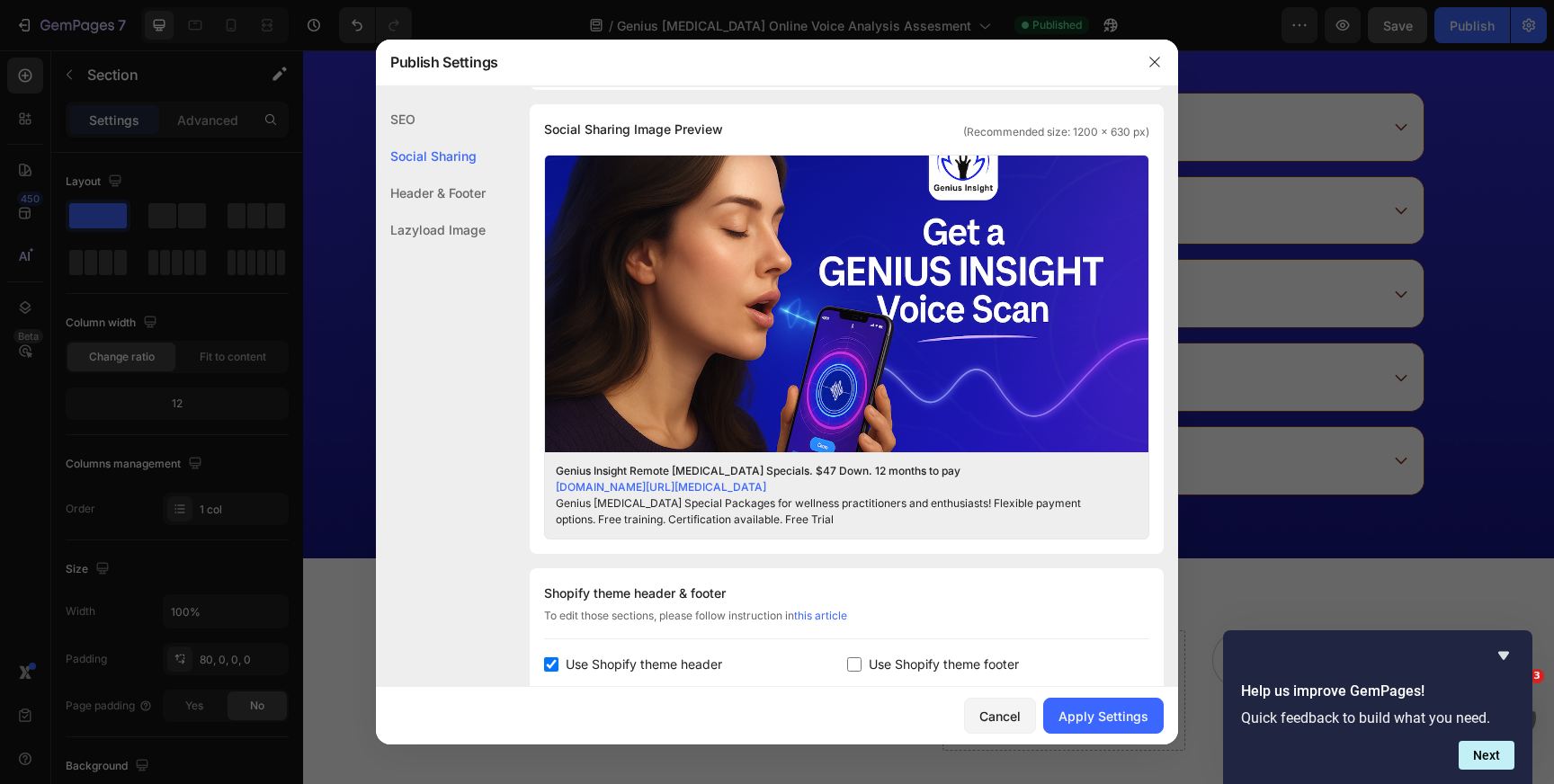
click at [399, 118] on div "SEO" at bounding box center [430, 119] width 109 height 37
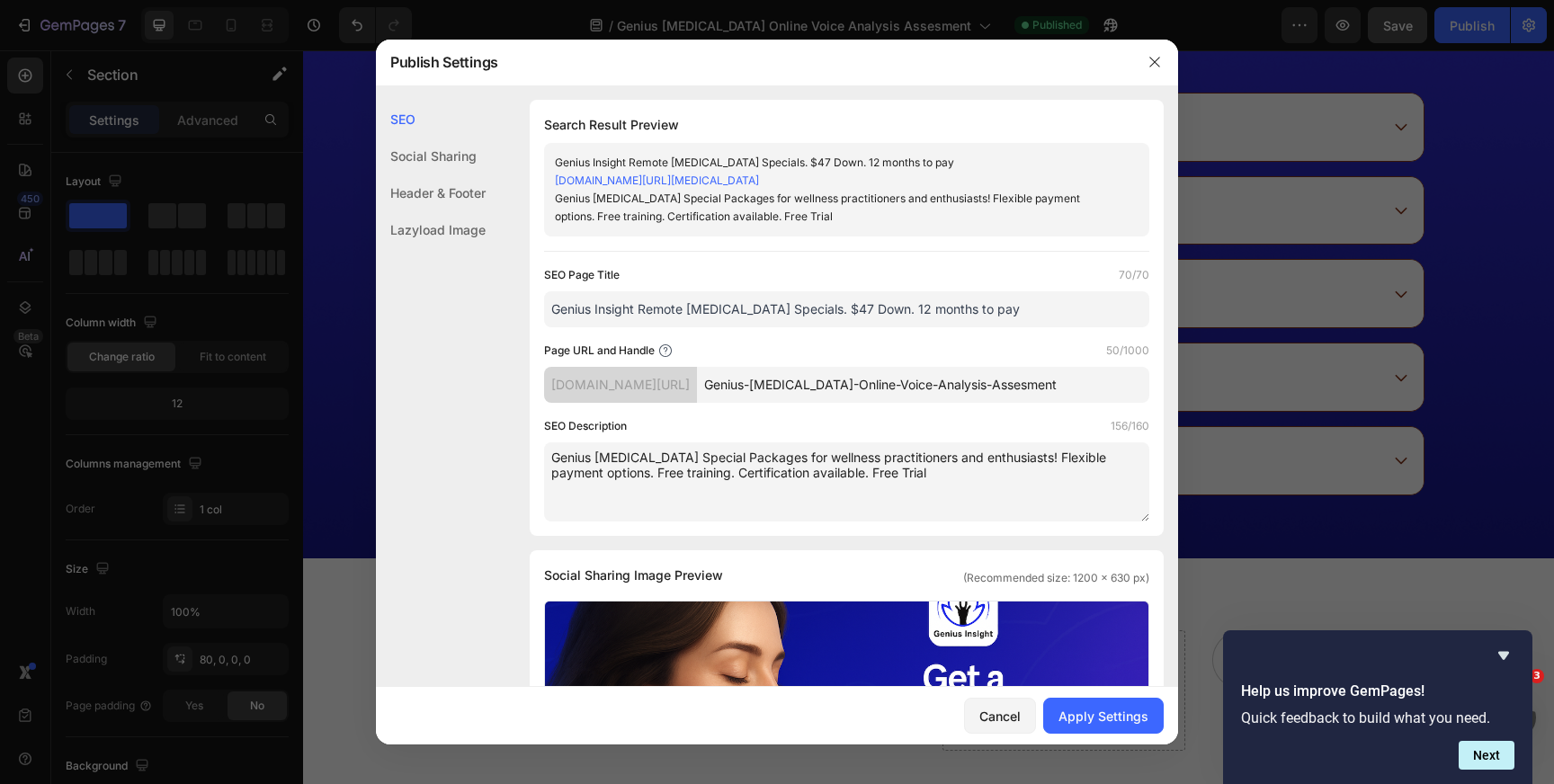
scroll to position [0, 0]
click at [443, 190] on div "Header & Footer" at bounding box center [430, 192] width 109 height 37
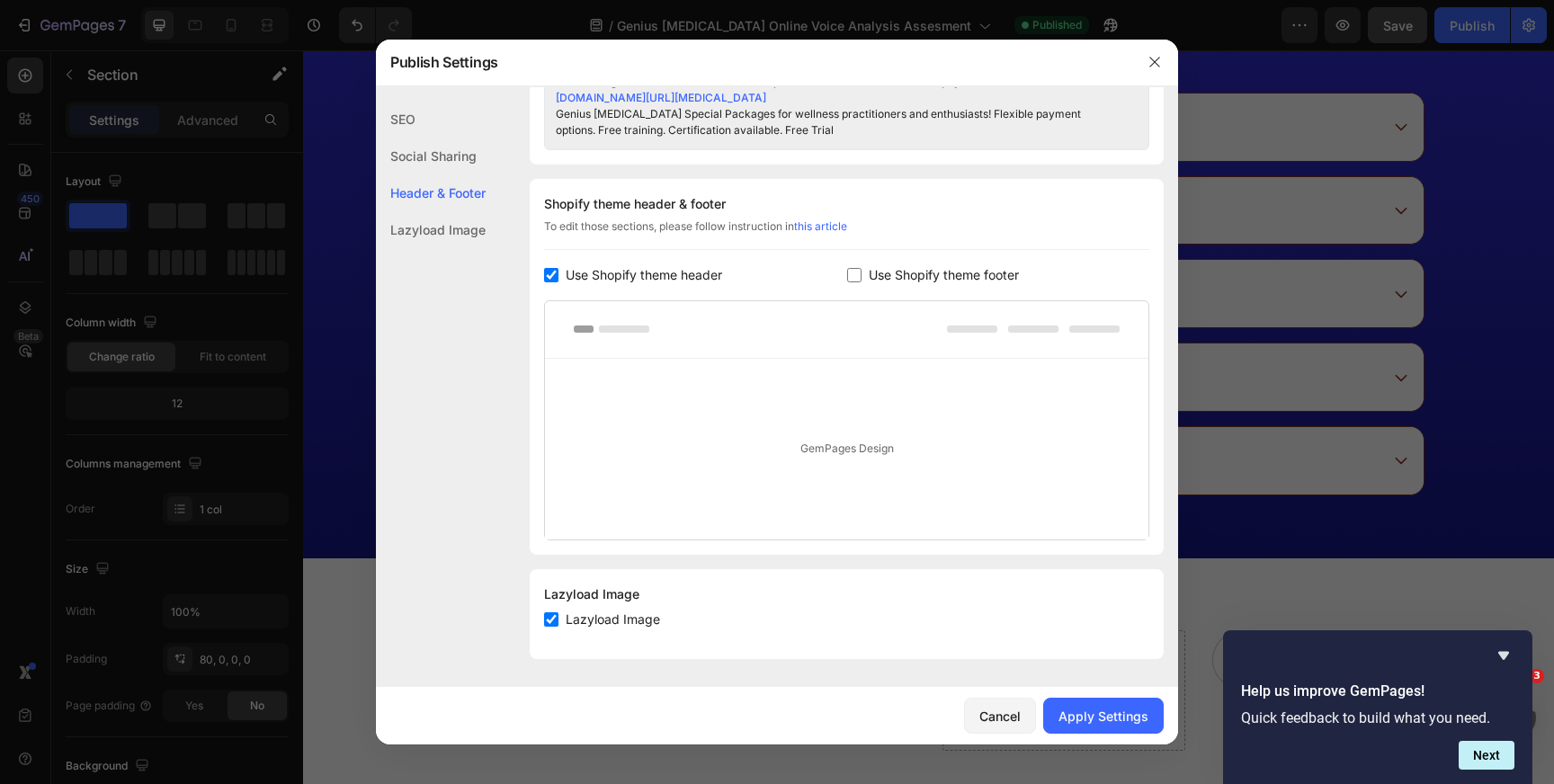
click at [444, 158] on div "Social Sharing" at bounding box center [430, 156] width 109 height 37
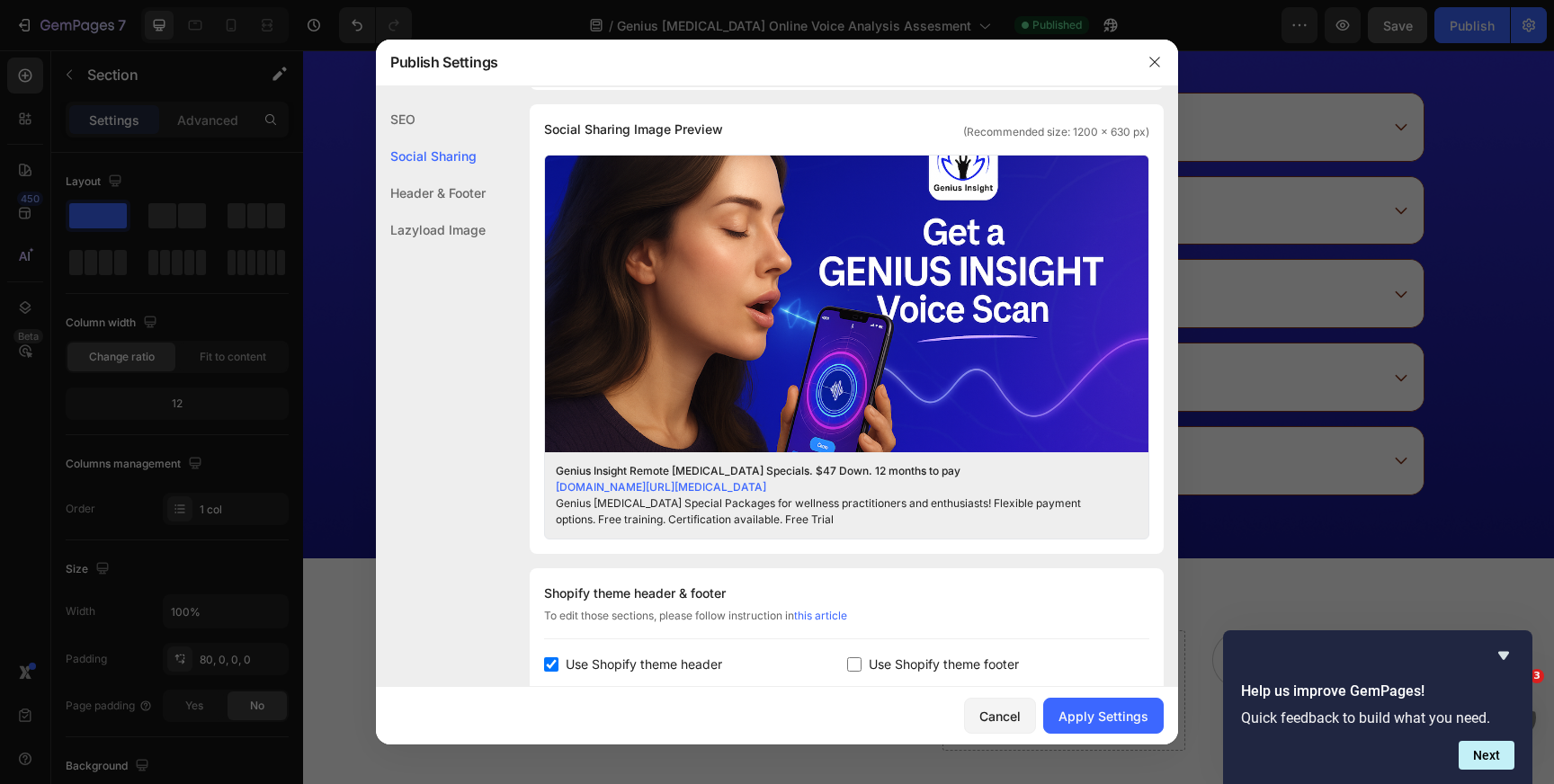
scroll to position [447, 0]
click at [445, 193] on div "Header & Footer" at bounding box center [430, 192] width 109 height 37
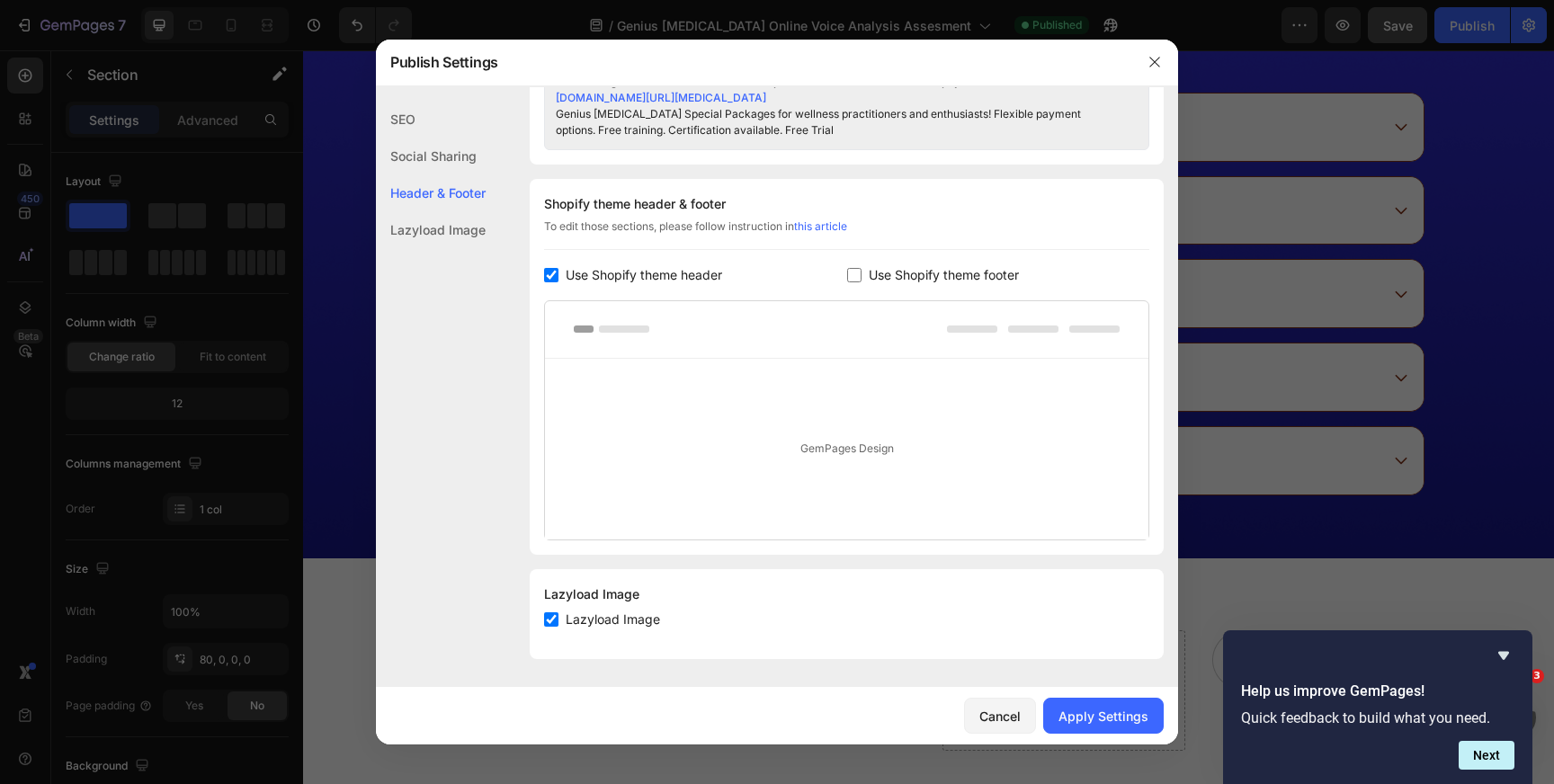
scroll to position [837, 0]
click at [442, 242] on div "Lazyload Image" at bounding box center [430, 229] width 109 height 37
click at [432, 154] on div "Social Sharing" at bounding box center [430, 156] width 109 height 37
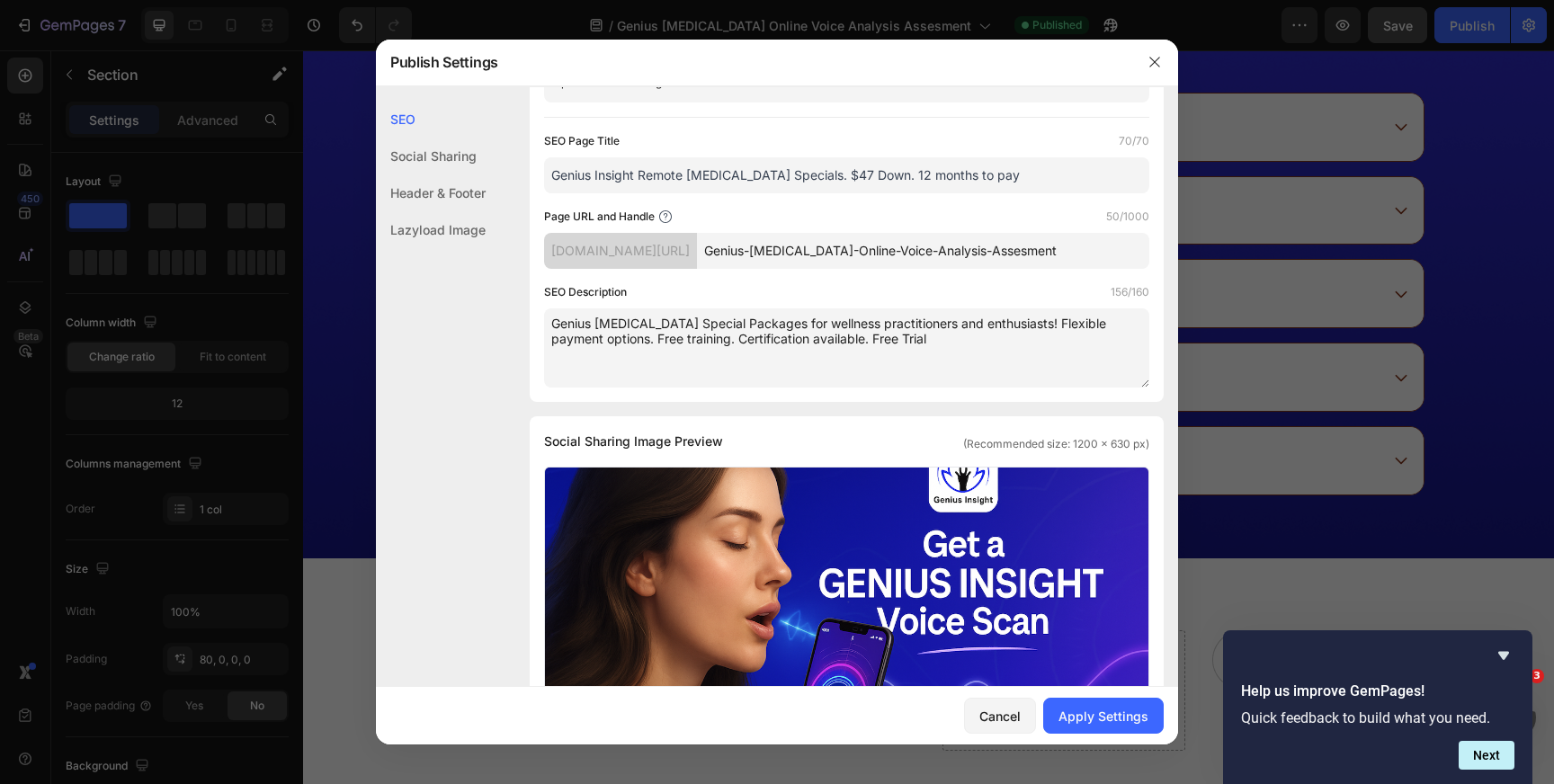
scroll to position [134, 0]
click at [715, 174] on input "Genius Insight Remote [MEDICAL_DATA] Specials. $47 Down. 12 months to pay" at bounding box center [847, 176] width 606 height 36
paste input "Voice & Image Scan | Free [MEDICAL_DATA] Analysis App"
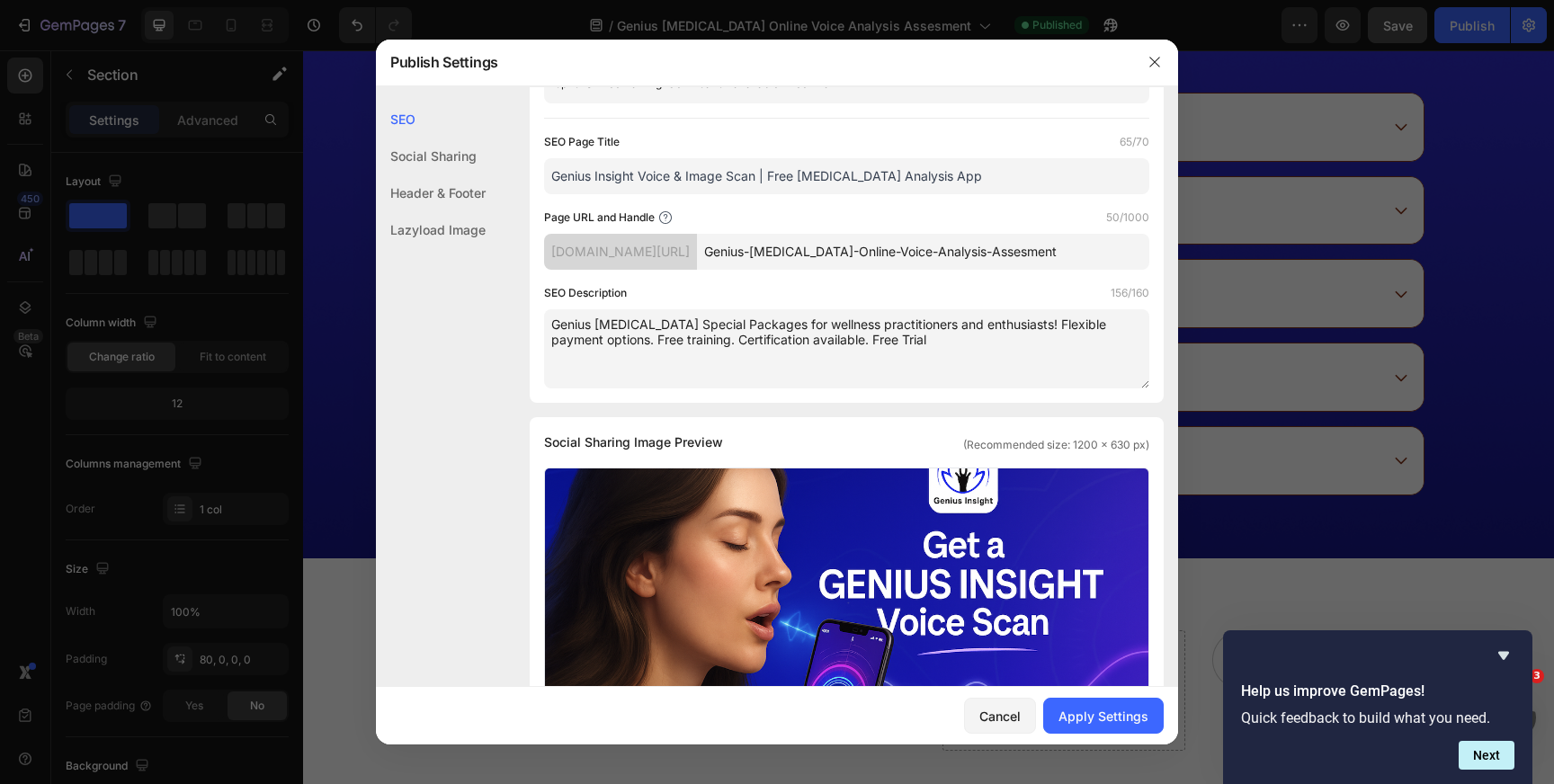
click at [801, 179] on input "Genius Insight Voice & Image Scan | Free [MEDICAL_DATA] Analysis App" at bounding box center [847, 176] width 606 height 36
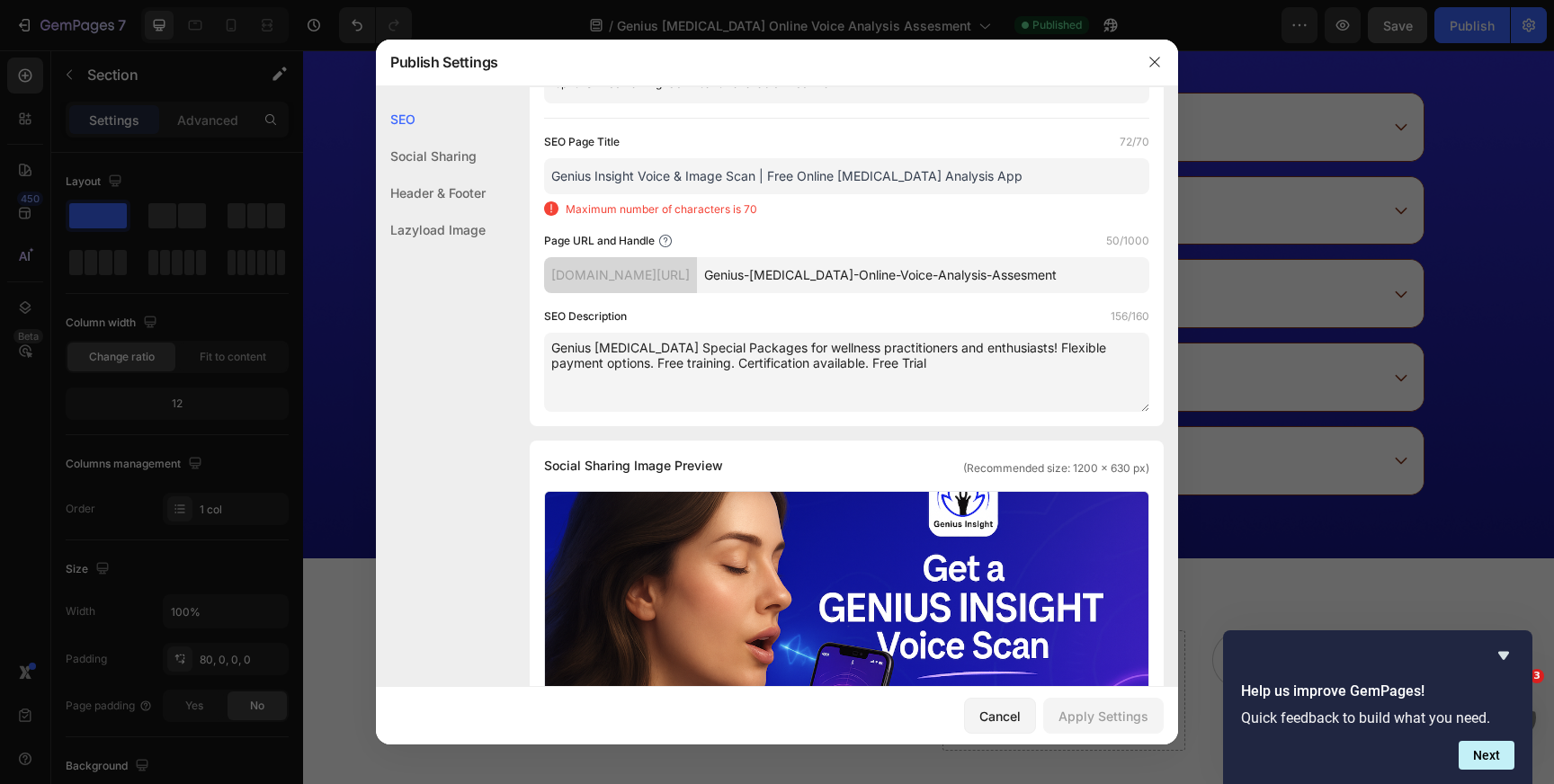
click at [974, 182] on input "Genius Insight Voice & Image Scan | Free Online [MEDICAL_DATA] Analysis App" at bounding box center [847, 176] width 606 height 36
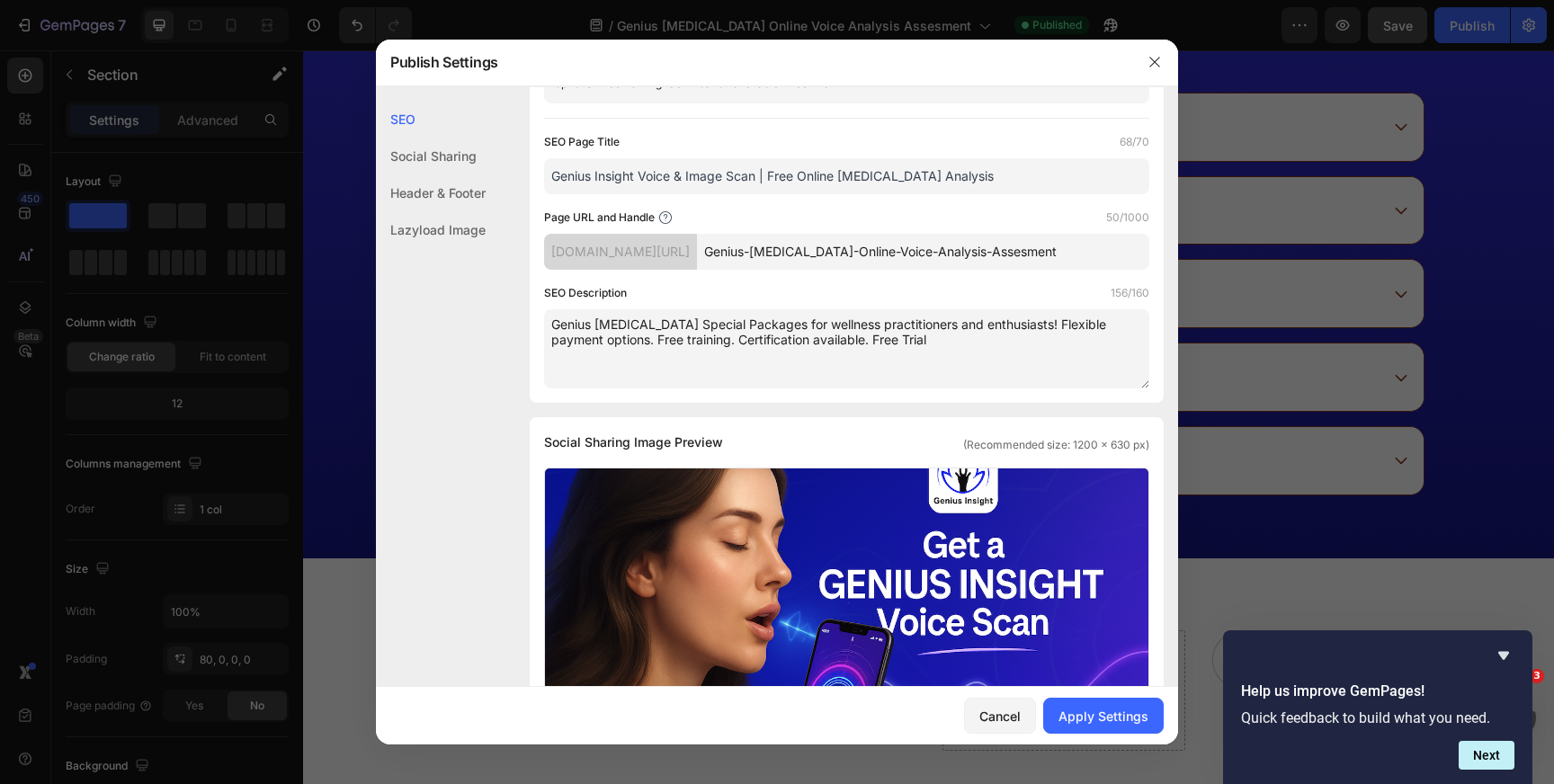
type input "Genius Insight Voice & Image Scan | Free Online [MEDICAL_DATA] Analysis"
click at [688, 333] on textarea "Genius [MEDICAL_DATA] Special Packages for wellness practitioners and enthusias…" at bounding box center [847, 349] width 606 height 79
click at [688, 337] on textarea "Genius [MEDICAL_DATA] Special Packages for wellness practitioners and enthusias…" at bounding box center [847, 349] width 606 height 79
drag, startPoint x: 555, startPoint y: 321, endPoint x: 817, endPoint y: 352, distance: 263.8
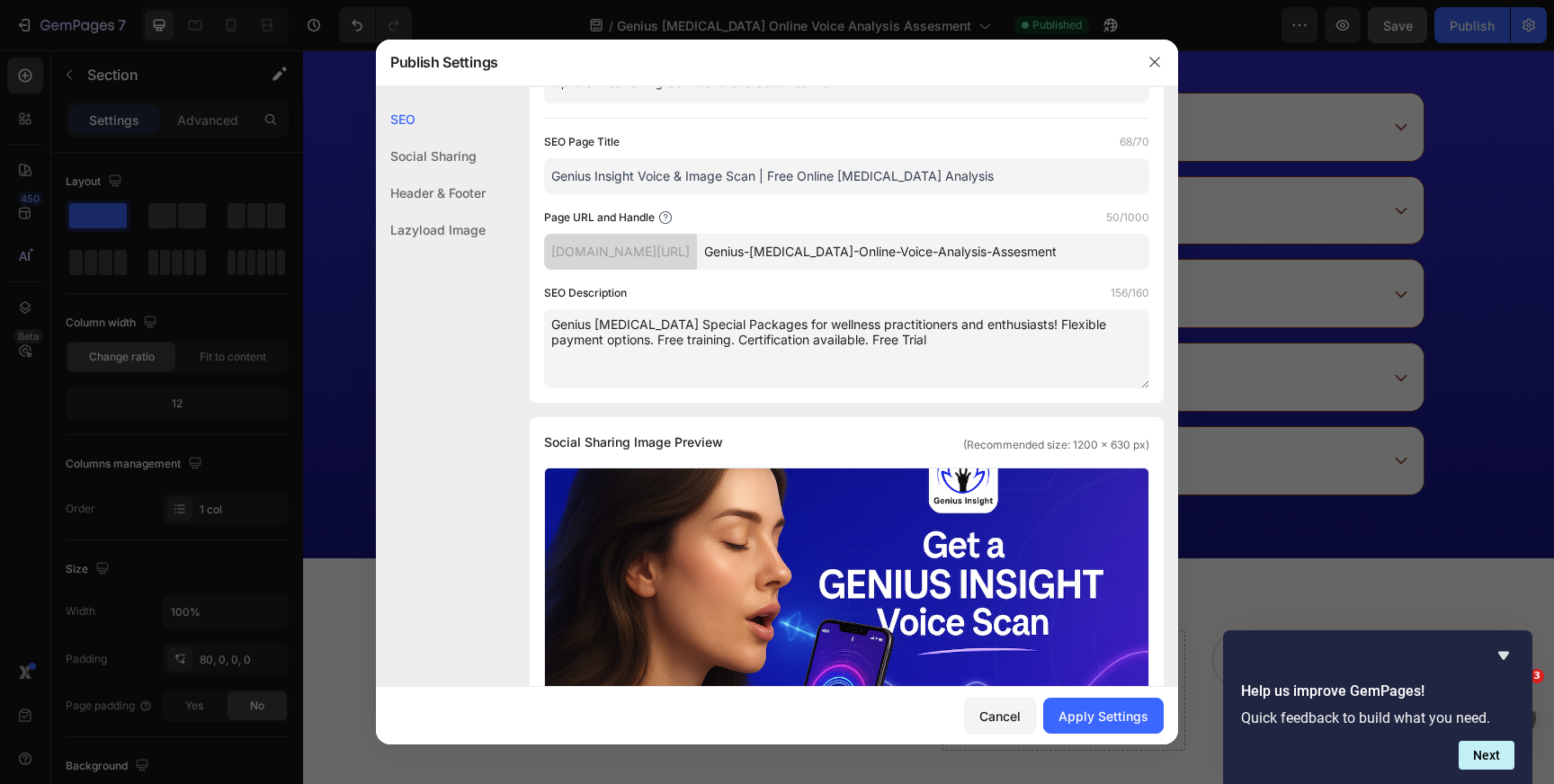
click at [817, 352] on textarea "Genius [MEDICAL_DATA] Special Packages for wellness practitioners and enthusias…" at bounding box center [847, 349] width 606 height 79
paste textarea "Experience fast, online voice analysis. Unlock hidden imbalances, receive immed…"
type textarea "Experience fast, online voice analysis. Unlock hidden imbalances, receive immed…"
click at [1106, 719] on div "Apply Settings" at bounding box center [1103, 716] width 90 height 19
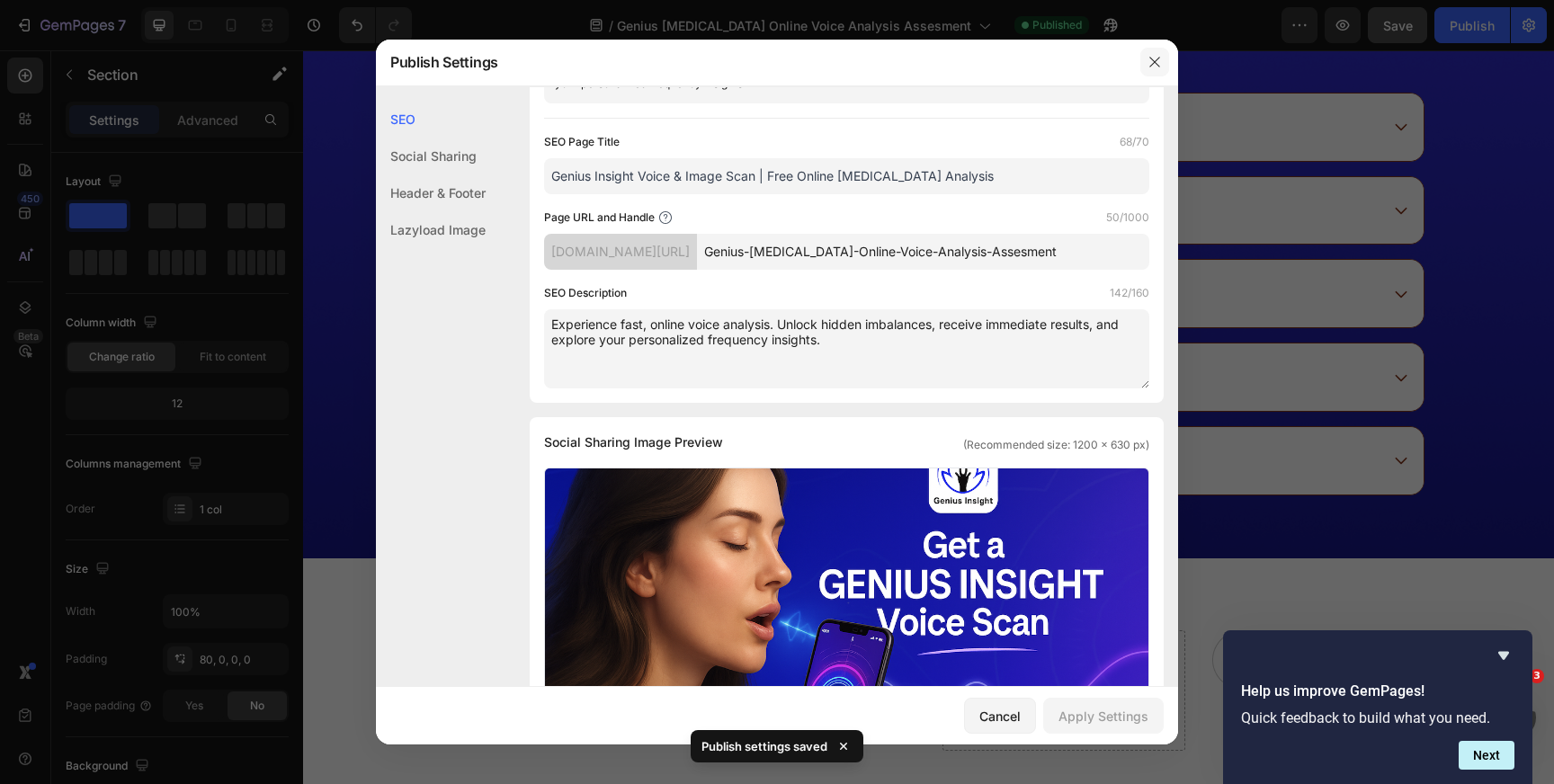
click at [1154, 58] on icon "button" at bounding box center [1154, 61] width 14 height 14
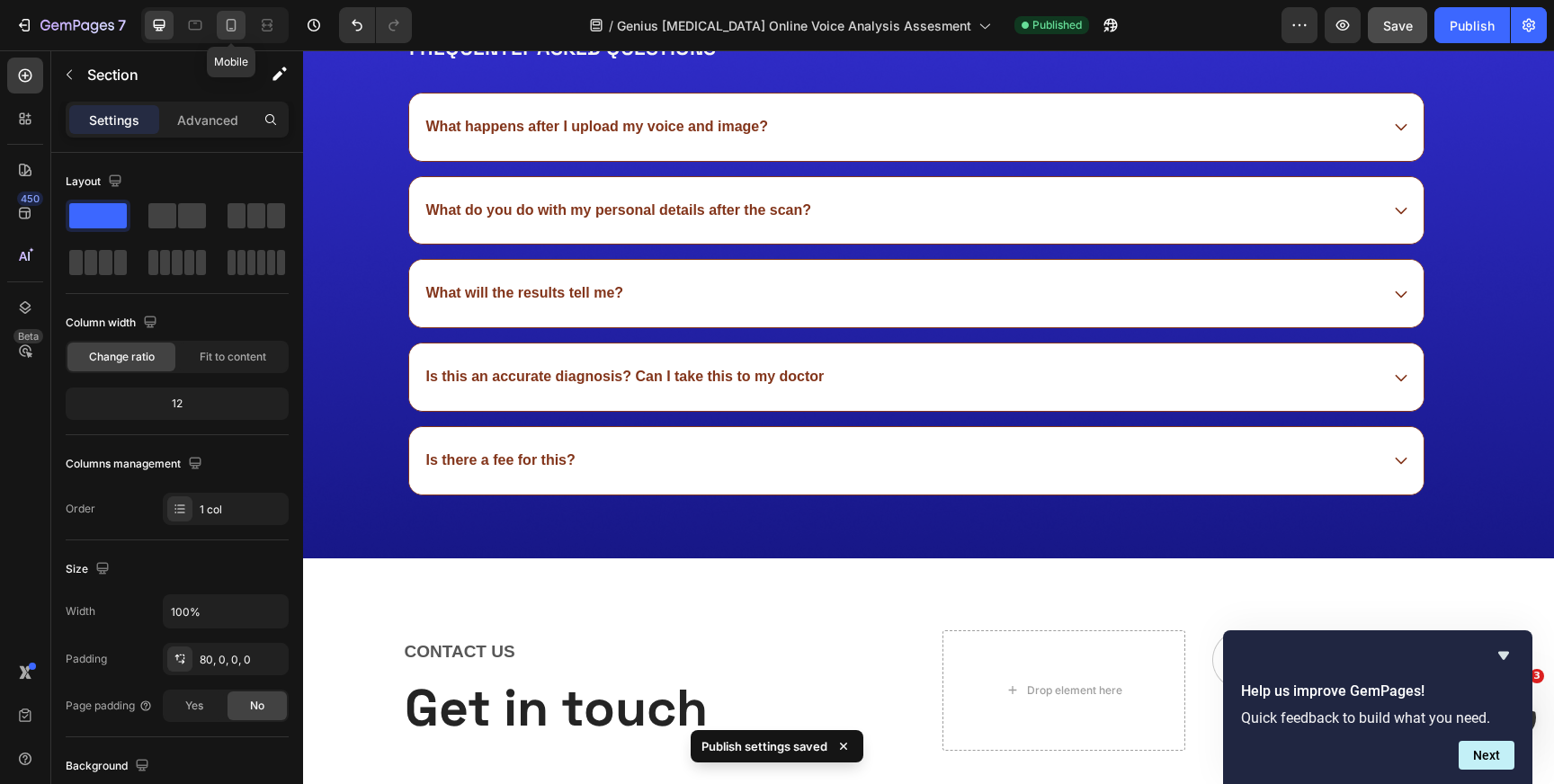
click at [235, 26] on icon at bounding box center [230, 25] width 18 height 18
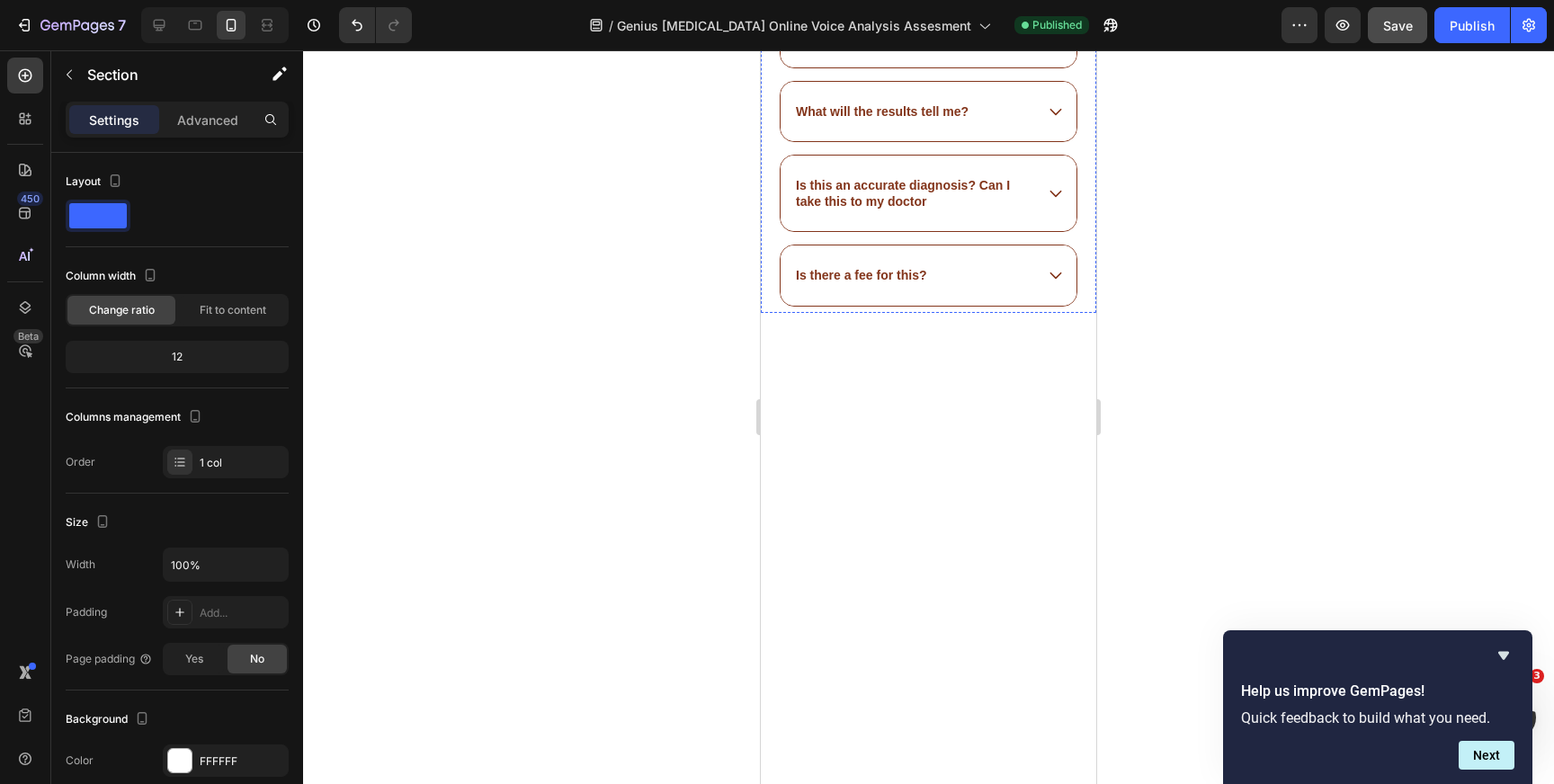
scroll to position [5706, 0]
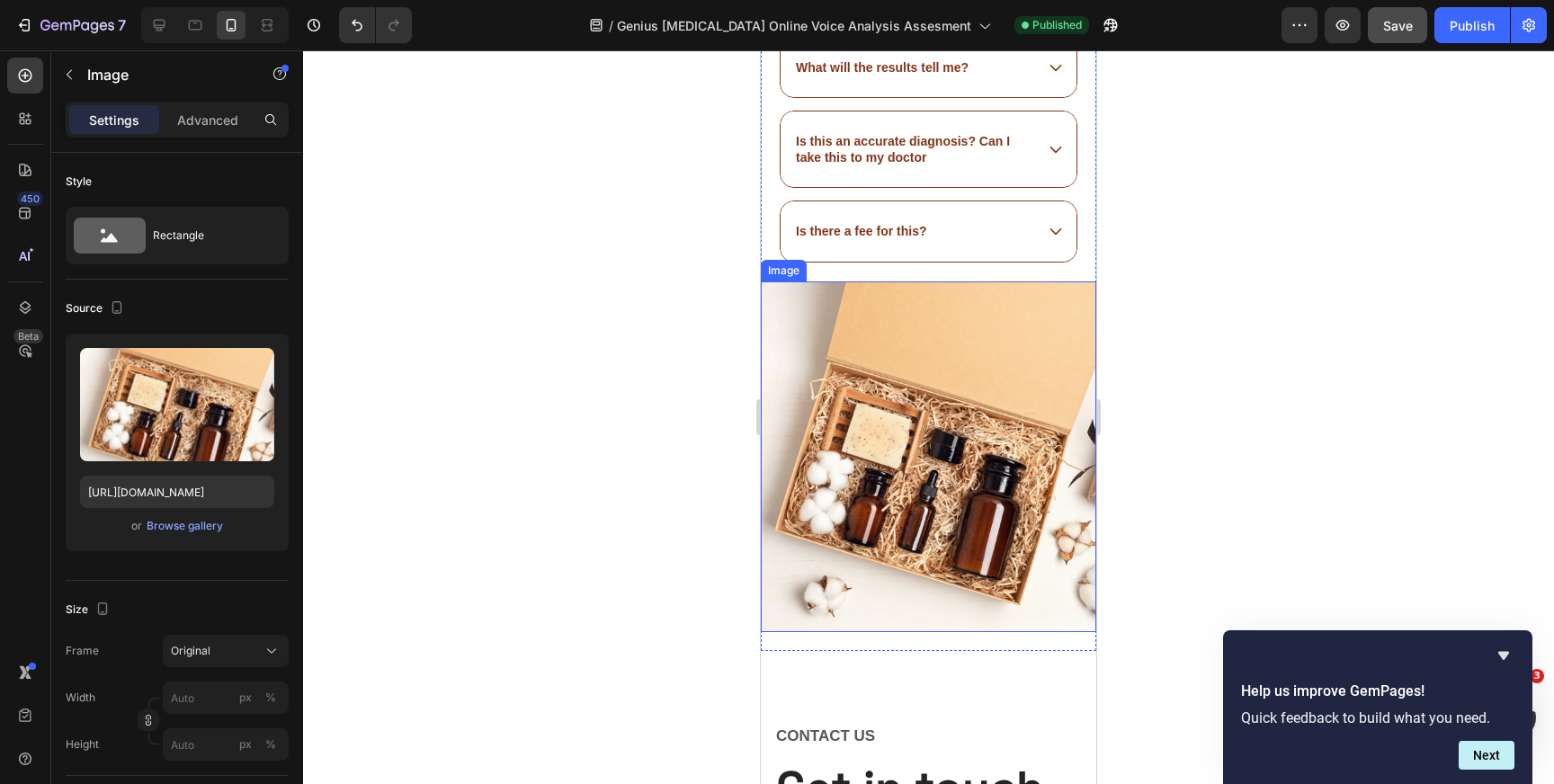
click at [798, 375] on img at bounding box center [928, 457] width 336 height 352
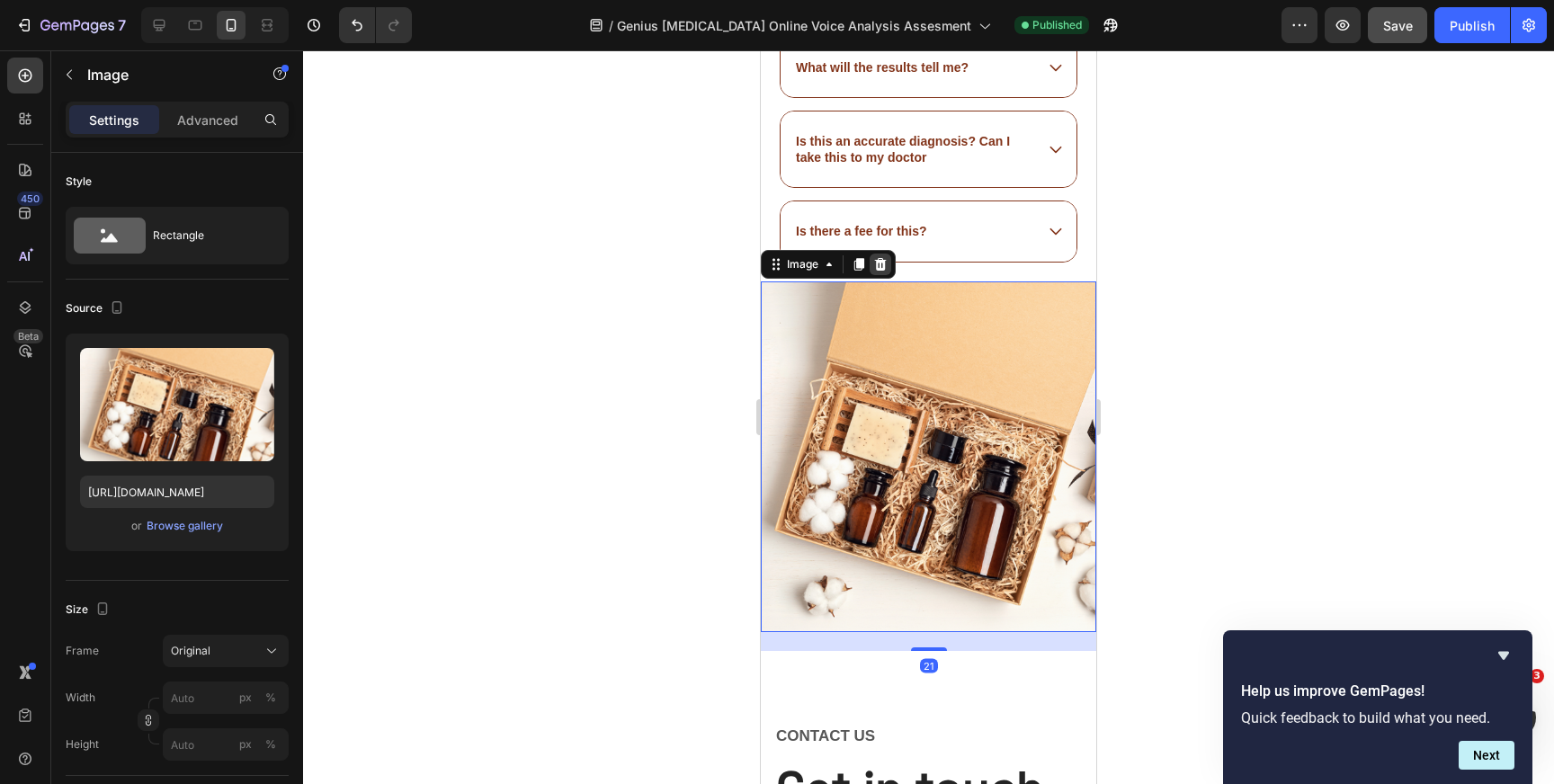
click at [879, 262] on icon at bounding box center [880, 264] width 14 height 14
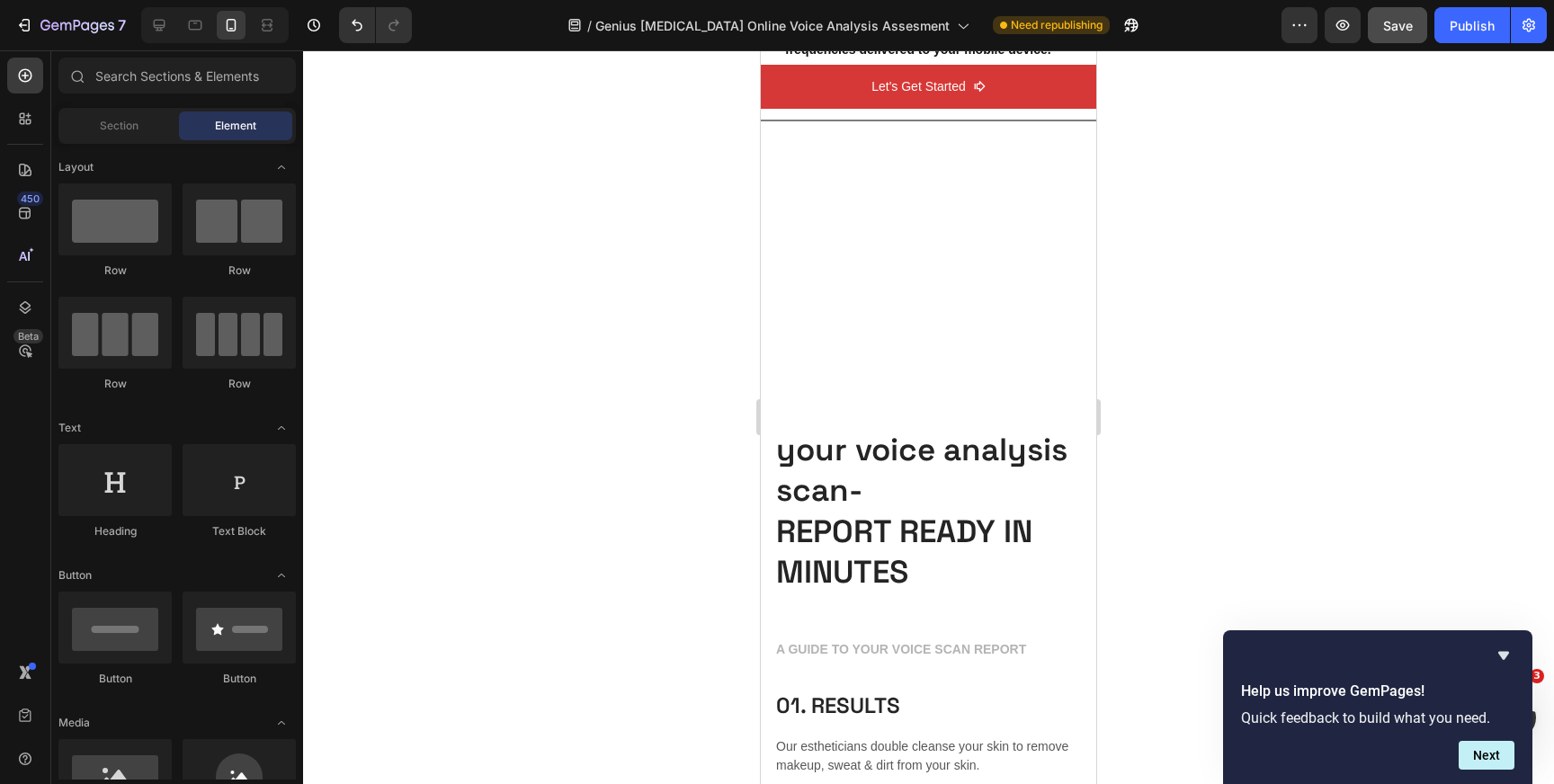
scroll to position [1082, 0]
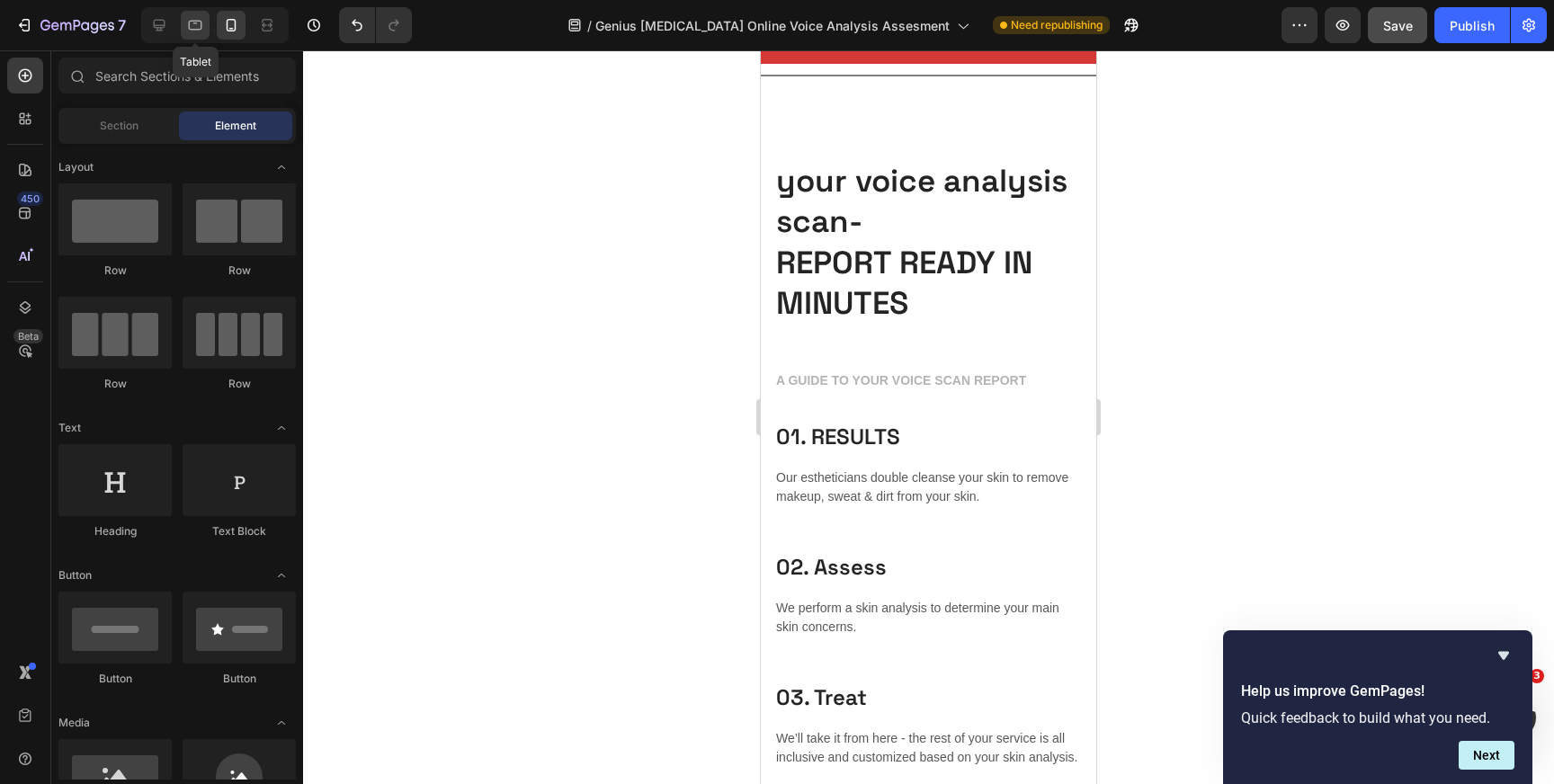
click at [192, 18] on icon at bounding box center [194, 25] width 18 height 18
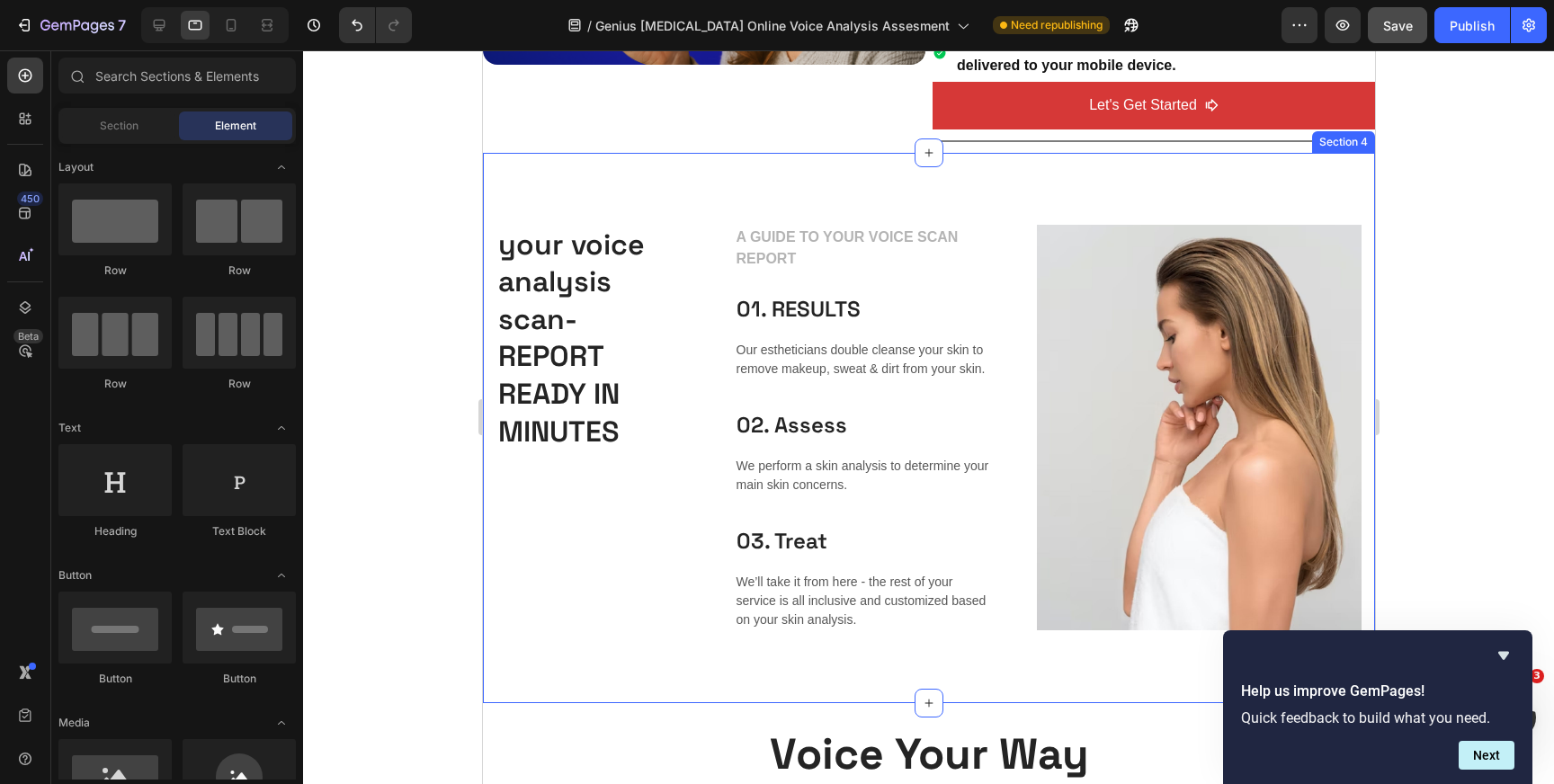
scroll to position [1000, 0]
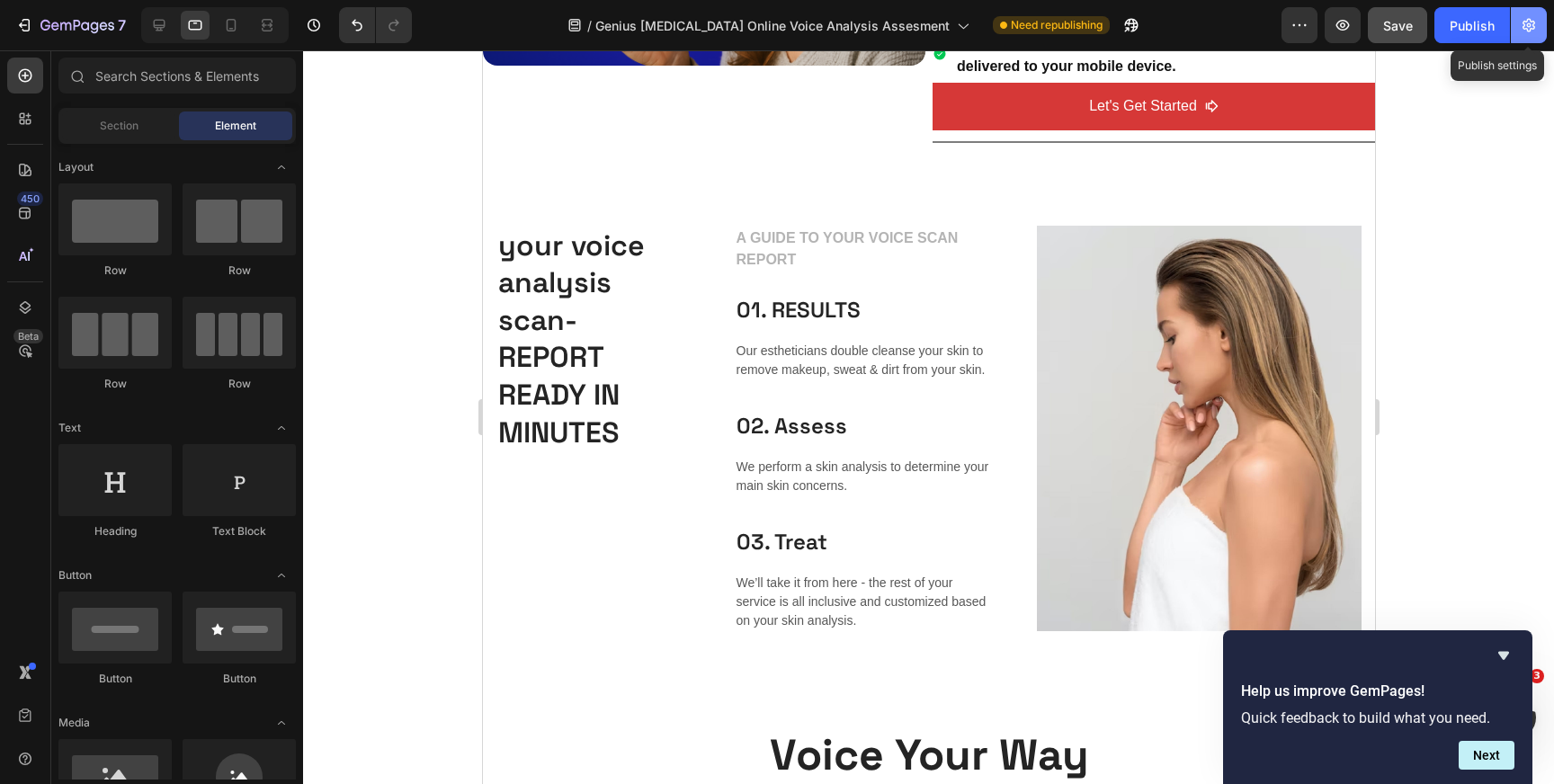
click at [1532, 26] on icon "button" at bounding box center [1529, 25] width 18 height 18
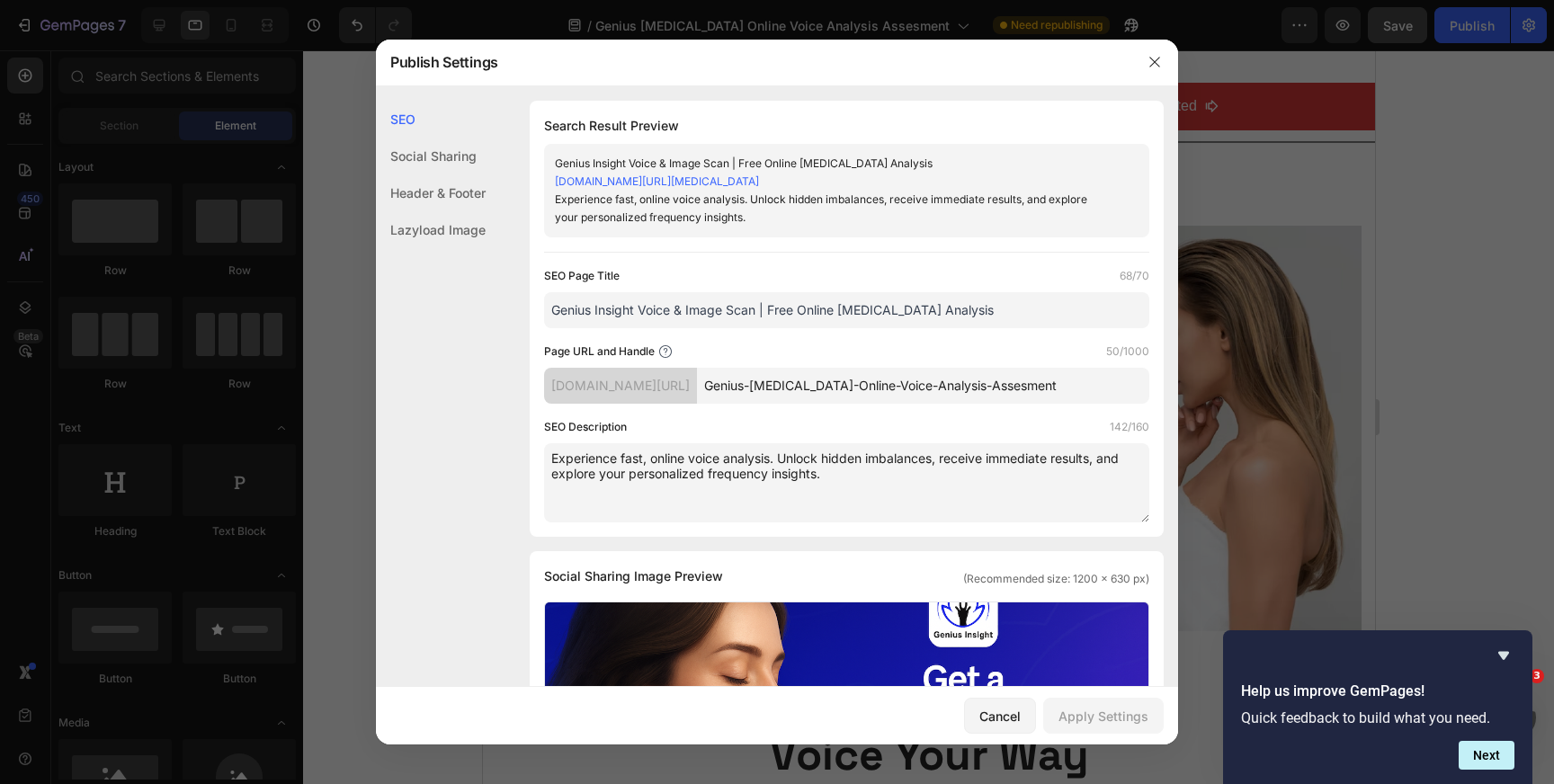
click at [825, 452] on textarea "Experience fast, online voice analysis. Unlock hidden imbalances, receive immed…" at bounding box center [847, 483] width 606 height 79
paste textarea "A 15-second voice scan reveals your unique energetic blueprint. Get instant res…"
type textarea "A 15-second voice scan reveals your unique energetic blueprint. Get instant res…"
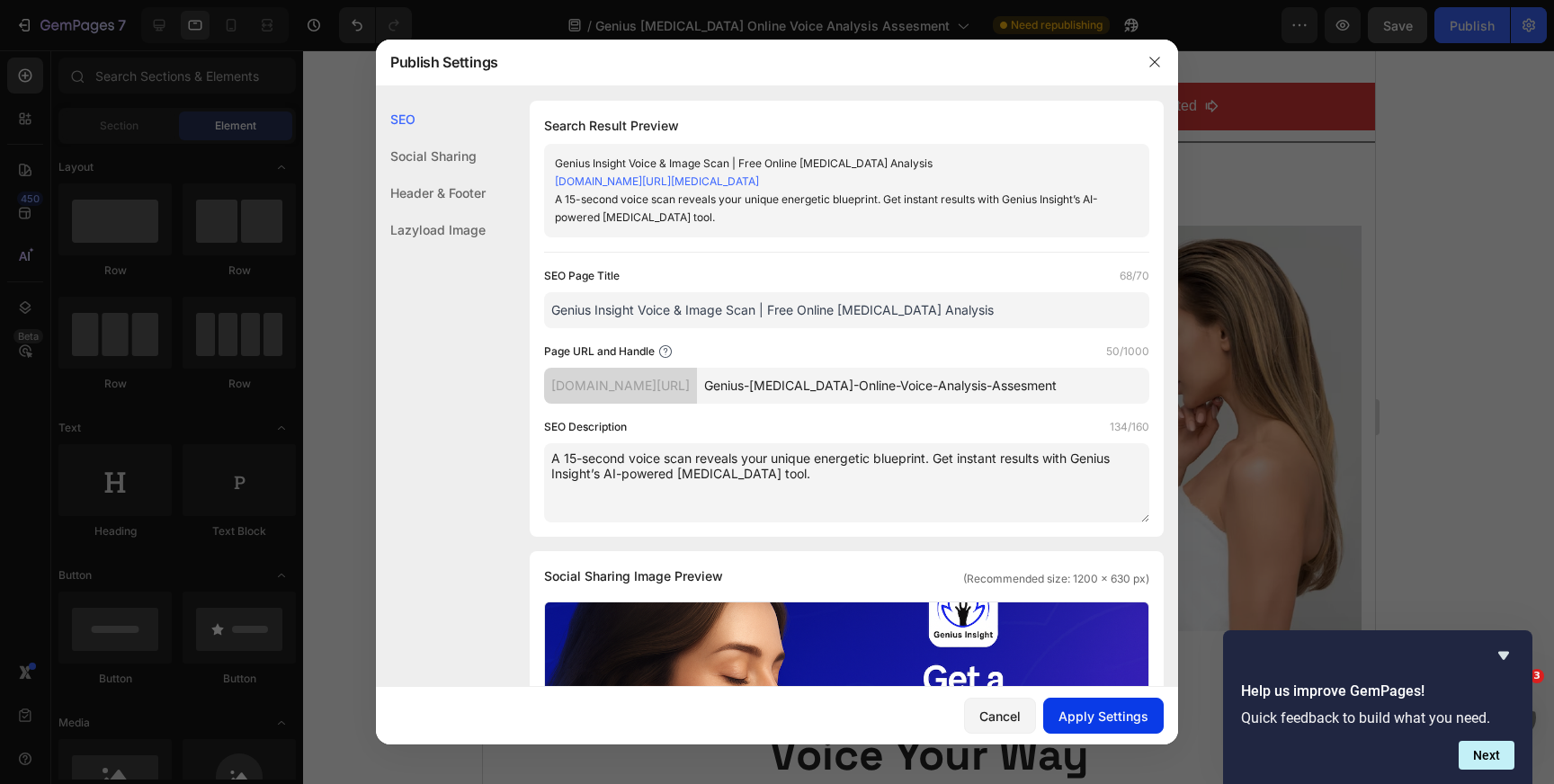
click at [1099, 722] on div "Apply Settings" at bounding box center [1103, 716] width 90 height 19
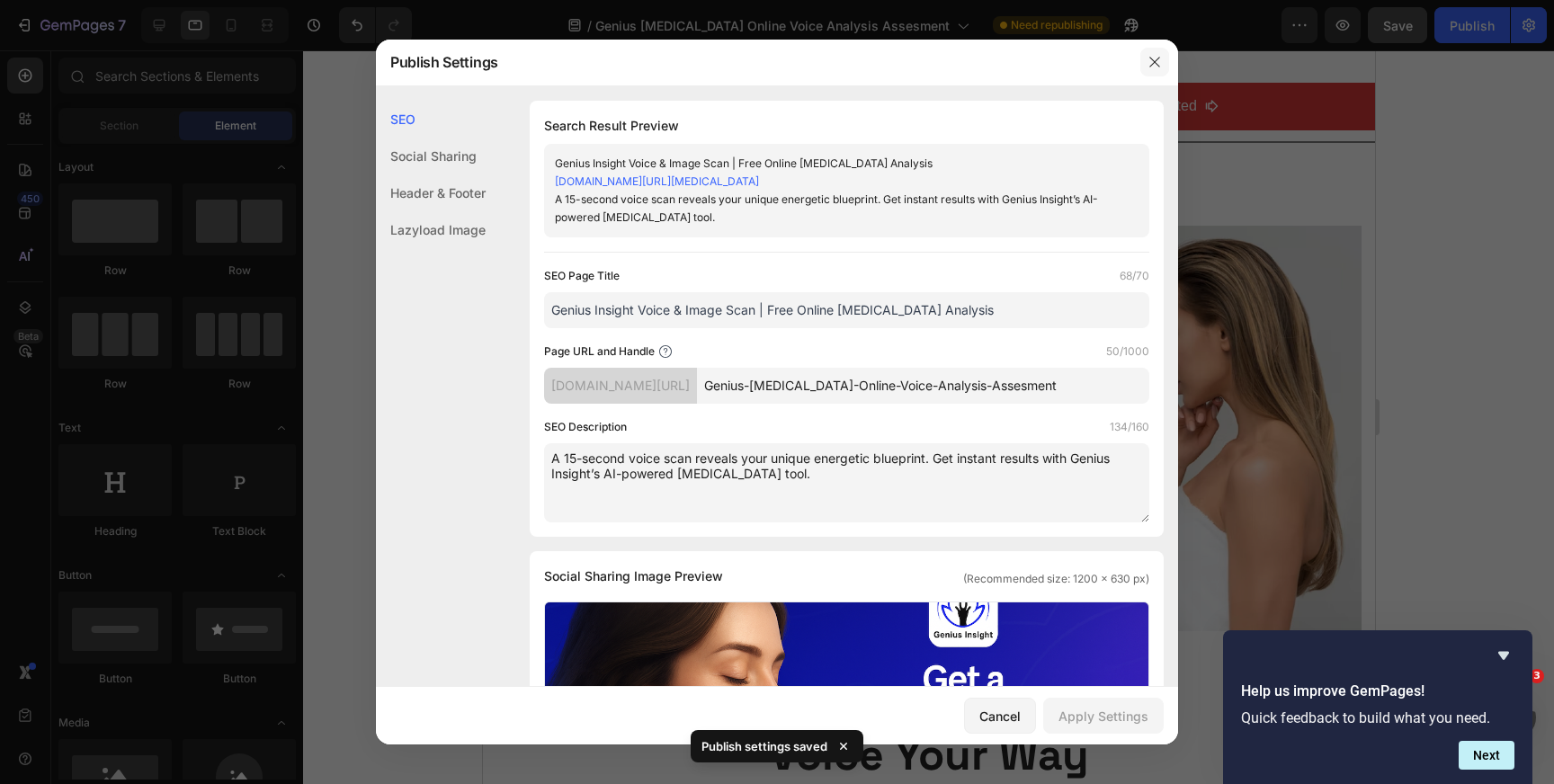
click at [1153, 64] on icon "button" at bounding box center [1154, 61] width 9 height 9
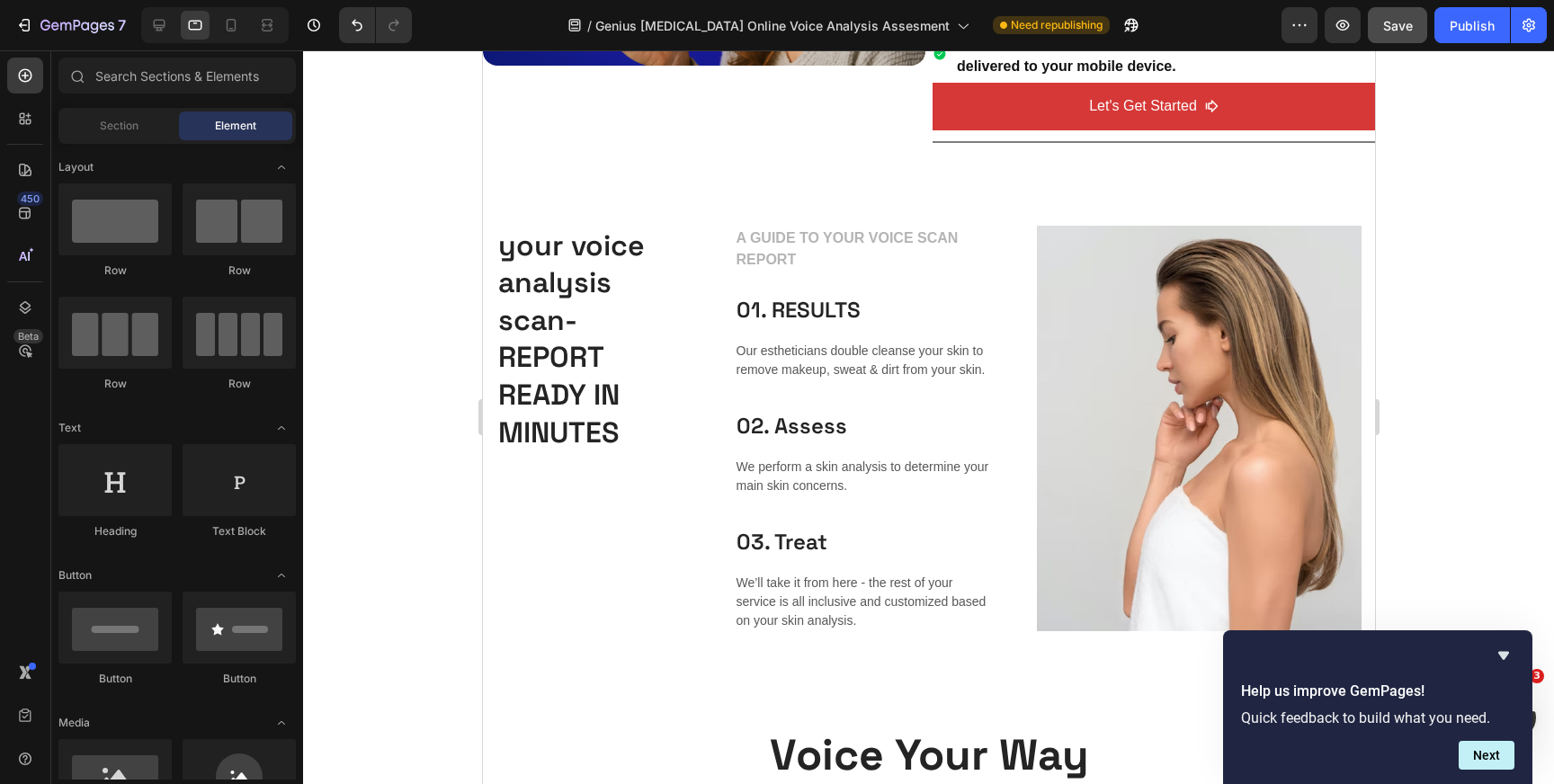
click at [869, 360] on p "Our estheticians double cleanse your skin to remove makeup, sweat & dirt from y…" at bounding box center [864, 360] width 257 height 38
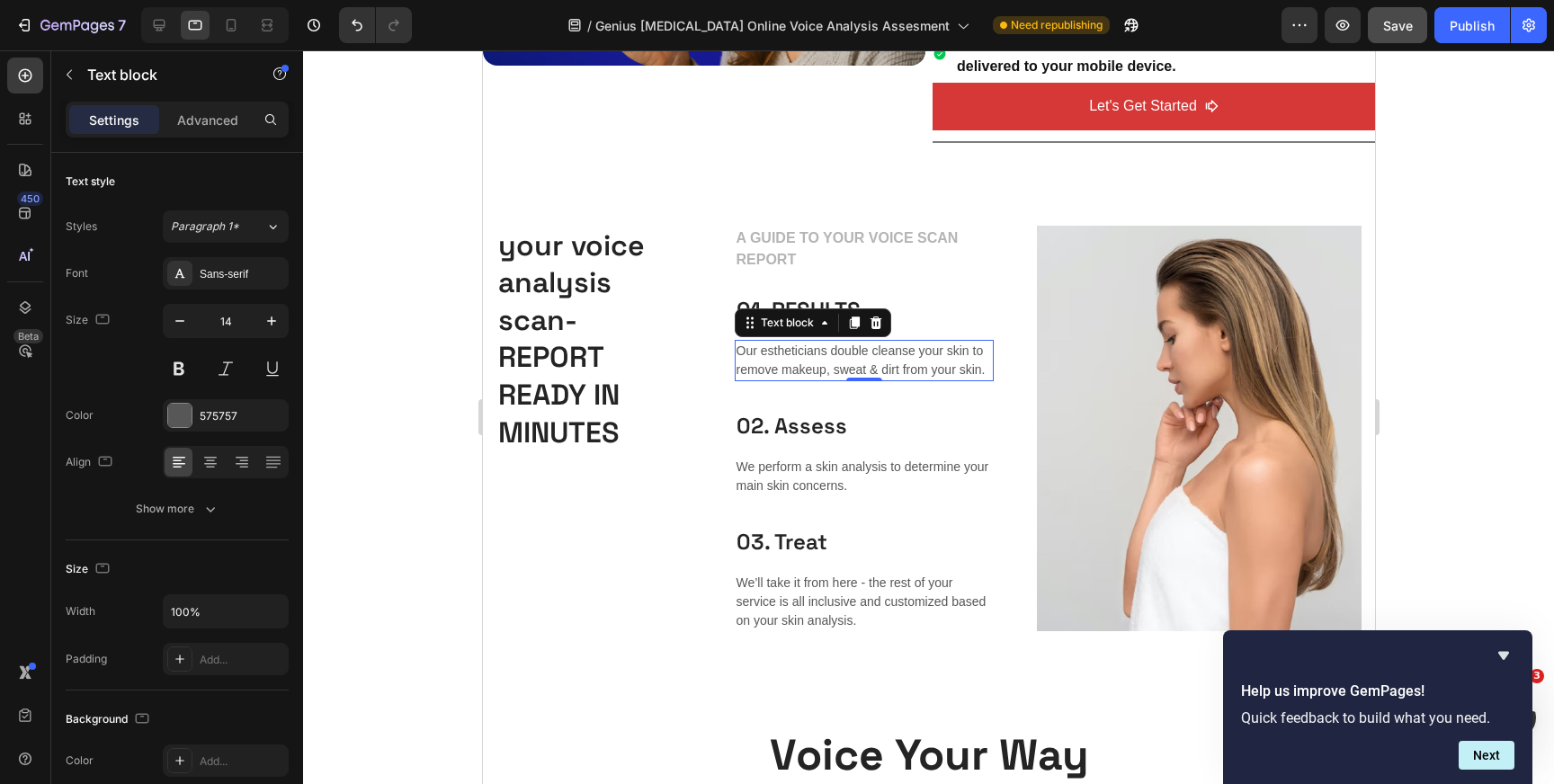
click at [869, 360] on p "Our estheticians double cleanse your skin to remove makeup, sweat & dirt from y…" at bounding box center [864, 360] width 257 height 38
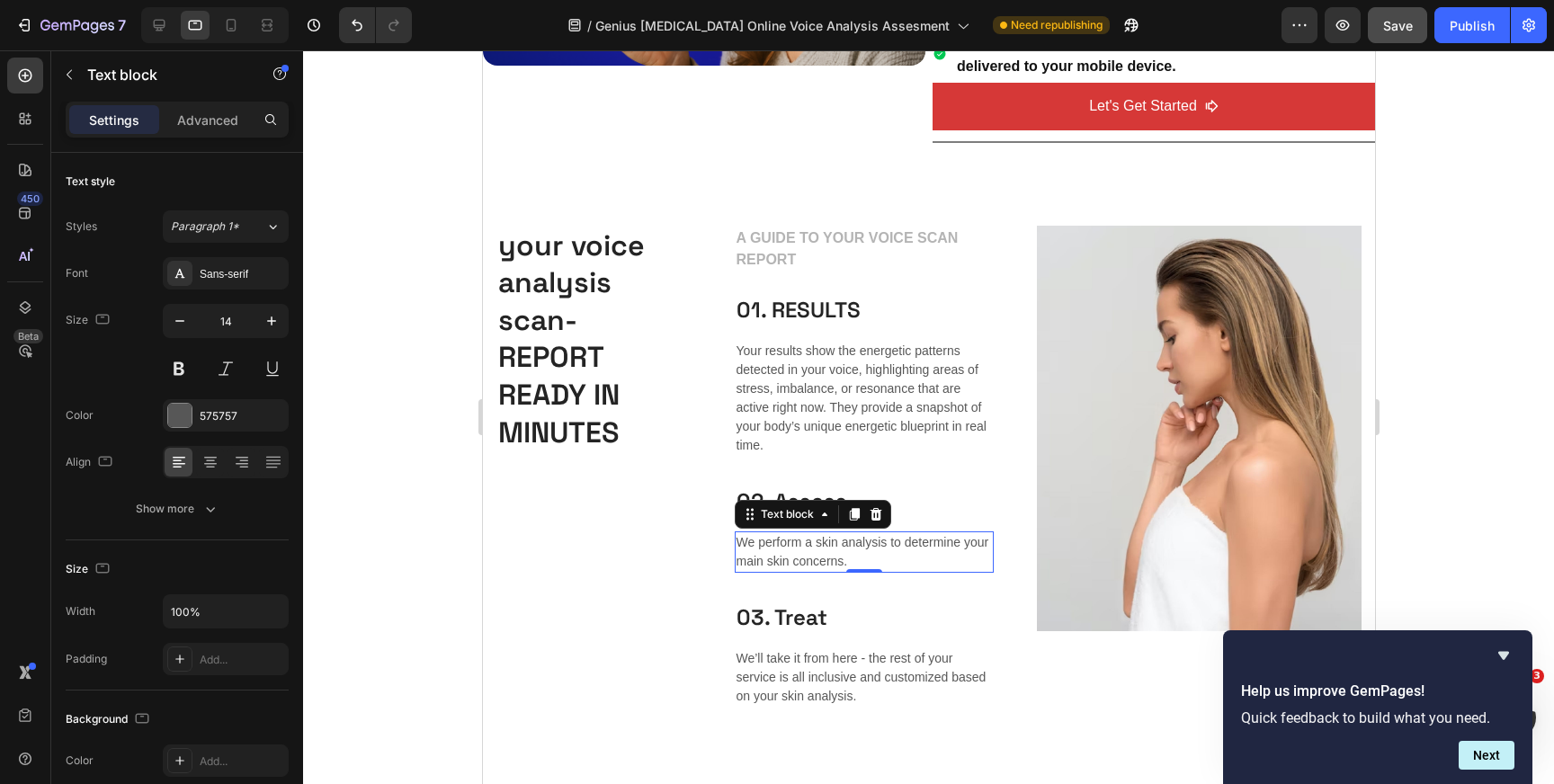
click at [812, 548] on p "We perform a skin analysis to determine your main skin concerns." at bounding box center [864, 552] width 257 height 38
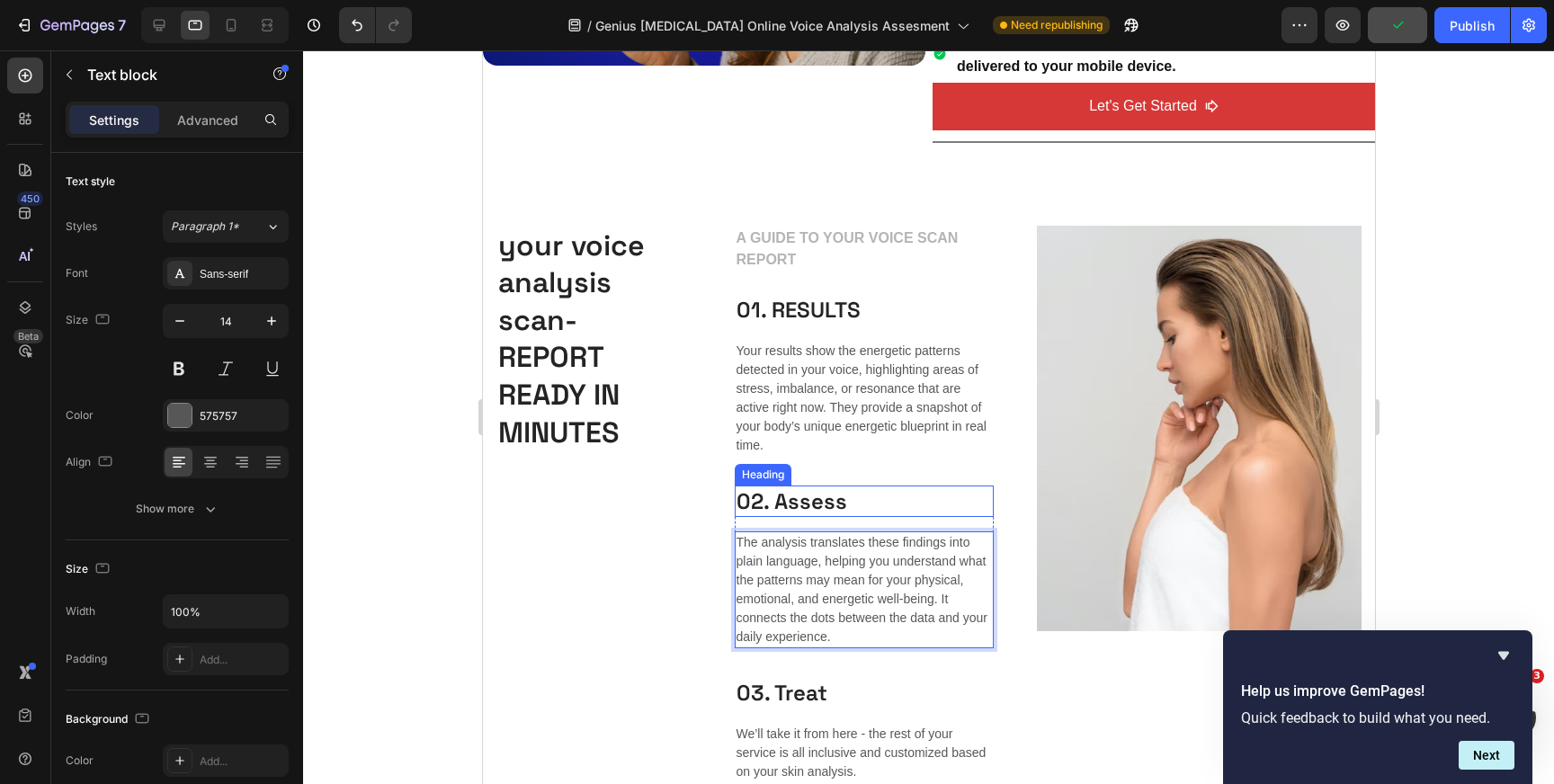
click at [809, 505] on p "02. Assess" at bounding box center [864, 502] width 257 height 28
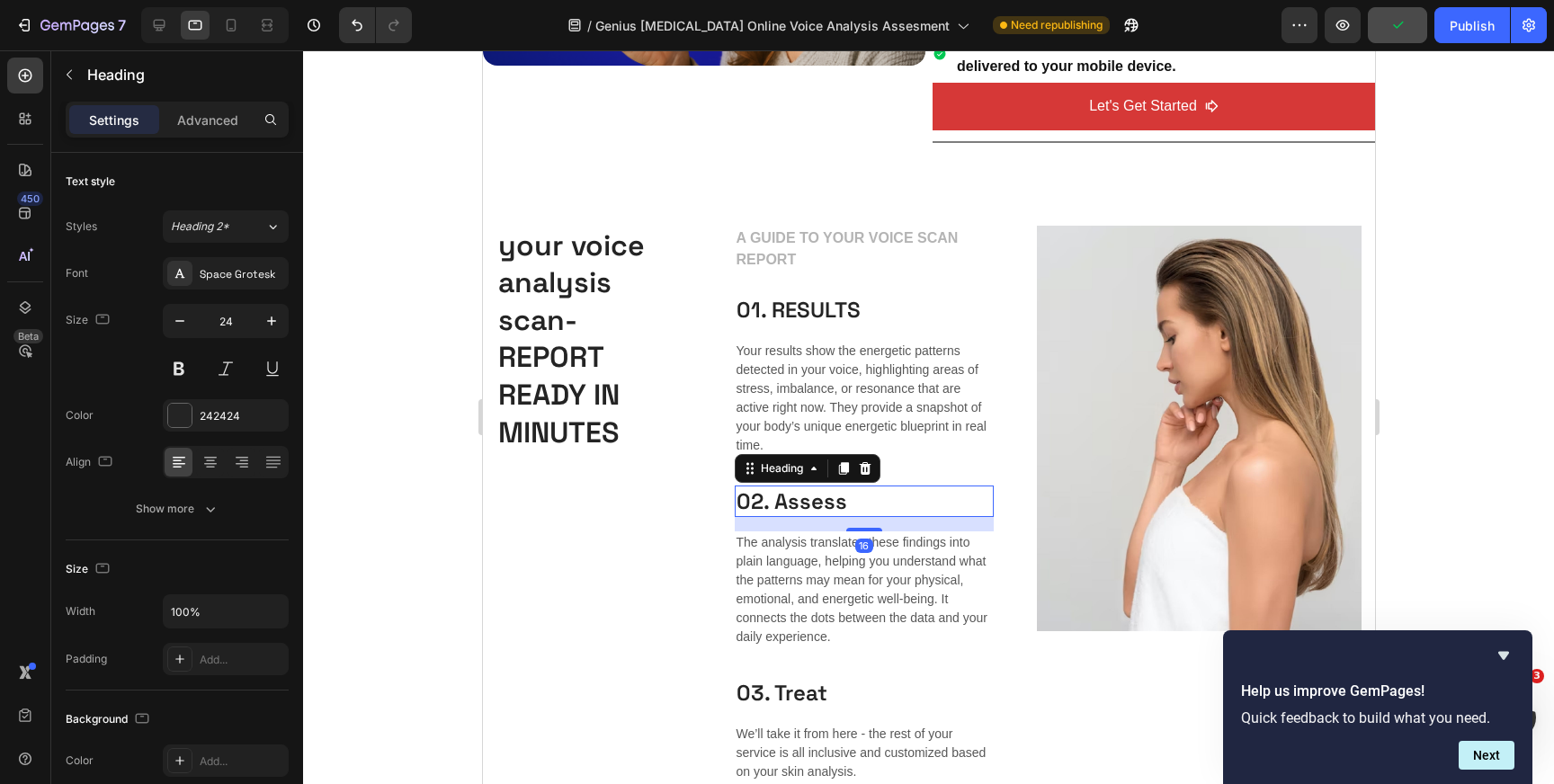
click at [809, 505] on p "02. Assess" at bounding box center [864, 502] width 257 height 28
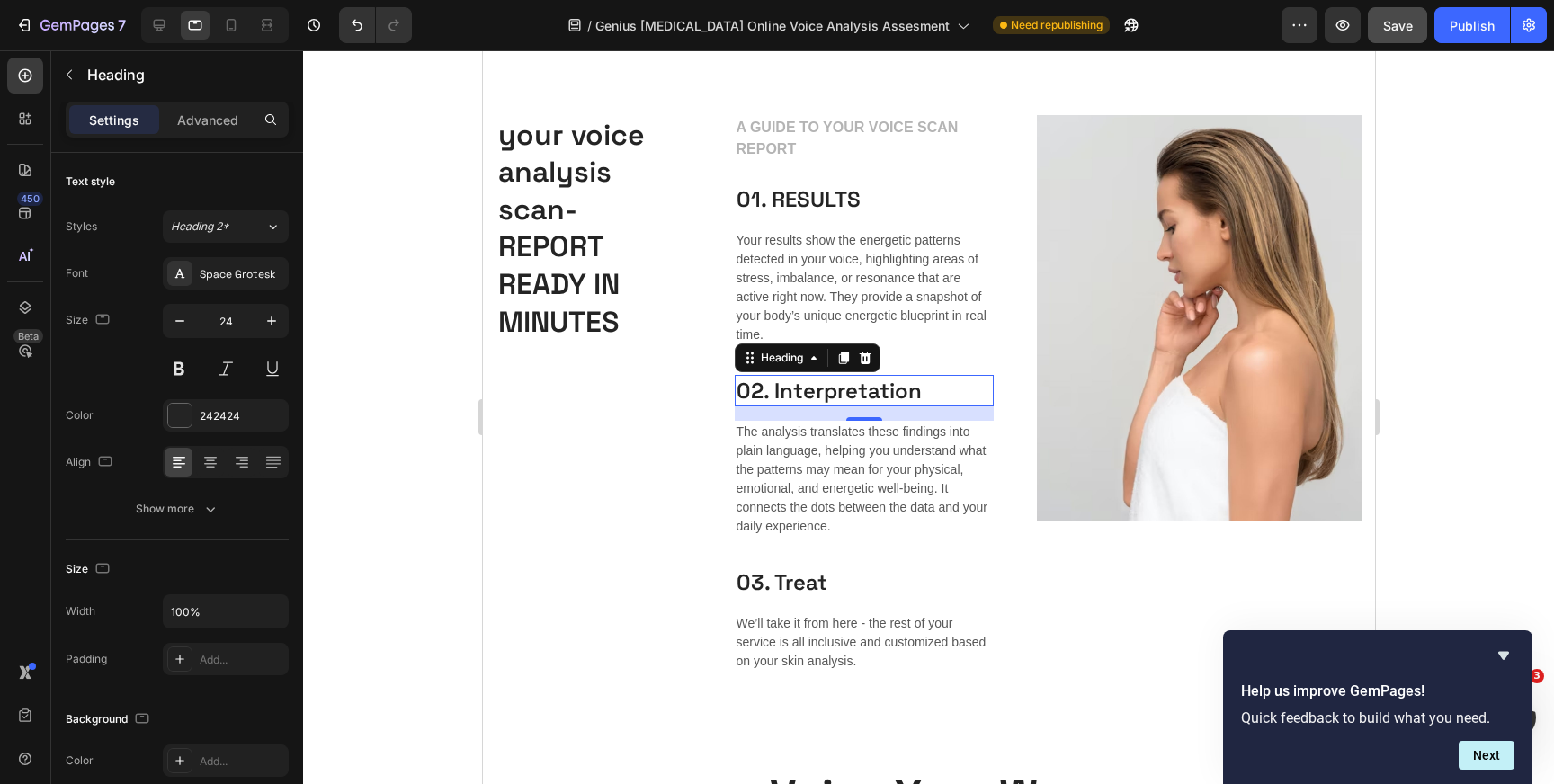
scroll to position [1114, 0]
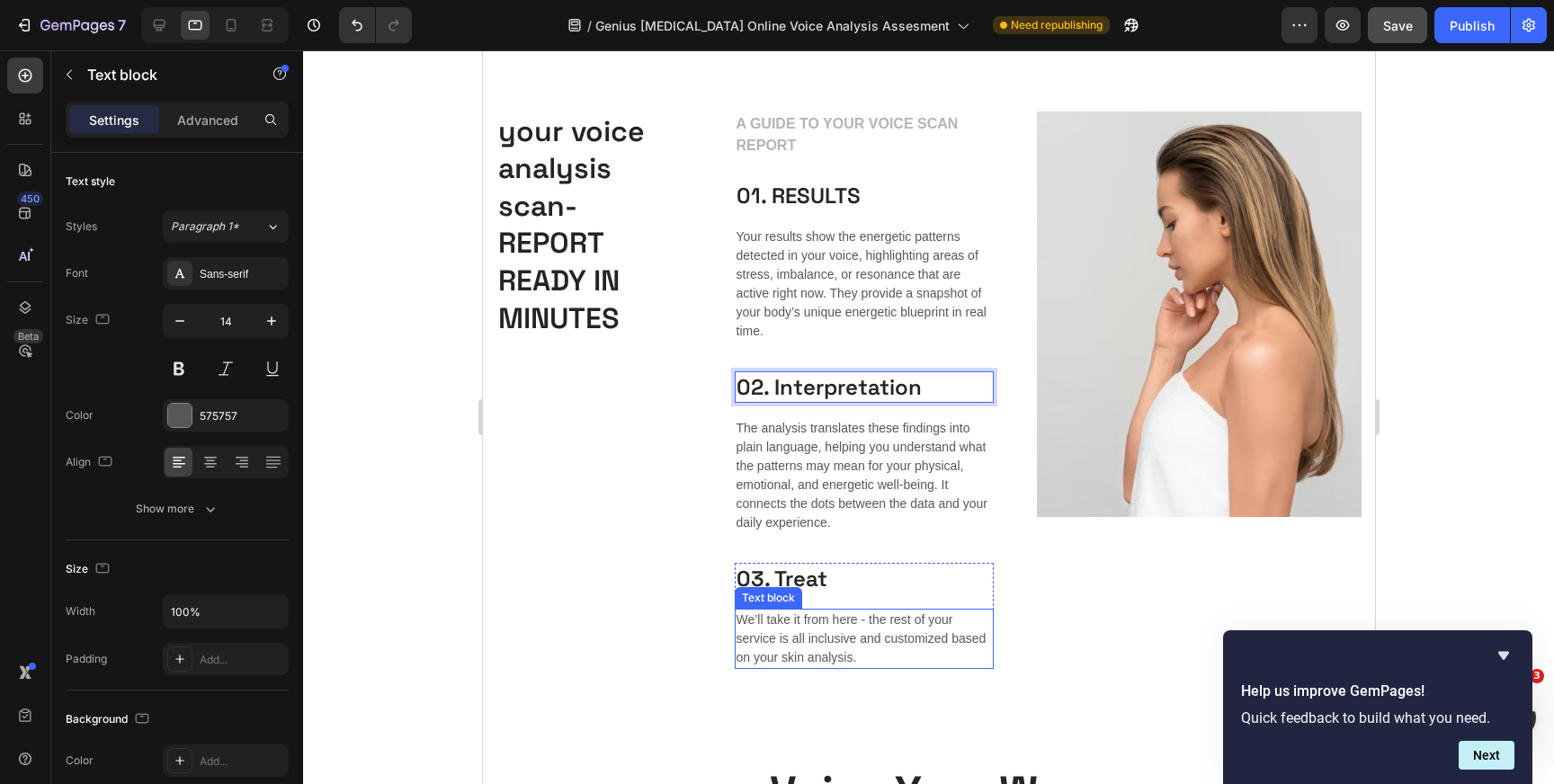
click at [783, 633] on p "We’ll take it from here - the rest of your service is all inclusive and customi…" at bounding box center [864, 639] width 257 height 57
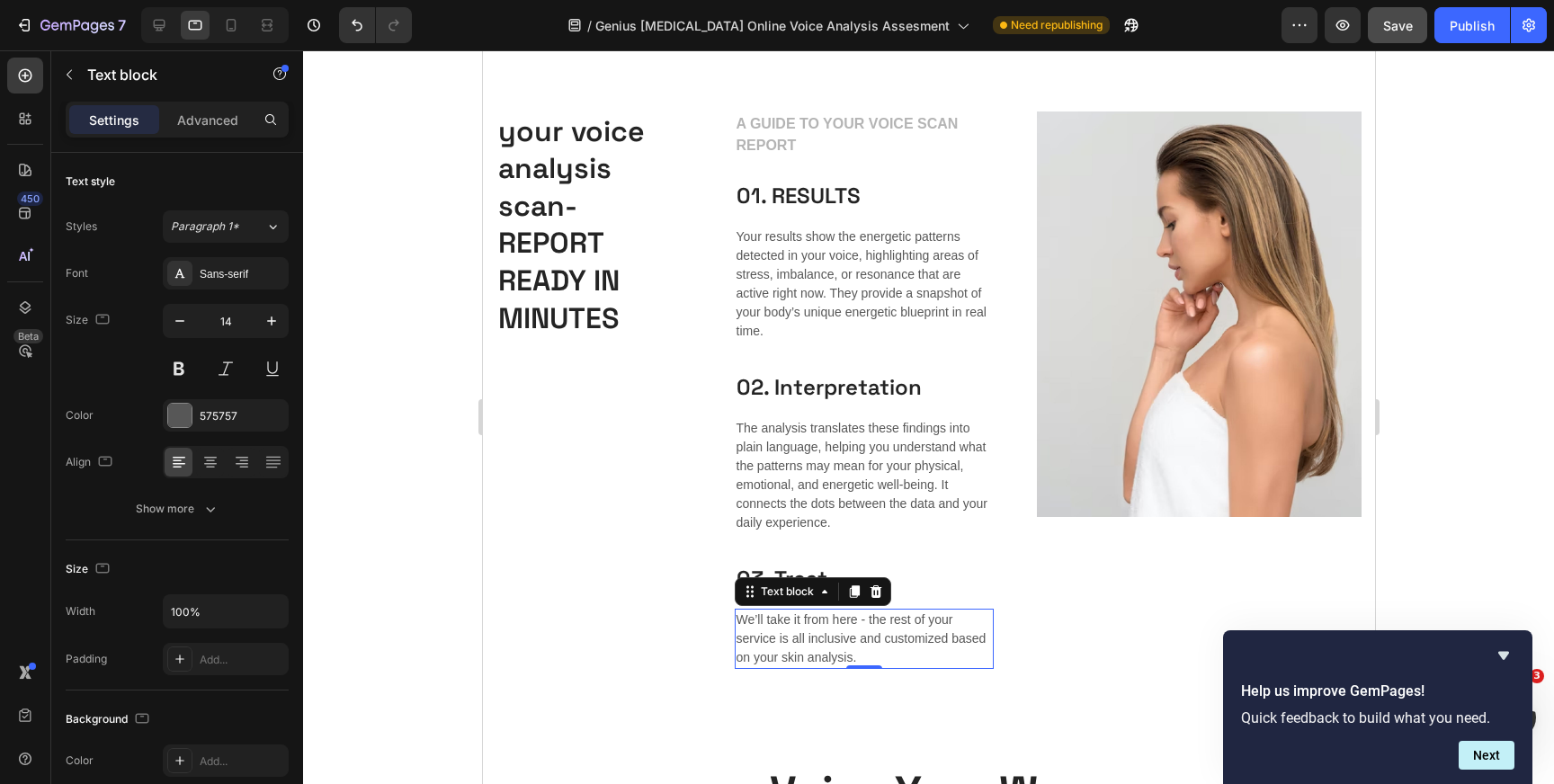
click at [783, 633] on p "We’ll take it from here - the rest of your service is all inclusive and customi…" at bounding box center [864, 639] width 257 height 57
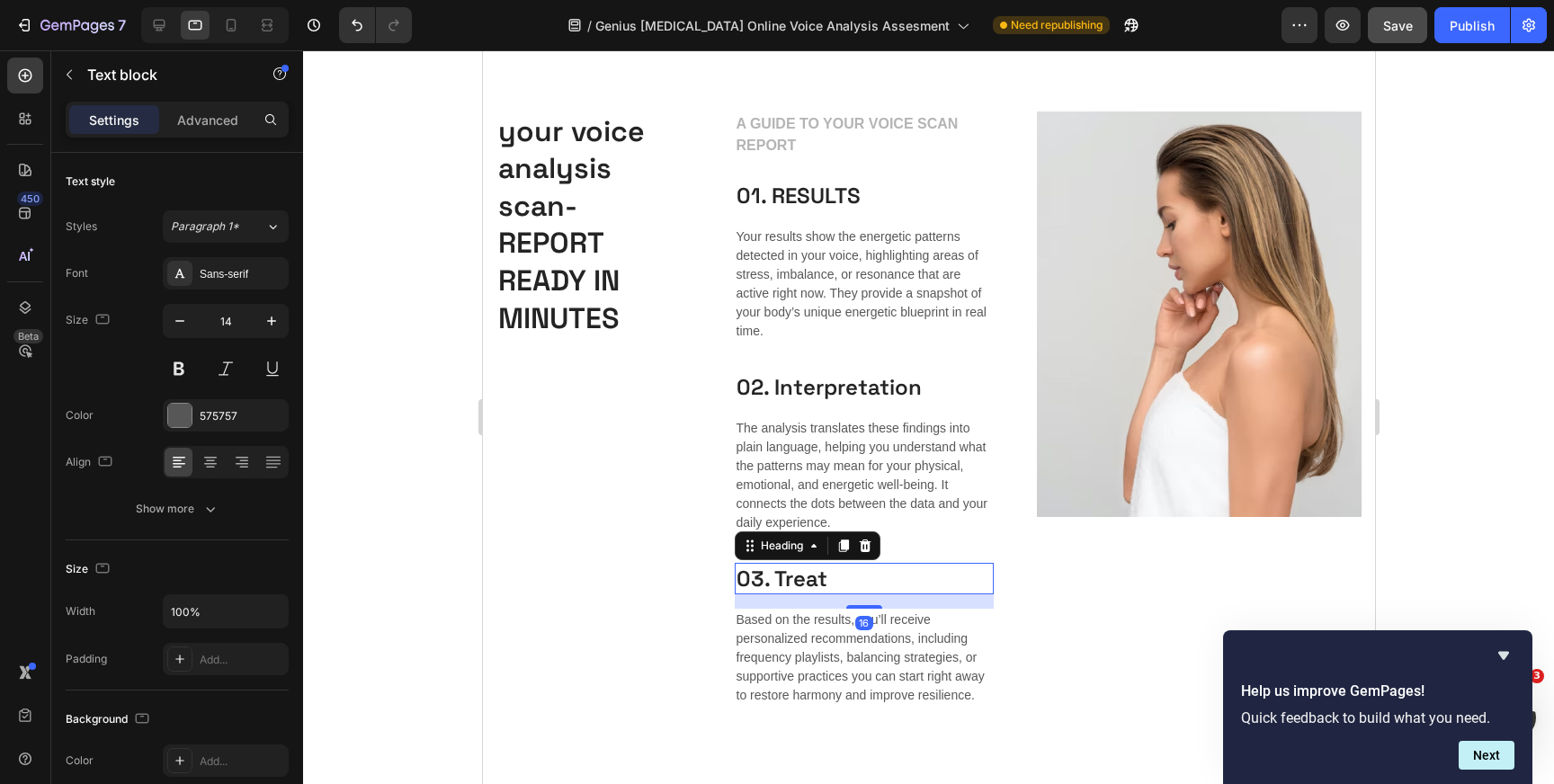
click at [800, 584] on p "03. Treat" at bounding box center [864, 579] width 257 height 28
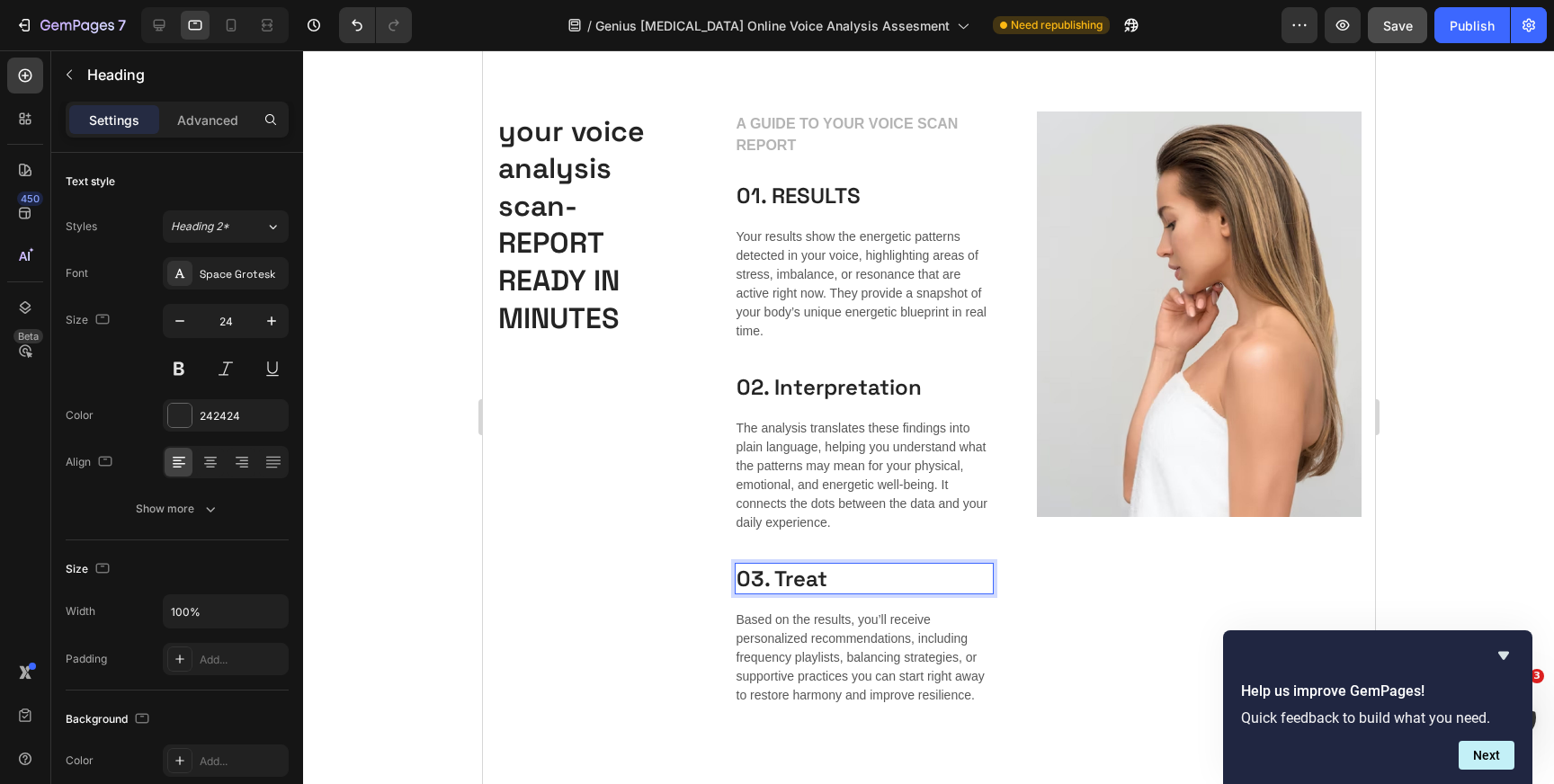
click at [800, 584] on p "03. Treat" at bounding box center [864, 579] width 257 height 28
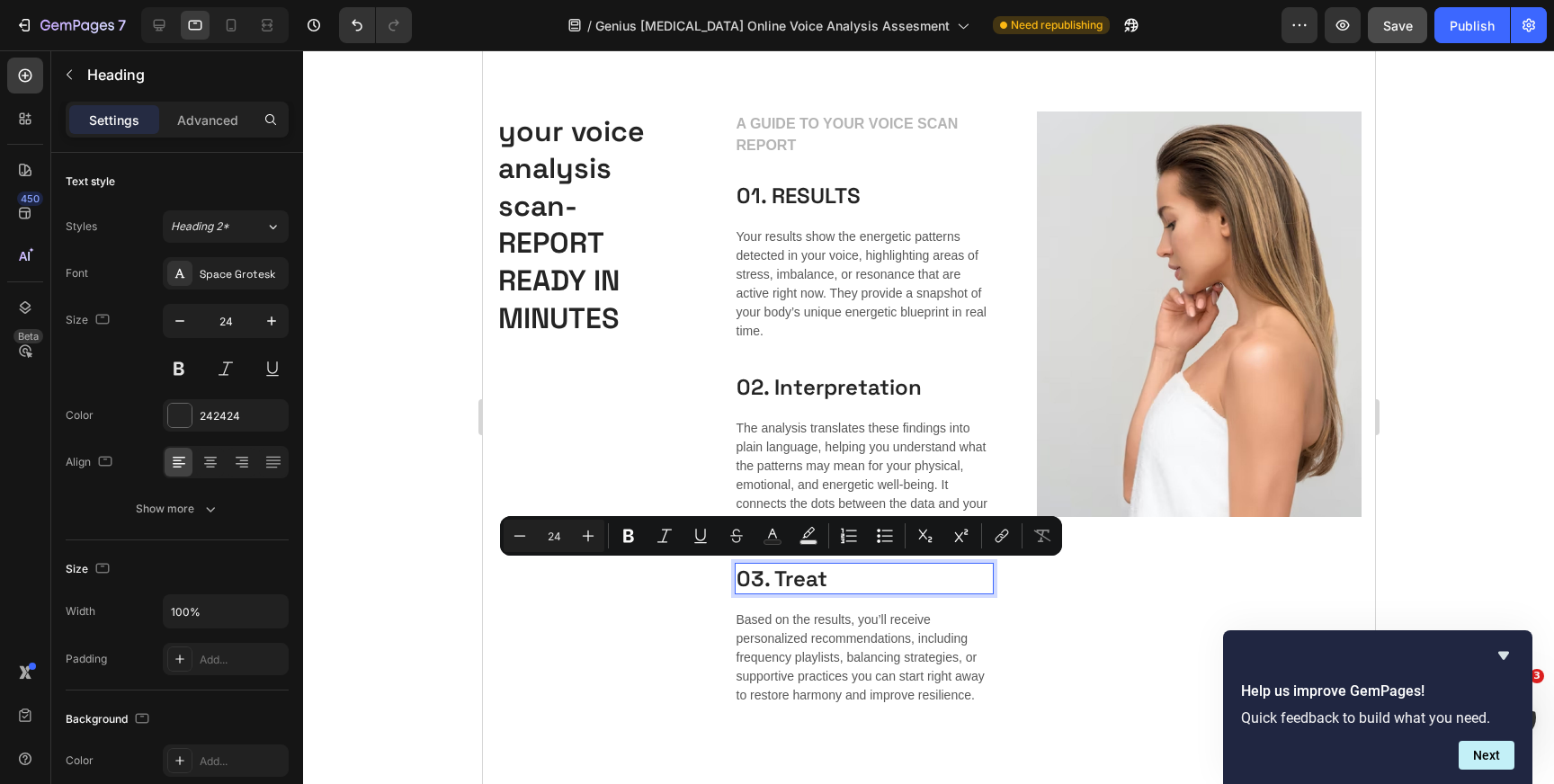
click at [800, 584] on p "03. Treat" at bounding box center [864, 579] width 257 height 28
drag, startPoint x: 779, startPoint y: 580, endPoint x: 856, endPoint y: 585, distance: 77.2
click at [856, 586] on p "03. Treat" at bounding box center [864, 579] width 257 height 28
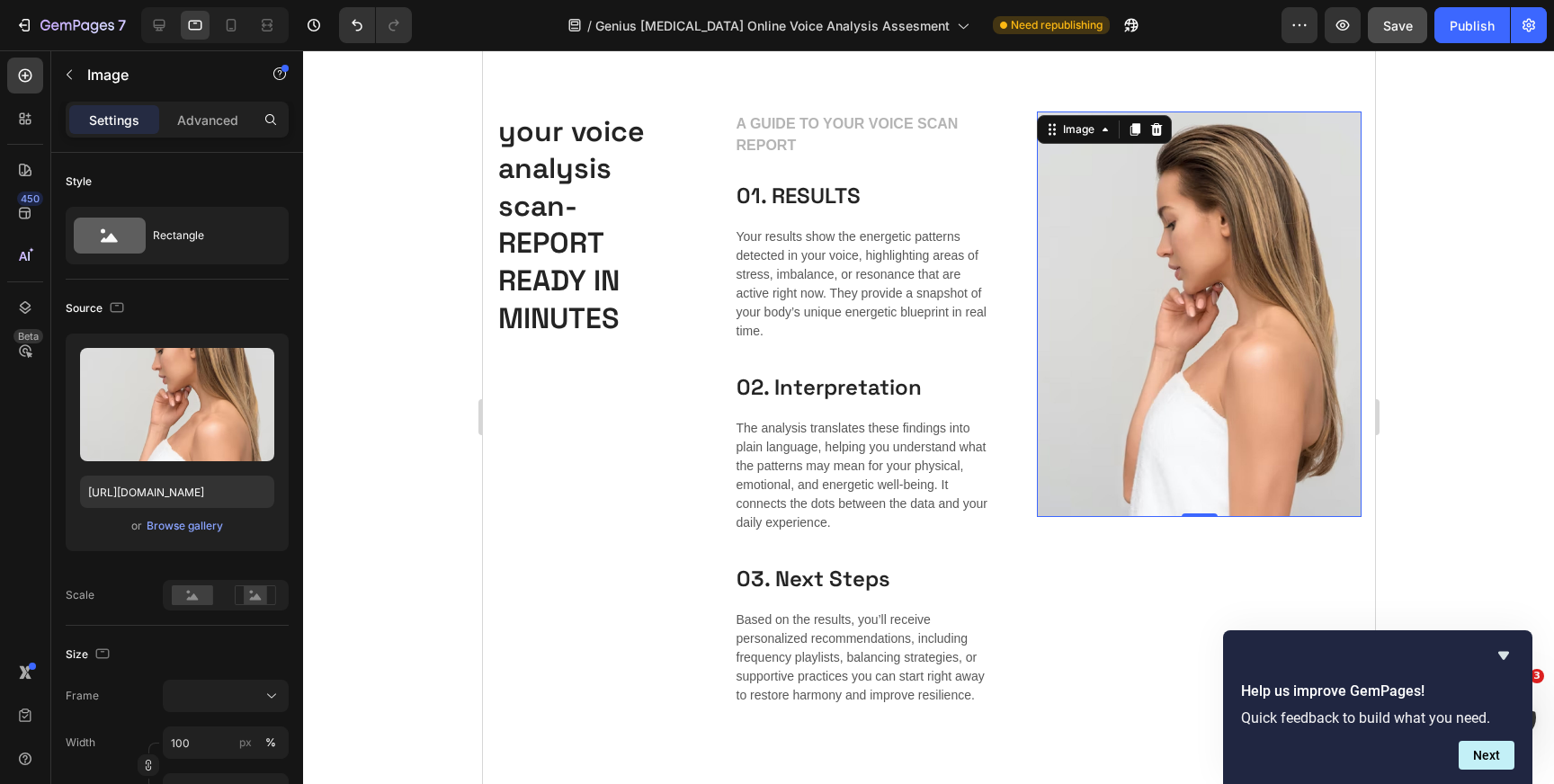
click at [1182, 318] on img at bounding box center [1198, 314] width 325 height 406
click at [194, 523] on div "Browse gallery" at bounding box center [184, 525] width 76 height 16
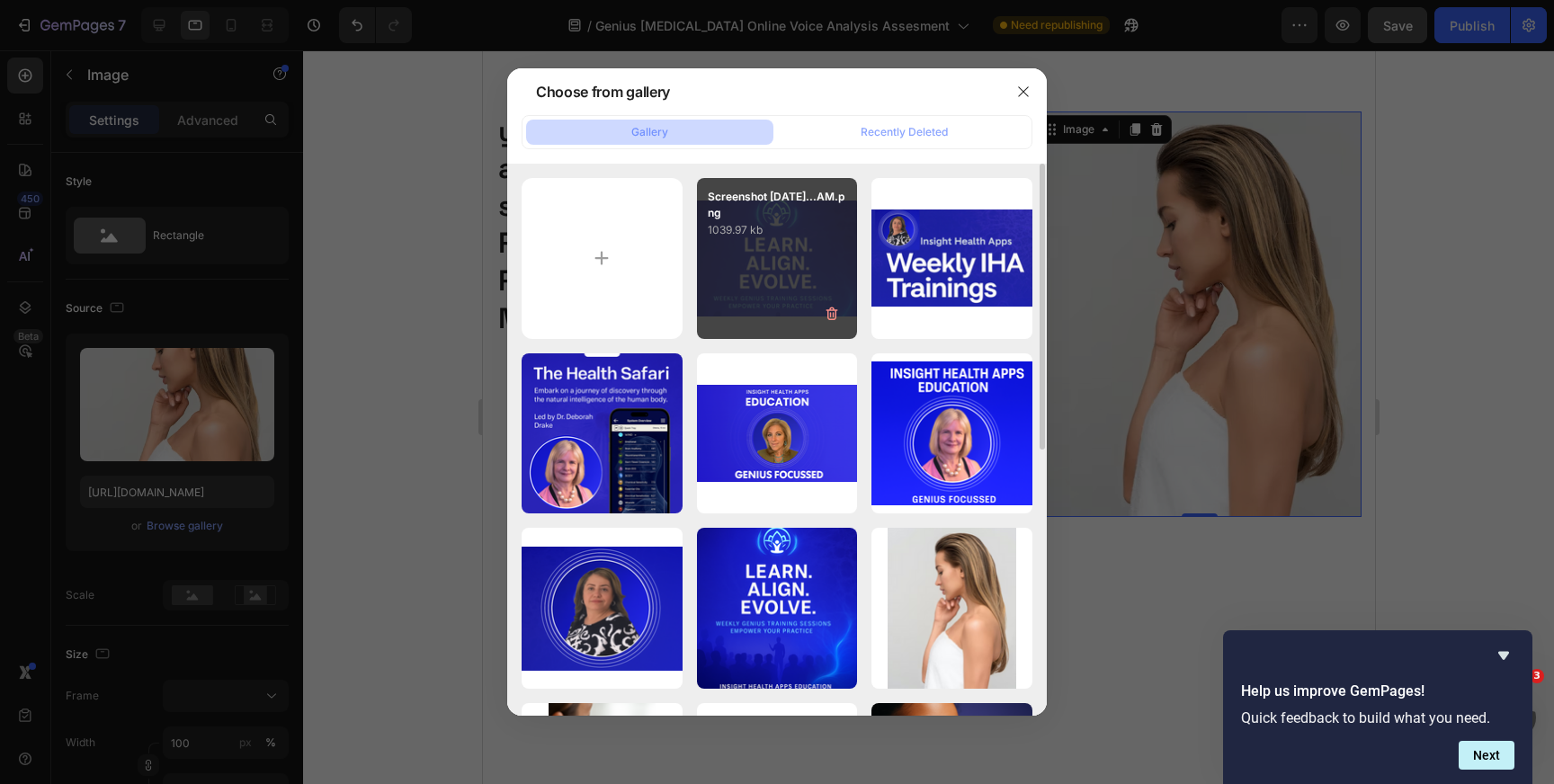
click at [772, 256] on div "Screenshot [DATE]...AM.png 1039.97 kb" at bounding box center [777, 259] width 161 height 161
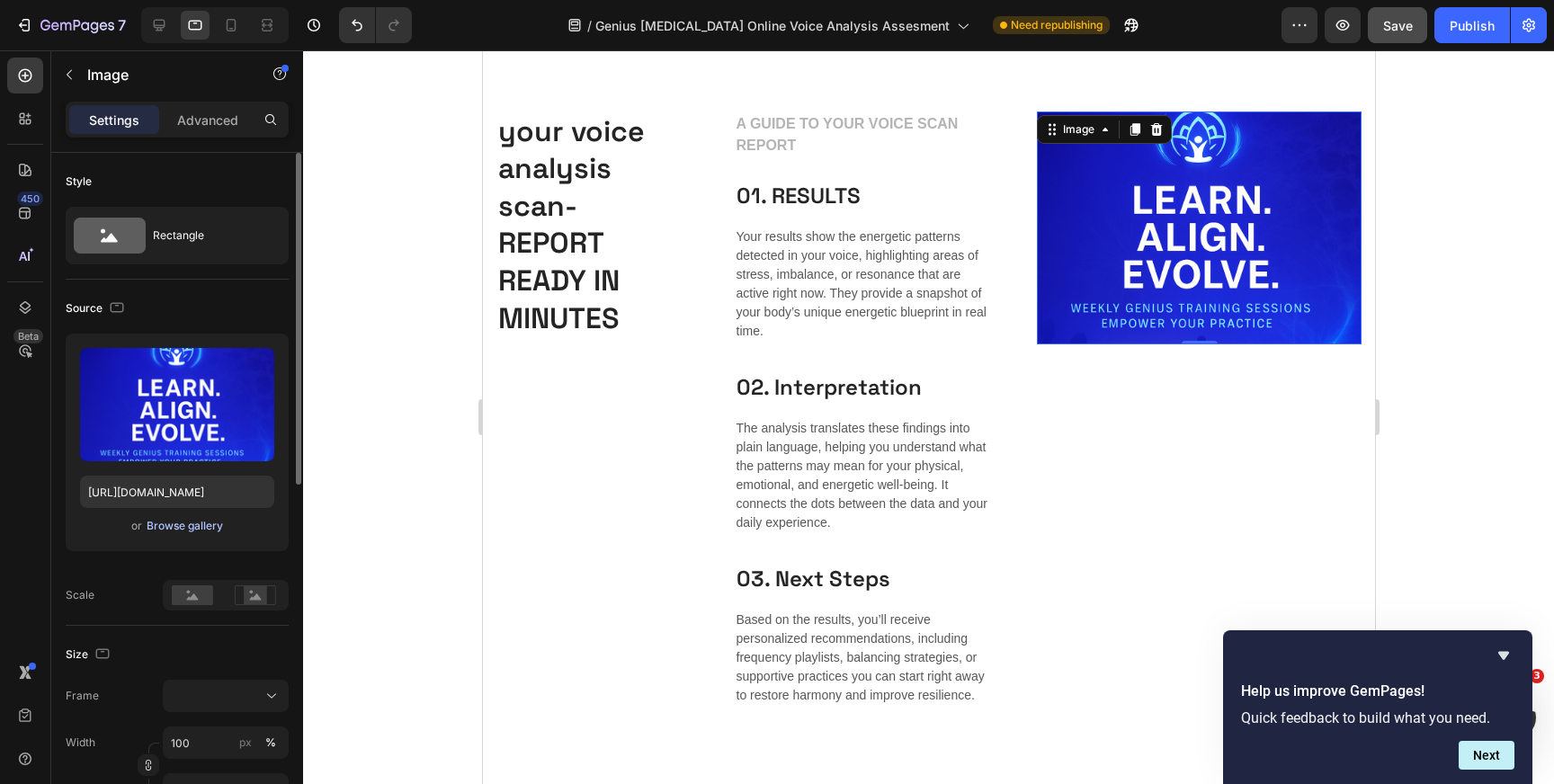
click at [177, 531] on div "Browse gallery" at bounding box center [184, 525] width 76 height 16
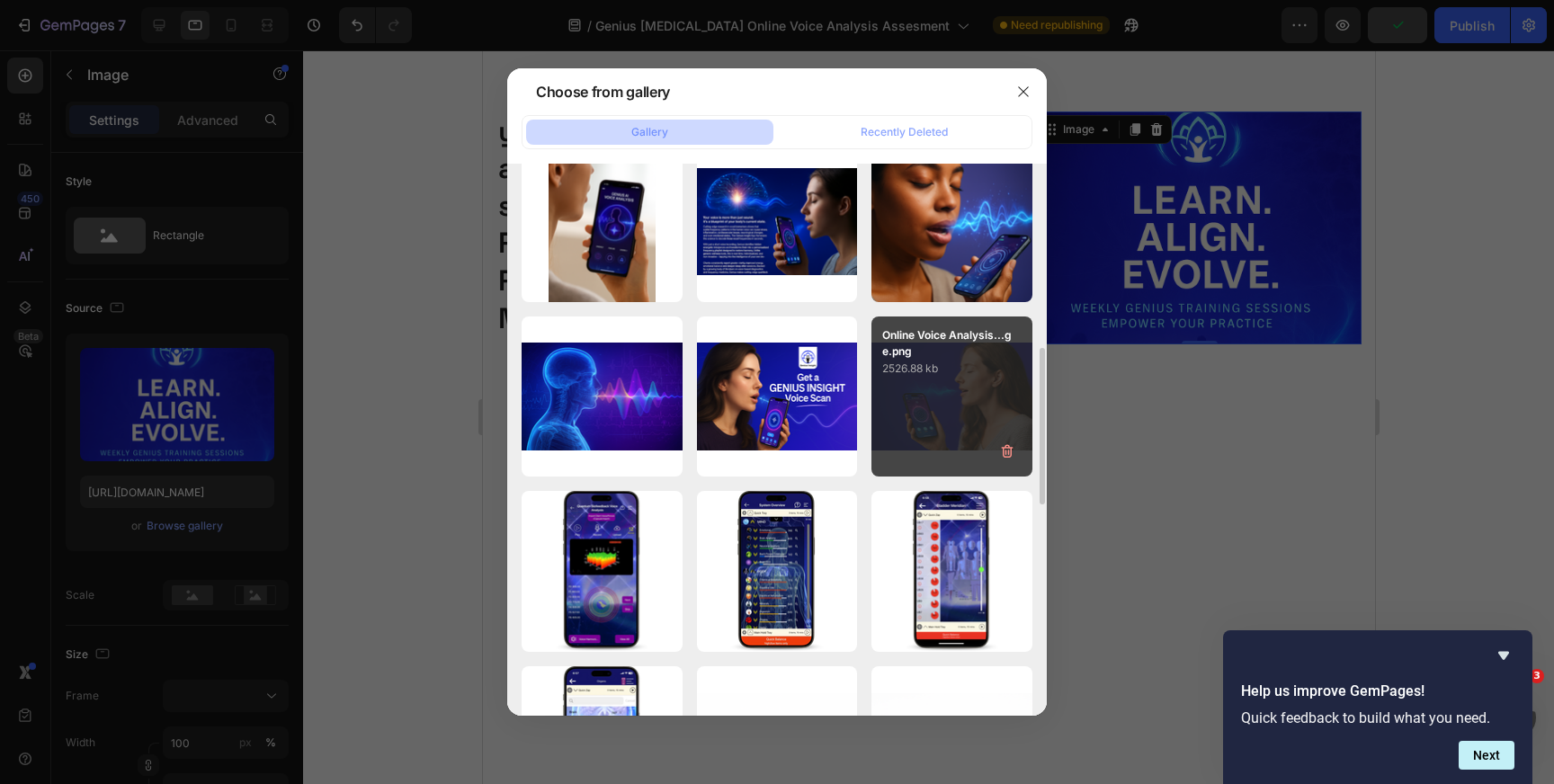
scroll to position [583, 0]
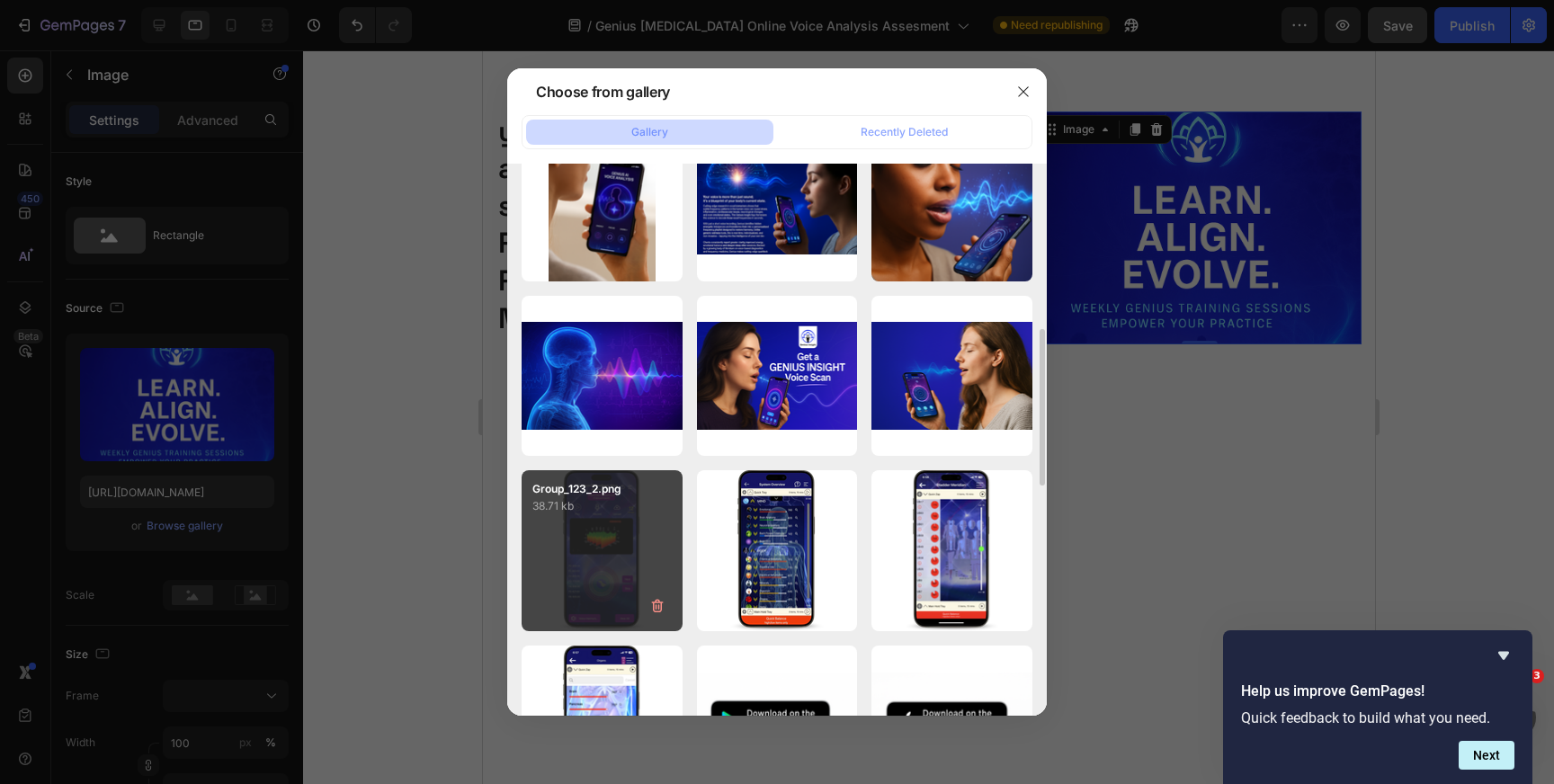
click at [597, 564] on div "Group_123_2.png 38.71 kb" at bounding box center [602, 551] width 161 height 161
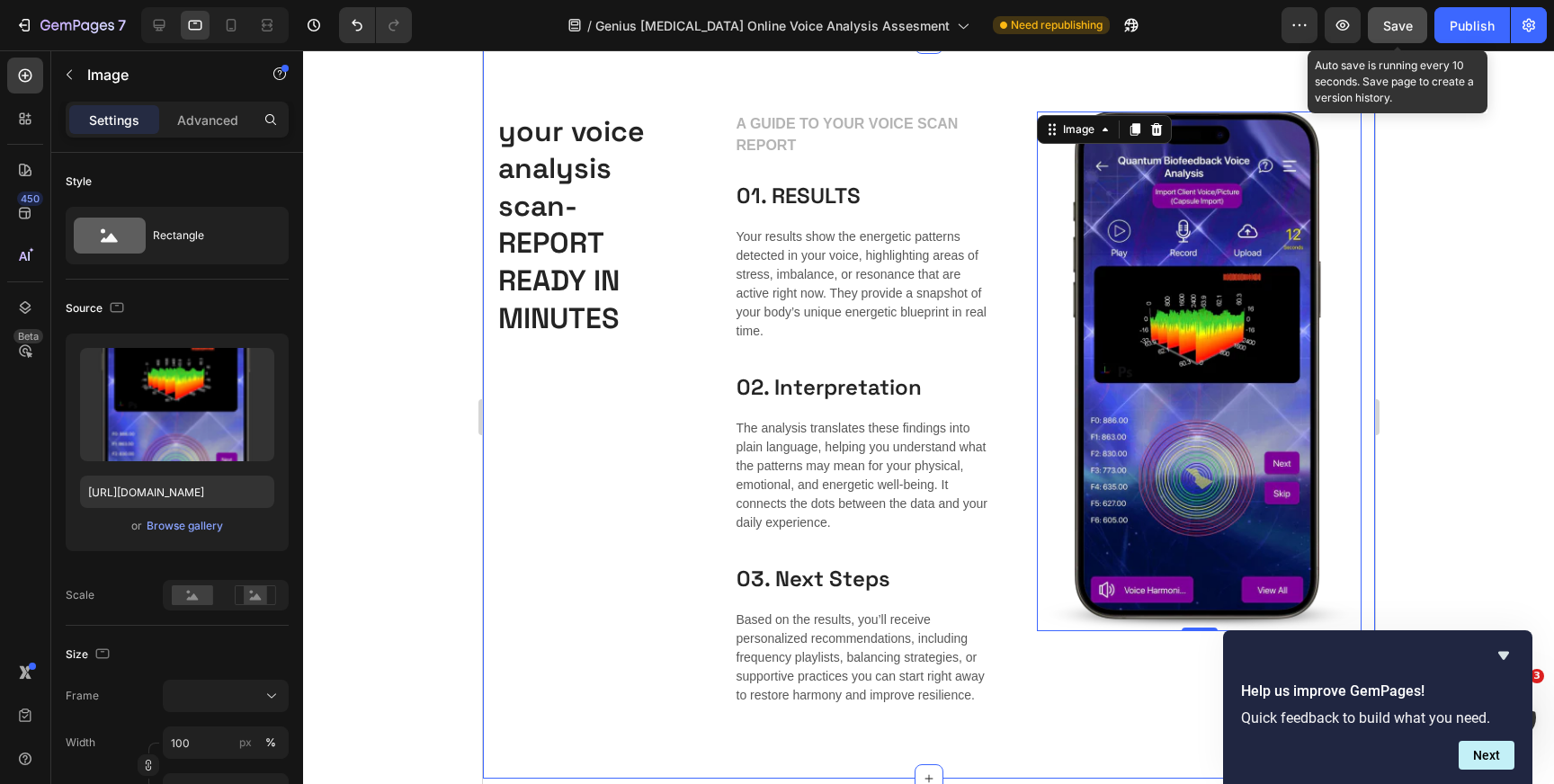
click at [1391, 20] on span "Save" at bounding box center [1397, 25] width 29 height 15
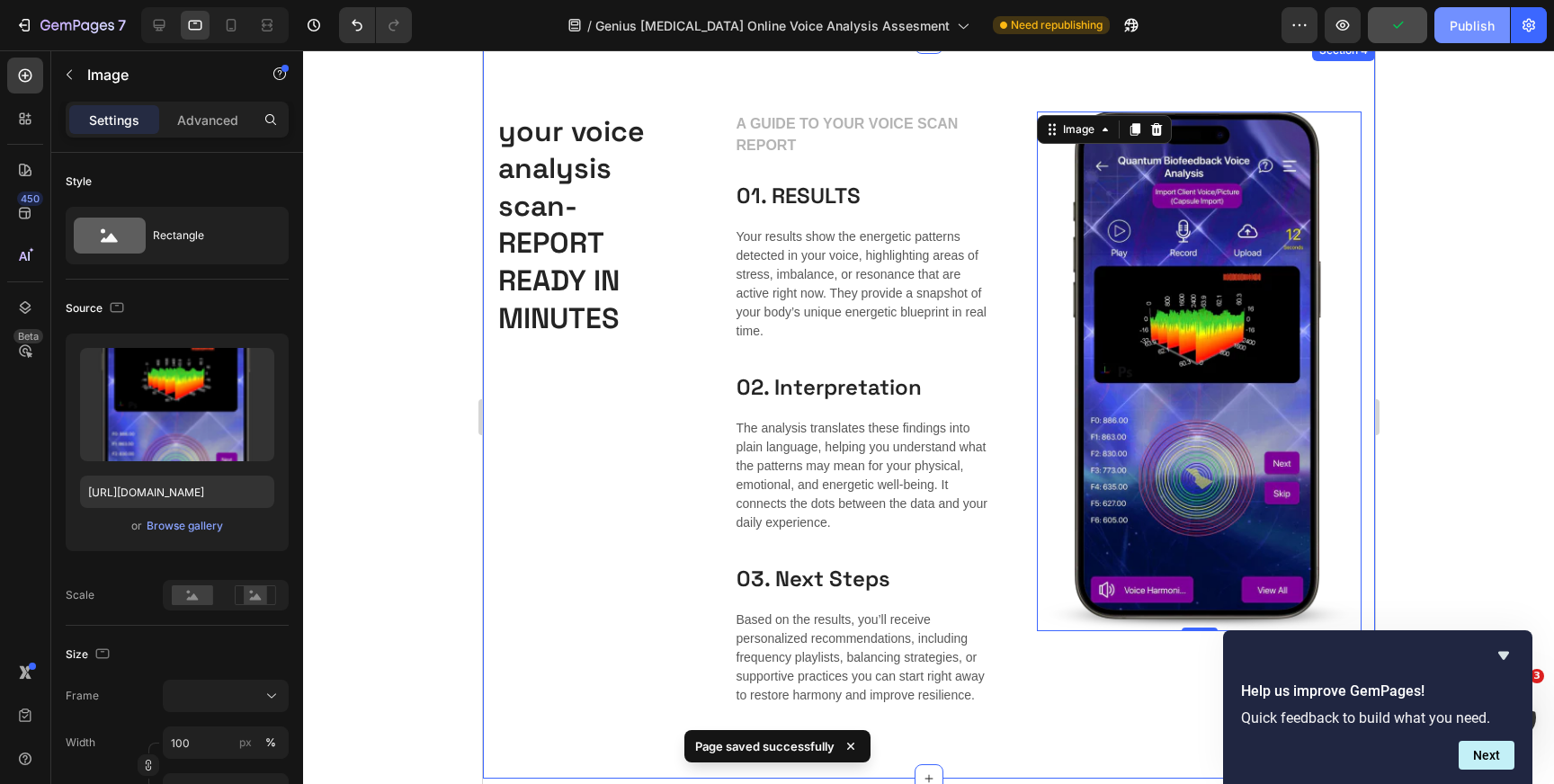
click at [1473, 25] on div "Publish" at bounding box center [1473, 25] width 45 height 19
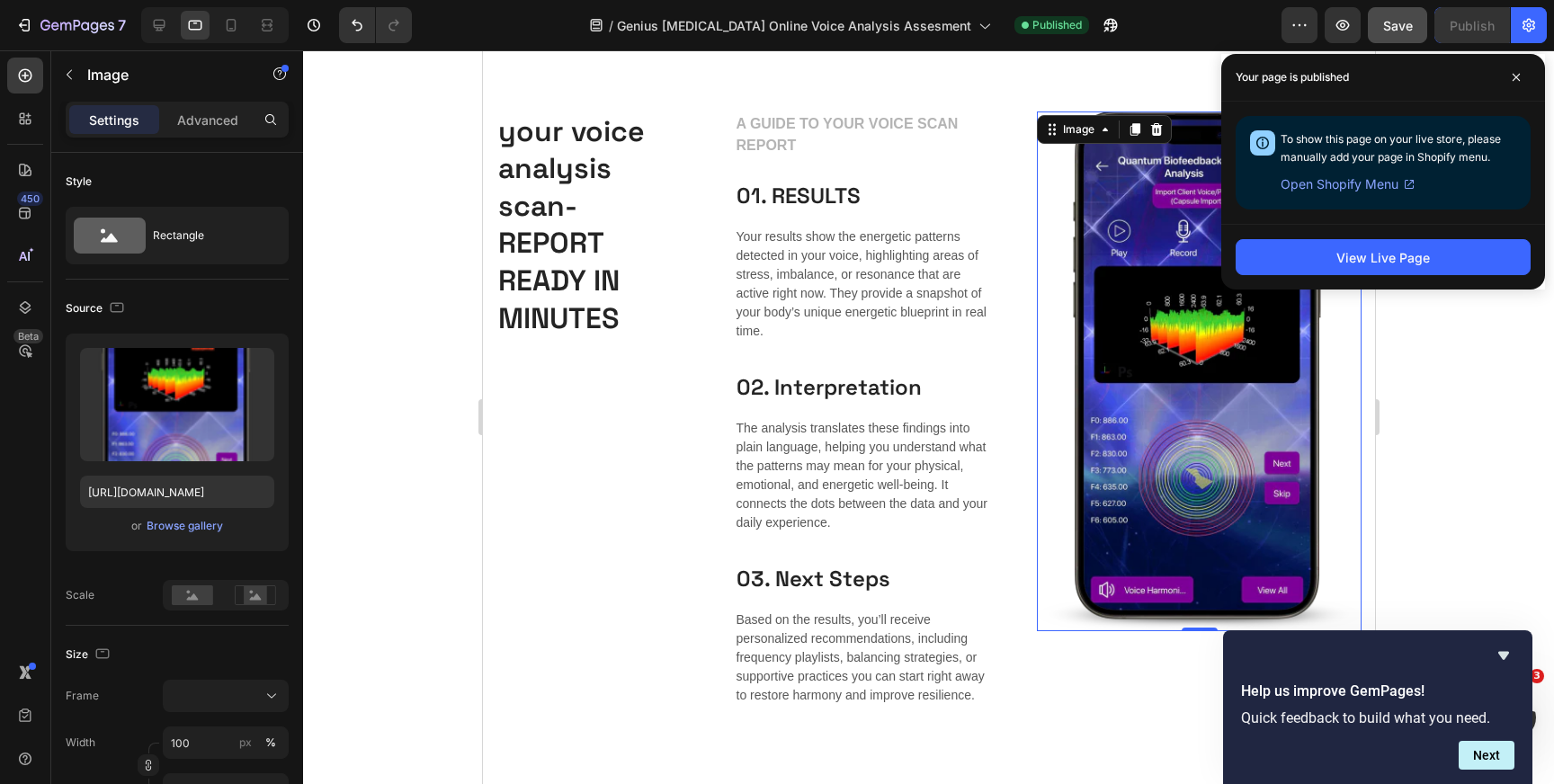
click at [1393, 259] on div "View Live Page" at bounding box center [1383, 258] width 93 height 19
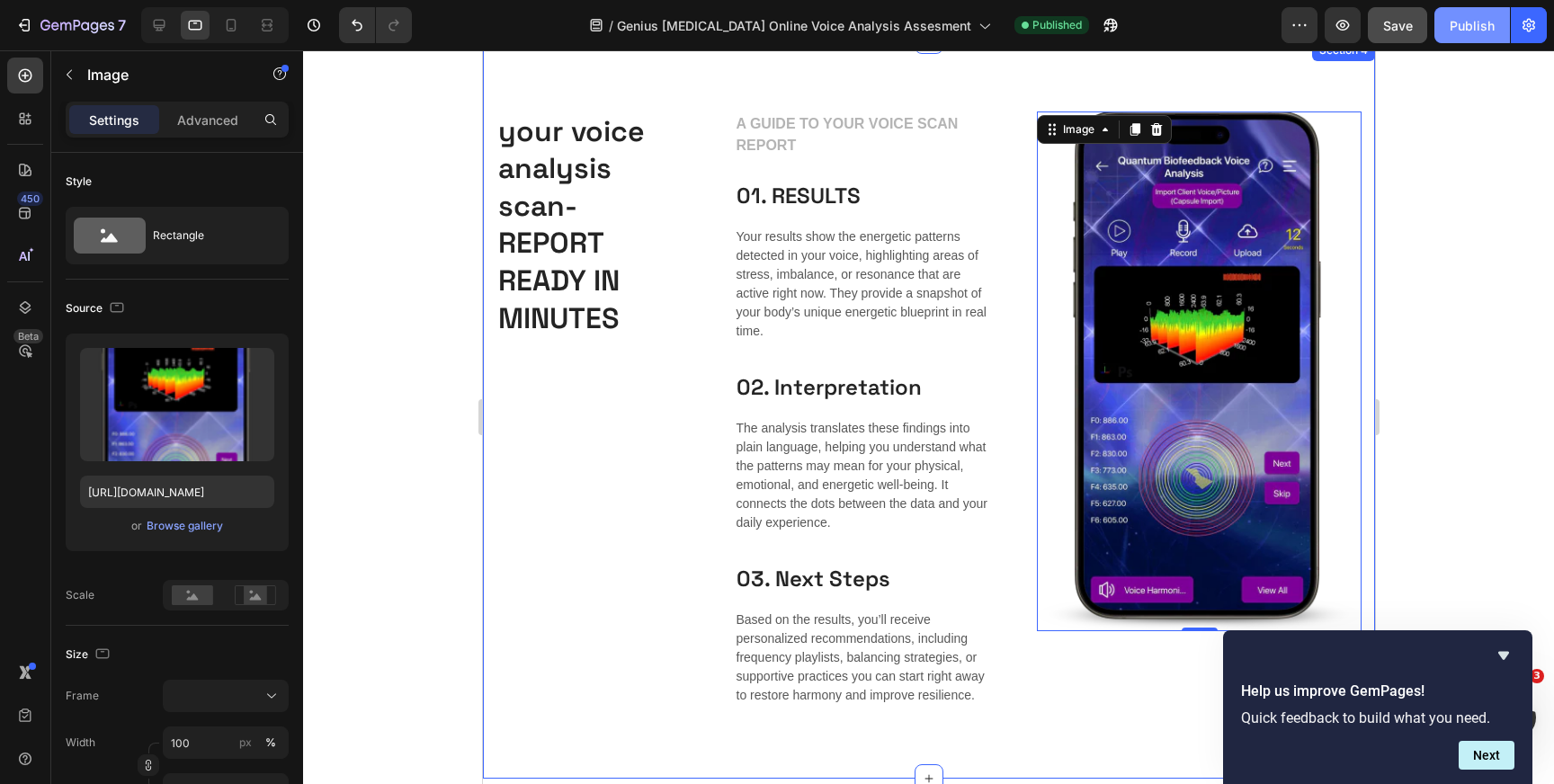
click at [1478, 26] on div "Publish" at bounding box center [1473, 25] width 45 height 19
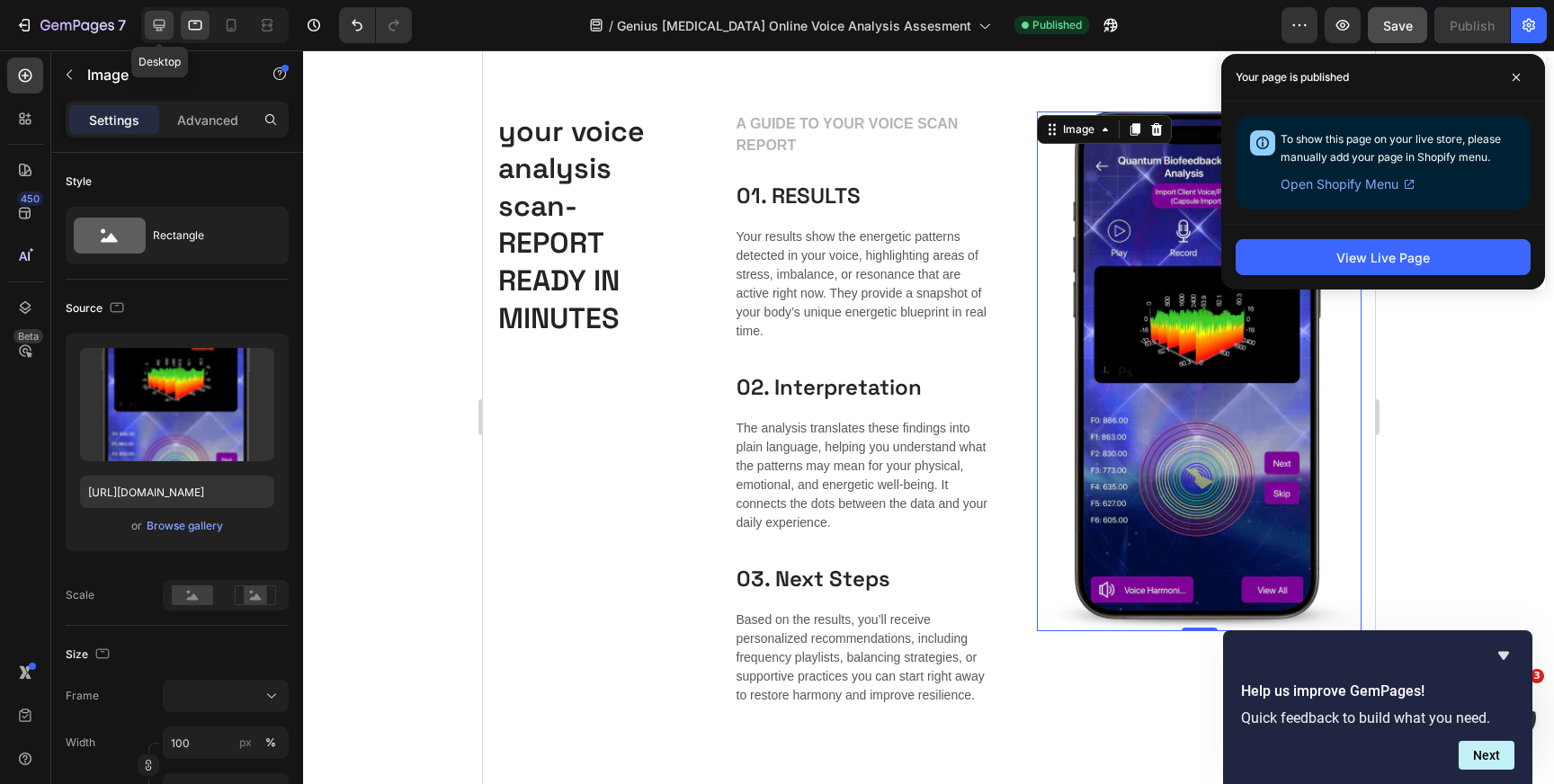
click at [155, 18] on icon at bounding box center [159, 25] width 18 height 18
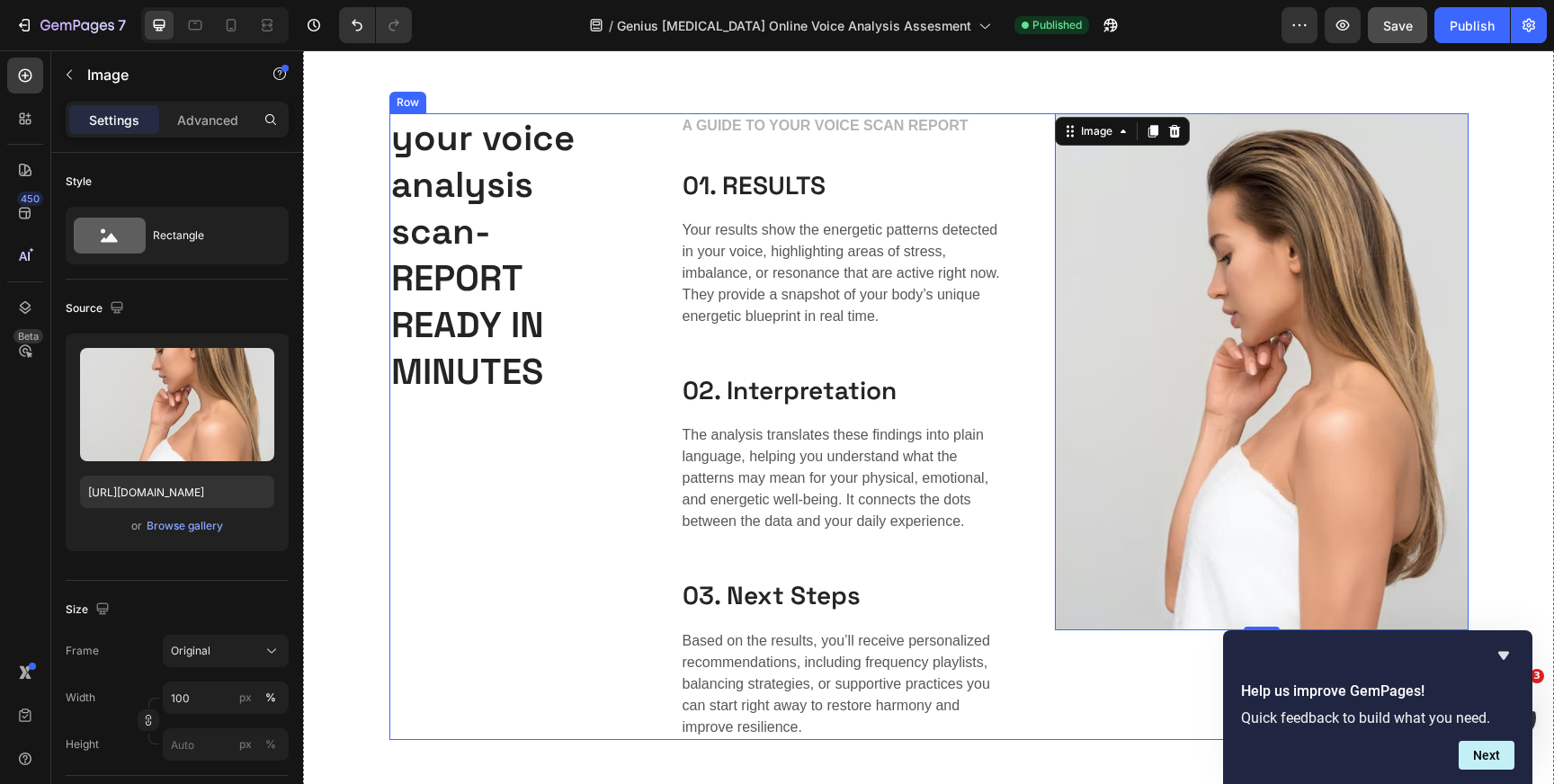
scroll to position [1111, 0]
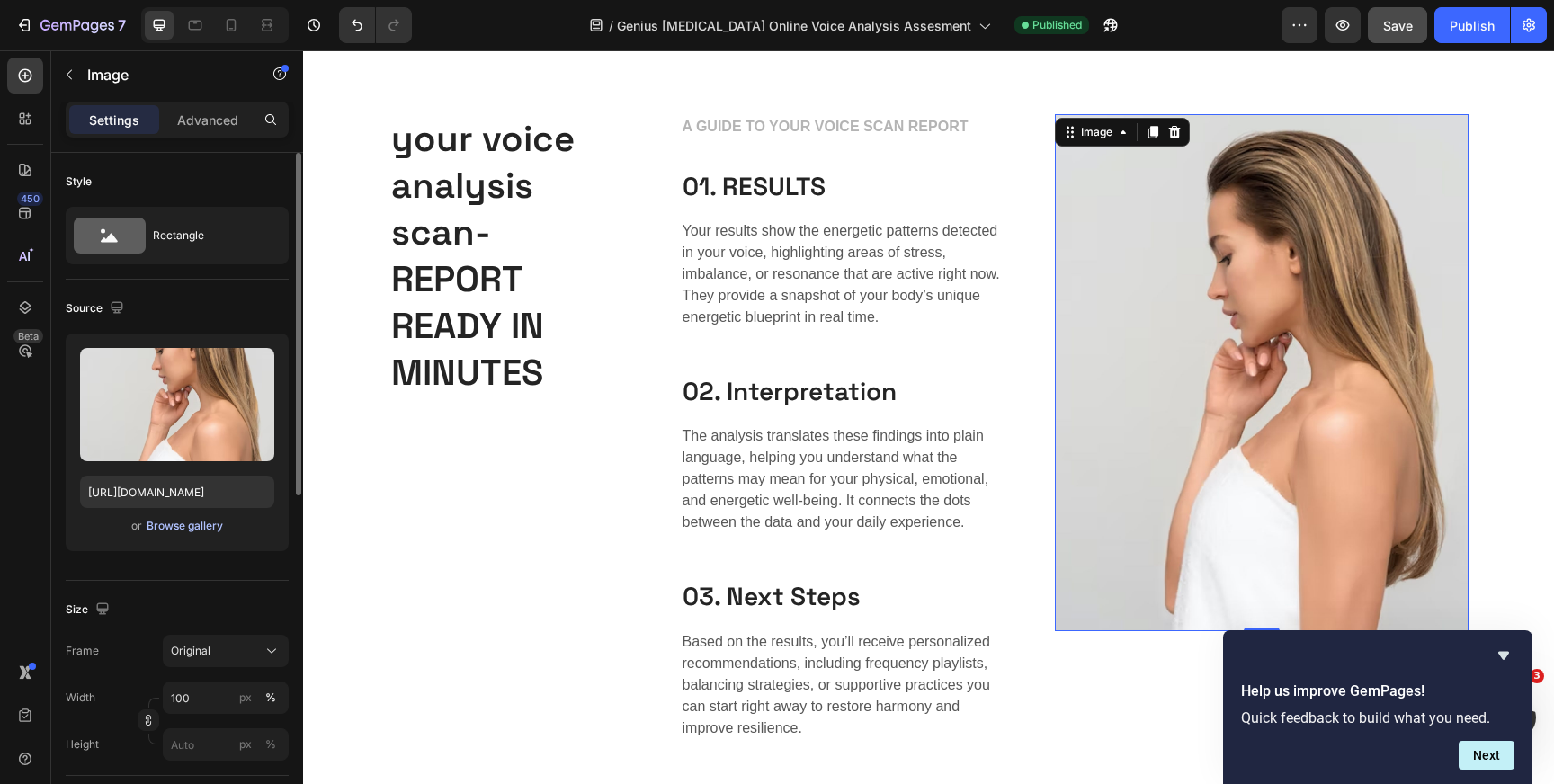
click at [179, 530] on div "Browse gallery" at bounding box center [184, 525] width 76 height 16
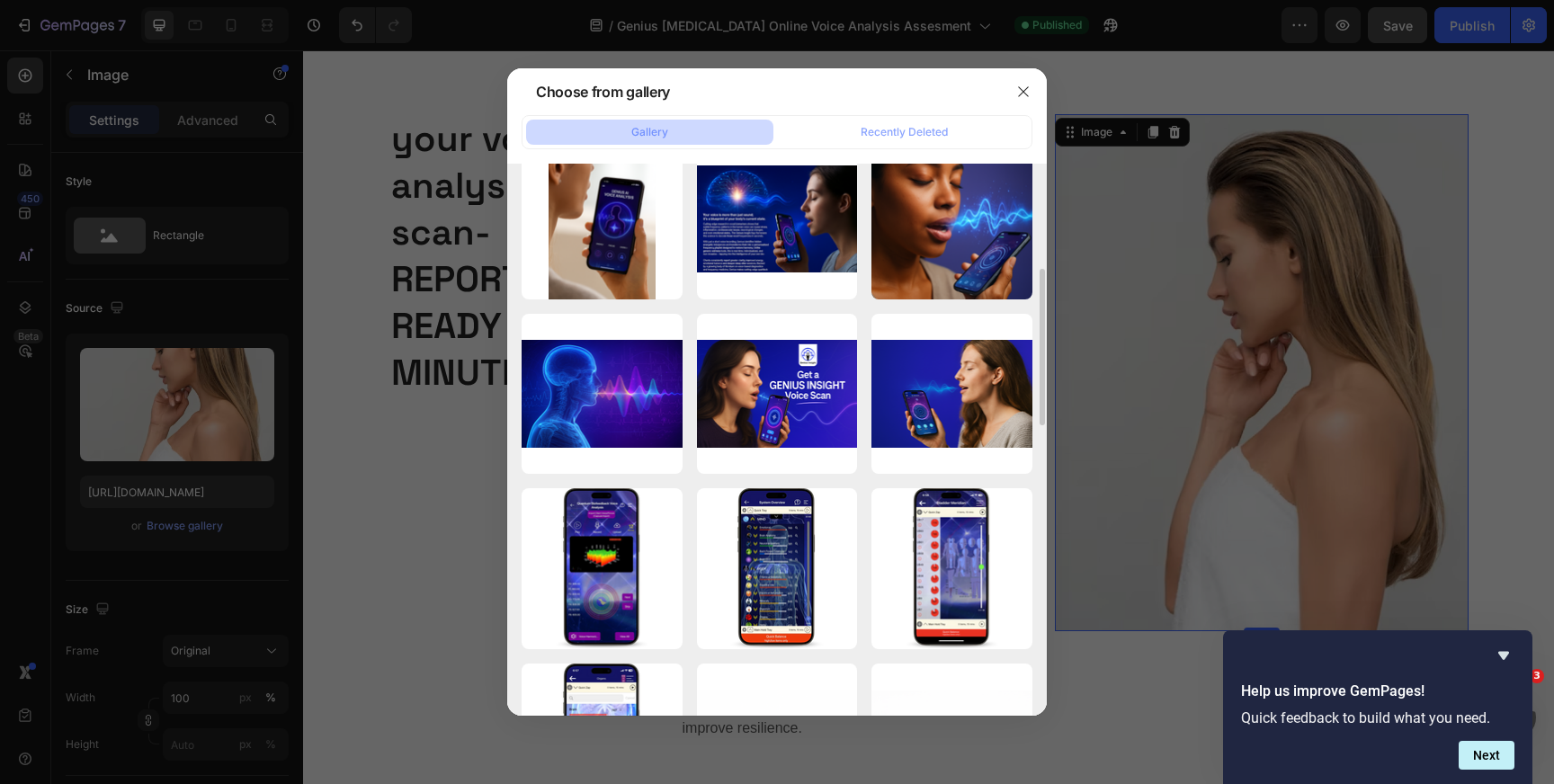
scroll to position [644, 0]
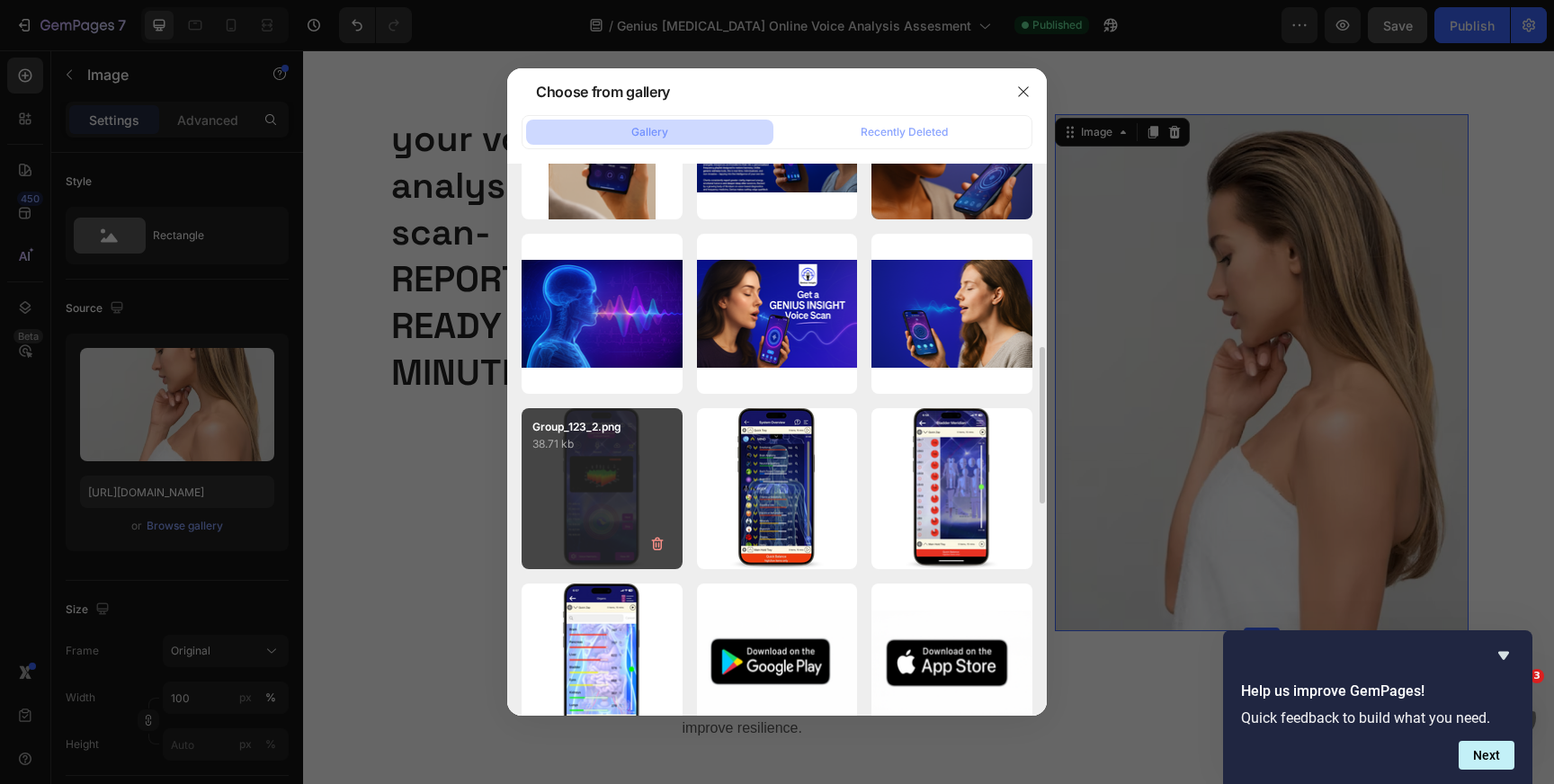
click at [606, 487] on div "Group_123_2.png 38.71 kb" at bounding box center [602, 489] width 161 height 161
type input "[URL][DOMAIN_NAME]"
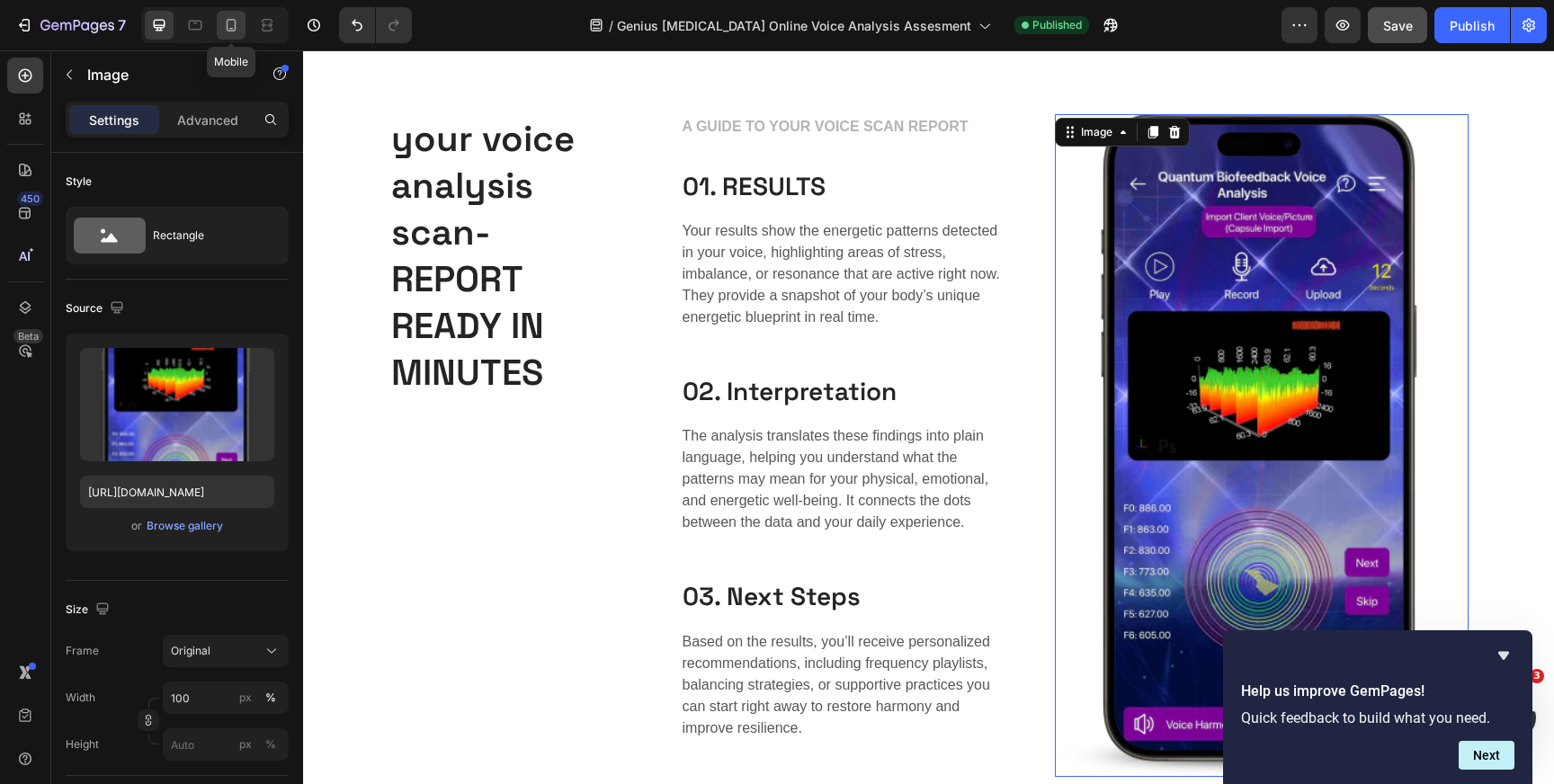
click at [230, 24] on icon at bounding box center [230, 25] width 18 height 18
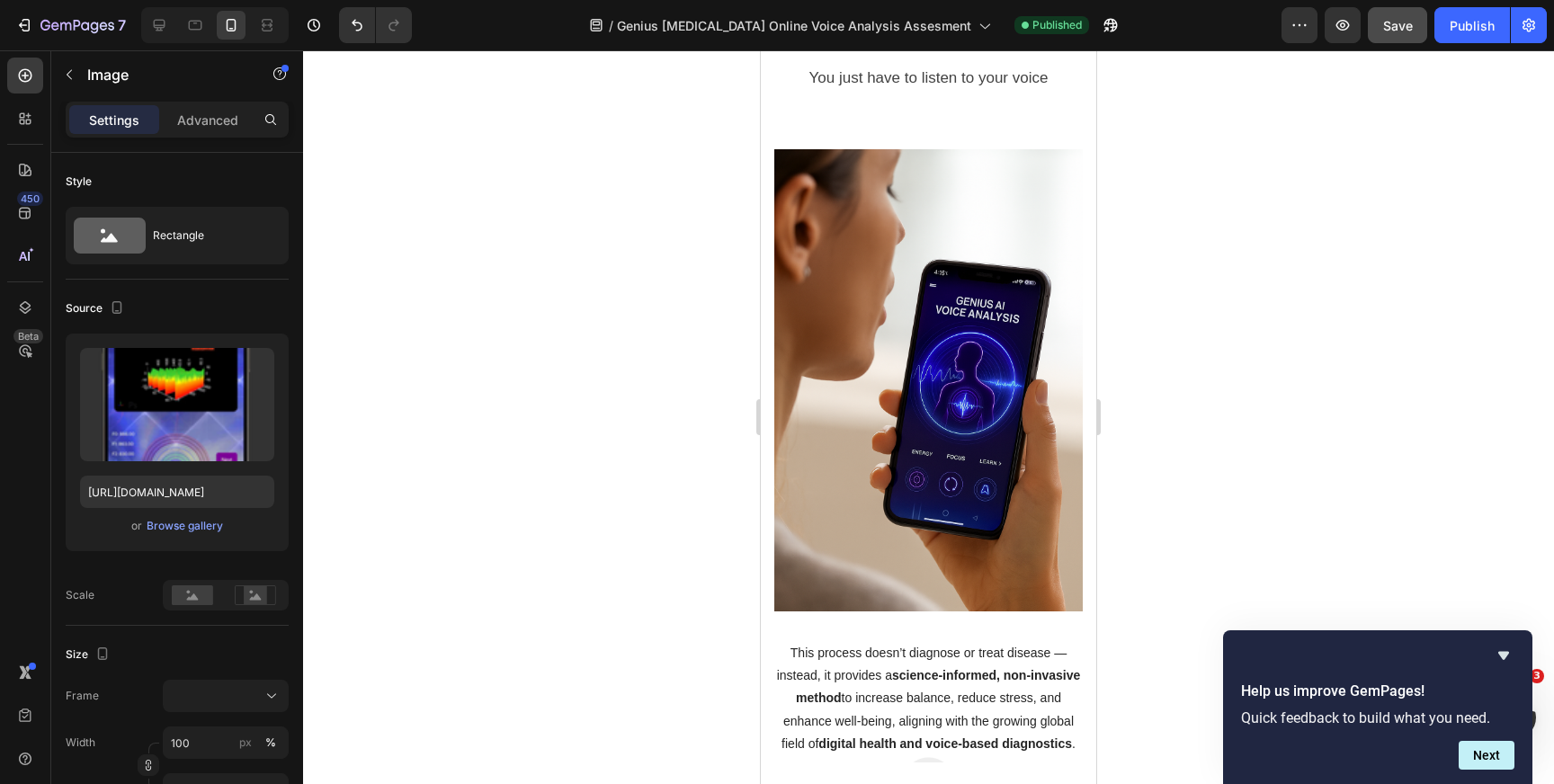
scroll to position [2742, 0]
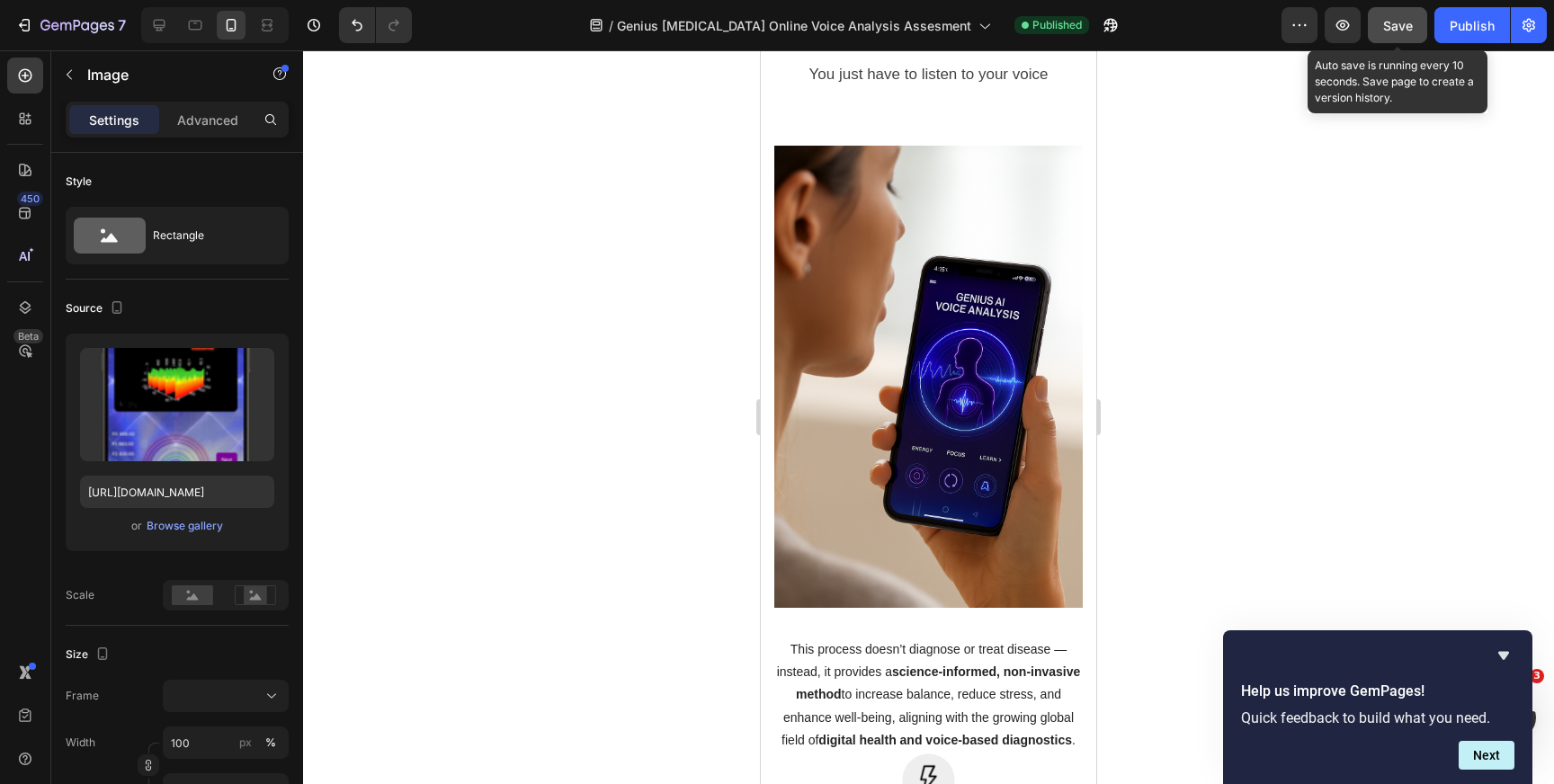
click at [1395, 9] on button "Save" at bounding box center [1397, 25] width 59 height 36
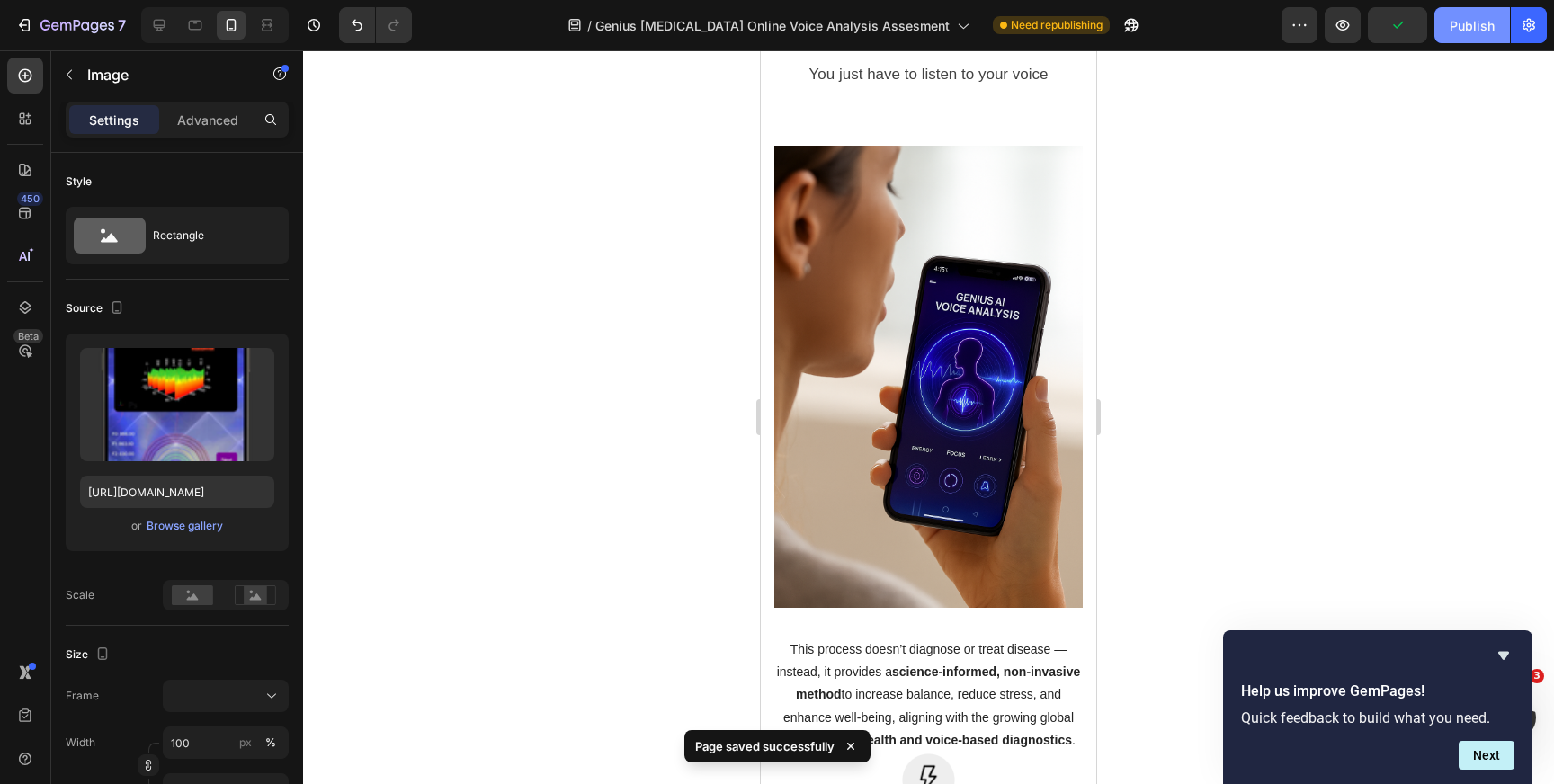
click at [1472, 30] on div "Publish" at bounding box center [1473, 25] width 45 height 19
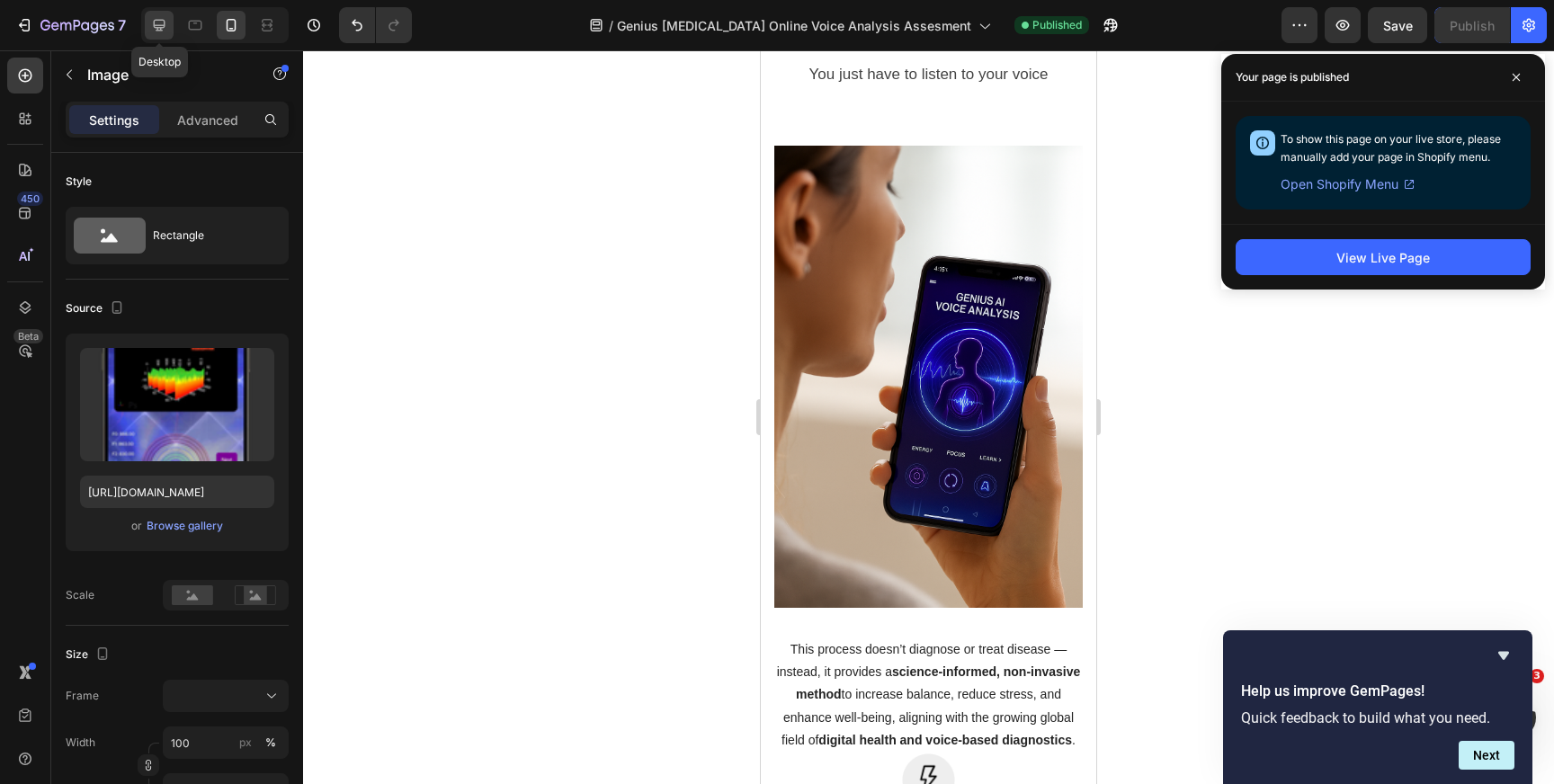
click at [159, 30] on icon at bounding box center [159, 25] width 11 height 11
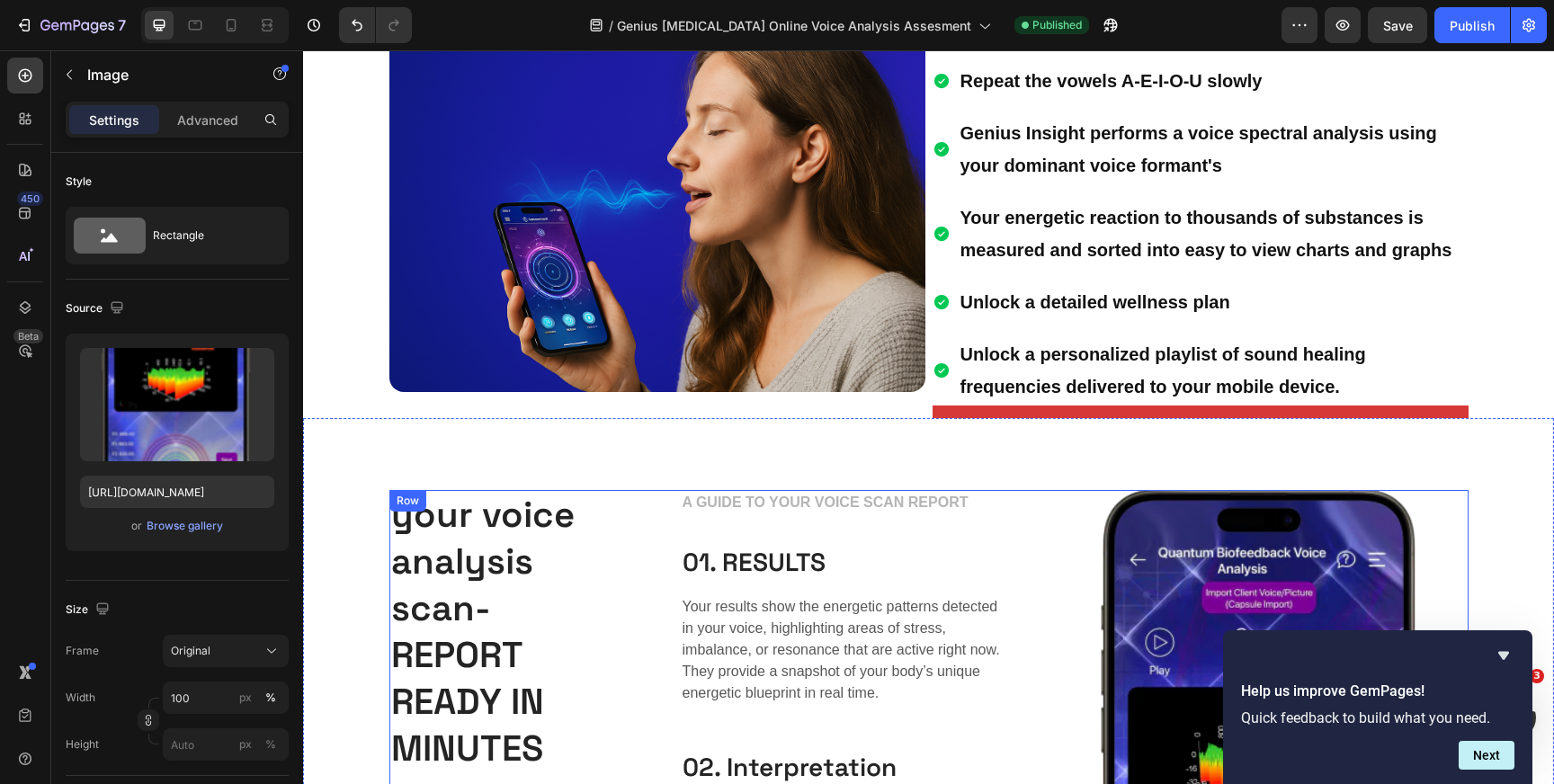
scroll to position [726, 0]
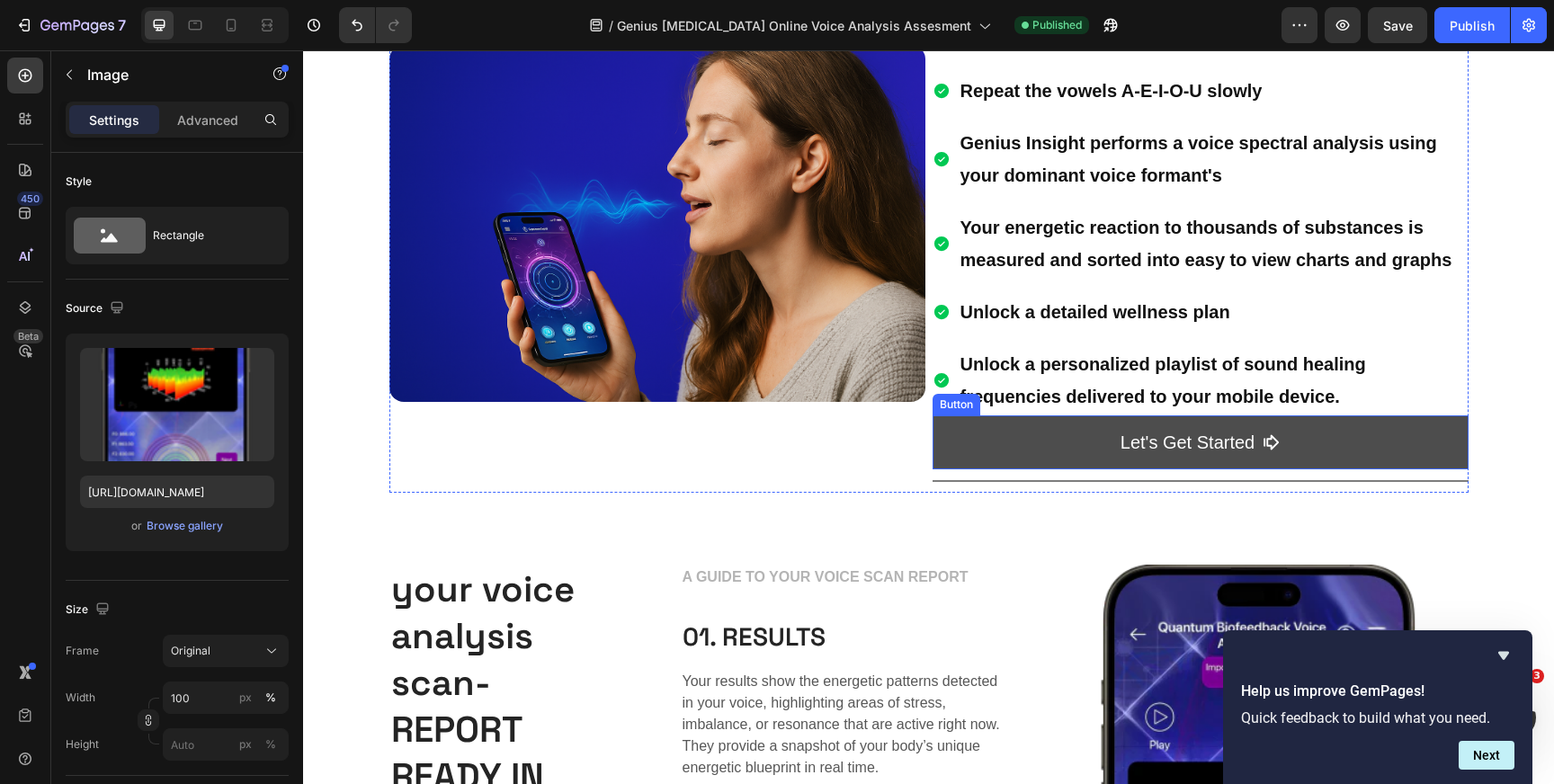
click at [954, 443] on button "Let's Get Started" at bounding box center [1201, 442] width 536 height 54
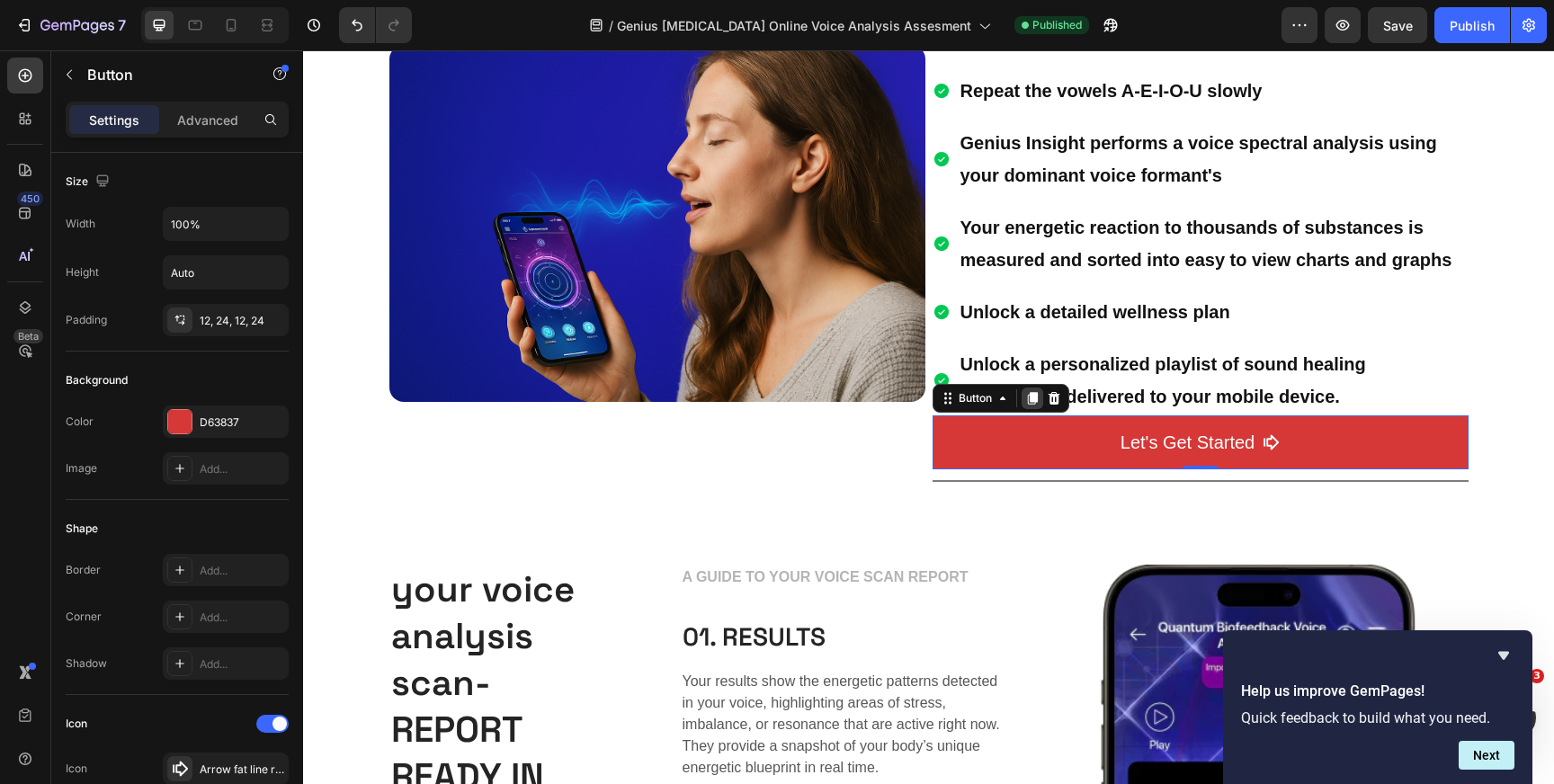
click at [1029, 398] on icon at bounding box center [1032, 398] width 14 height 14
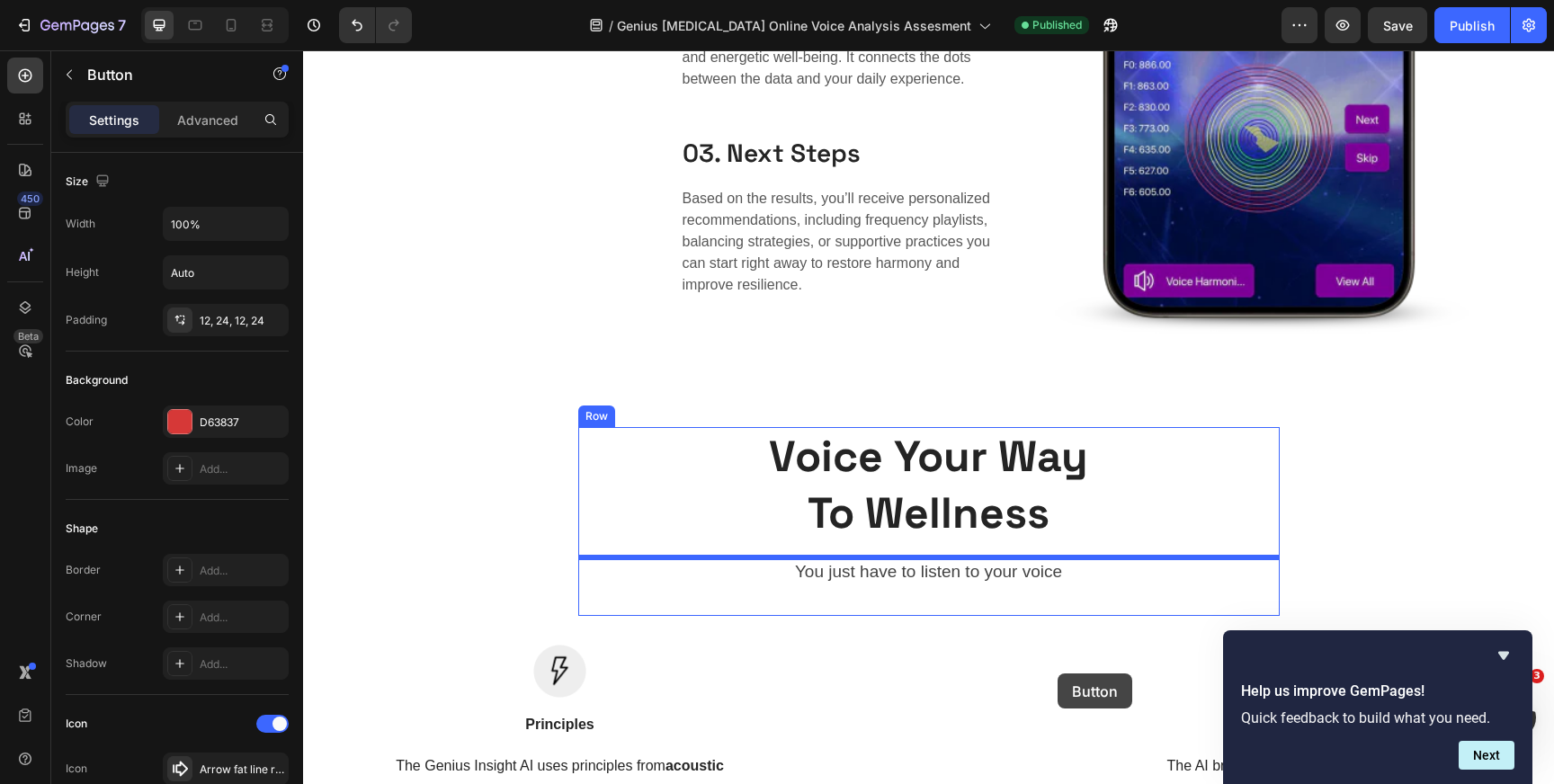
scroll to position [1731, 0]
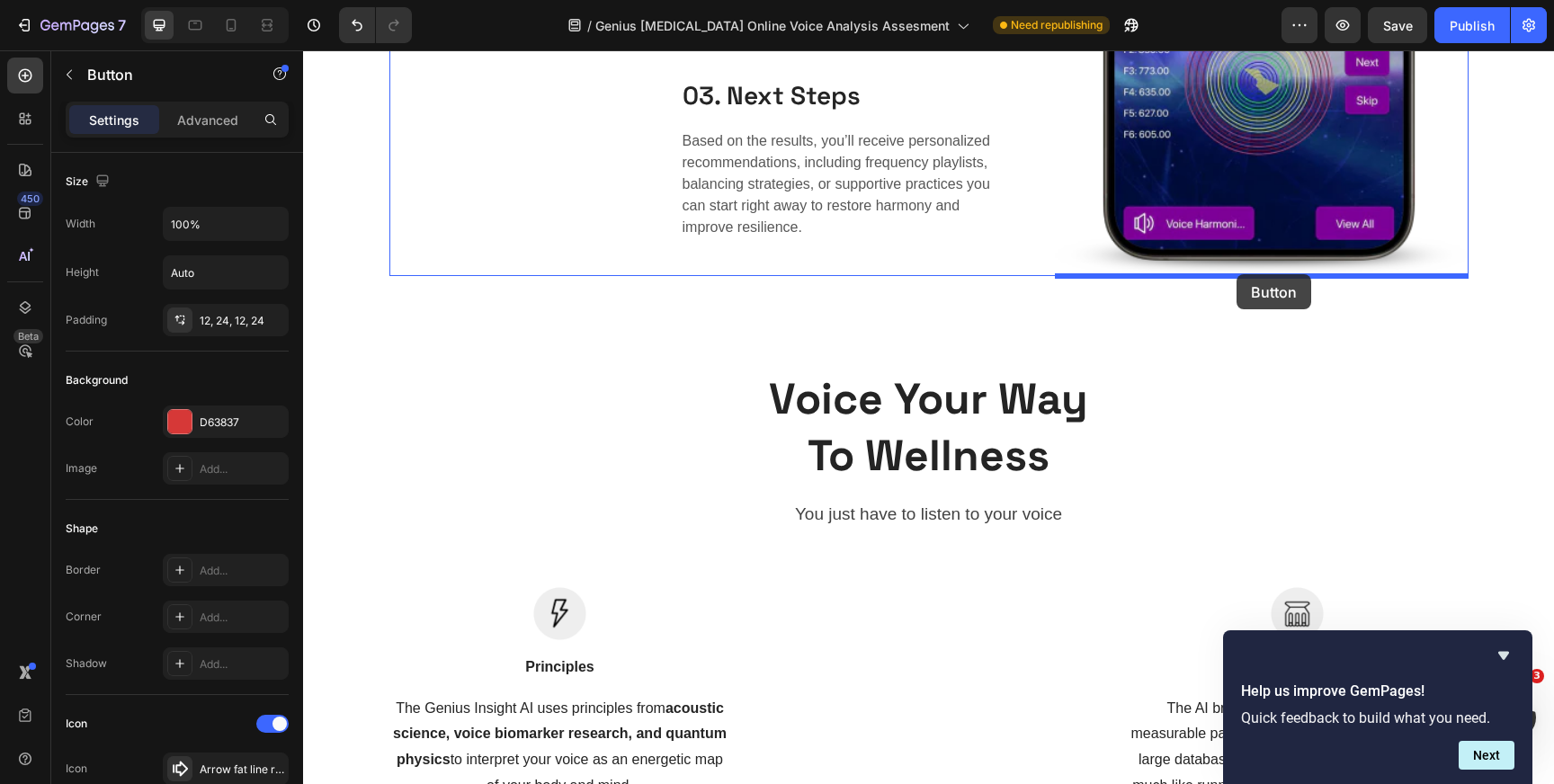
drag, startPoint x: 949, startPoint y: 140, endPoint x: 1237, endPoint y: 275, distance: 318.1
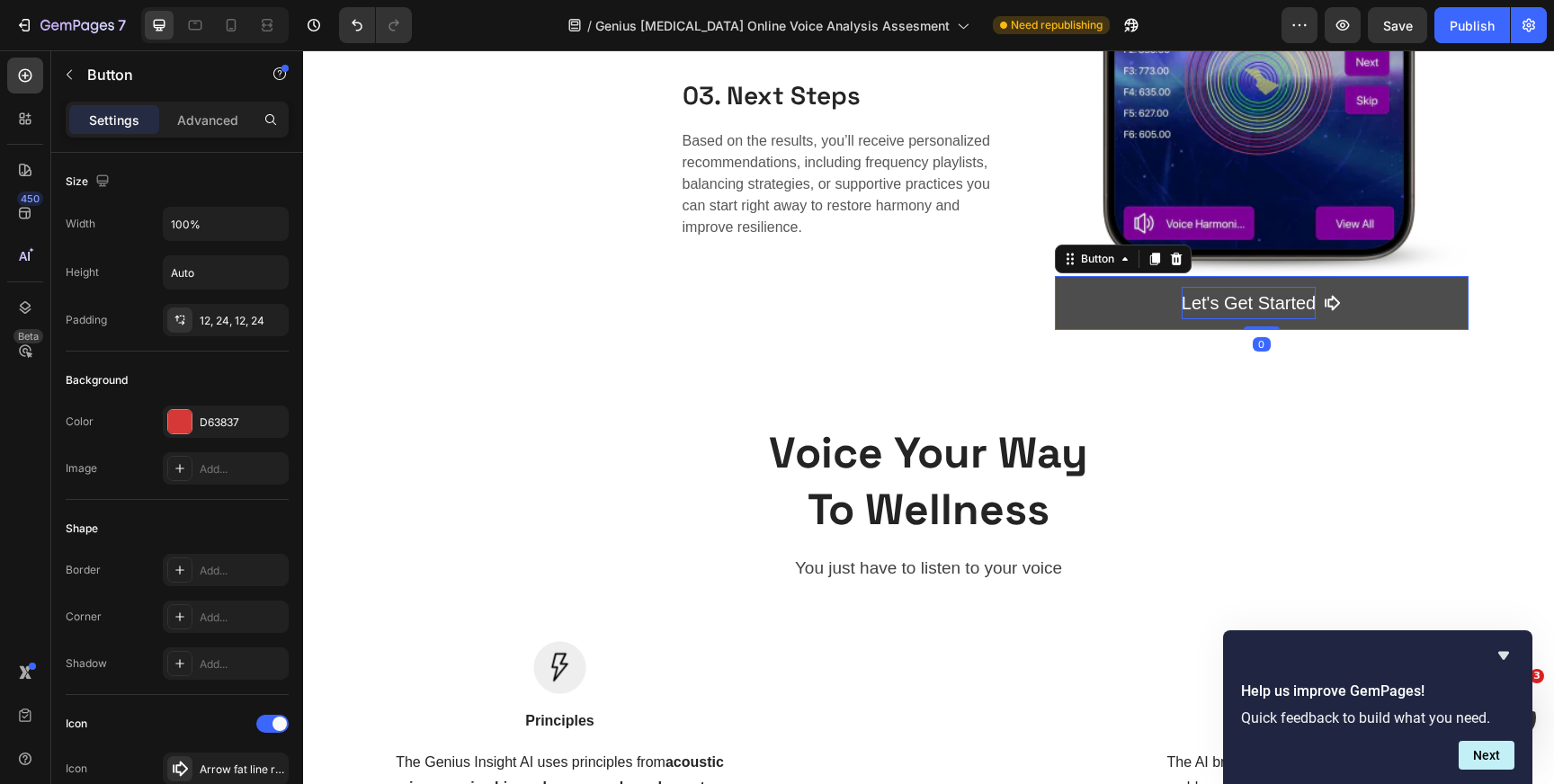
click at [1247, 299] on p "Let's Get Started" at bounding box center [1249, 303] width 134 height 32
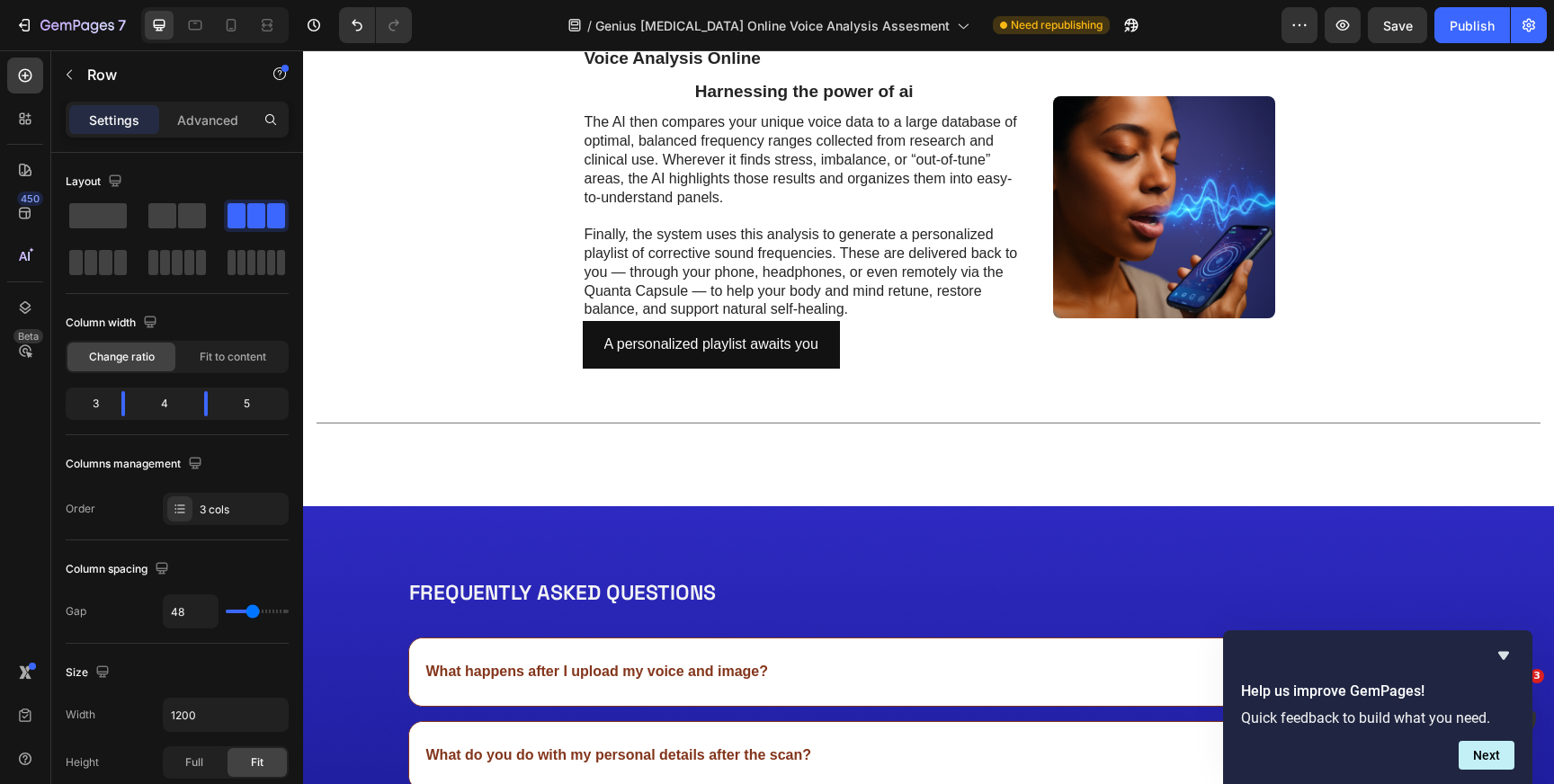
scroll to position [4641, 0]
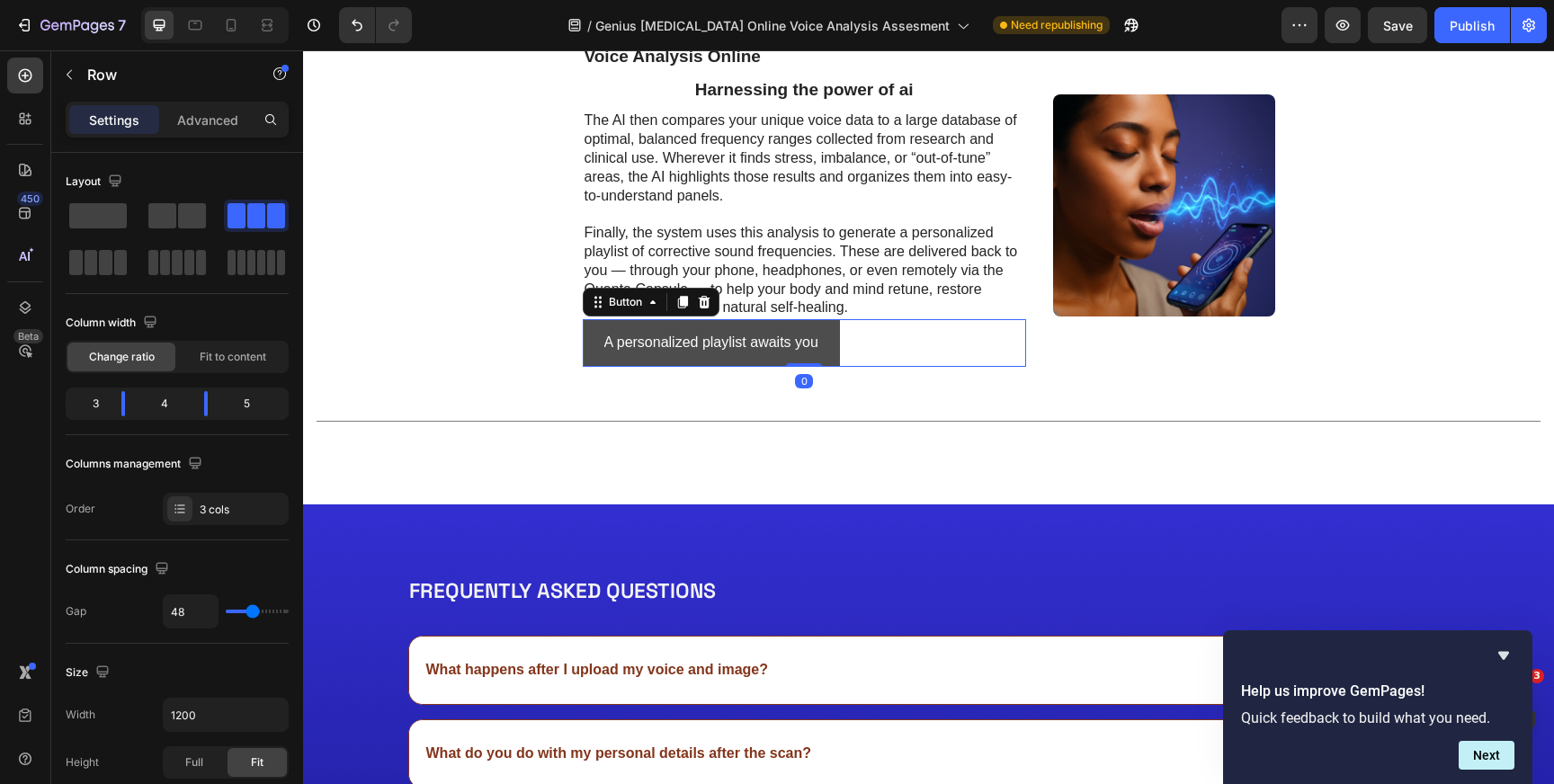
click at [828, 345] on button "A personalized playlist awaits you" at bounding box center [711, 342] width 258 height 48
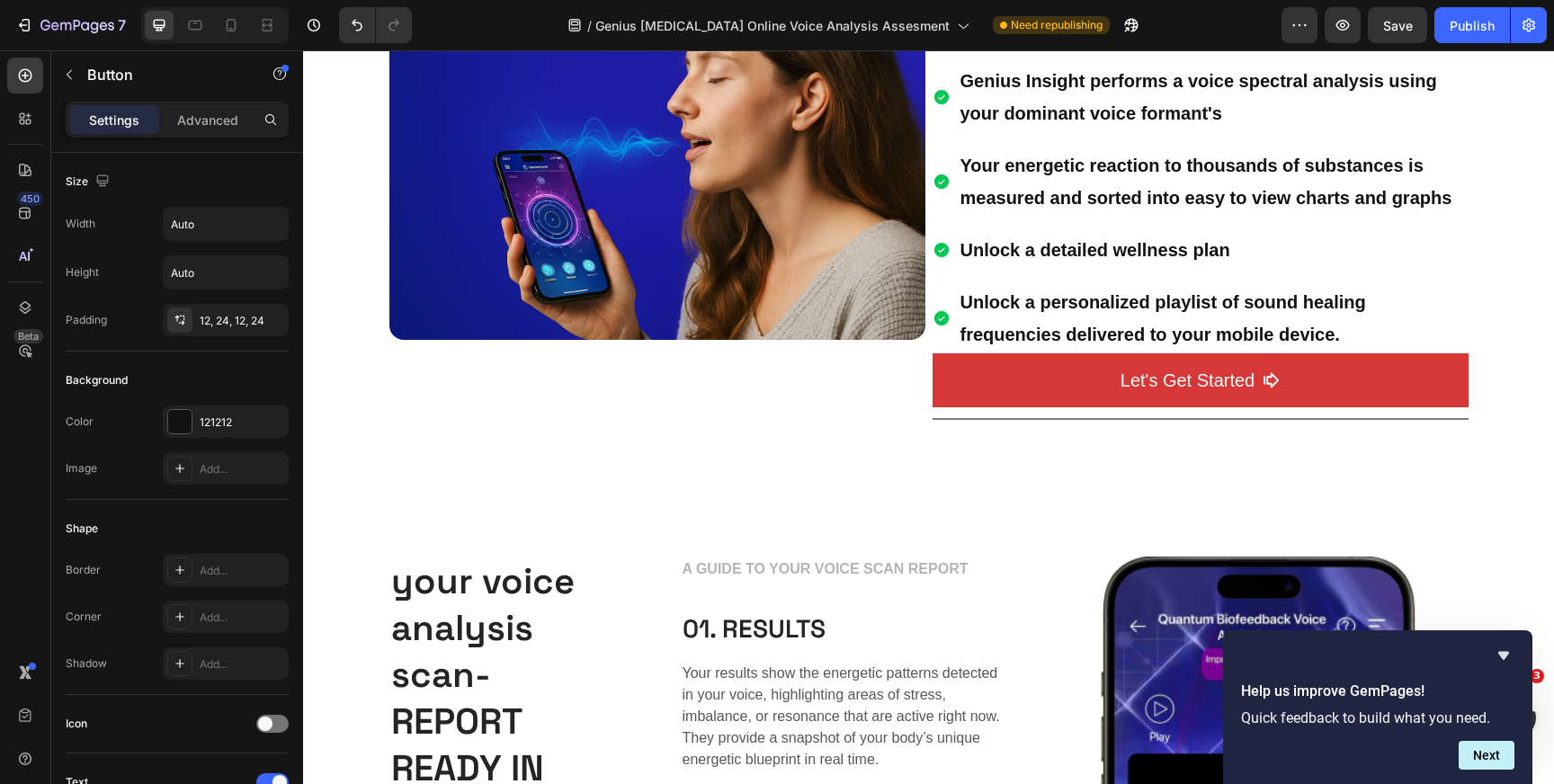
scroll to position [727, 0]
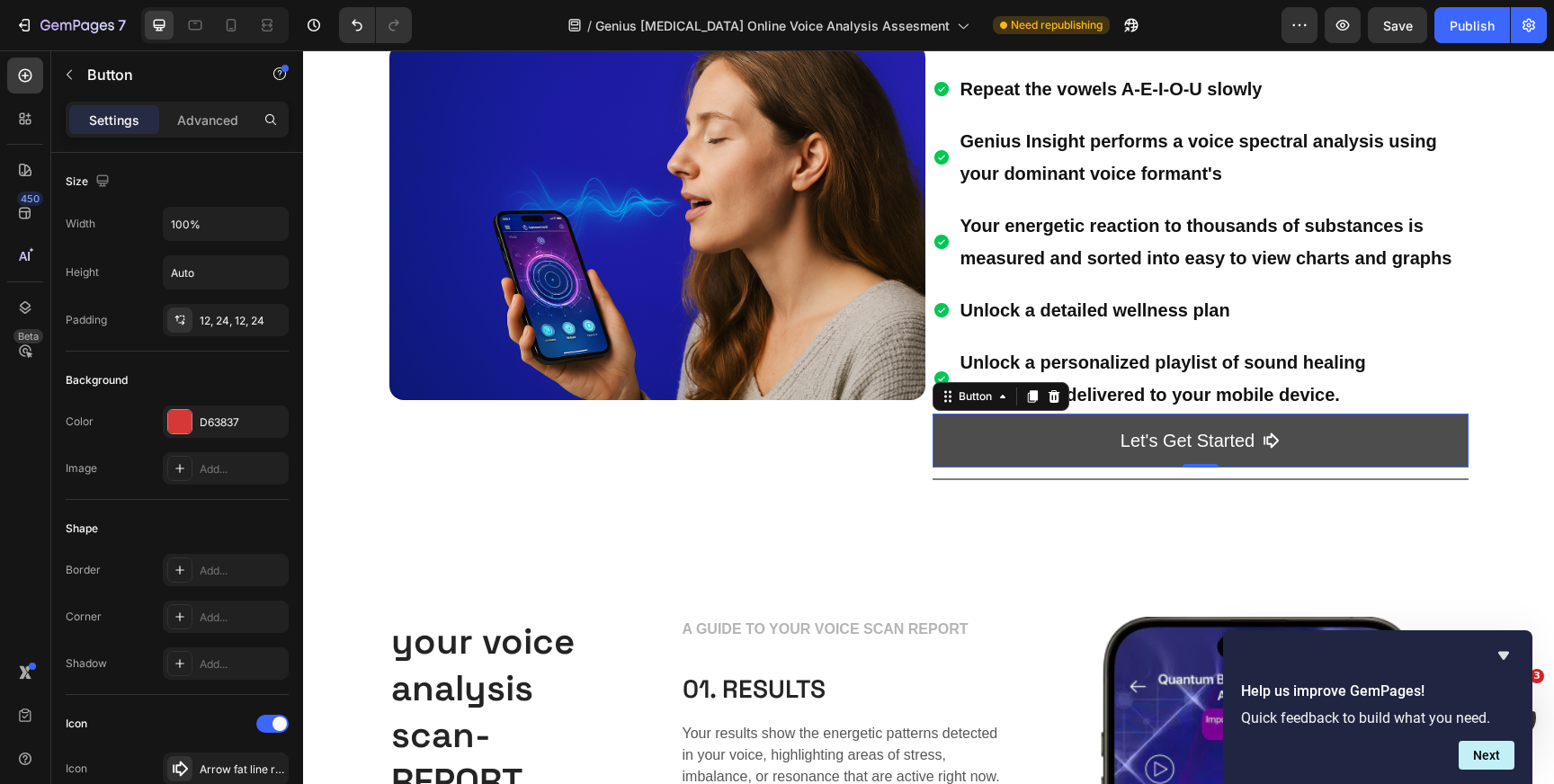
click at [990, 425] on button "Let's Get Started" at bounding box center [1201, 441] width 536 height 54
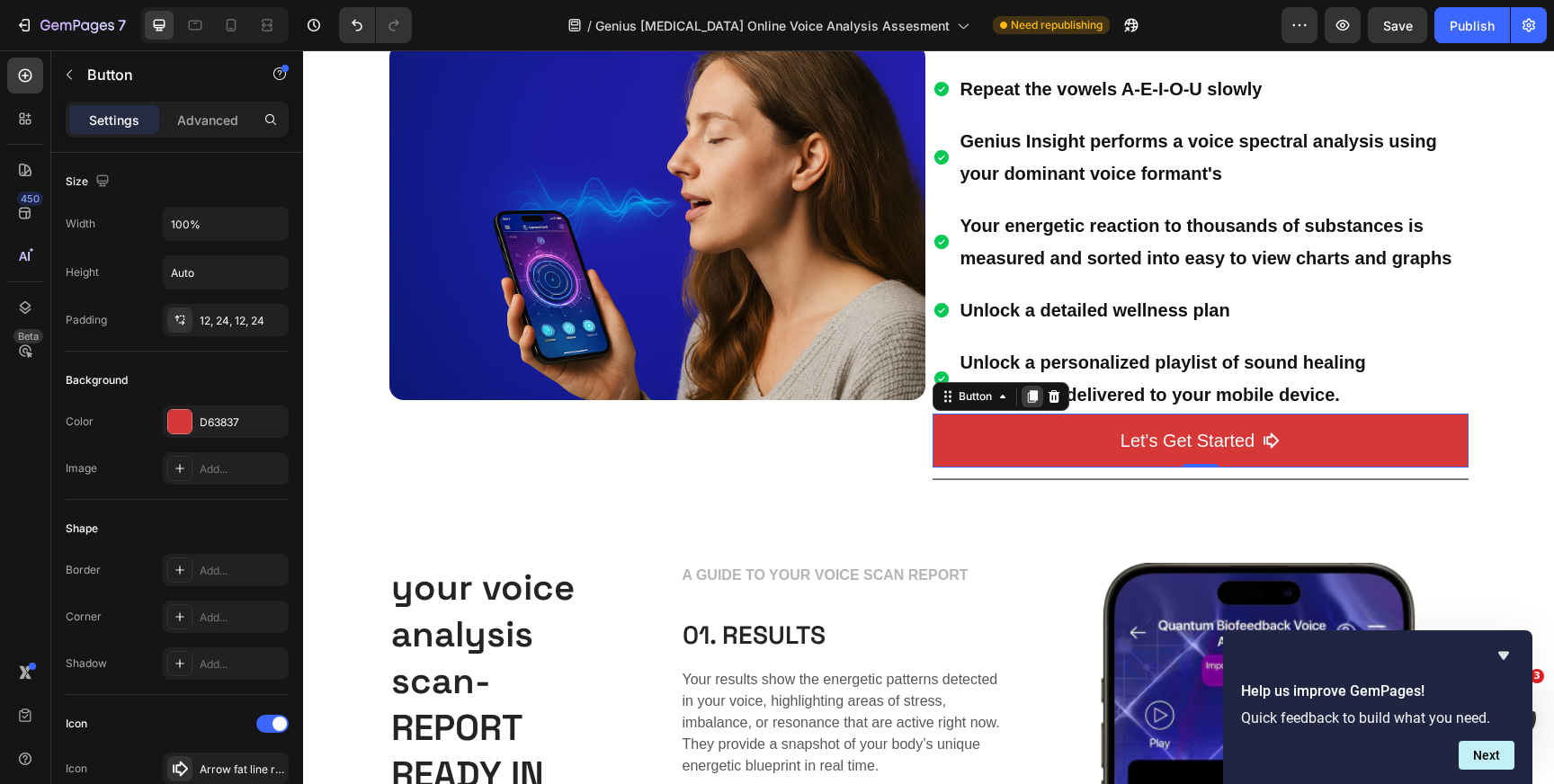
click at [1037, 397] on icon at bounding box center [1032, 396] width 9 height 12
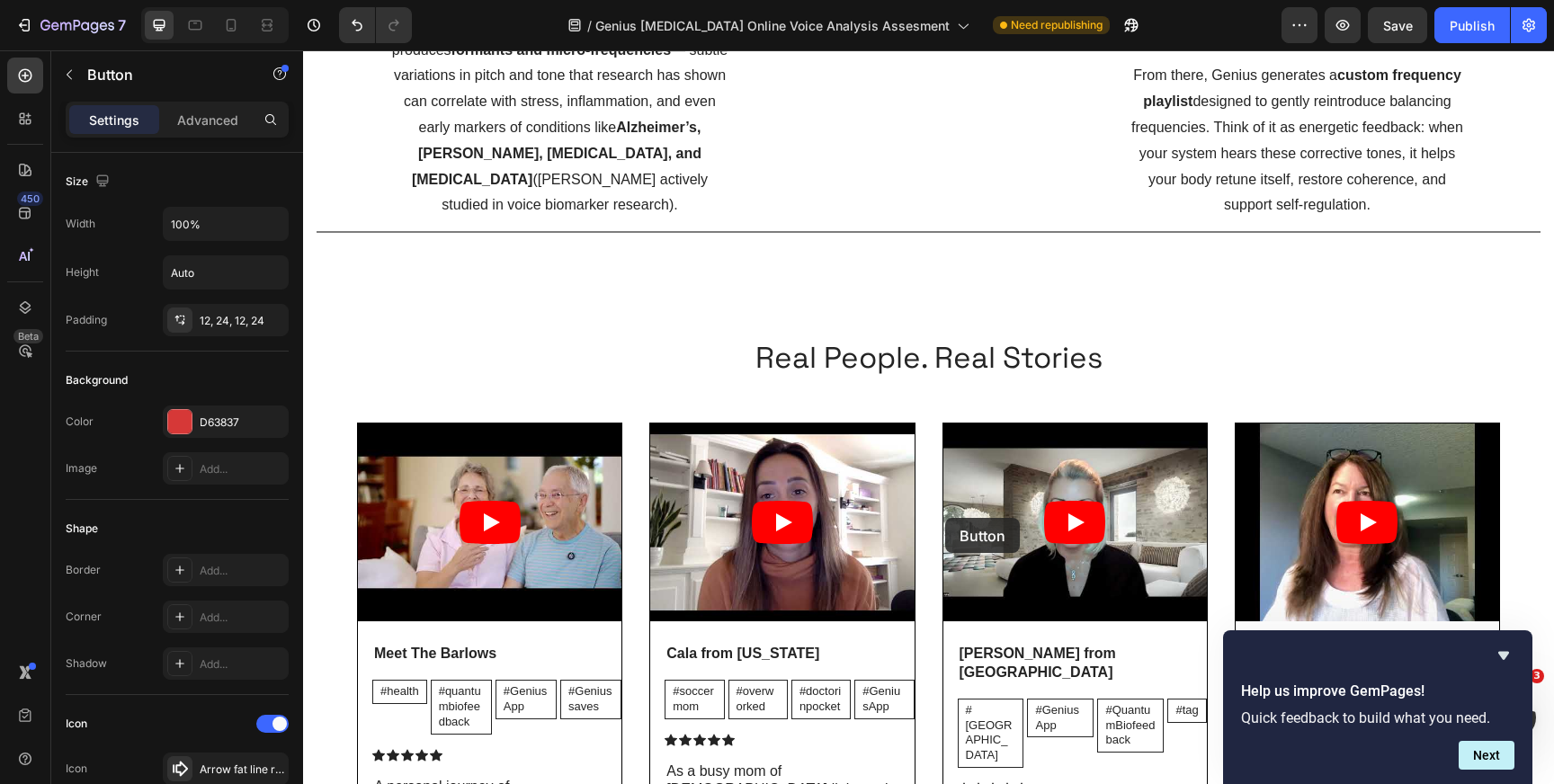
scroll to position [2840, 0]
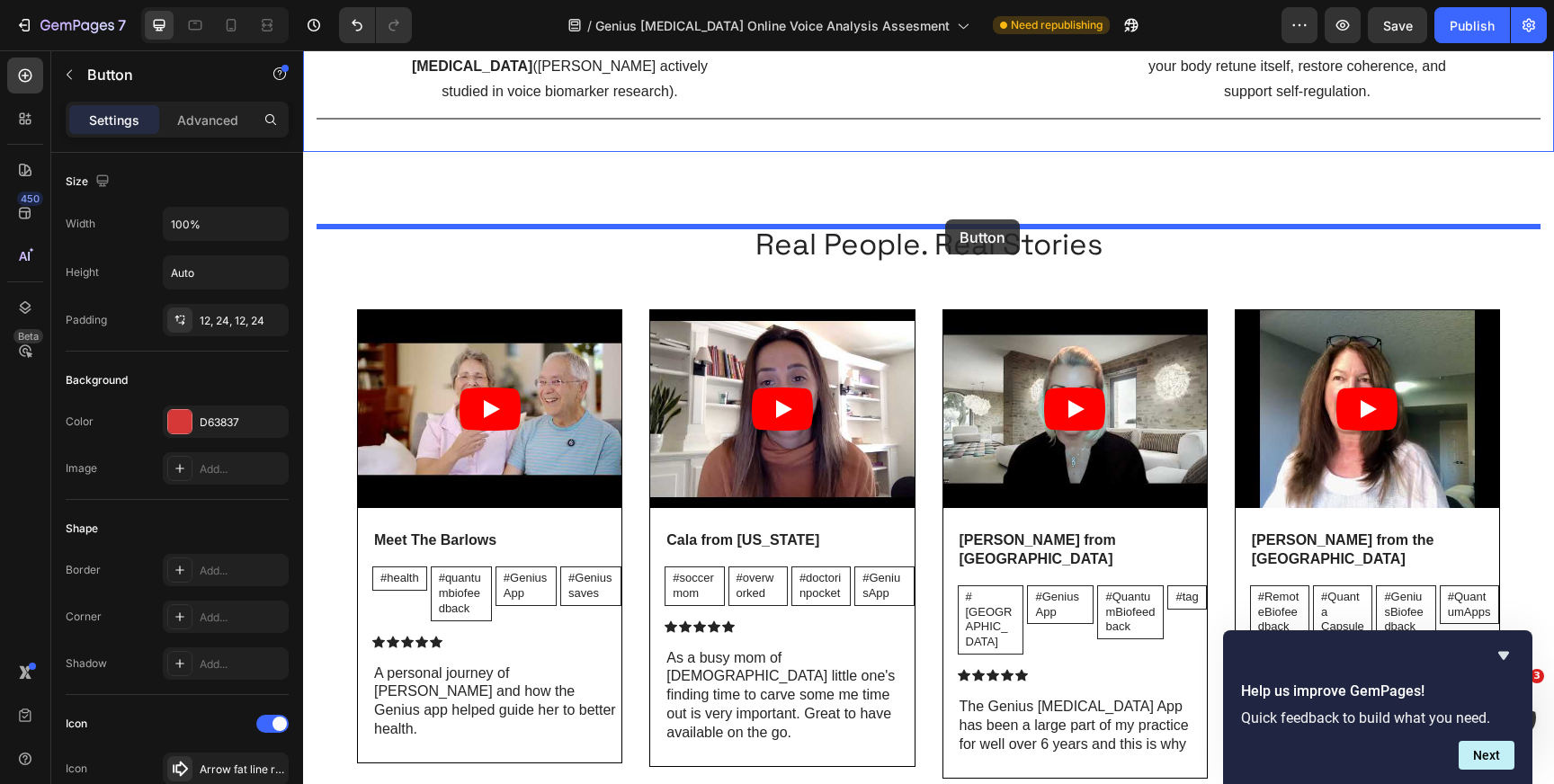
drag, startPoint x: 949, startPoint y: 456, endPoint x: 945, endPoint y: 220, distance: 236.0
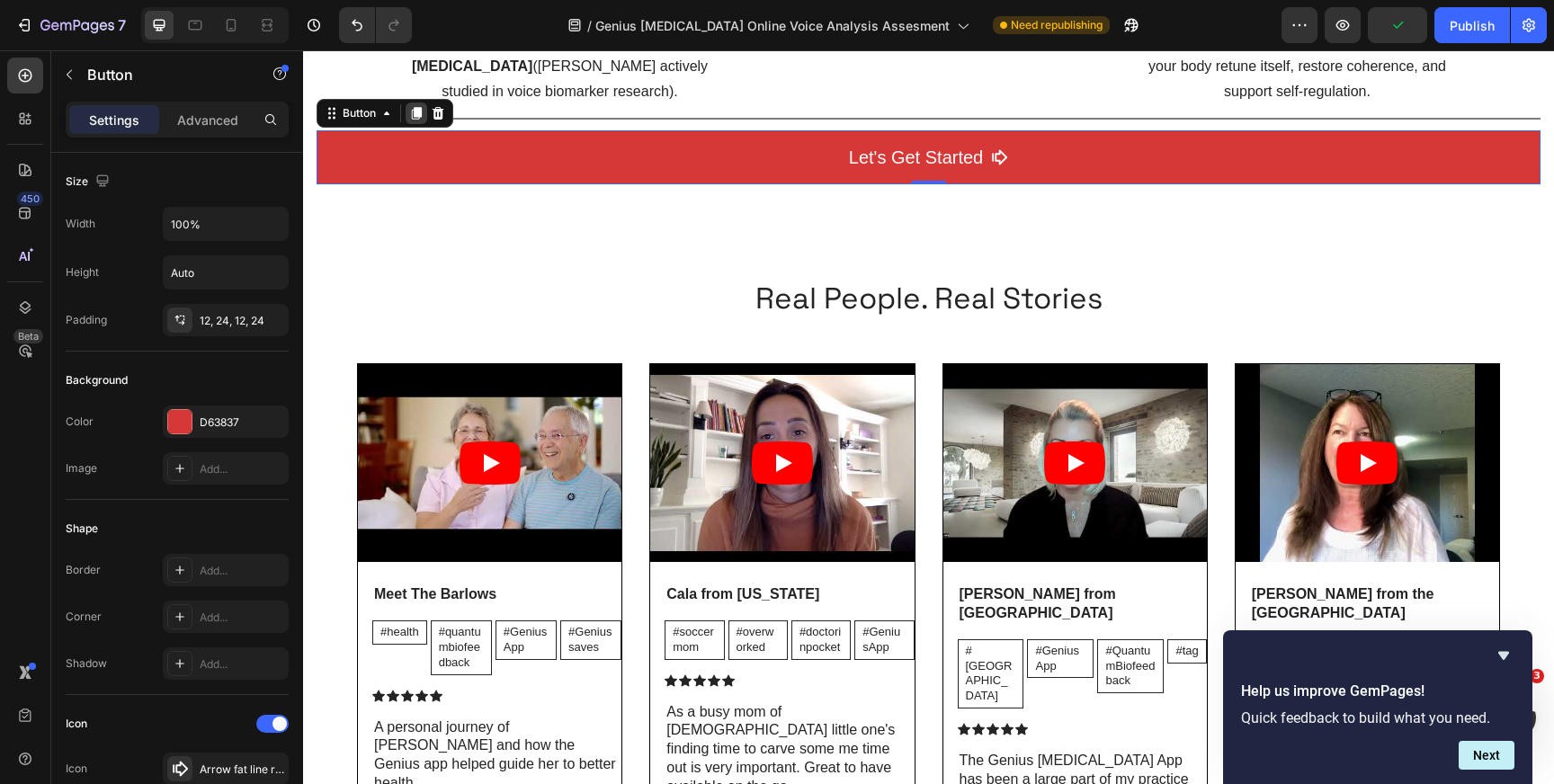
click at [417, 120] on icon at bounding box center [417, 112] width 9 height 12
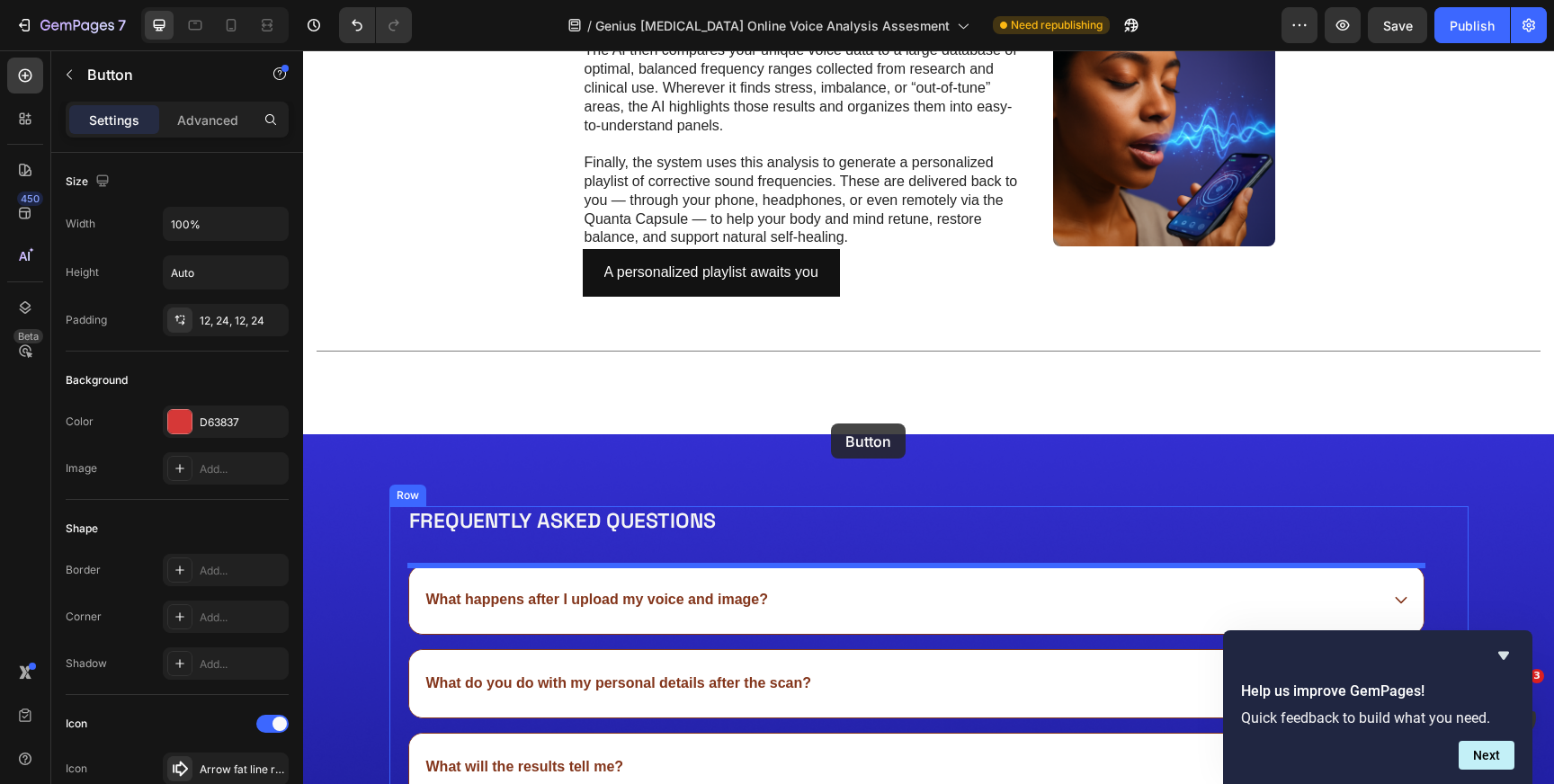
scroll to position [4895, 0]
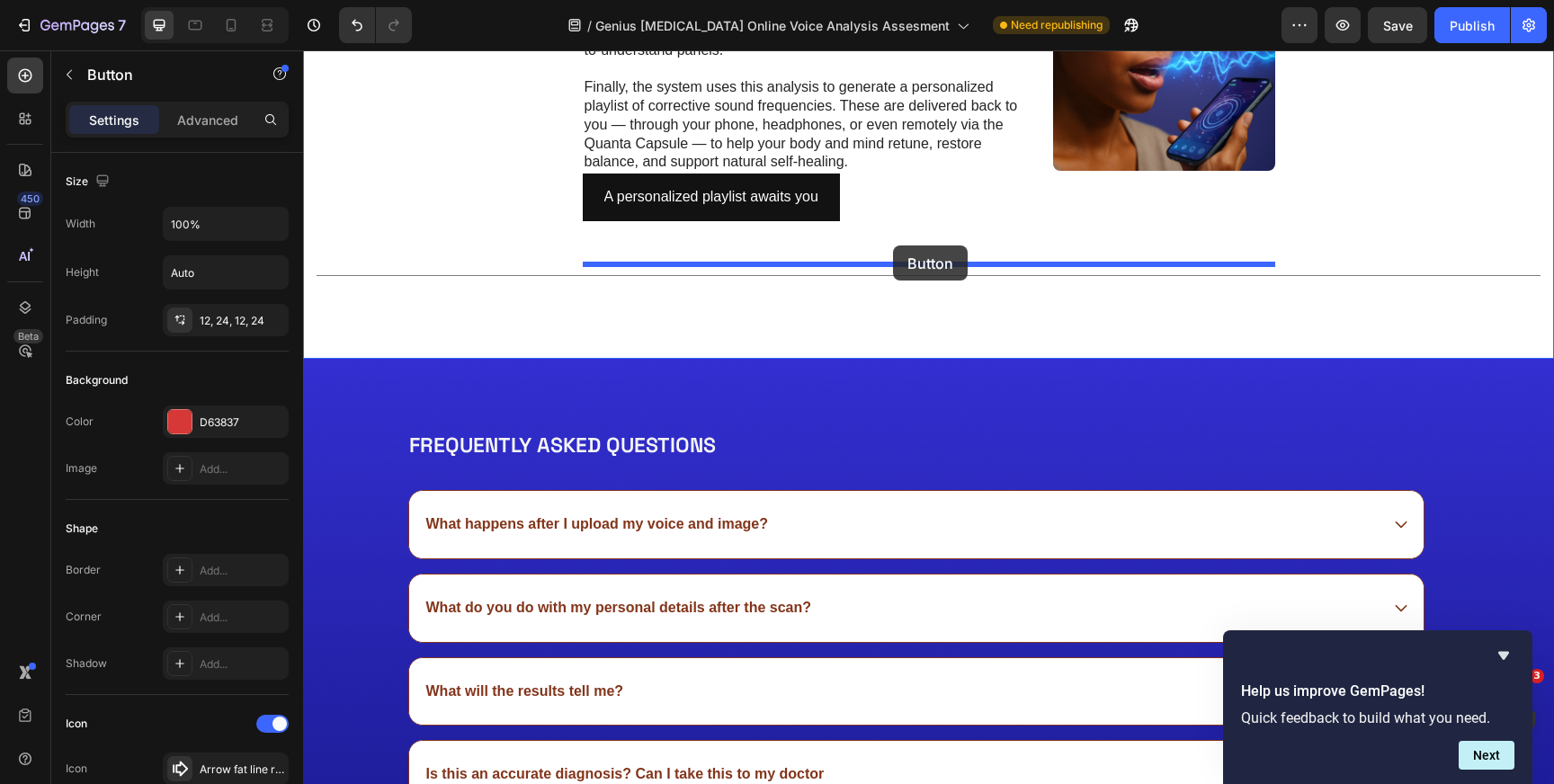
drag, startPoint x: 331, startPoint y: 265, endPoint x: 894, endPoint y: 245, distance: 563.4
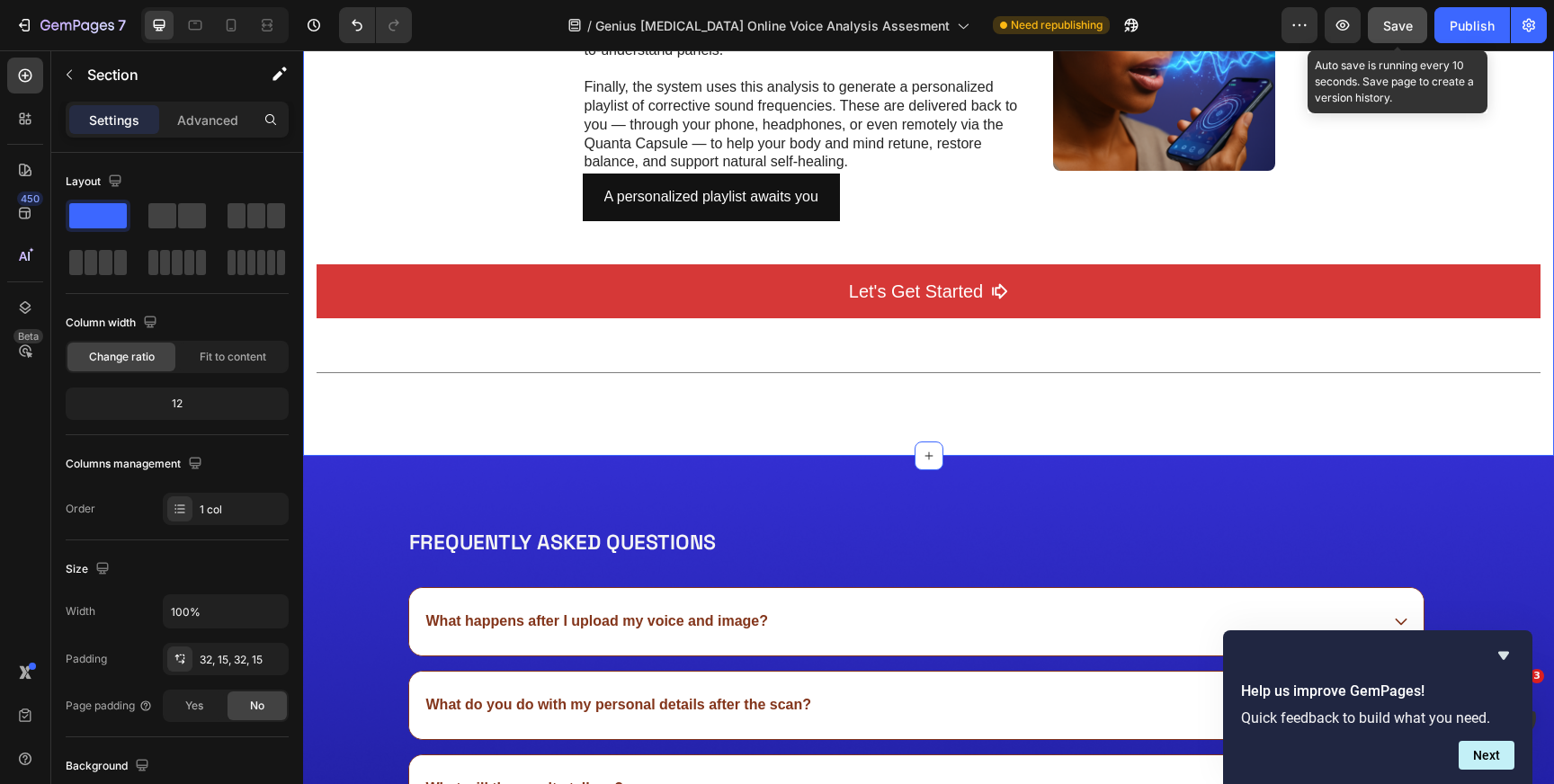
click at [1404, 37] on button "Save" at bounding box center [1397, 25] width 59 height 36
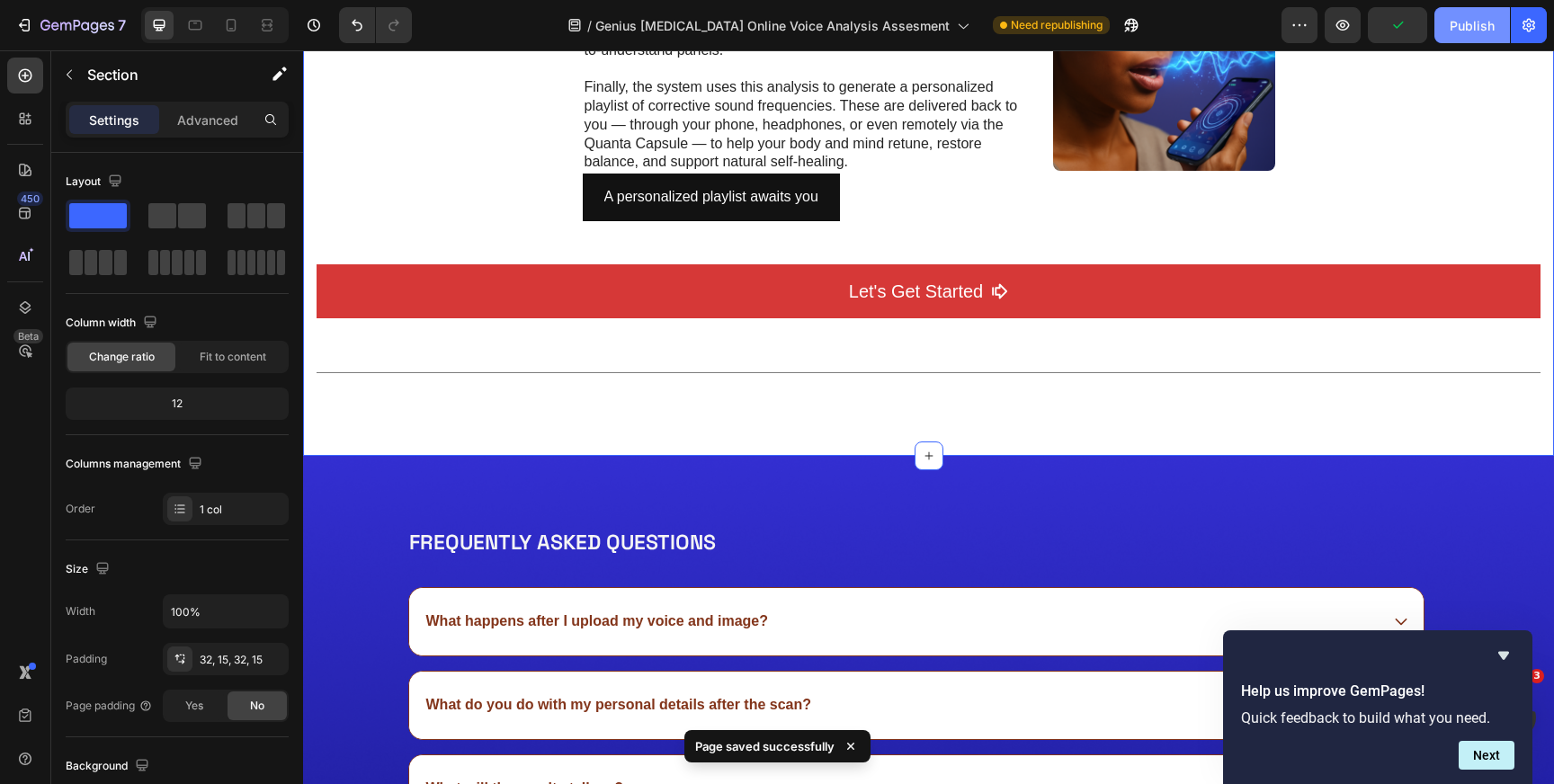
click at [1462, 36] on button "Publish" at bounding box center [1472, 25] width 75 height 36
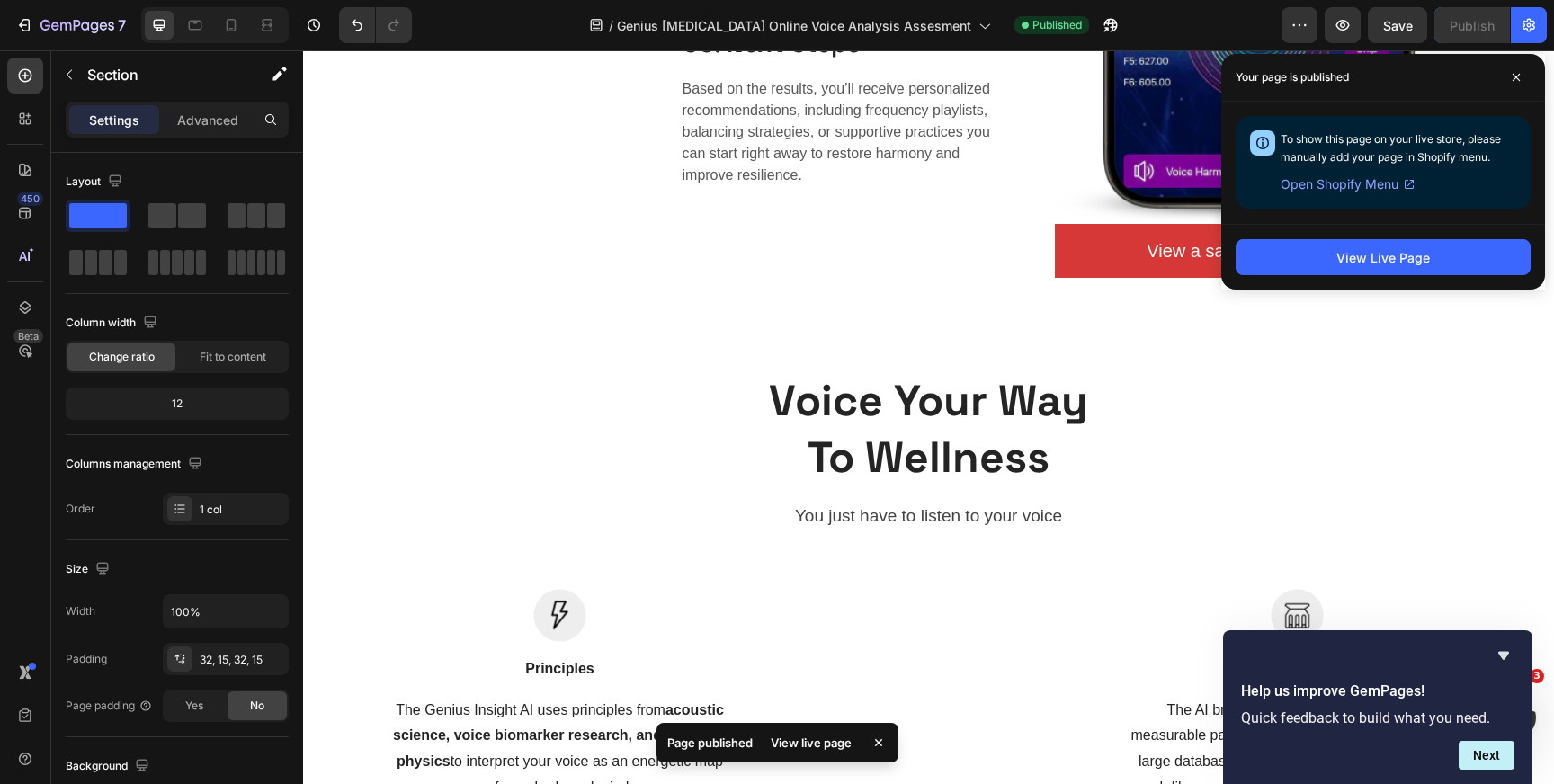
scroll to position [1769, 0]
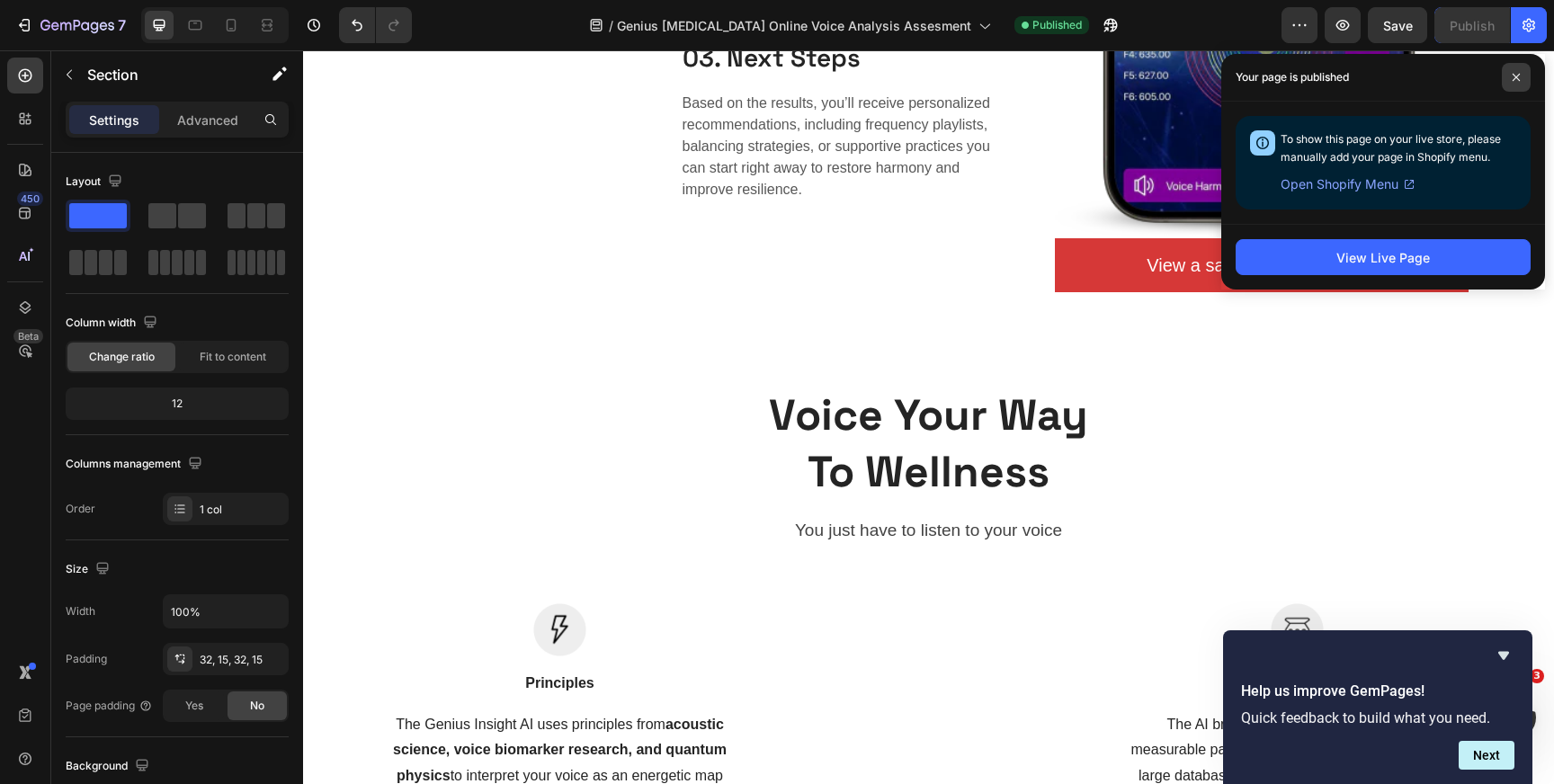
click at [1520, 75] on icon at bounding box center [1516, 77] width 9 height 9
